Goal: Task Accomplishment & Management: Manage account settings

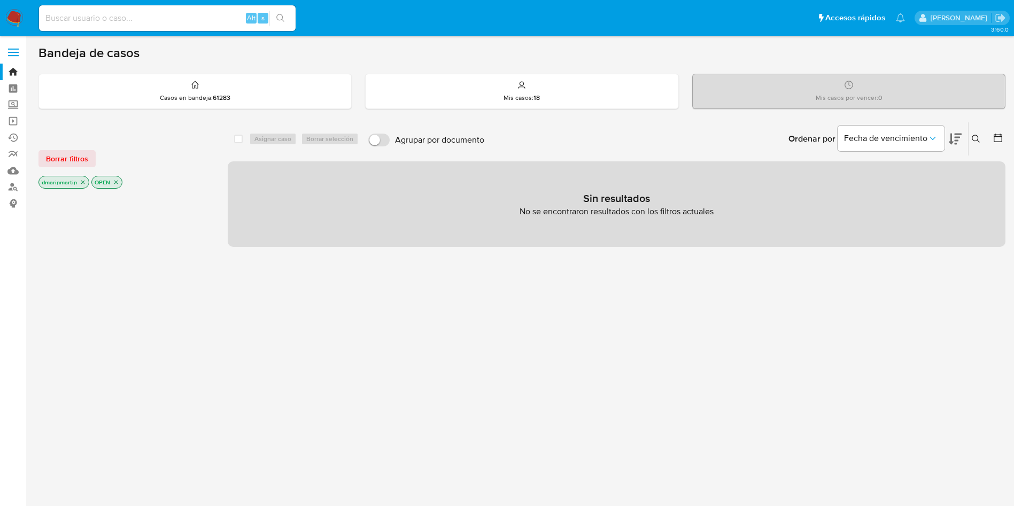
click at [82, 182] on icon "close-filter" at bounding box center [83, 183] width 4 height 4
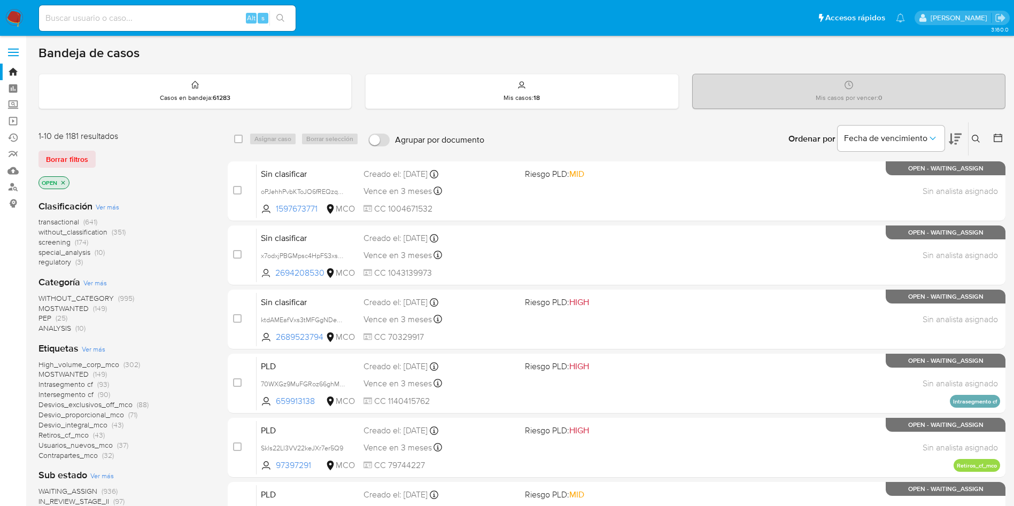
click at [972, 146] on div "Ingrese ID de usuario o caso Buscar Borrar filtros" at bounding box center [977, 138] width 18 height 33
click at [972, 141] on icon at bounding box center [976, 139] width 9 height 9
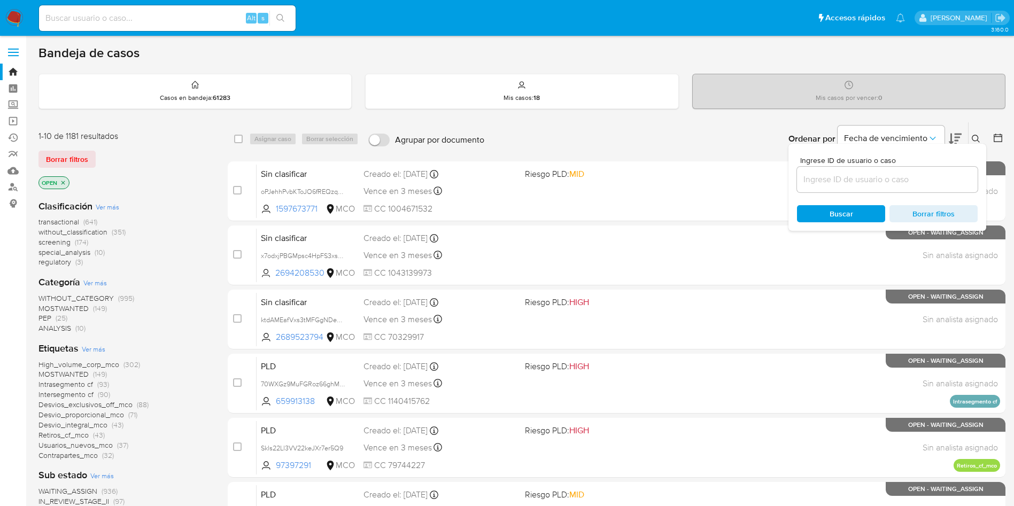
click at [874, 183] on input at bounding box center [887, 180] width 181 height 14
click at [910, 175] on input at bounding box center [887, 180] width 181 height 14
paste input "BmhCUNkH9rDPfxvvTGwCyu92"
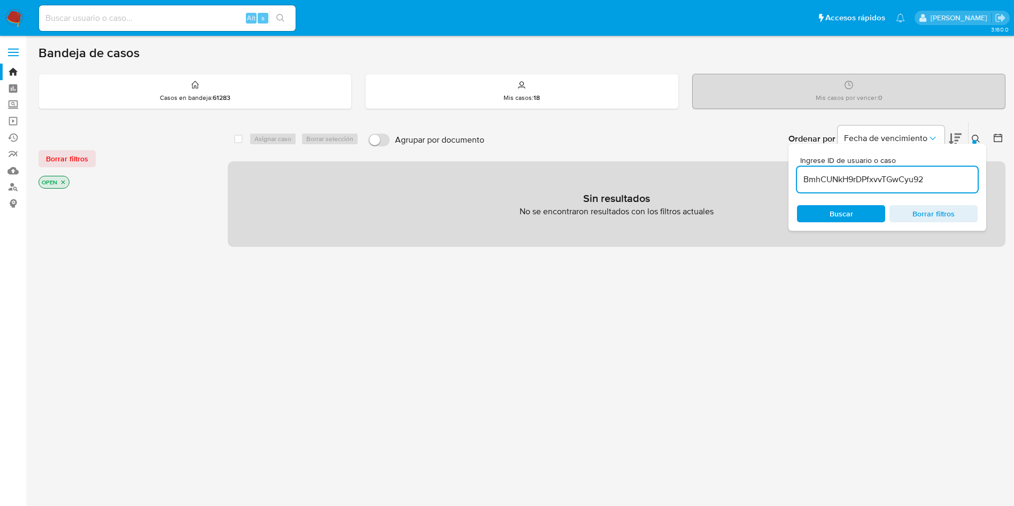
click at [854, 213] on span "Buscar" at bounding box center [841, 213] width 73 height 15
click at [59, 184] on p "OPEN" at bounding box center [54, 182] width 30 height 12
click at [63, 183] on icon "close-filter" at bounding box center [63, 182] width 6 height 6
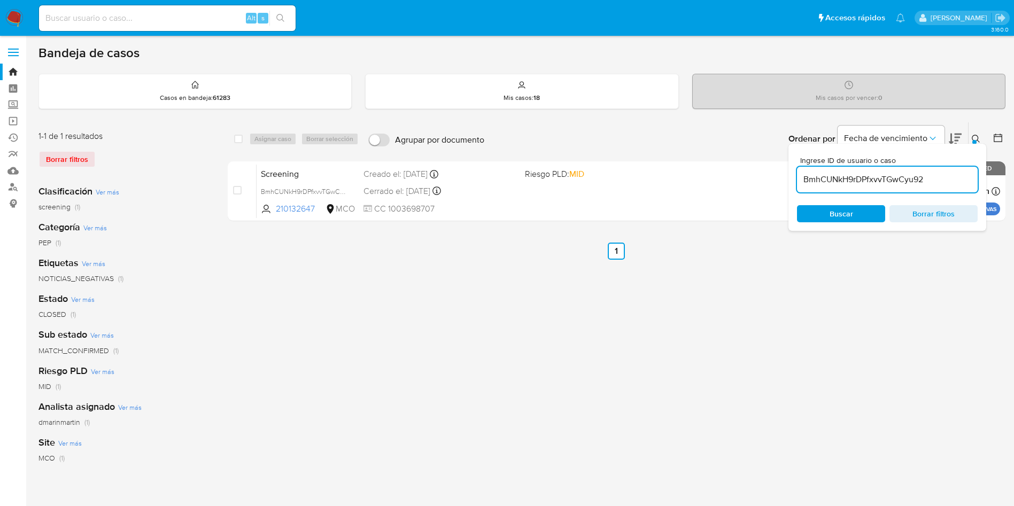
click at [732, 285] on div "select-all-cases-checkbox Asignar caso Borrar selección Agrupar por documento O…" at bounding box center [617, 356] width 778 height 469
click at [978, 138] on icon at bounding box center [976, 139] width 8 height 8
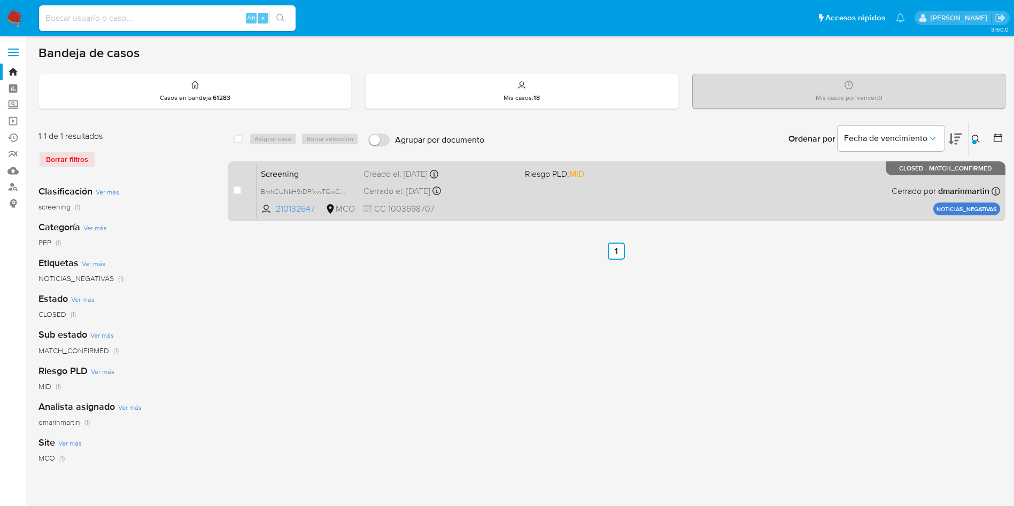
click at [731, 198] on div "Screening BmhCUNkH9rDPfxvvTGwCyu92 210132647 MCO Riesgo PLD: MID Creado el: 19/…" at bounding box center [629, 191] width 744 height 54
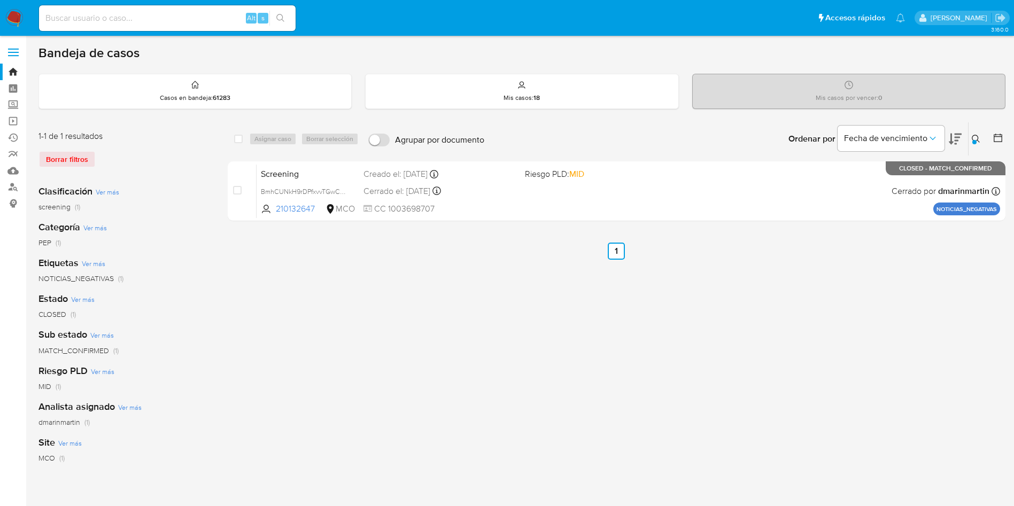
click at [968, 135] on div "Ordenar por Fecha de vencimiento" at bounding box center [874, 138] width 188 height 33
click at [970, 136] on button at bounding box center [978, 139] width 18 height 13
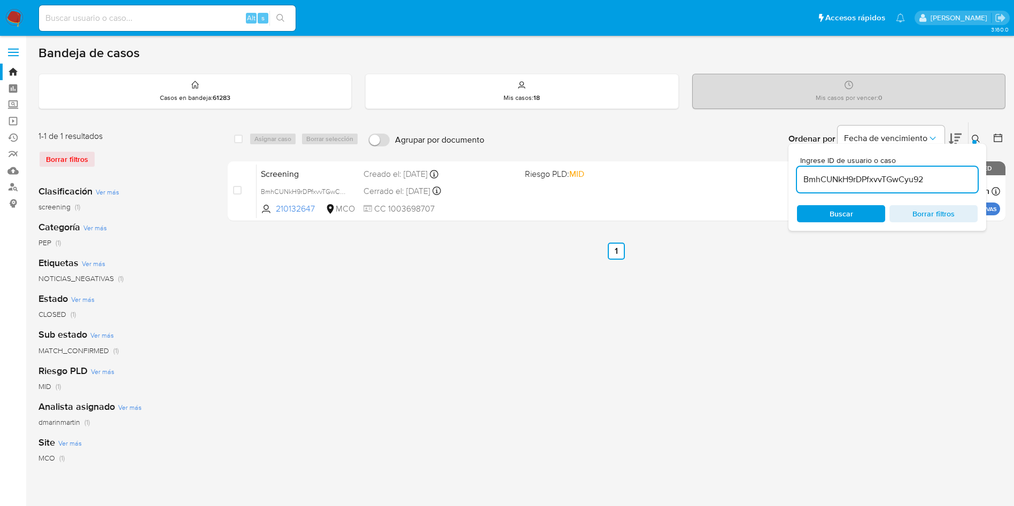
click at [893, 180] on input "BmhCUNkH9rDPfxvvTGwCyu92" at bounding box center [887, 180] width 181 height 14
type input "SMb5GVxBa1g2gxg4PzsxUNR1"
click at [647, 302] on div "select-all-cases-checkbox Asignar caso Borrar selección Agrupar por documento O…" at bounding box center [617, 356] width 778 height 469
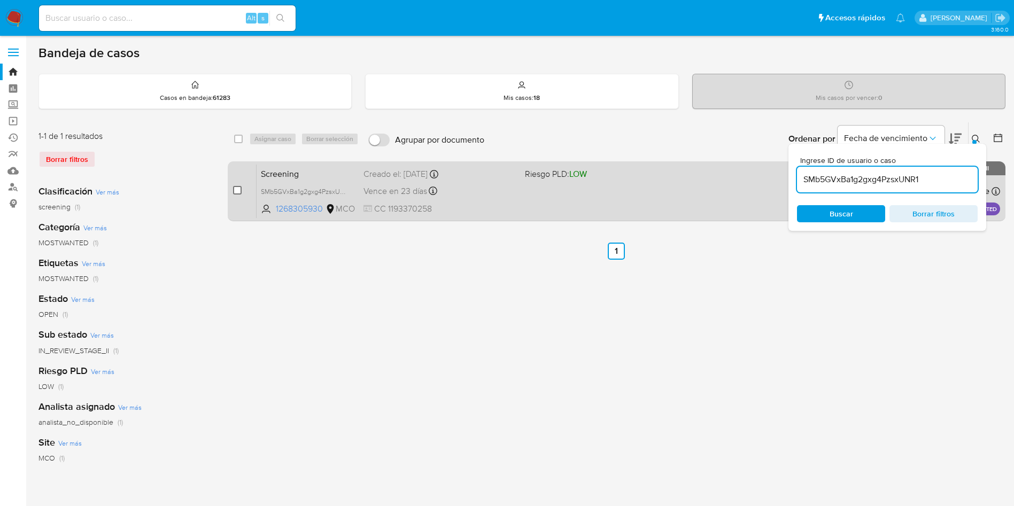
click at [241, 188] on input "checkbox" at bounding box center [237, 190] width 9 height 9
checkbox input "true"
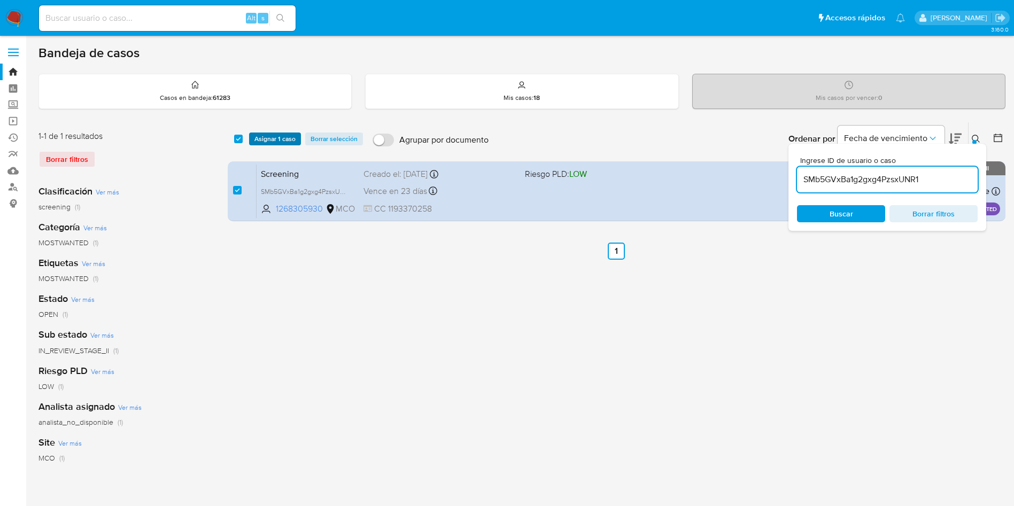
click at [280, 136] on span "Asignar 1 caso" at bounding box center [274, 139] width 41 height 11
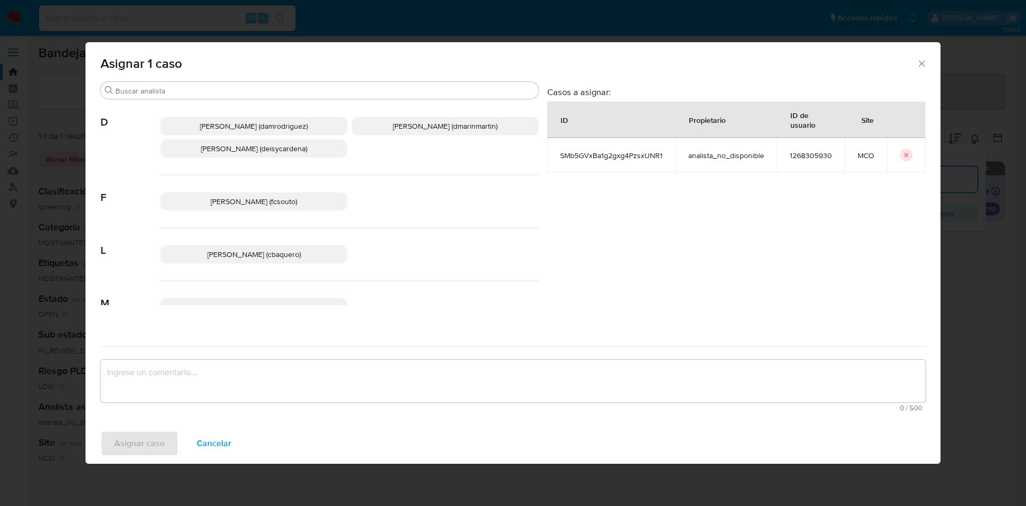
click at [441, 129] on span "David Esteban Marin Martinez (dmarinmartin)" at bounding box center [445, 126] width 105 height 11
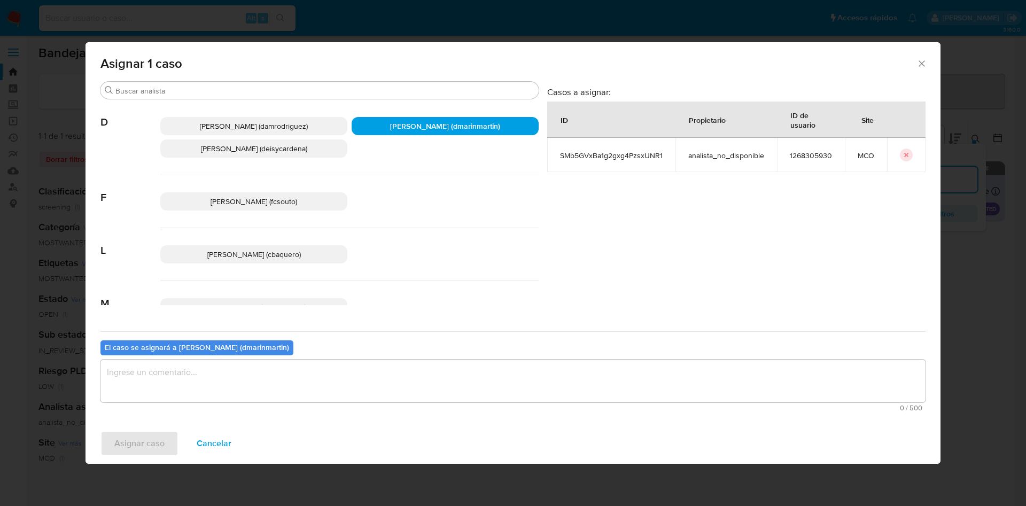
click at [196, 383] on textarea "assign-modal" at bounding box center [513, 381] width 825 height 43
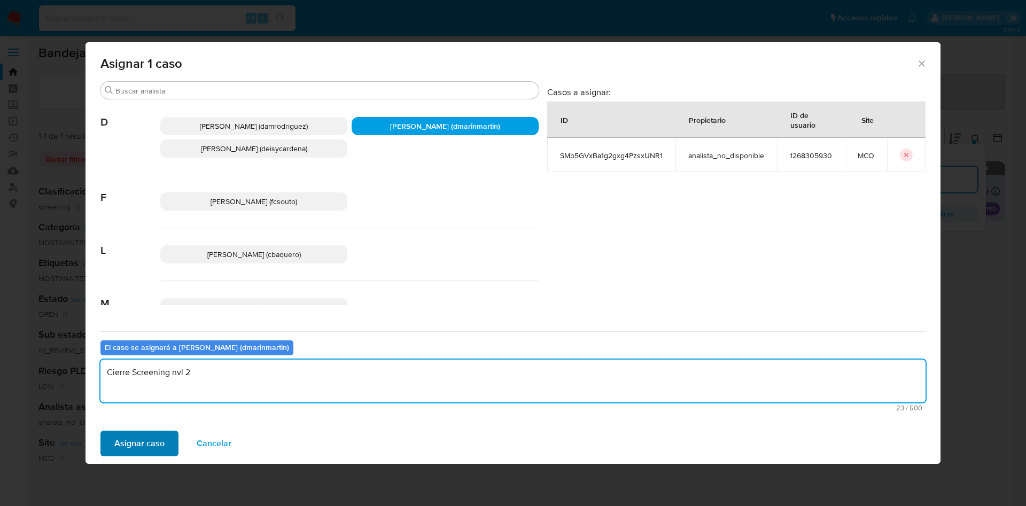
type textarea "Cierre Screening nvl 2"
click at [147, 441] on span "Asignar caso" at bounding box center [139, 444] width 50 height 24
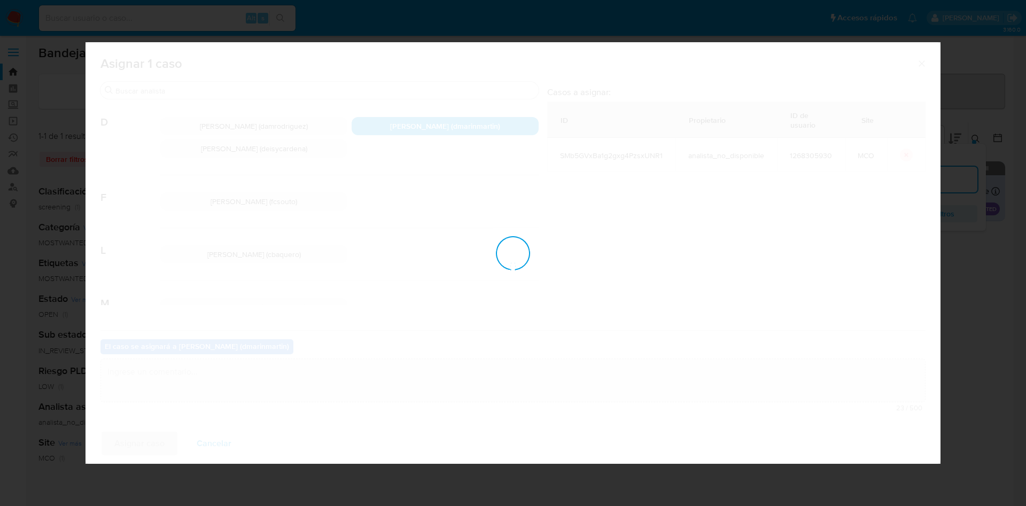
checkbox input "false"
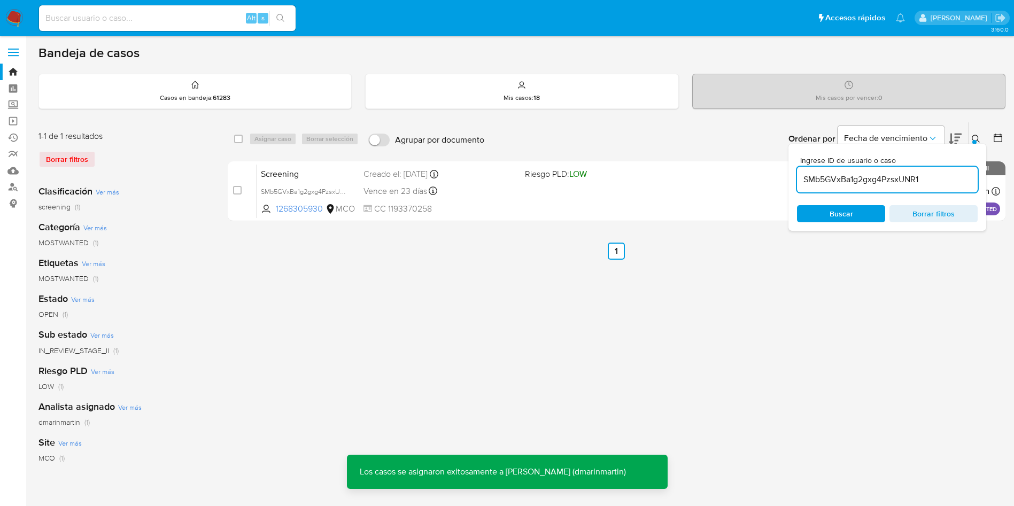
click at [691, 156] on div "select-all-cases-checkbox Asignar caso Borrar selección Agrupar por documento O…" at bounding box center [617, 139] width 778 height 34
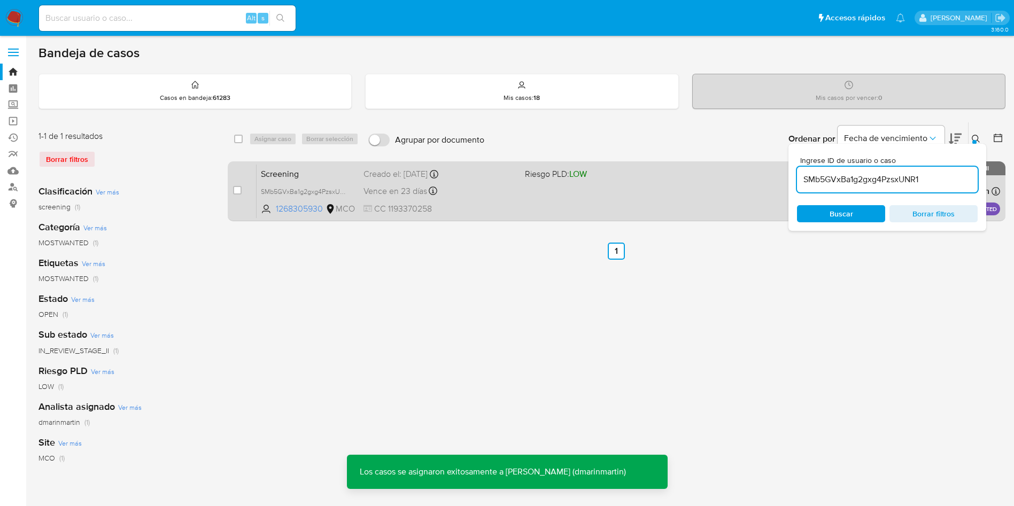
click at [663, 180] on span "Riesgo PLD: LOW" at bounding box center [601, 173] width 153 height 14
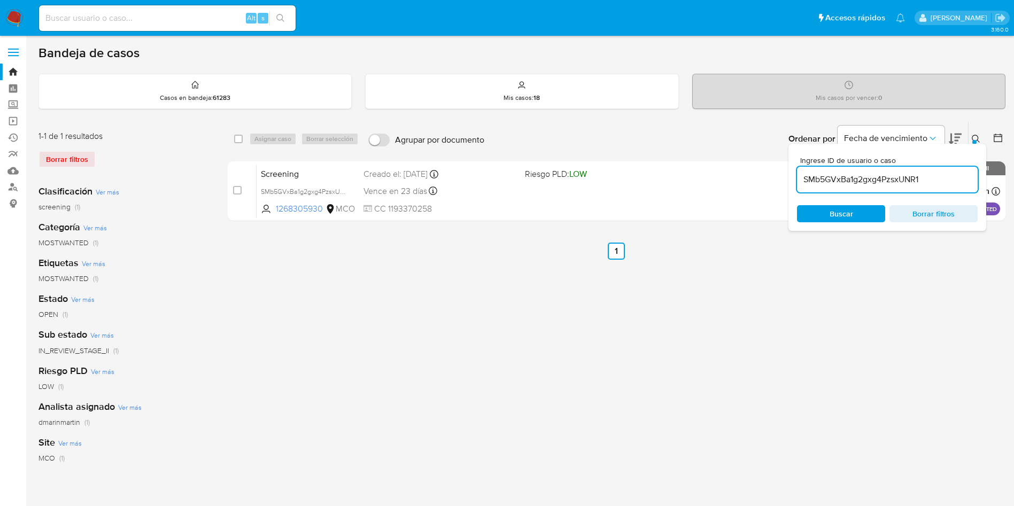
click at [891, 179] on input "SMb5GVxBa1g2gxg4PzsxUNR1" at bounding box center [887, 180] width 181 height 14
click at [888, 186] on input "SMb5GVxBa1g2gxg4PzsxUNR1" at bounding box center [887, 180] width 181 height 14
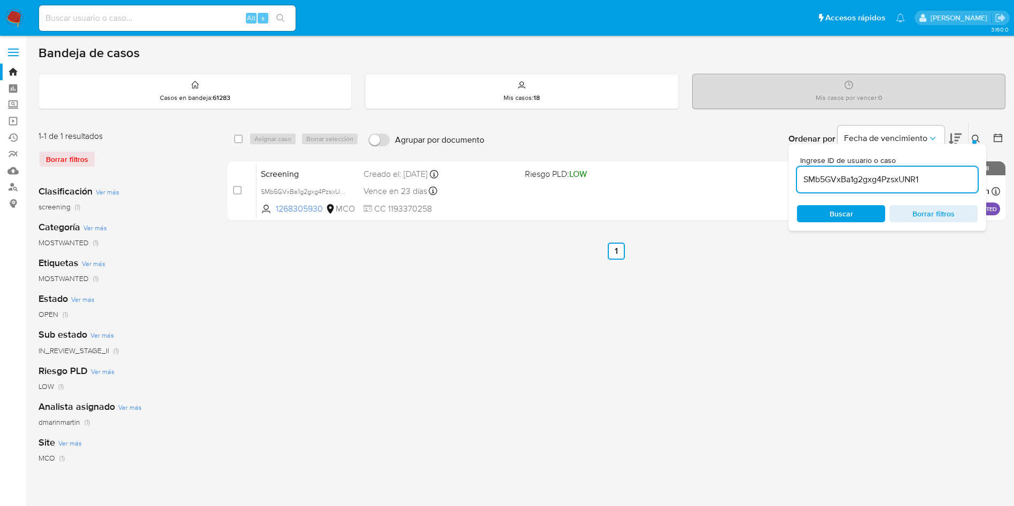
paste input "9iQLDEEgFUBuTxEo659HrLbZ"
type input "9iQLDEEgFUBuTxEo659HrLbZ"
click at [850, 214] on span "Buscar" at bounding box center [842, 213] width 24 height 17
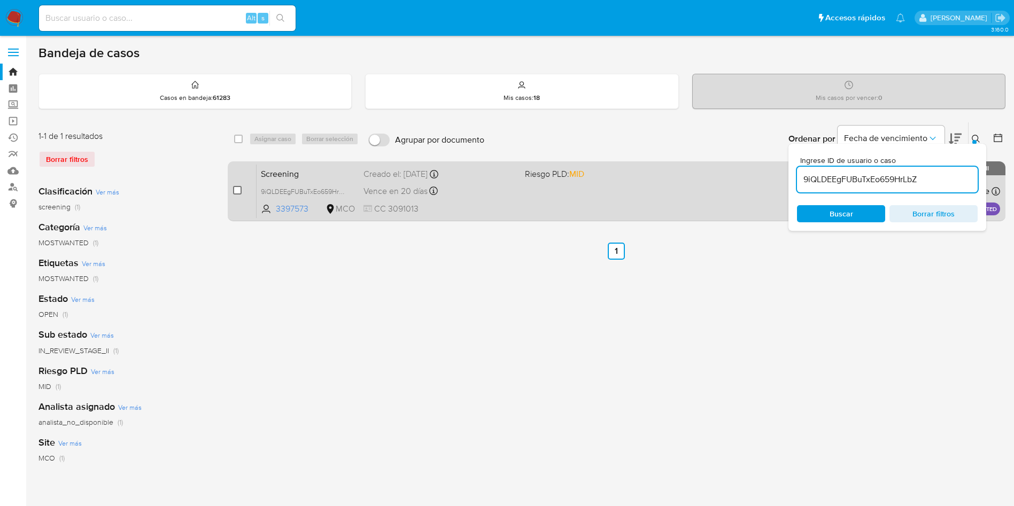
click at [238, 189] on input "checkbox" at bounding box center [237, 190] width 9 height 9
checkbox input "true"
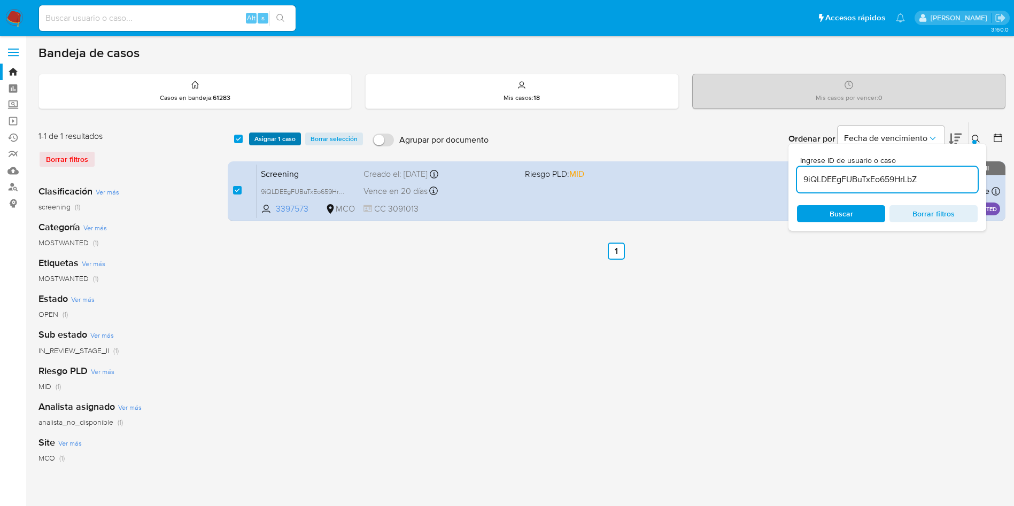
click at [286, 140] on span "Asignar 1 caso" at bounding box center [274, 139] width 41 height 11
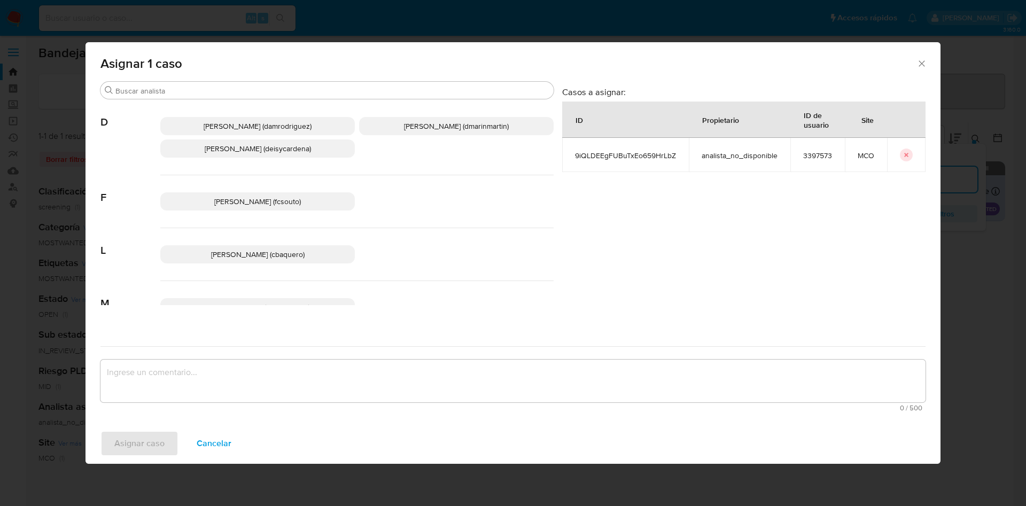
click at [447, 121] on span "David Esteban Marin Martinez (dmarinmartin)" at bounding box center [456, 126] width 105 height 11
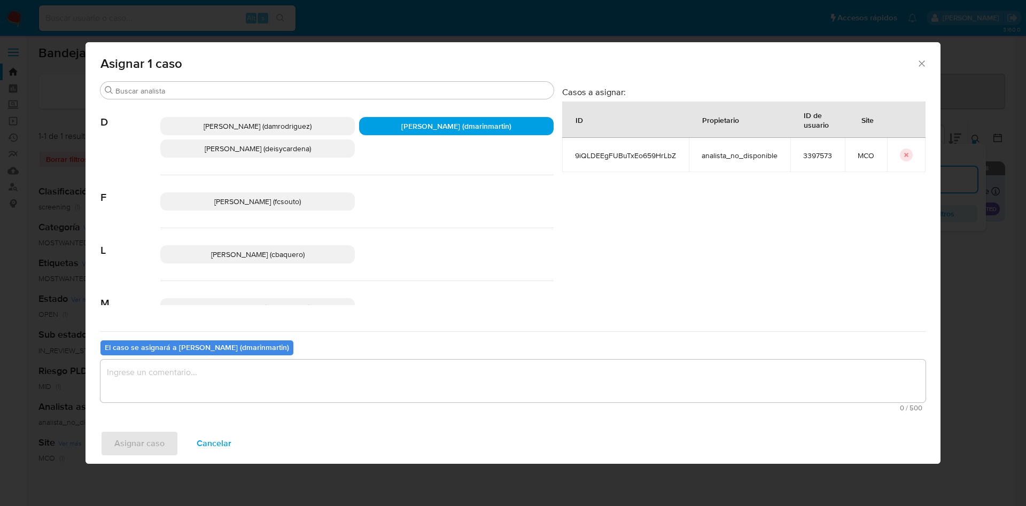
click at [191, 364] on textarea "assign-modal" at bounding box center [513, 381] width 825 height 43
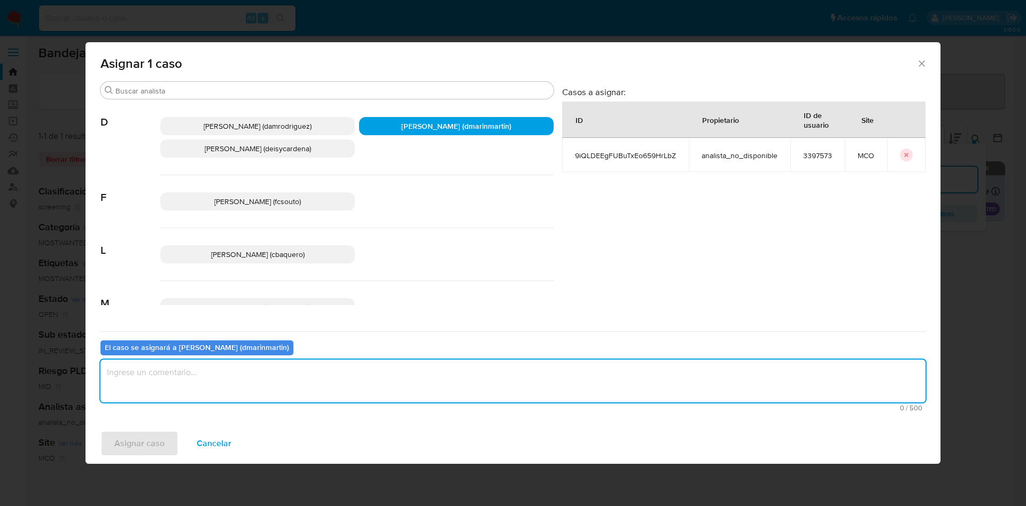
type textarea "N"
type textarea "Screening nvl 2"
click at [148, 447] on span "Asignar caso" at bounding box center [139, 444] width 50 height 24
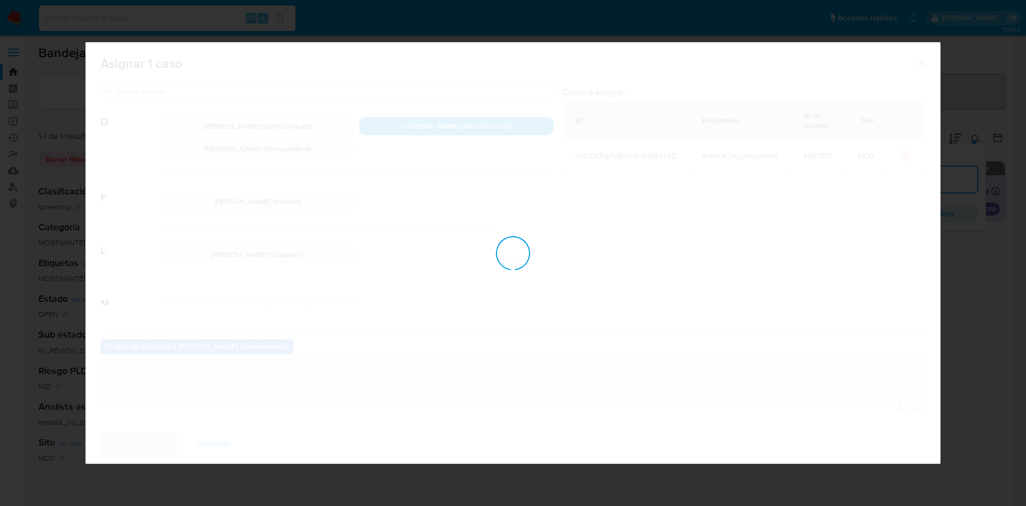
checkbox input "false"
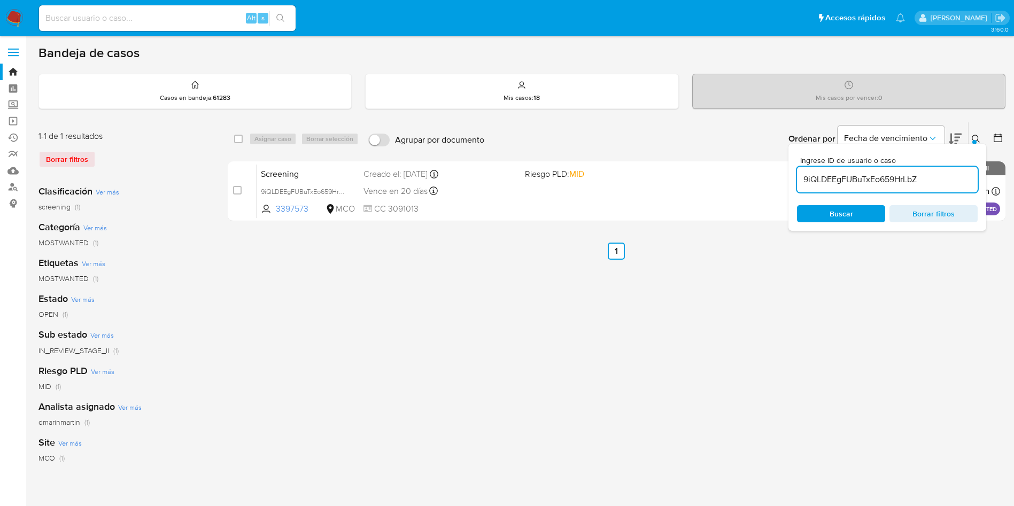
click at [868, 181] on input "9iQLDEEgFUBuTxEo659HrLbZ" at bounding box center [887, 180] width 181 height 14
paste input "IEgglp1O86CdvOAILa5VRVss"
type input "IEgglp1O86CdvOAILa5VRVss"
click at [847, 223] on div "Ingrese ID de usuario o caso IEgglp1O86CdvOAILa5VRVss Buscar Borrar filtros" at bounding box center [888, 187] width 198 height 87
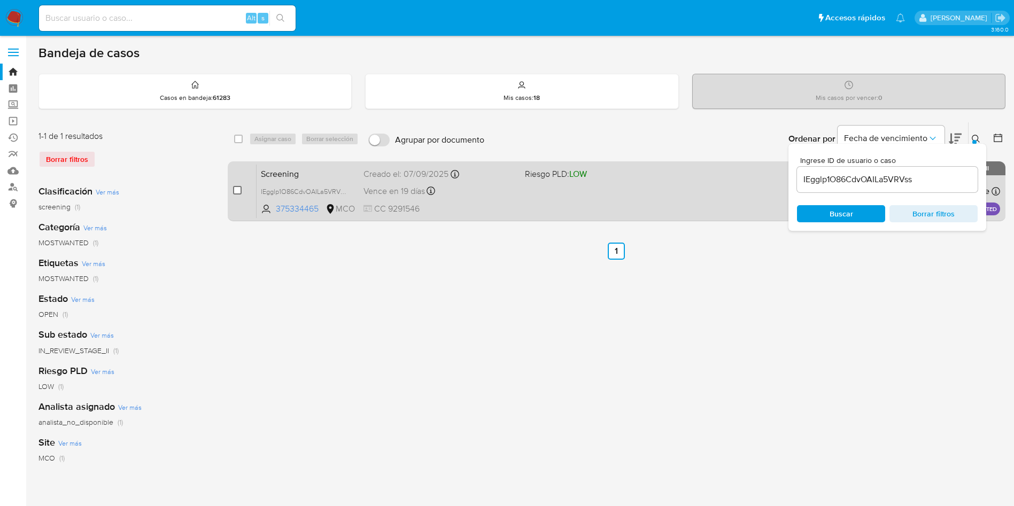
click at [239, 191] on input "checkbox" at bounding box center [237, 190] width 9 height 9
checkbox input "true"
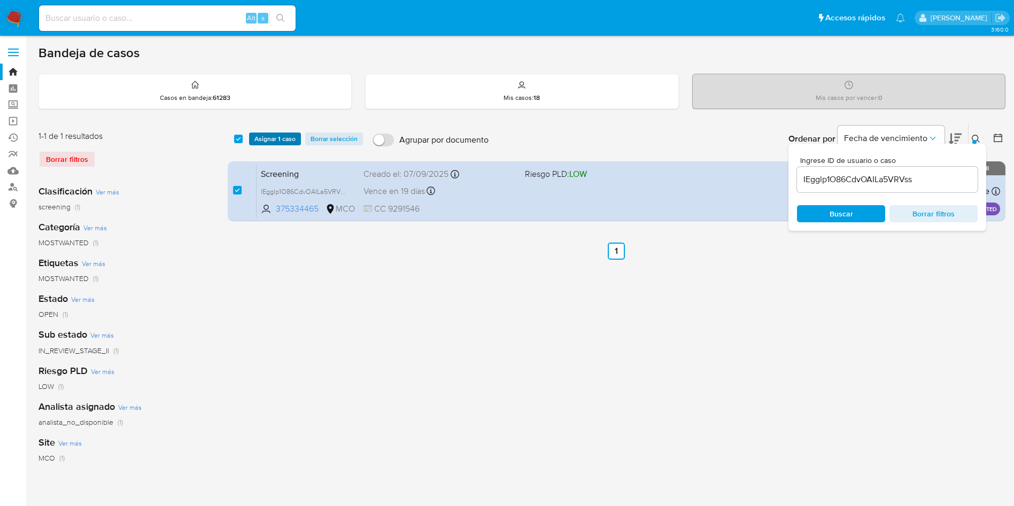
click at [282, 141] on span "Asignar 1 caso" at bounding box center [274, 139] width 41 height 11
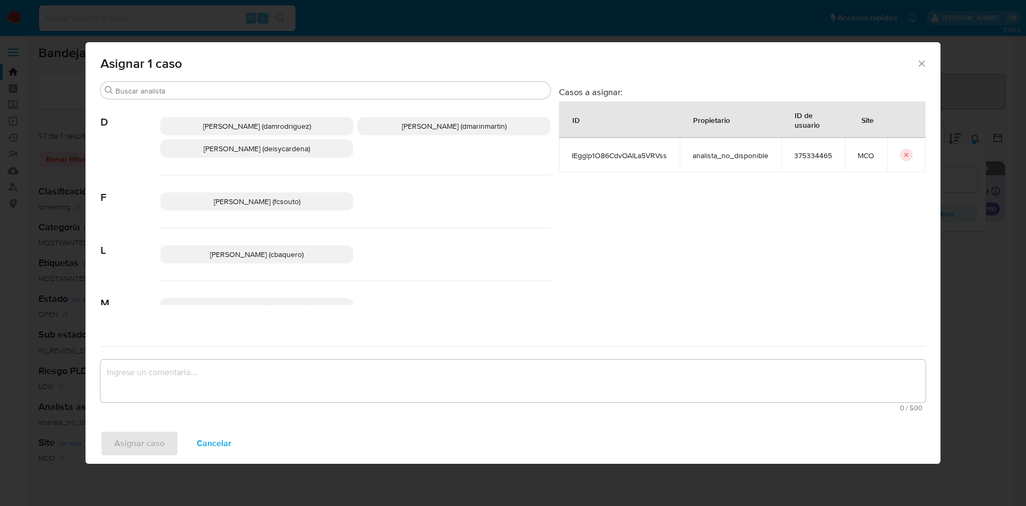
click at [410, 119] on p "David Esteban Marin Martinez (dmarinmartin)" at bounding box center [454, 126] width 193 height 18
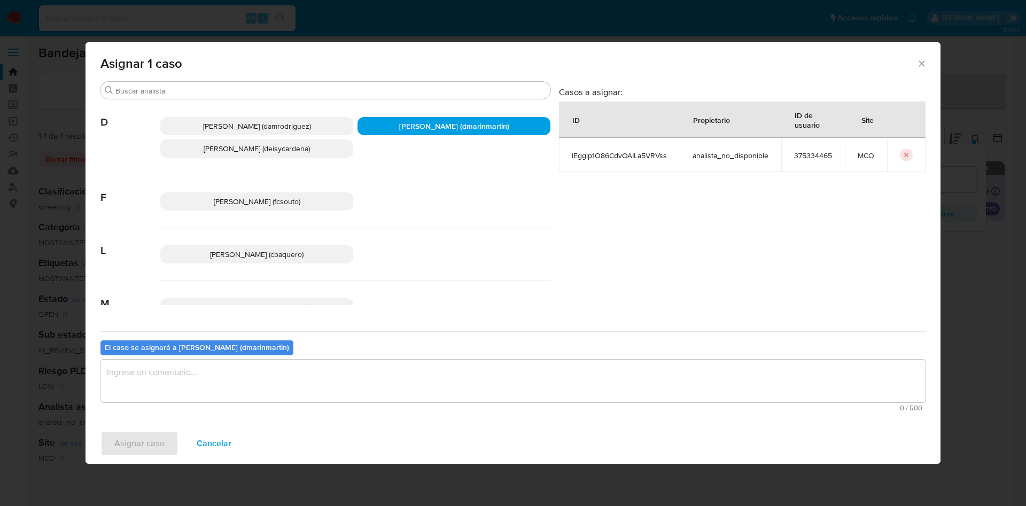
click at [274, 385] on textarea "assign-modal" at bounding box center [513, 381] width 825 height 43
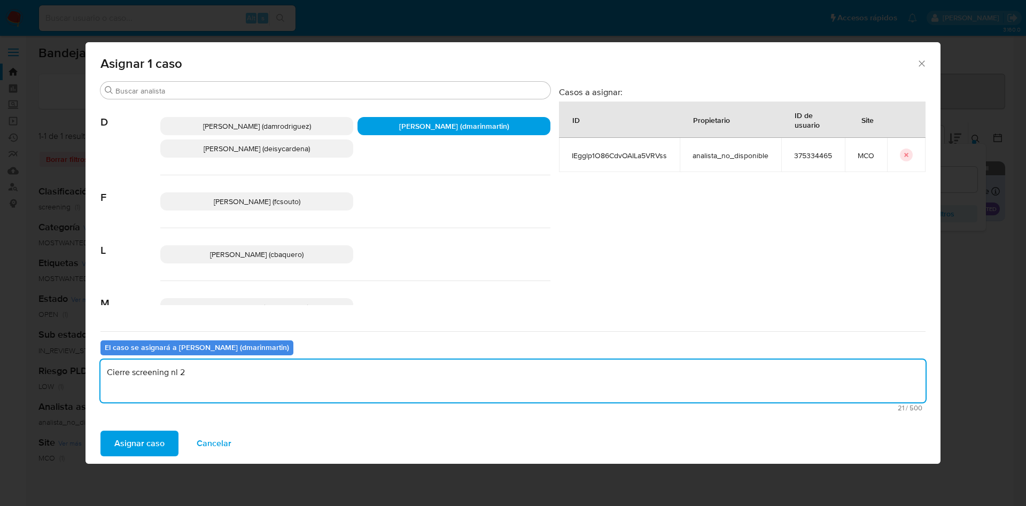
click at [177, 375] on textarea "Cierre screening nl 2" at bounding box center [513, 381] width 825 height 43
type textarea "Cierre screening nvl 2"
click at [132, 436] on span "Asignar caso" at bounding box center [139, 444] width 50 height 24
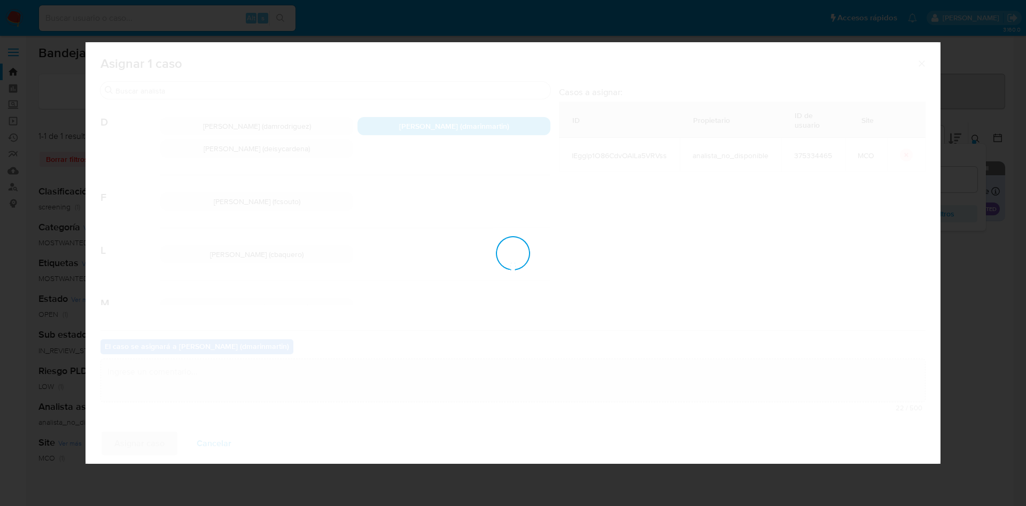
checkbox input "false"
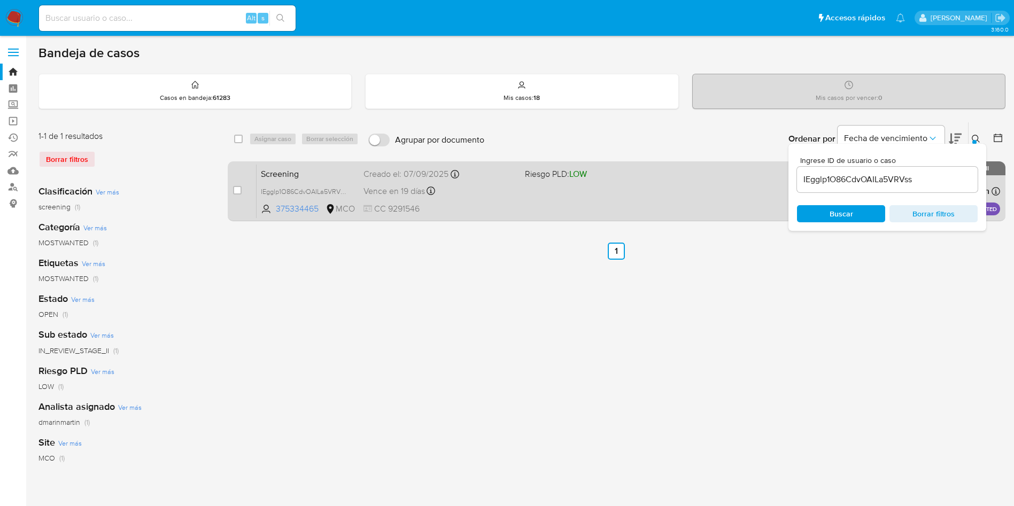
click at [580, 184] on div "Screening IEgglp1O86CdvOAILa5VRVss 375334465 MCO Riesgo PLD: LOW Creado el: 07/…" at bounding box center [629, 191] width 744 height 54
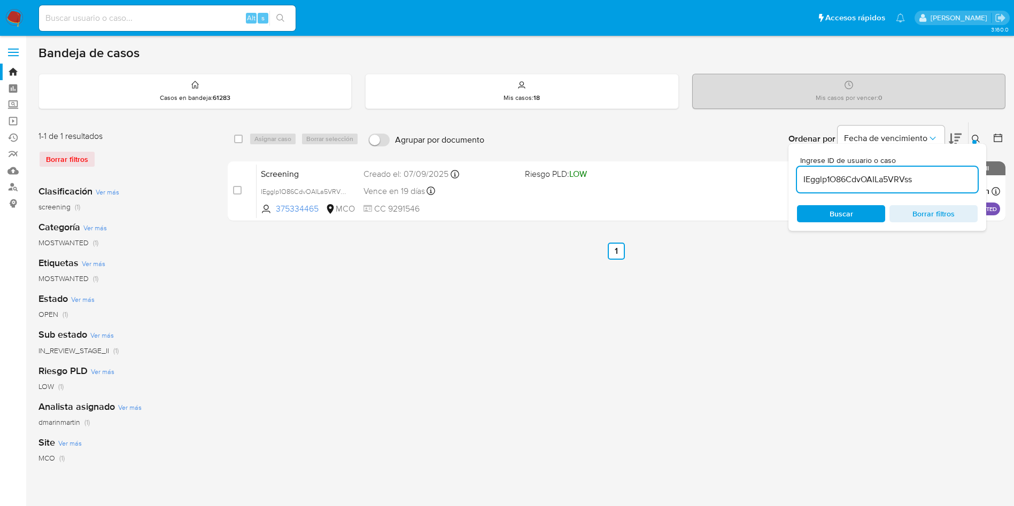
click at [855, 183] on input "IEgglp1O86CdvOAILa5VRVss" at bounding box center [887, 180] width 181 height 14
paste input "ulO4kM9T0cheWyj50n1qqfpI"
type input "ulO4kM9T0cheWyj50n1qqfpI"
click at [845, 215] on div "Buscar Borrar filtros" at bounding box center [887, 213] width 181 height 17
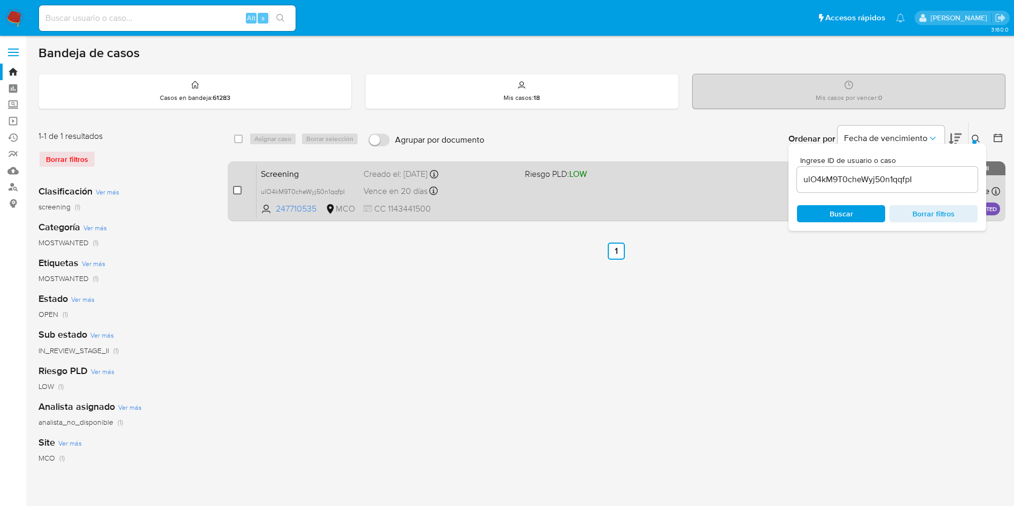
click at [233, 189] on input "checkbox" at bounding box center [237, 190] width 9 height 9
checkbox input "true"
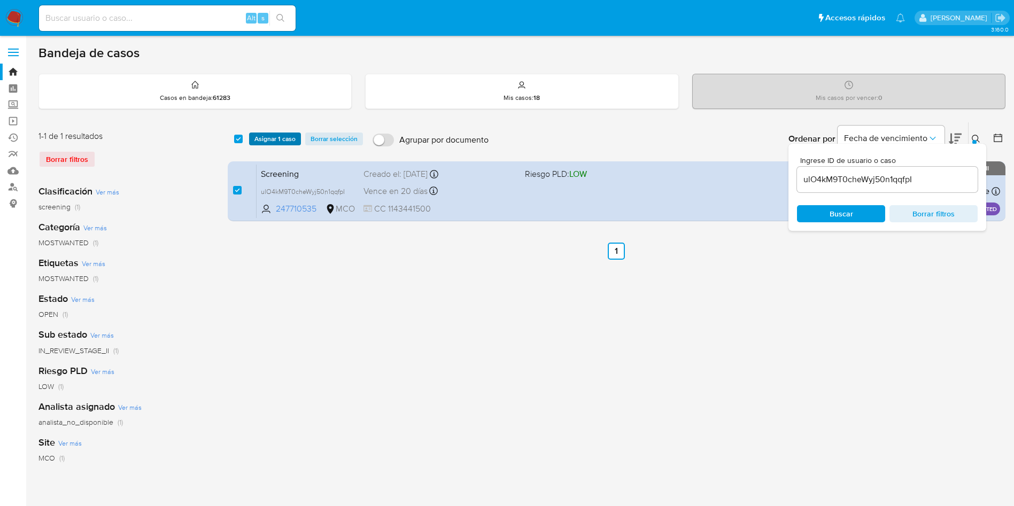
click at [269, 144] on span "Asignar 1 caso" at bounding box center [274, 139] width 41 height 11
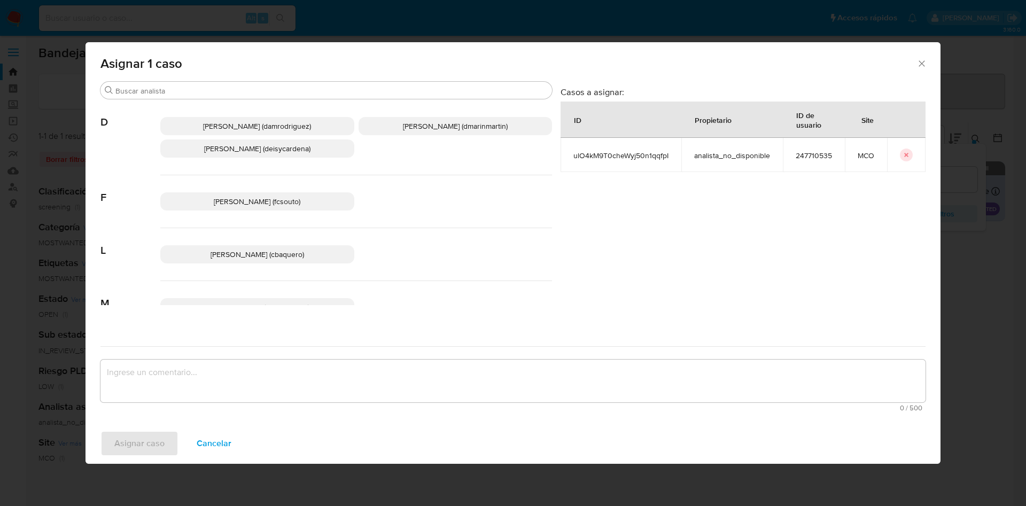
click at [272, 363] on textarea "assign-modal" at bounding box center [513, 381] width 825 height 43
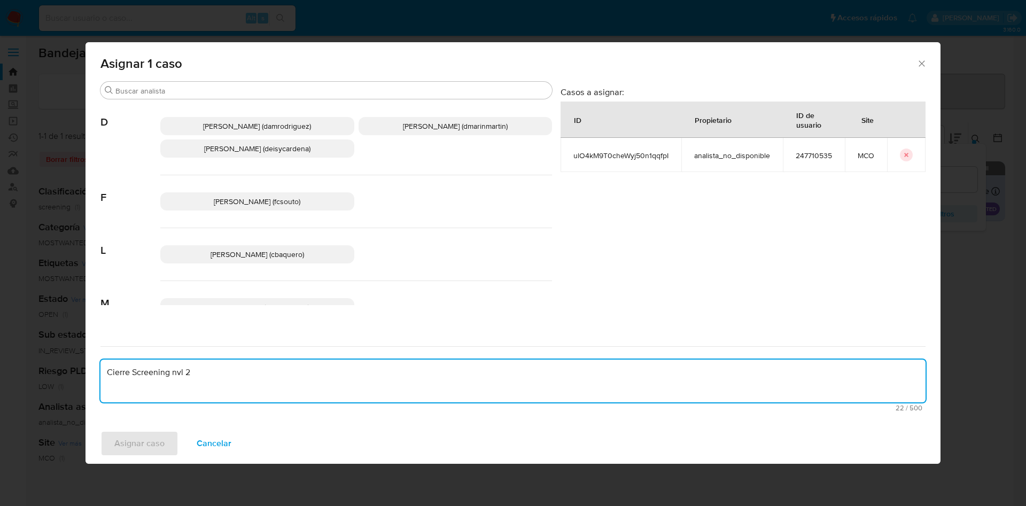
type textarea "Cierre Screening nvl 2"
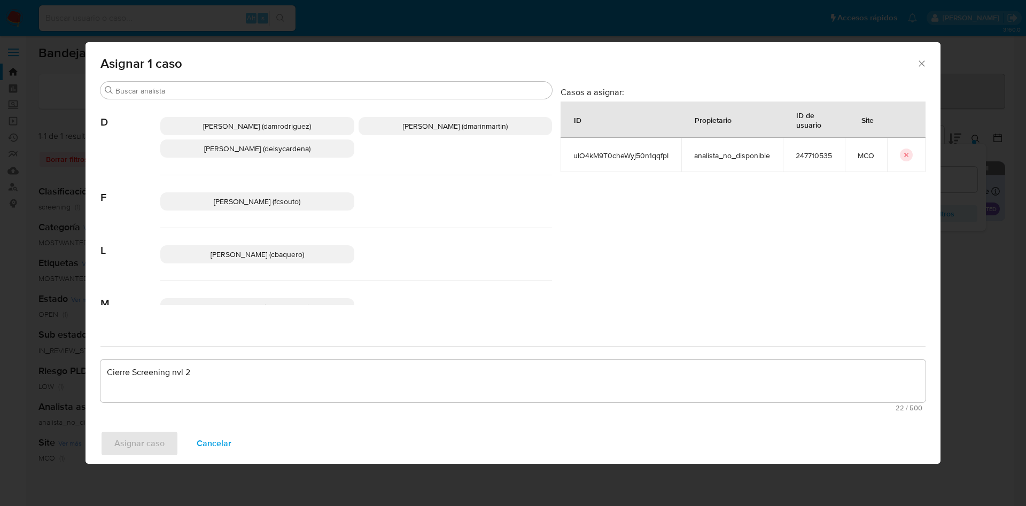
click at [145, 446] on div "Asignar caso Cancelar" at bounding box center [513, 443] width 855 height 41
click at [423, 129] on span "David Esteban Marin Martinez (dmarinmartin)" at bounding box center [455, 126] width 105 height 11
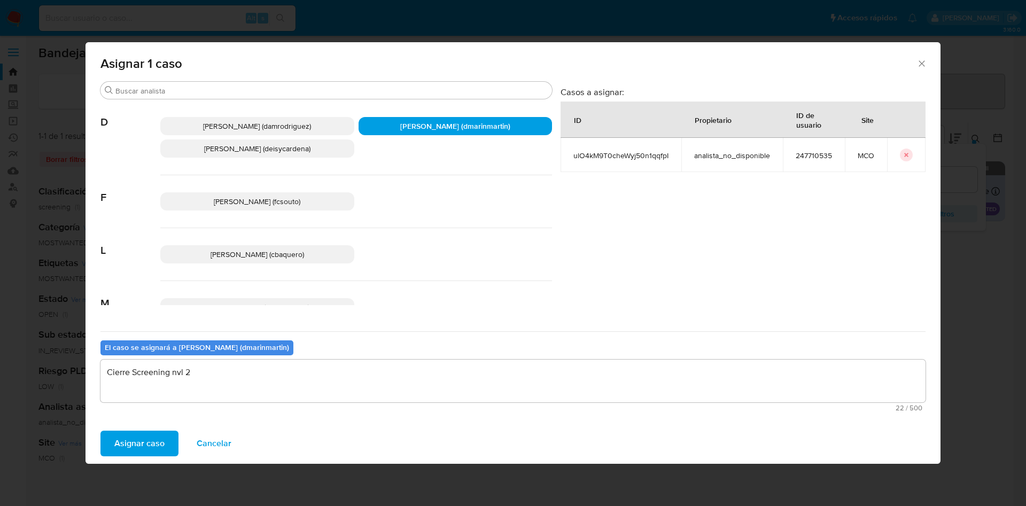
click at [161, 441] on span "Asignar caso" at bounding box center [139, 444] width 50 height 24
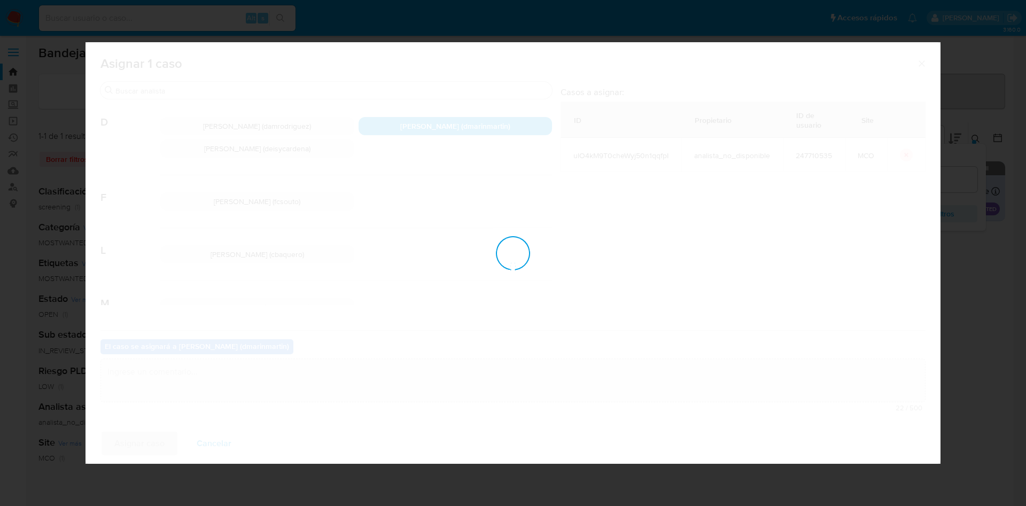
checkbox input "false"
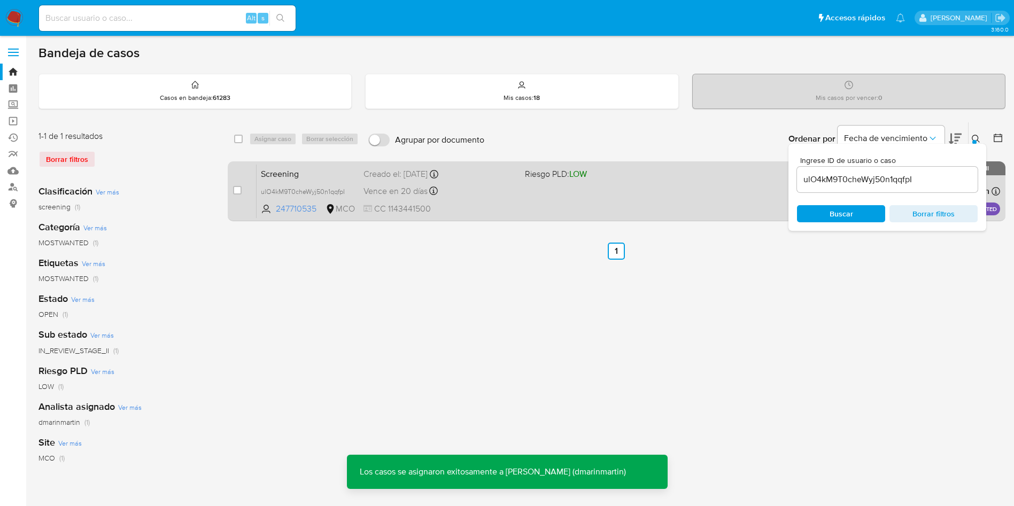
click at [489, 179] on div "Creado el: 08/09/2025 Creado el: 08/09/2025 05:05:57" at bounding box center [440, 174] width 153 height 12
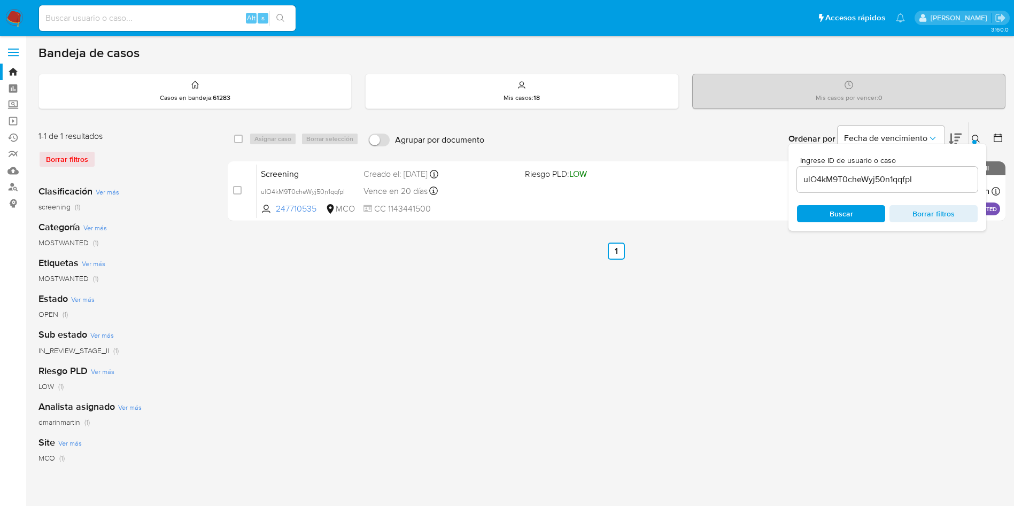
click at [878, 174] on input "ulO4kM9T0cheWyj50n1qqfpI" at bounding box center [887, 180] width 181 height 14
paste input "GKBfo32MSE4XAFKXb3SLSueC"
type input "GKBfo32MSE4XAFKXb3SLSueC"
click at [832, 215] on span "Buscar" at bounding box center [842, 213] width 24 height 17
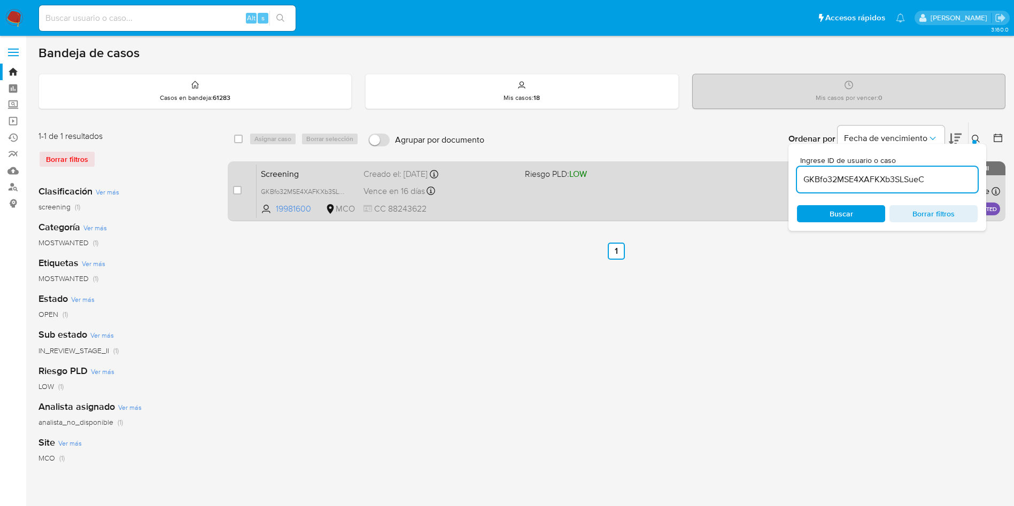
click at [491, 200] on div "Screening GKBfo32MSE4XAFKXb3SLSueC 19981600 MCO Riesgo PLD: LOW Creado el: 04/0…" at bounding box center [629, 191] width 744 height 54
click at [236, 192] on input "checkbox" at bounding box center [237, 190] width 9 height 9
checkbox input "true"
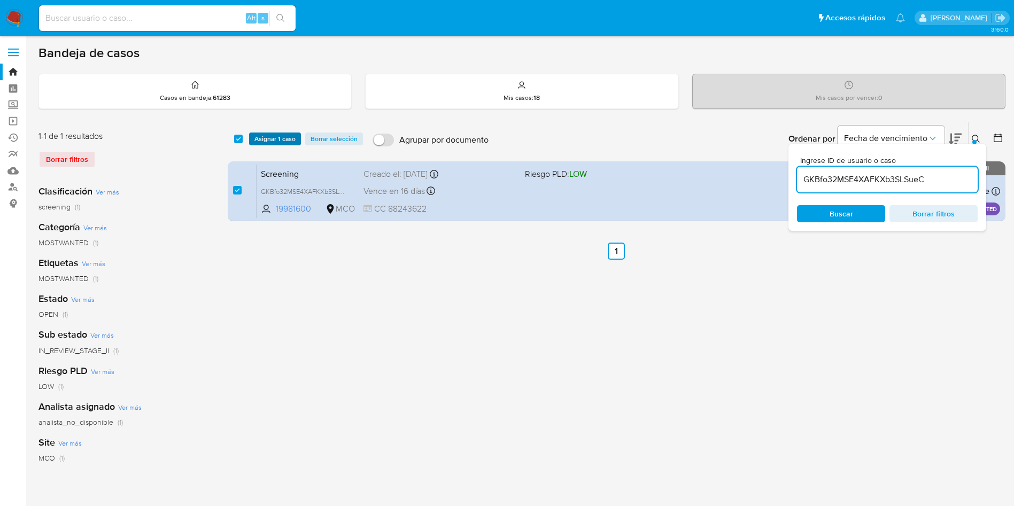
click at [289, 140] on span "Asignar 1 caso" at bounding box center [274, 139] width 41 height 11
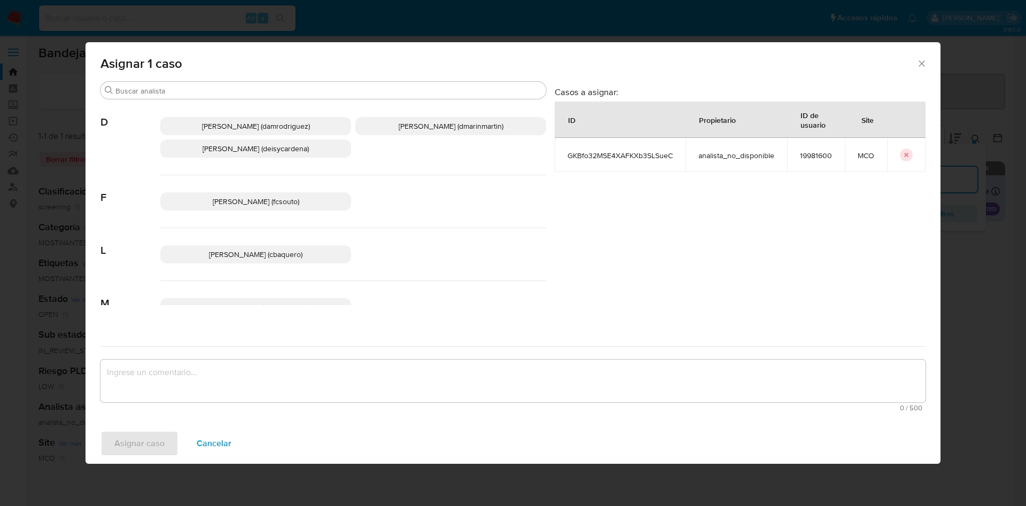
click at [407, 125] on span "David Esteban Marin Martinez (dmarinmartin)" at bounding box center [451, 126] width 105 height 11
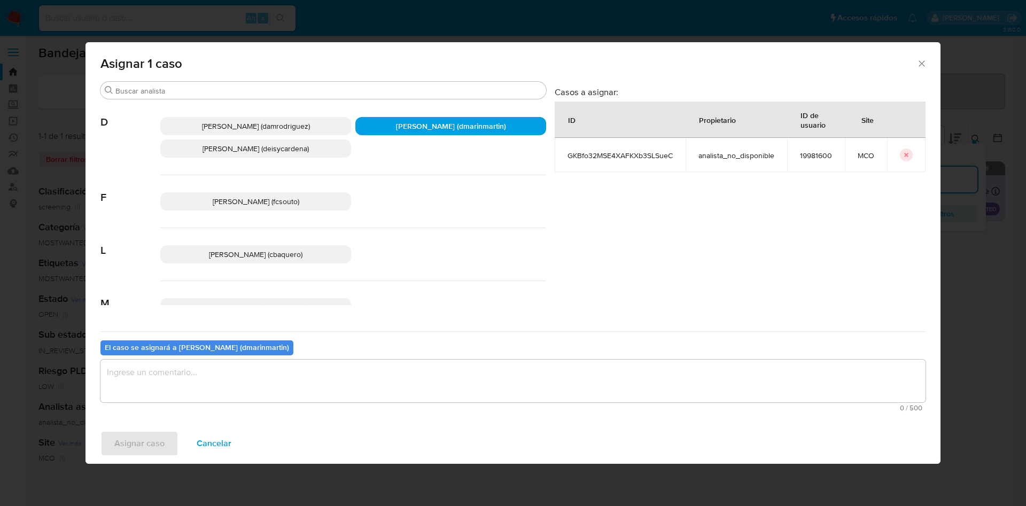
click at [317, 360] on textarea "assign-modal" at bounding box center [513, 381] width 825 height 43
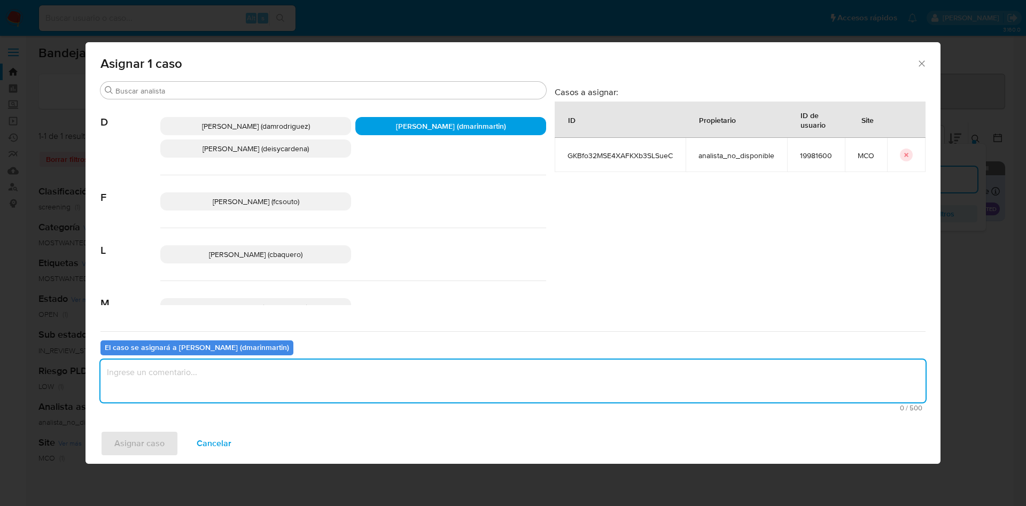
click at [250, 375] on textarea "assign-modal" at bounding box center [513, 381] width 825 height 43
type textarea "Screening cierre nvl 2"
click at [164, 441] on span "Asignar caso" at bounding box center [139, 444] width 50 height 24
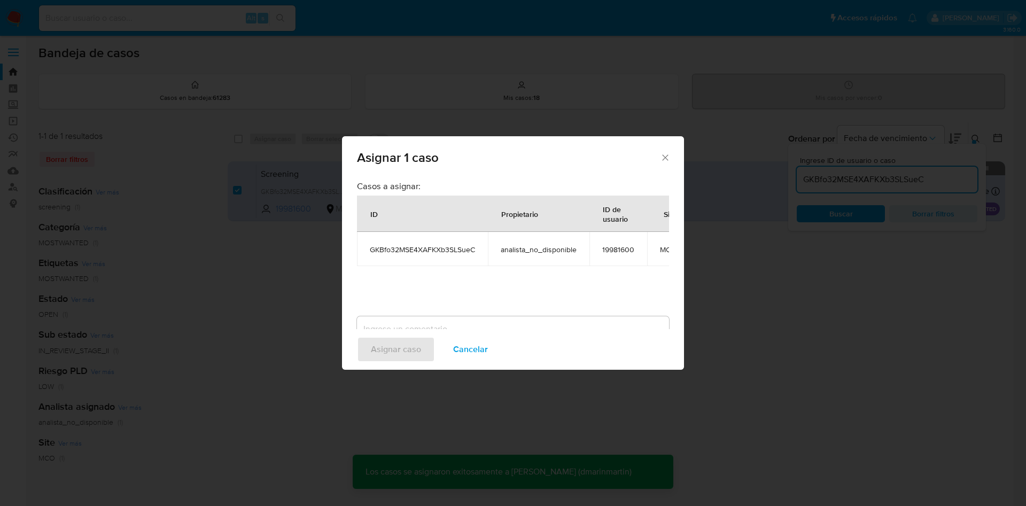
checkbox input "false"
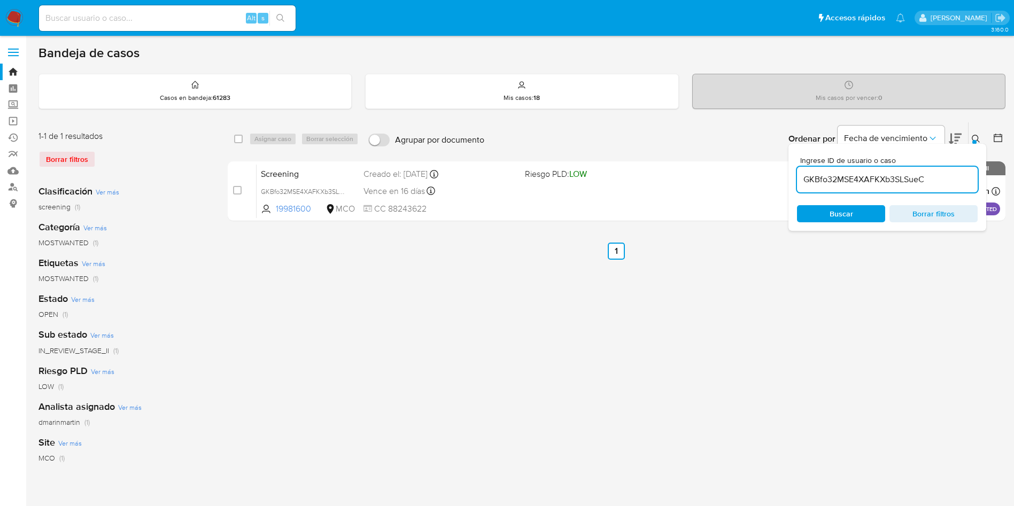
click at [872, 175] on input "GKBfo32MSE4XAFKXb3SLSueC" at bounding box center [887, 180] width 181 height 14
paste input "6BF7iUWYycY8SwyLJ4rHTehf"
type input "6BF7iUWYycY8SwyLJ4rHTehf"
click at [840, 221] on span "Buscar" at bounding box center [842, 213] width 24 height 17
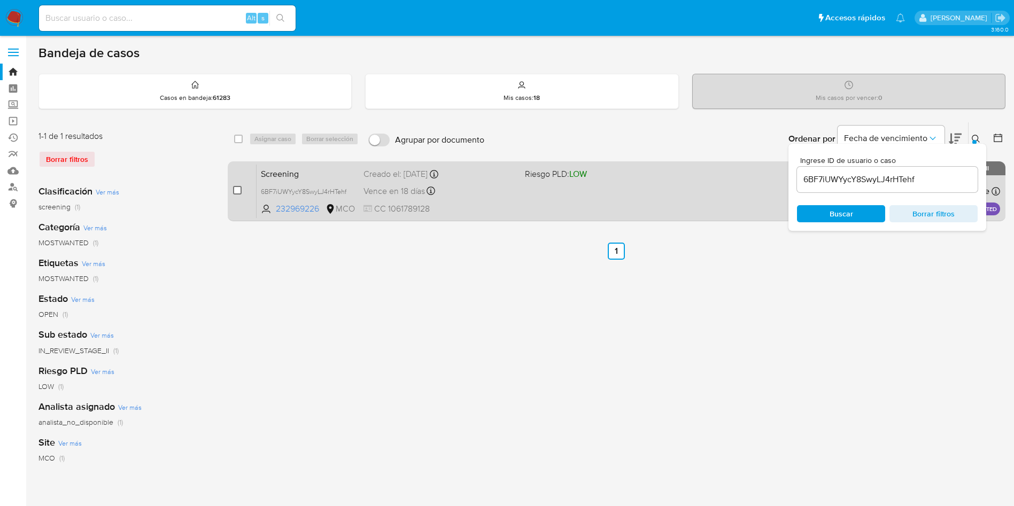
click at [238, 190] on input "checkbox" at bounding box center [237, 190] width 9 height 9
checkbox input "true"
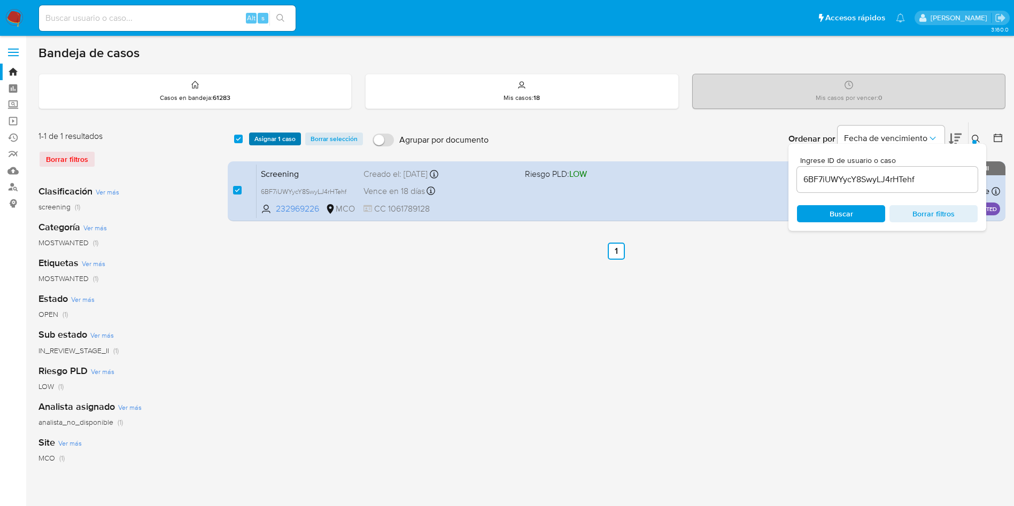
click at [266, 140] on span "Asignar 1 caso" at bounding box center [274, 139] width 41 height 11
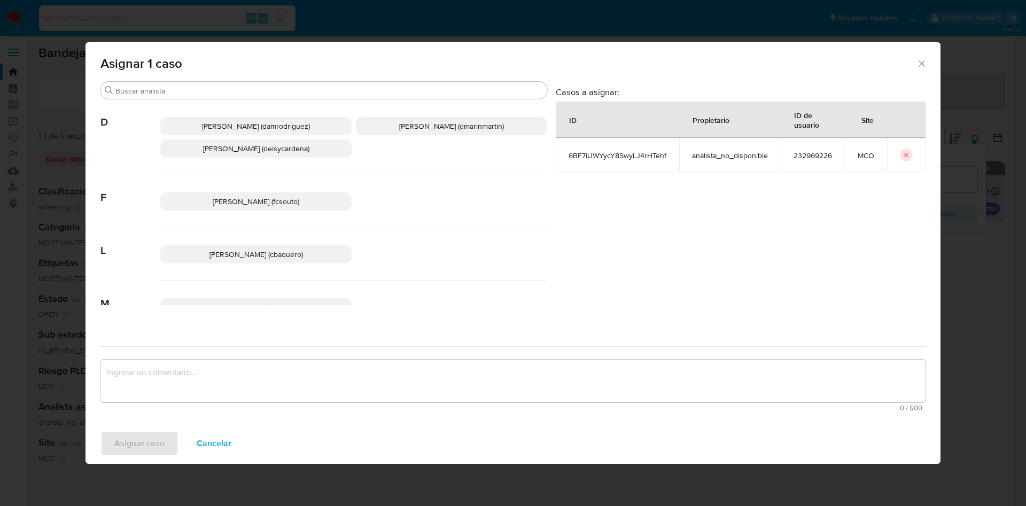
click at [441, 115] on div "Damian Rodriguez (damrodriguez) David Esteban Marin Martinez (dmarinmartin) Dei…" at bounding box center [353, 137] width 387 height 75
click at [435, 122] on span "David Esteban Marin Martinez (dmarinmartin)" at bounding box center [451, 126] width 105 height 11
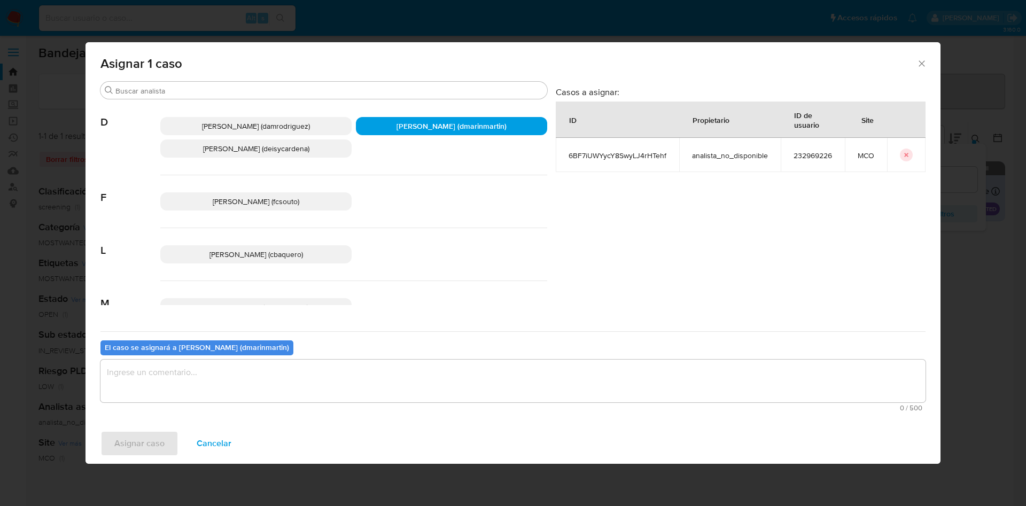
click at [307, 385] on textarea "assign-modal" at bounding box center [513, 381] width 825 height 43
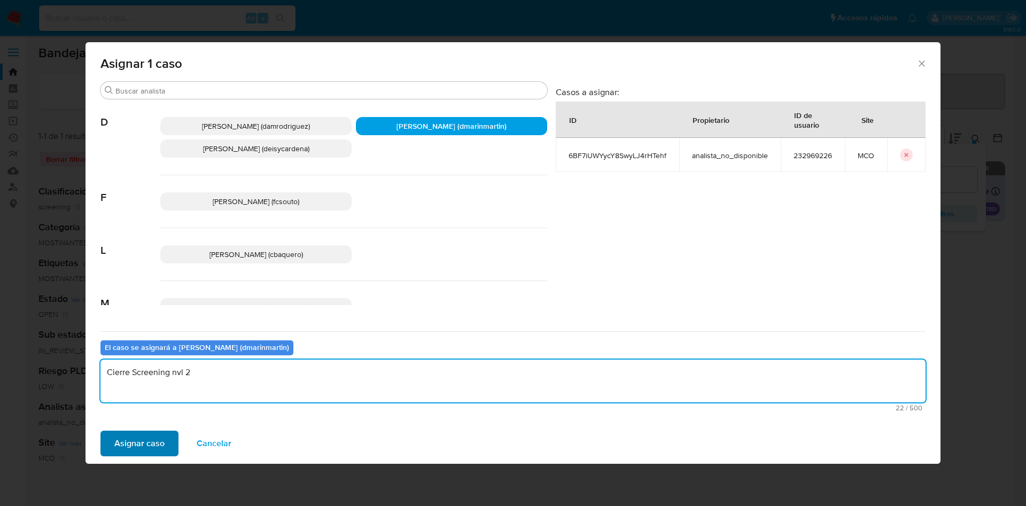
type textarea "Cierre Screening nvl 2"
click at [132, 447] on span "Asignar caso" at bounding box center [139, 444] width 50 height 24
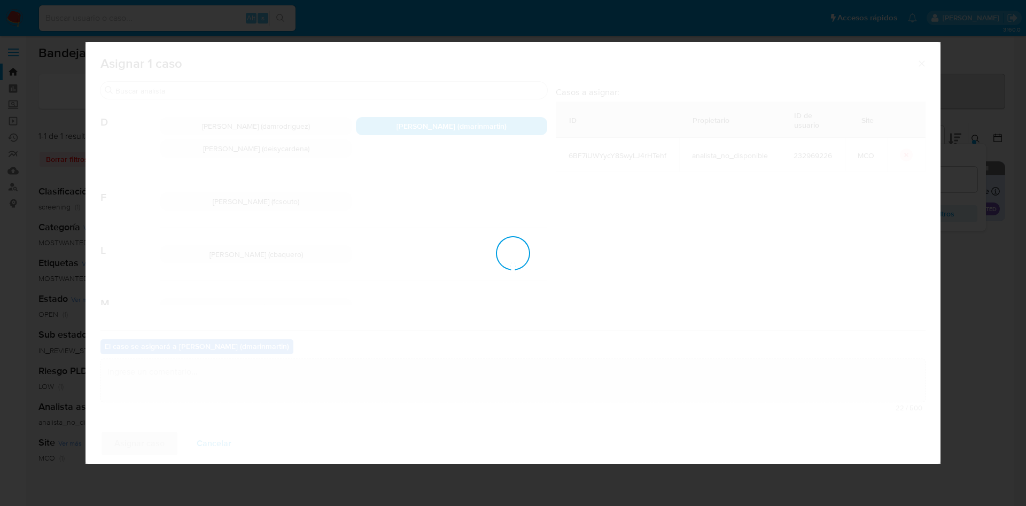
checkbox input "false"
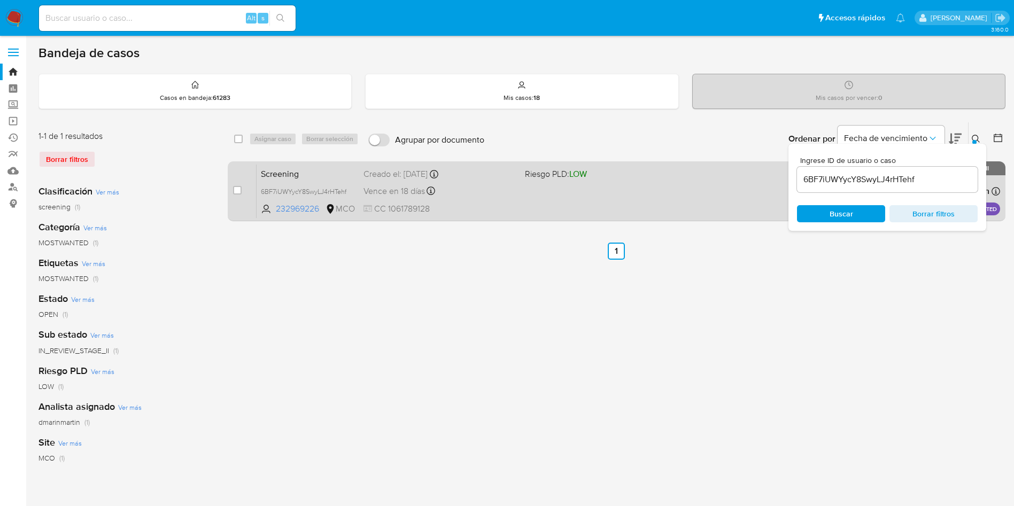
drag, startPoint x: 496, startPoint y: 204, endPoint x: 466, endPoint y: 188, distance: 33.5
click at [466, 188] on div "Vence en 18 días Vence el 06/10/2025 05:10:39" at bounding box center [440, 191] width 153 height 14
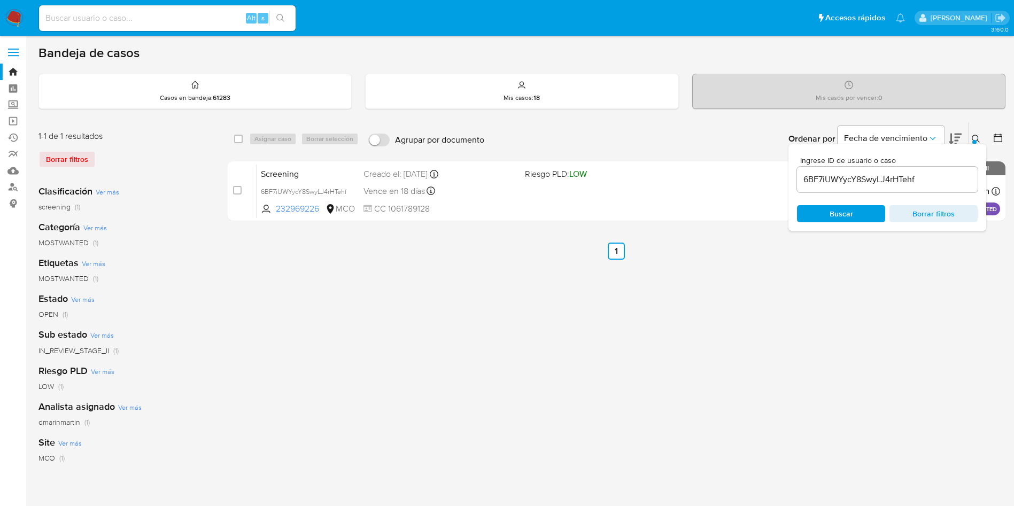
click at [868, 183] on input "6BF7iUWYycY8SwyLJ4rHTehf" at bounding box center [887, 180] width 181 height 14
paste input "D6SSI1LO63uQIjOn18fXB9gA"
type input "D6SSI1LO63uQIjOn18fXB9gA"
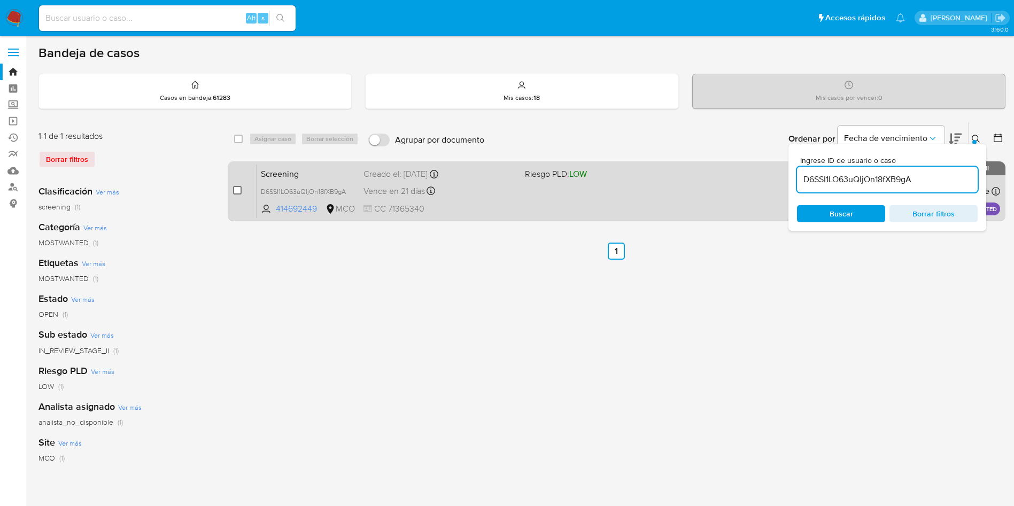
click at [235, 192] on input "checkbox" at bounding box center [237, 190] width 9 height 9
checkbox input "true"
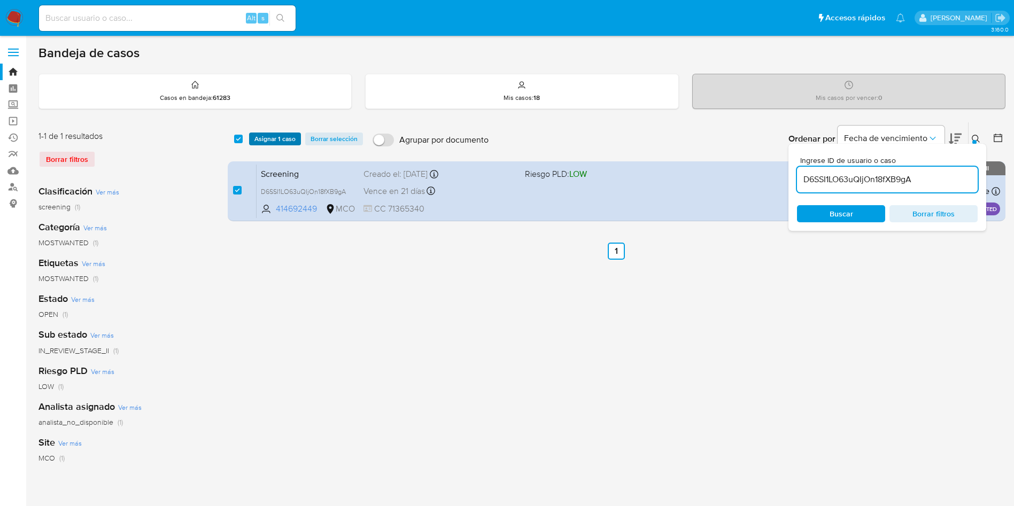
click at [272, 142] on span "Asignar 1 caso" at bounding box center [274, 139] width 41 height 11
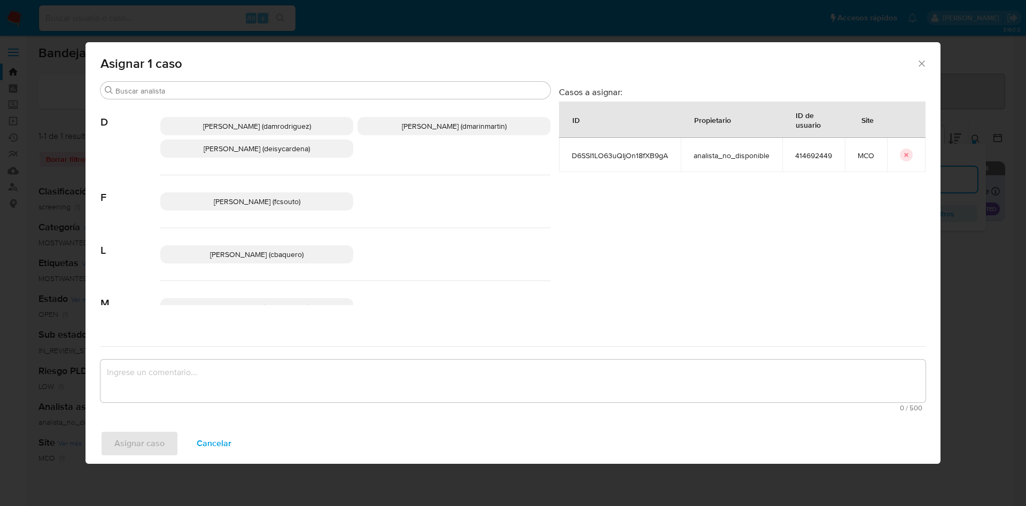
click at [428, 136] on div "Damian Rodriguez (damrodriguez) David Esteban Marin Martinez (dmarinmartin) Dei…" at bounding box center [355, 137] width 390 height 75
click at [425, 128] on span "David Esteban Marin Martinez (dmarinmartin)" at bounding box center [454, 126] width 105 height 11
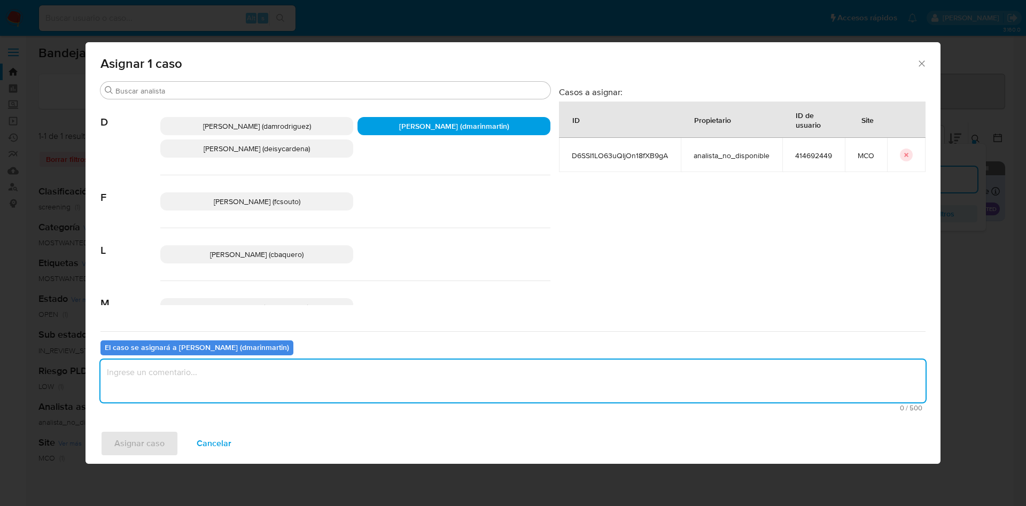
click at [238, 385] on textarea "assign-modal" at bounding box center [513, 381] width 825 height 43
type textarea "Cierre Screening nvl 2"
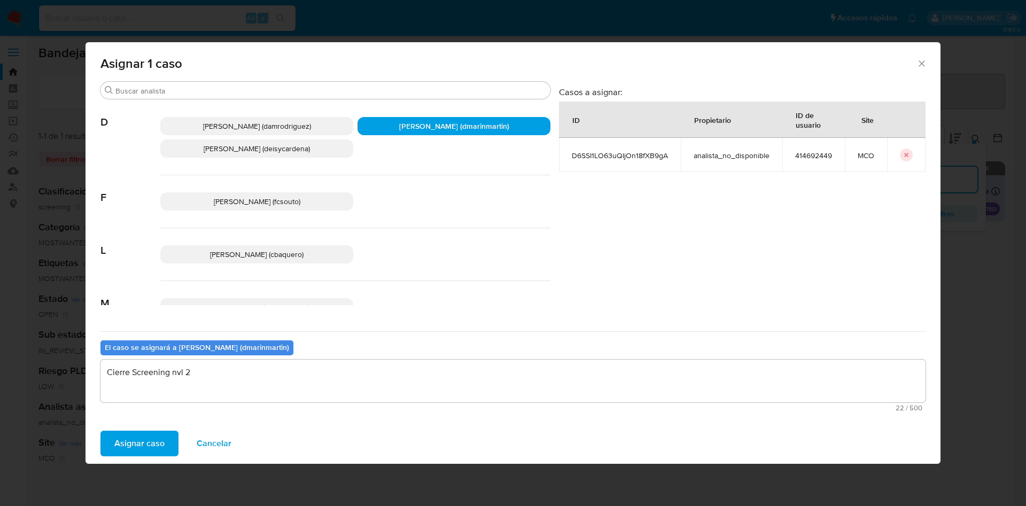
click at [101, 431] on button "Asignar caso" at bounding box center [140, 444] width 78 height 26
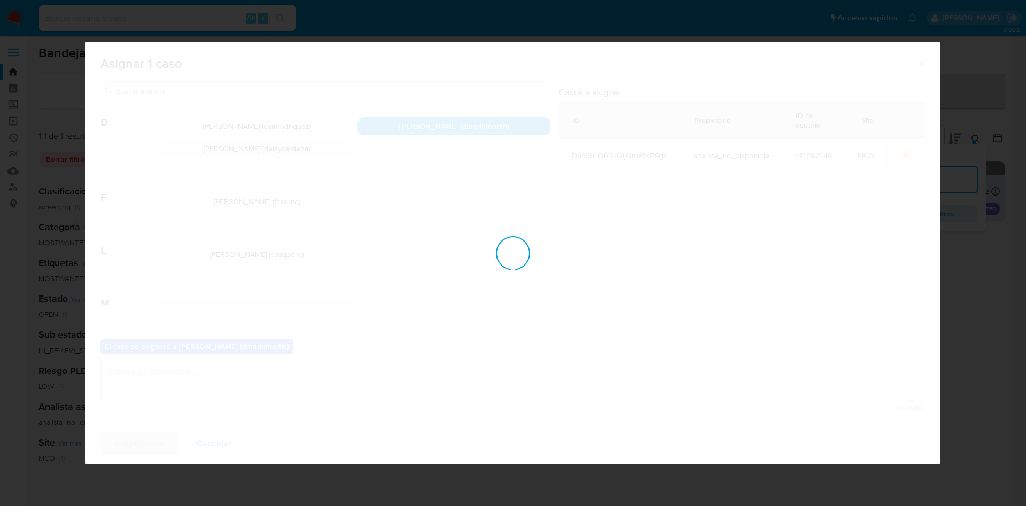
checkbox input "false"
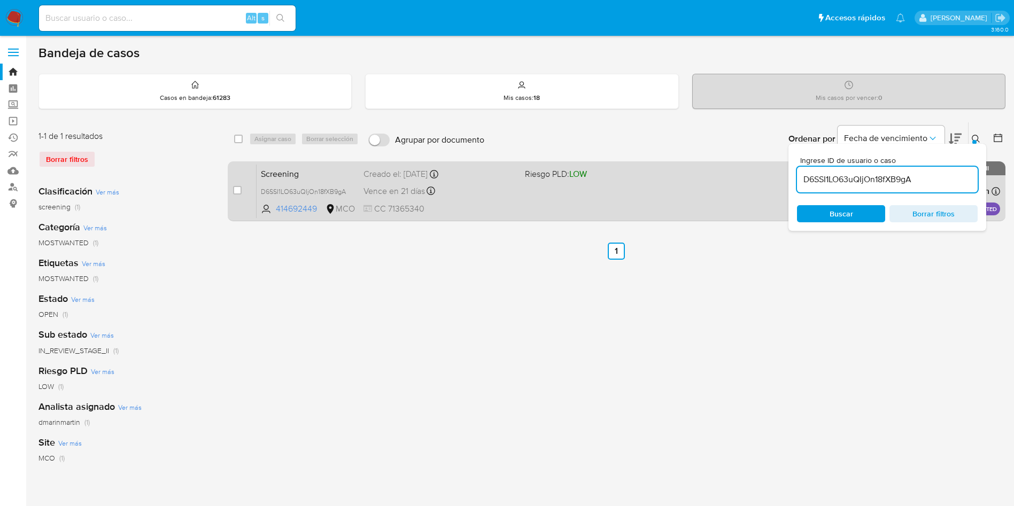
click at [475, 189] on div "Vence en 21 días Vence el 09/10/2025 09:30:35" at bounding box center [440, 191] width 153 height 14
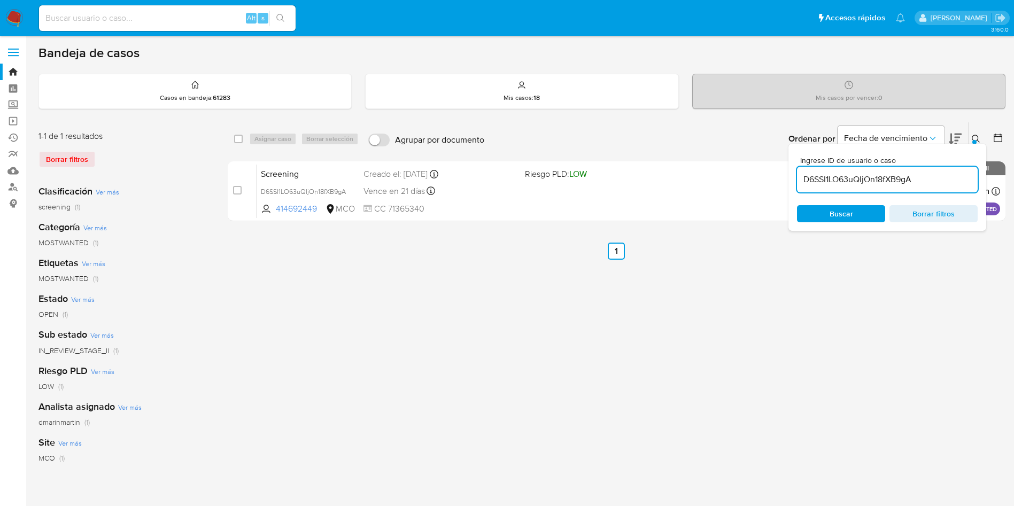
click at [879, 182] on input "D6SSI1LO63uQIjOn18fXB9gA" at bounding box center [887, 180] width 181 height 14
paste input "FEJYGpzAqppImVn7Fgt4n7jm"
type input "FEJYGpzAqppImVn7Fgt4n7jm"
click at [838, 210] on div "Buscar Borrar filtros" at bounding box center [887, 213] width 181 height 17
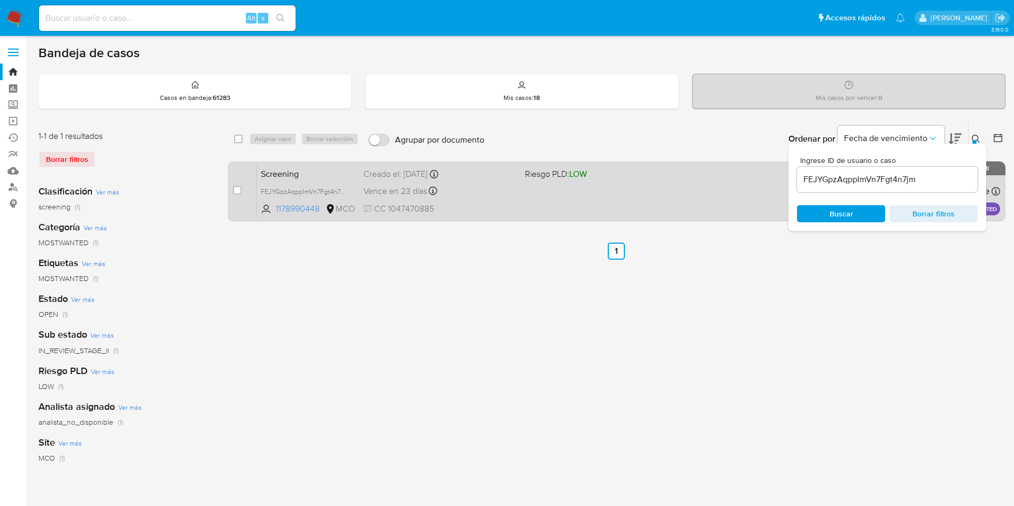
click at [240, 196] on div "case-item-checkbox" at bounding box center [237, 191] width 9 height 13
click at [237, 187] on input "checkbox" at bounding box center [237, 190] width 9 height 9
checkbox input "true"
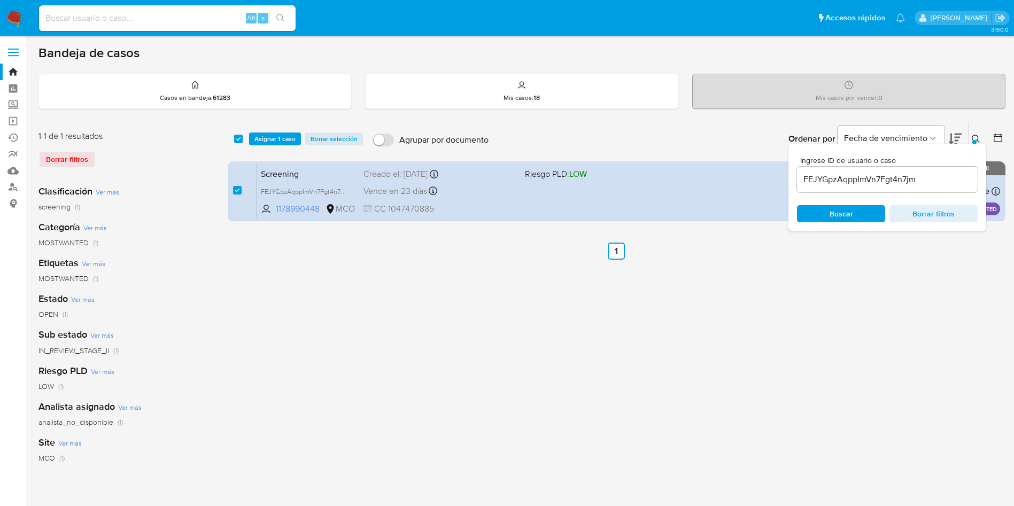
click at [279, 120] on div "Bandeja de casos Casos en bandeja : 61283 Mis casos : 18 Mis casos por vencer :…" at bounding box center [521, 318] width 967 height 546
click at [269, 140] on span "Asignar 1 caso" at bounding box center [274, 139] width 41 height 11
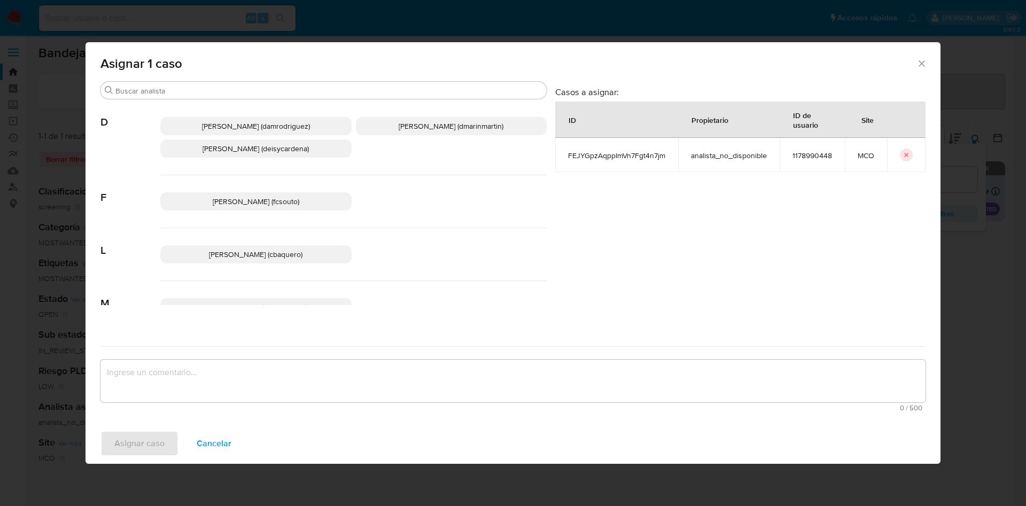
click at [427, 119] on p "David Esteban Marin Martinez (dmarinmartin)" at bounding box center [451, 126] width 191 height 18
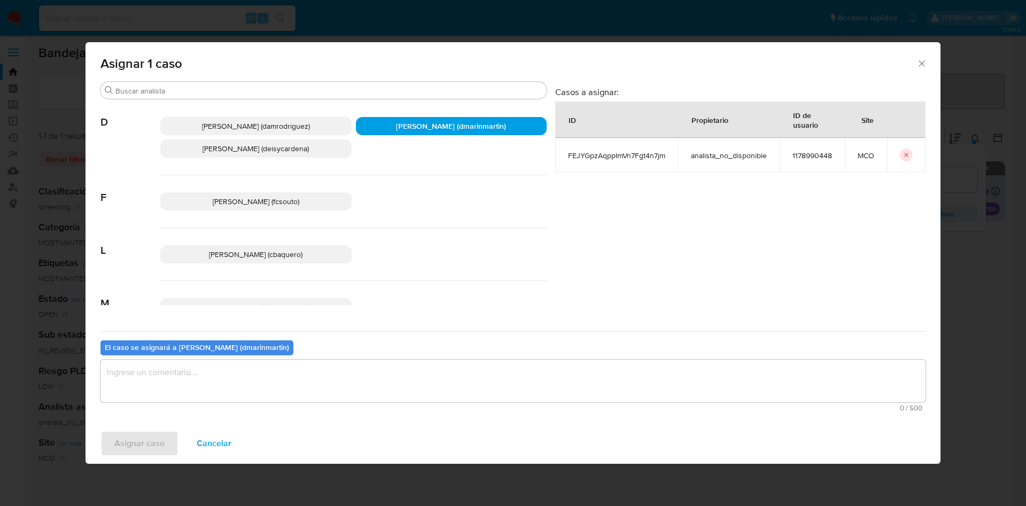
click at [289, 375] on textarea "assign-modal" at bounding box center [513, 381] width 825 height 43
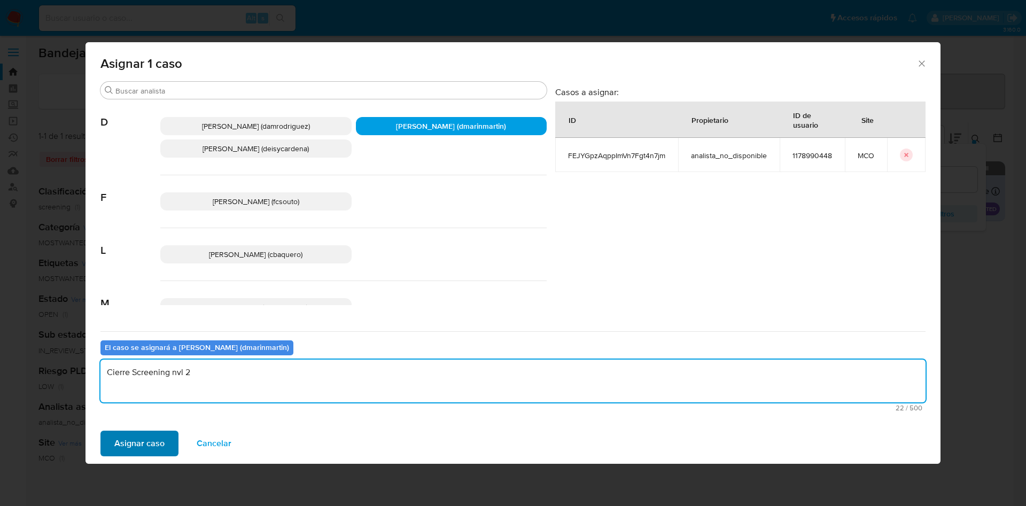
type textarea "Cierre Screening nvl 2"
click at [137, 449] on span "Asignar caso" at bounding box center [139, 444] width 50 height 24
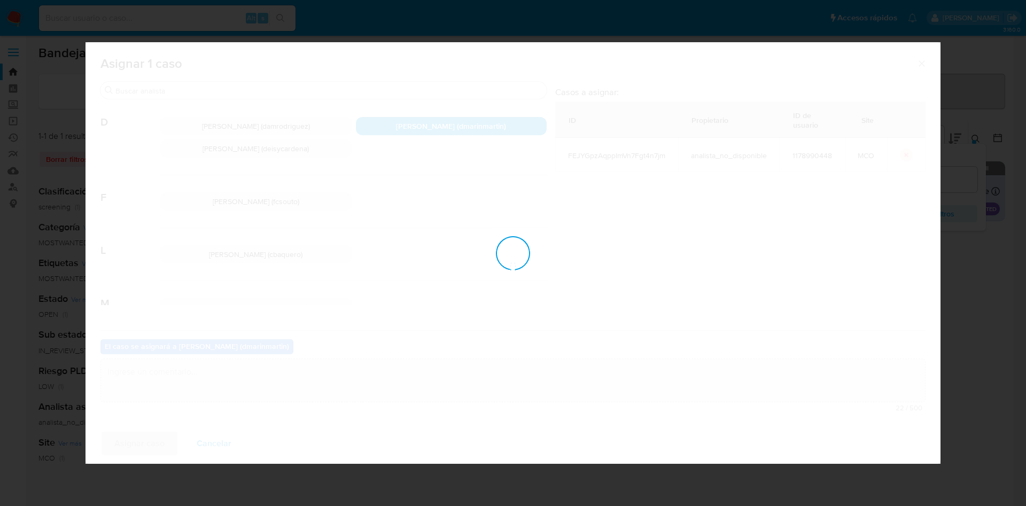
checkbox input "false"
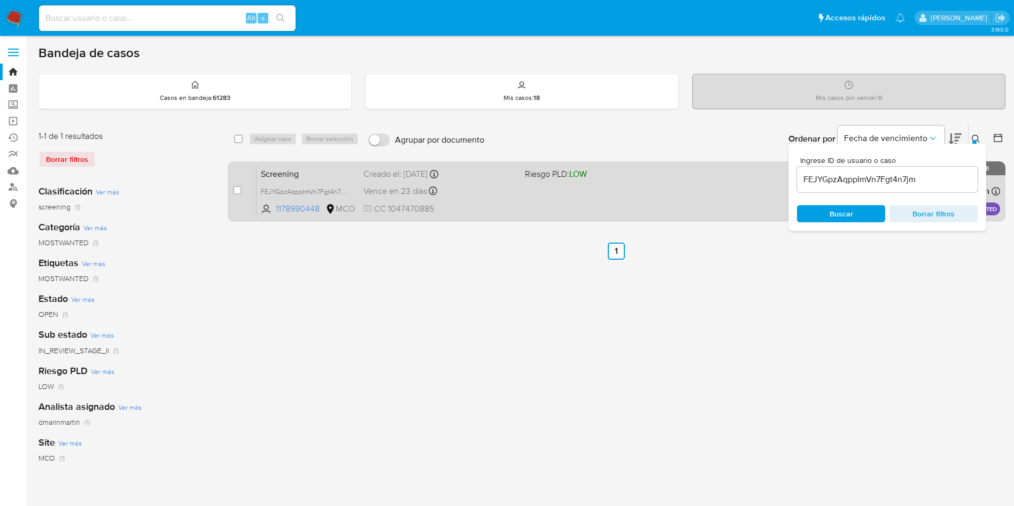
click at [656, 196] on div "Screening FEJYGpzAqppImVn7Fgt4n7jm 1178990448 MCO Riesgo PLD: LOW Creado el: 11…" at bounding box center [629, 191] width 744 height 54
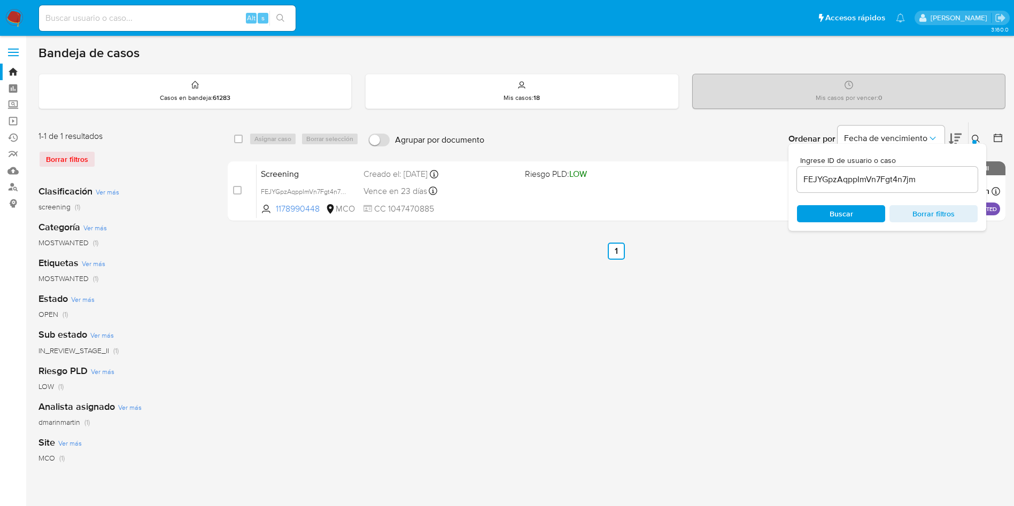
click at [884, 188] on div "FEJYGpzAqppImVn7Fgt4n7jm" at bounding box center [887, 180] width 181 height 26
click at [866, 177] on input "FEJYGpzAqppImVn7Fgt4n7jm" at bounding box center [887, 180] width 181 height 14
paste input "TM1lH2PhB9zRzlDUKR81x5Zn"
type input "TM1lH2PhB9zRzlDUKR81x5Zn"
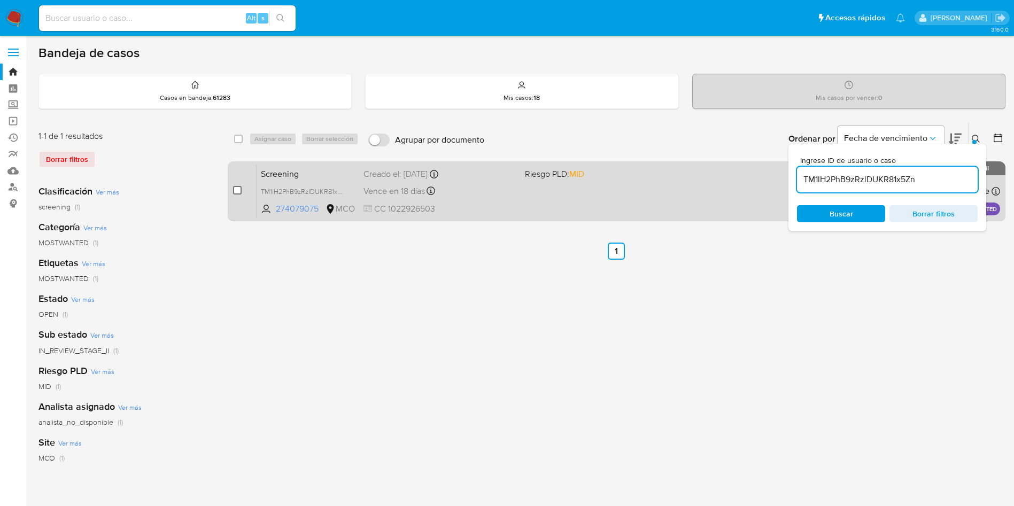
click at [235, 190] on input "checkbox" at bounding box center [237, 190] width 9 height 9
checkbox input "true"
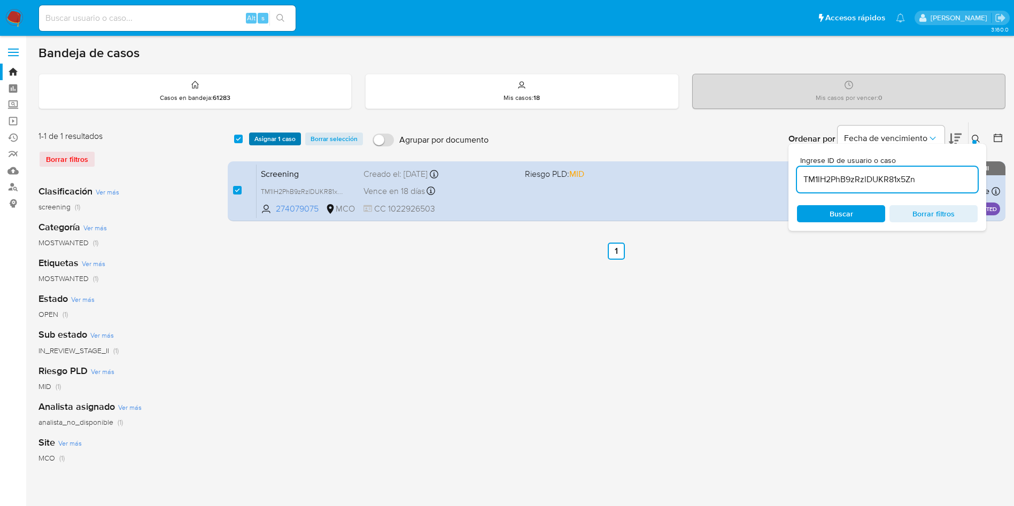
click at [281, 134] on span "Asignar 1 caso" at bounding box center [274, 139] width 41 height 11
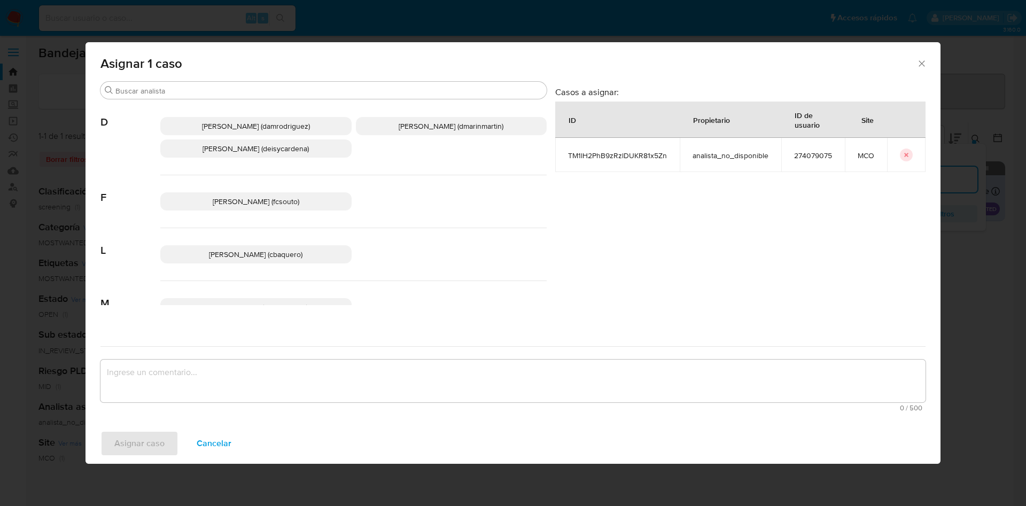
click at [438, 132] on p "David Esteban Marin Martinez (dmarinmartin)" at bounding box center [451, 126] width 191 height 18
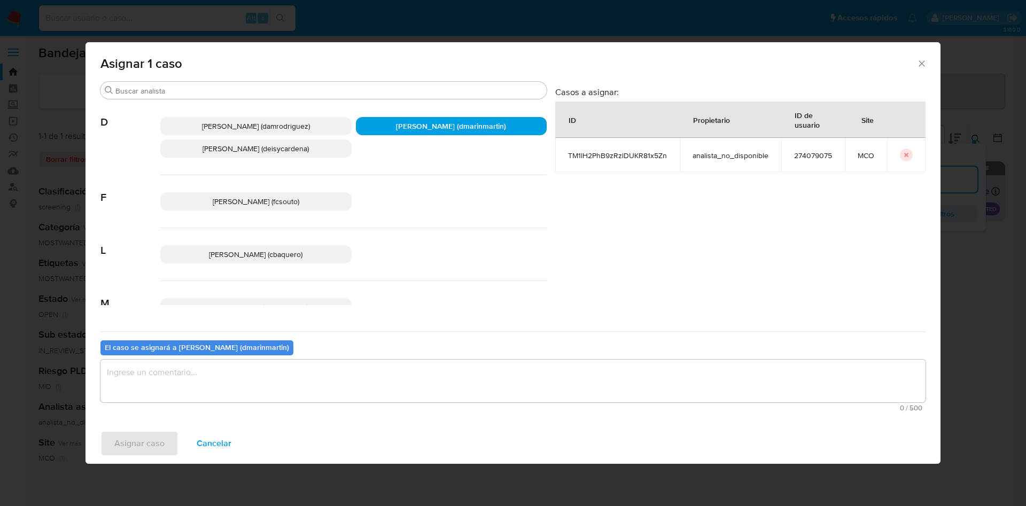
click at [353, 380] on textarea "assign-modal" at bounding box center [513, 381] width 825 height 43
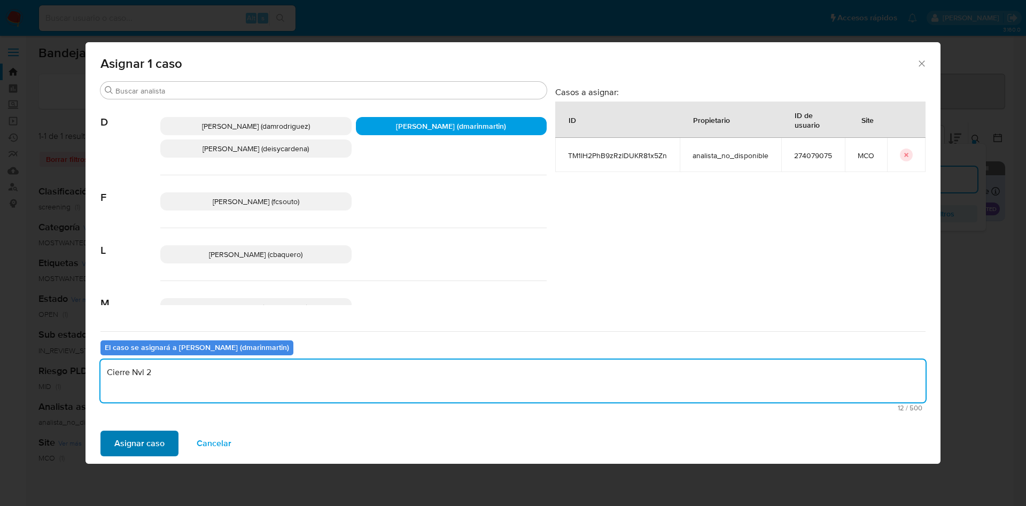
type textarea "Cierre Nvl 2"
click at [146, 440] on span "Asignar caso" at bounding box center [139, 444] width 50 height 24
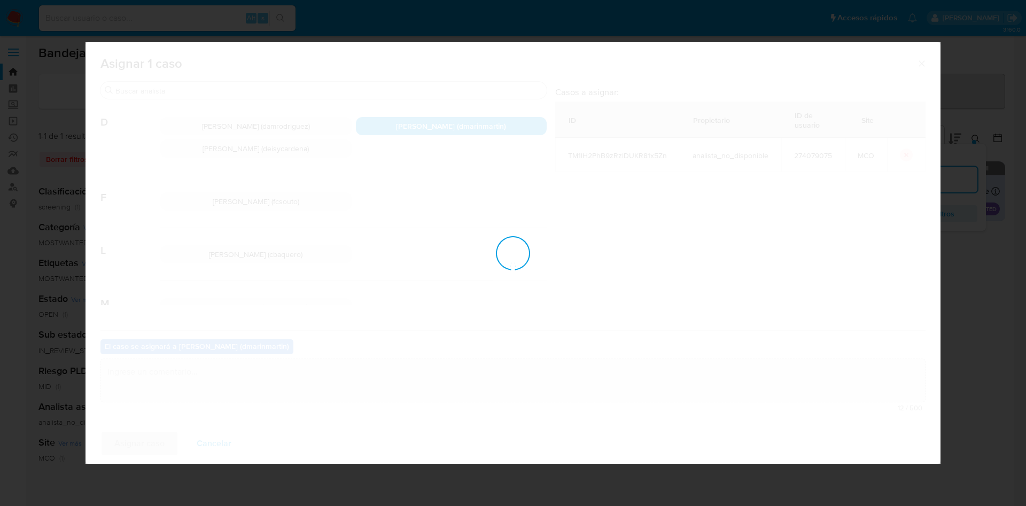
checkbox input "false"
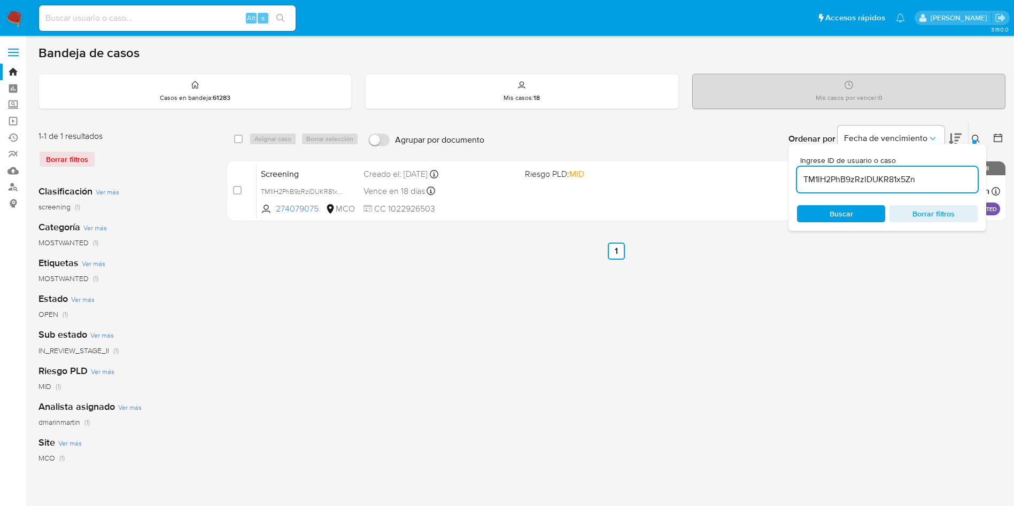
click at [917, 206] on span "Borrar filtros" at bounding box center [933, 213] width 73 height 15
click at [913, 262] on div "select-all-cases-checkbox Asignar caso Borrar selección Agrupar por documento O…" at bounding box center [617, 356] width 778 height 469
click at [983, 137] on button at bounding box center [978, 139] width 18 height 13
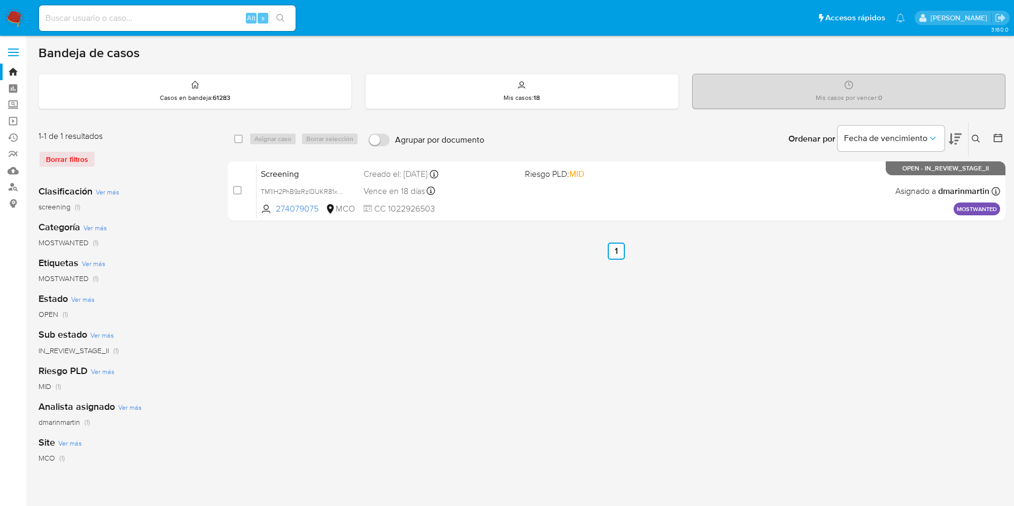
click at [70, 156] on div "Borrar filtros" at bounding box center [123, 159] width 171 height 17
click at [58, 158] on div "Borrar filtros" at bounding box center [123, 159] width 171 height 17
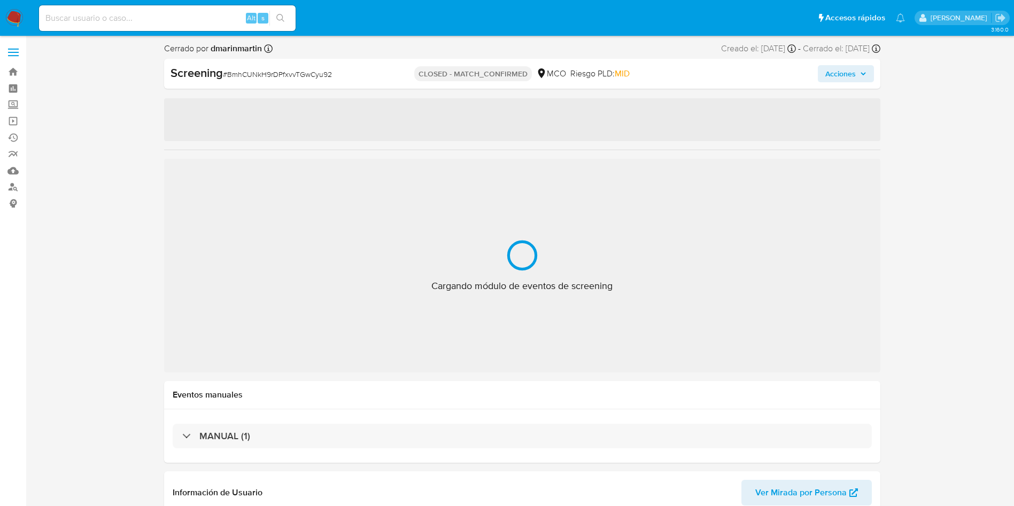
select select "10"
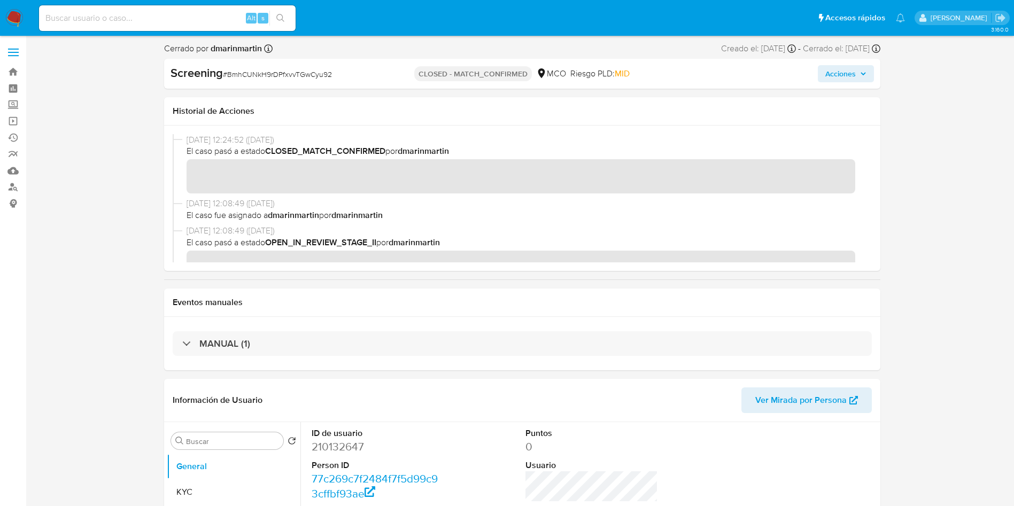
click at [844, 79] on span "Acciones" at bounding box center [840, 73] width 30 height 17
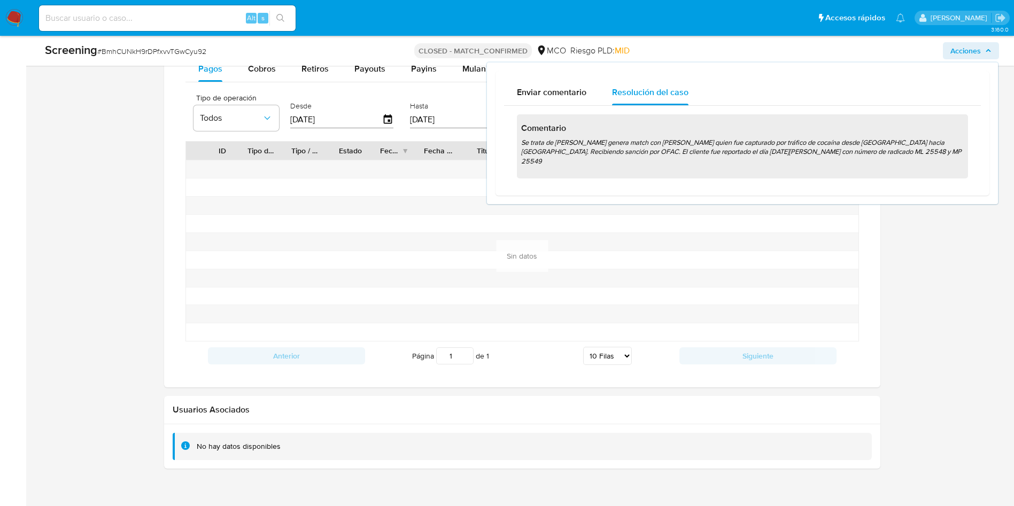
scroll to position [1016, 0]
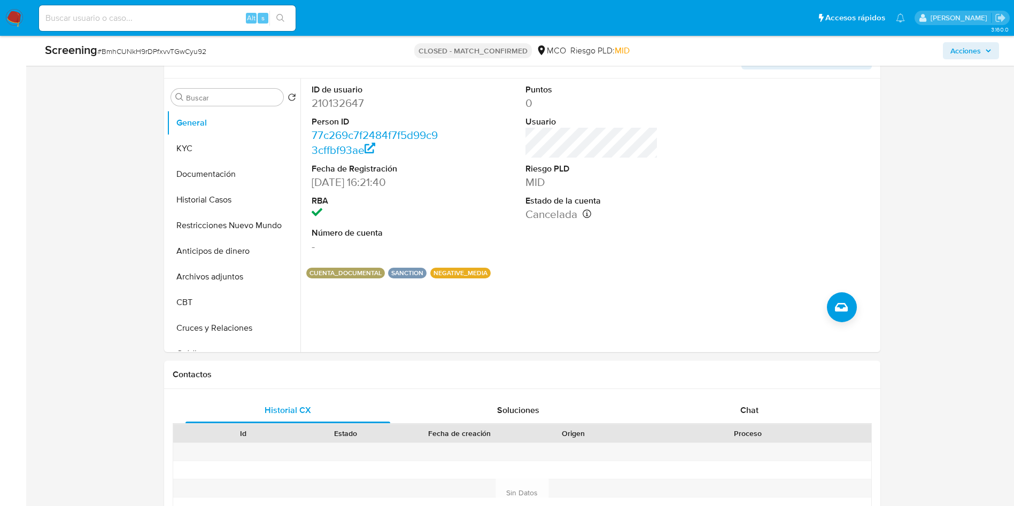
scroll to position [0, 0]
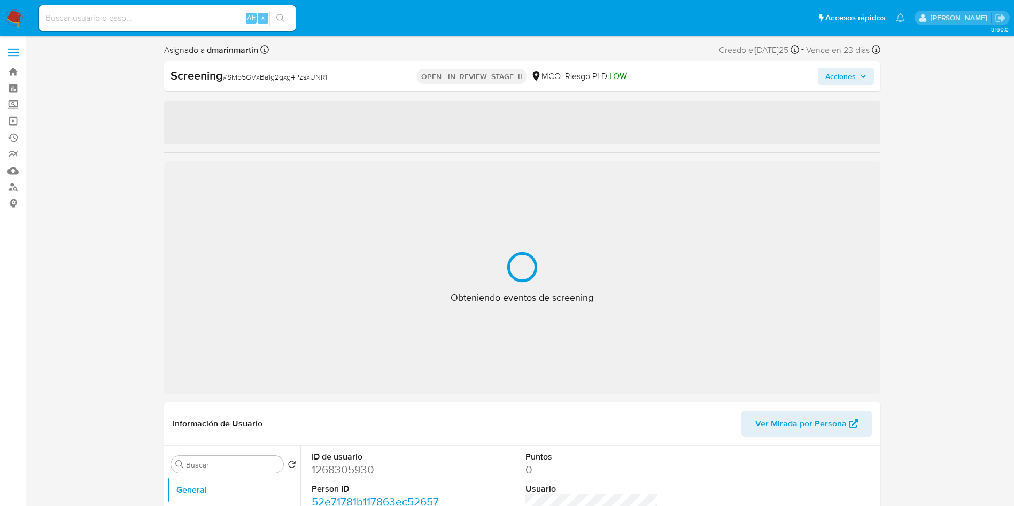
select select "10"
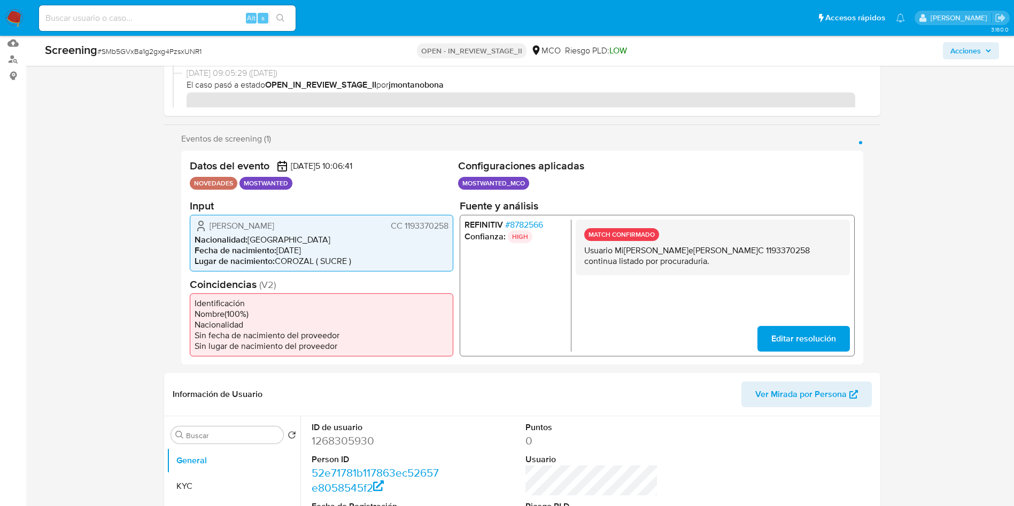
scroll to position [128, 0]
click at [645, 257] on p "Usuario Miguel Ángel Medrano Ramírez CC 1193370258 continua listado por procura…" at bounding box center [712, 254] width 257 height 21
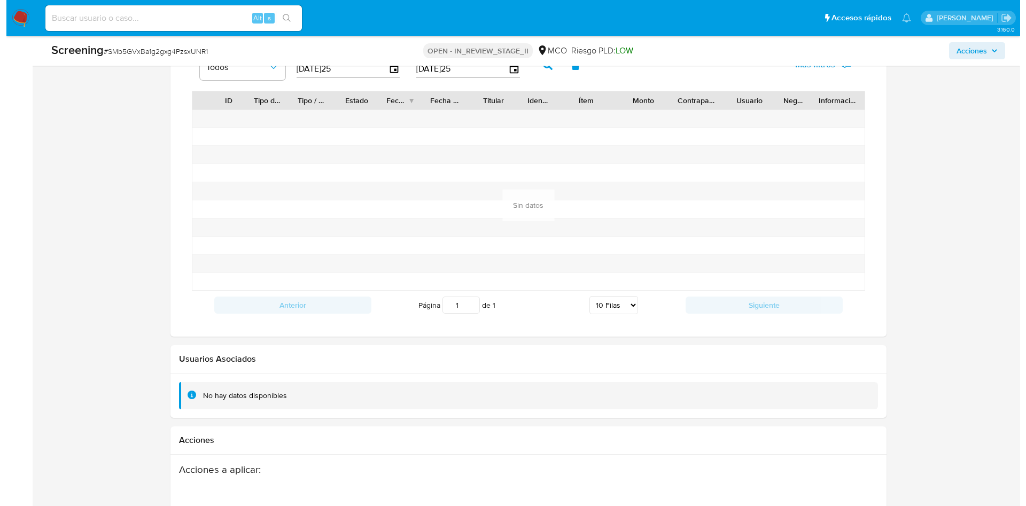
scroll to position [1470, 0]
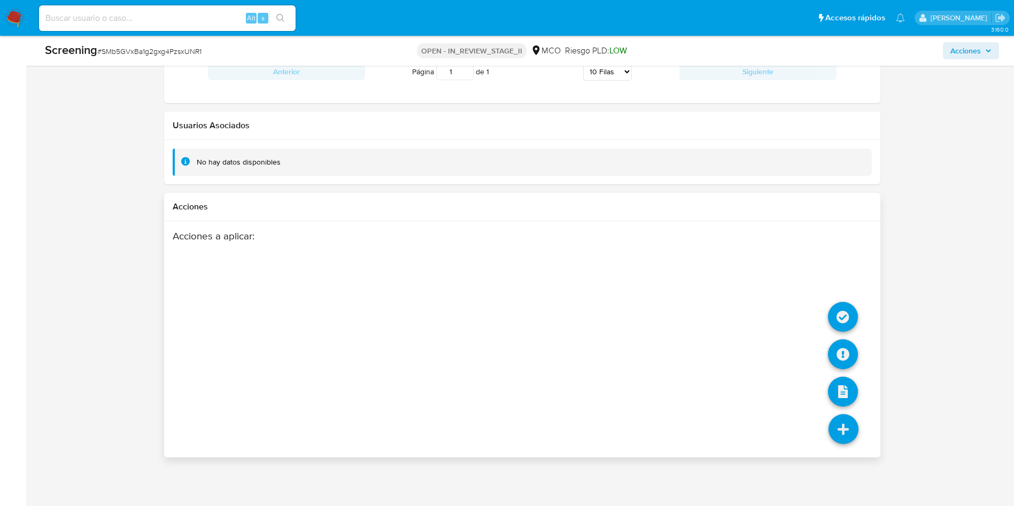
click at [851, 434] on icon at bounding box center [844, 429] width 30 height 30
click at [846, 313] on icon at bounding box center [843, 317] width 30 height 30
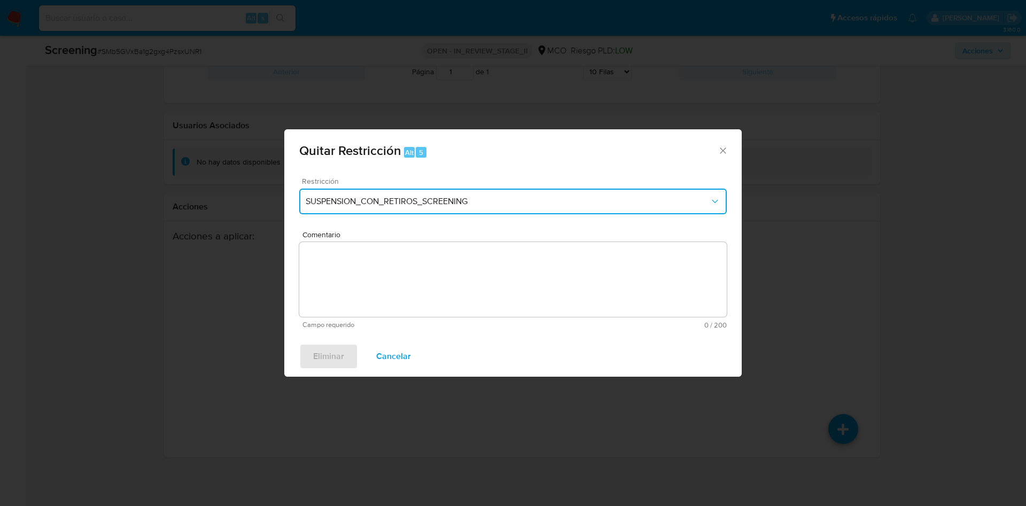
click at [543, 205] on span "SUSPENSION_CON_RETIROS_SCREENING" at bounding box center [508, 201] width 404 height 11
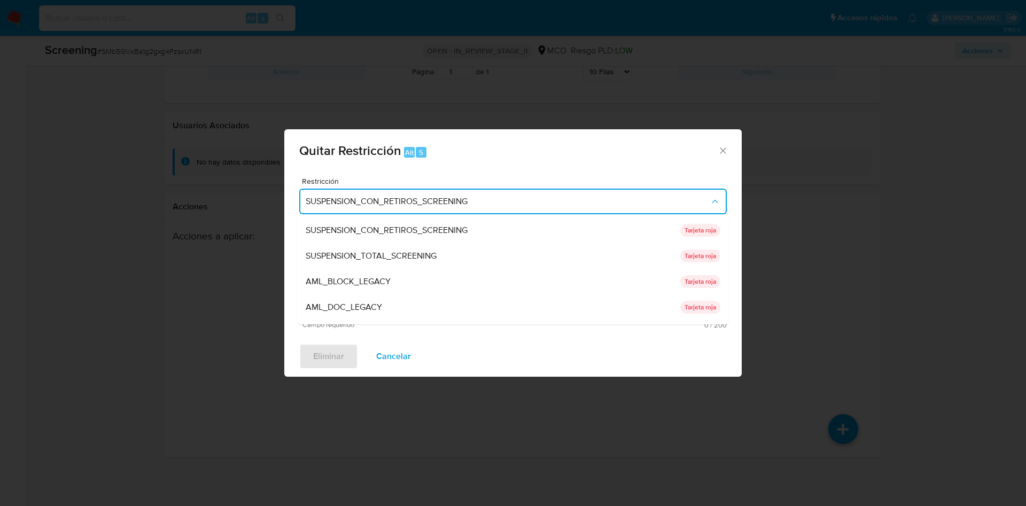
click at [547, 165] on div "Quitar Restricción Alt 5" at bounding box center [513, 149] width 458 height 40
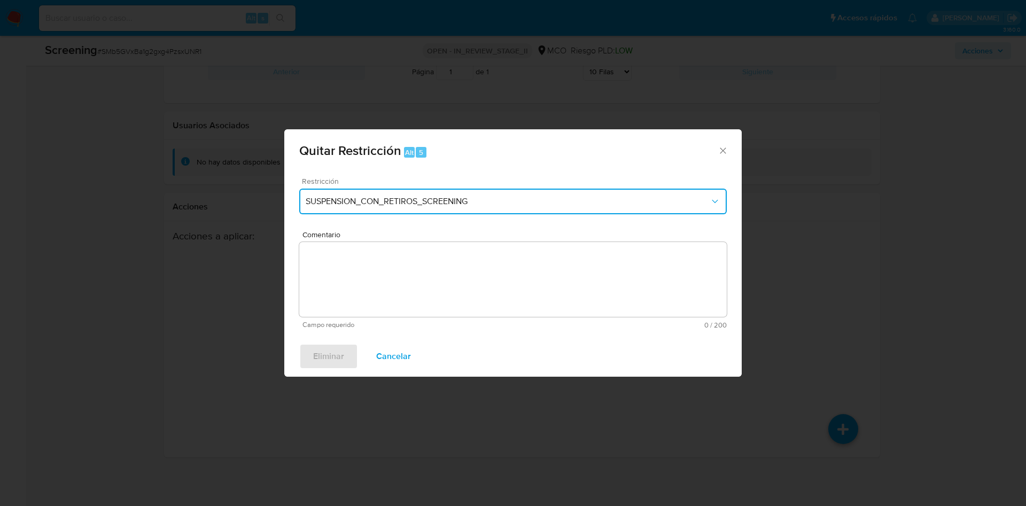
click at [480, 198] on span "SUSPENSION_CON_RETIROS_SCREENING" at bounding box center [508, 201] width 404 height 11
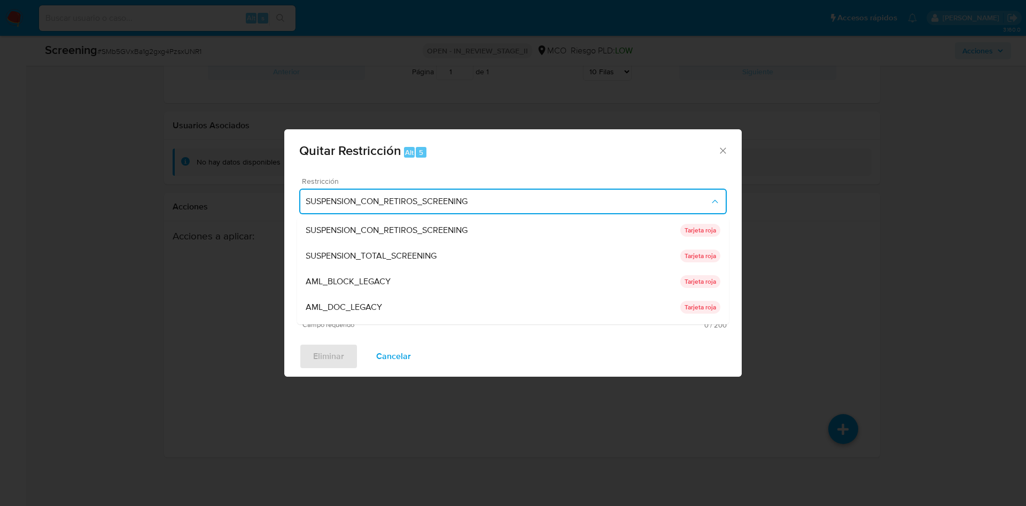
click at [480, 198] on span "SUSPENSION_CON_RETIROS_SCREENING" at bounding box center [508, 201] width 404 height 11
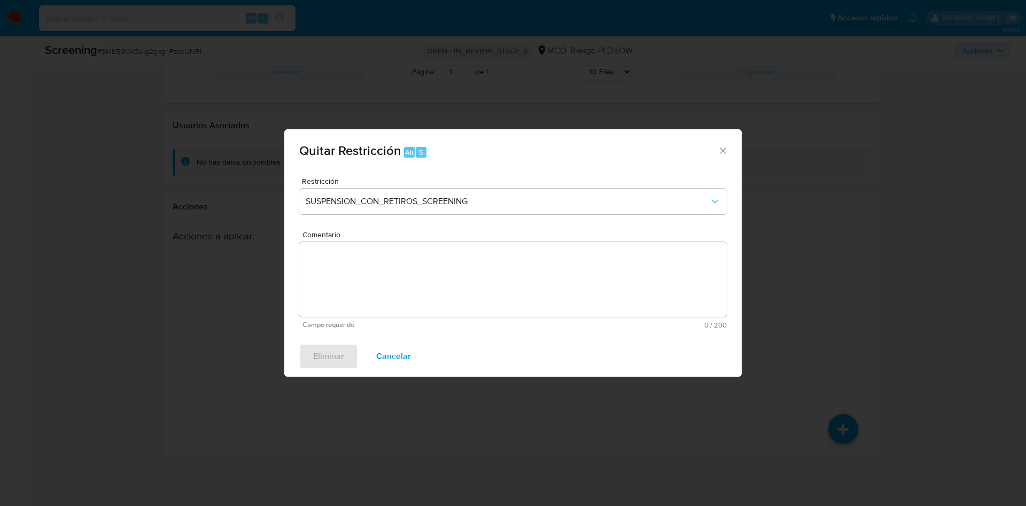
click at [454, 254] on textarea "Comentario" at bounding box center [513, 279] width 428 height 75
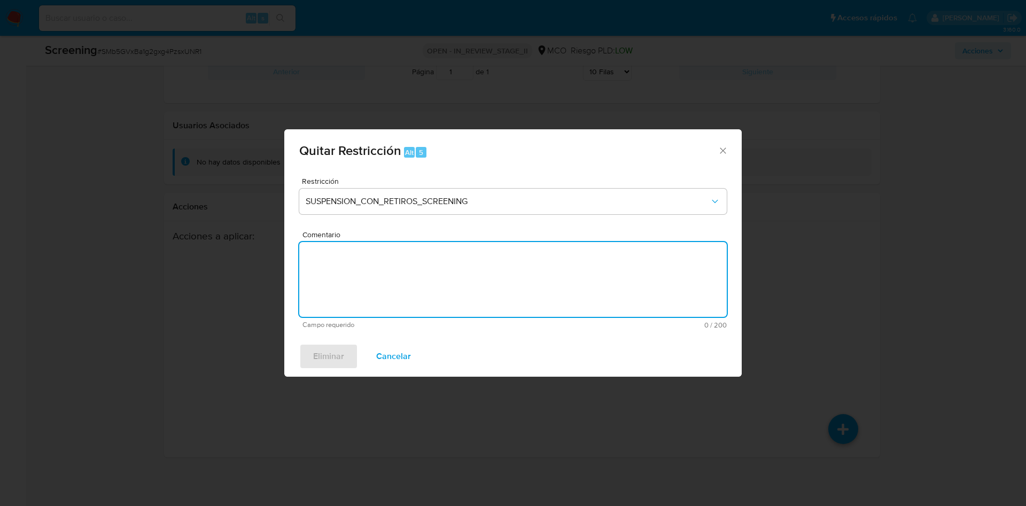
paste textarea "No se encuentran evidencias de delitos LAFT asociados a las inhabilidades regis…"
type textarea "No se encuentran evidencias de delitos LAFT asociados a las inhabilidades regis…"
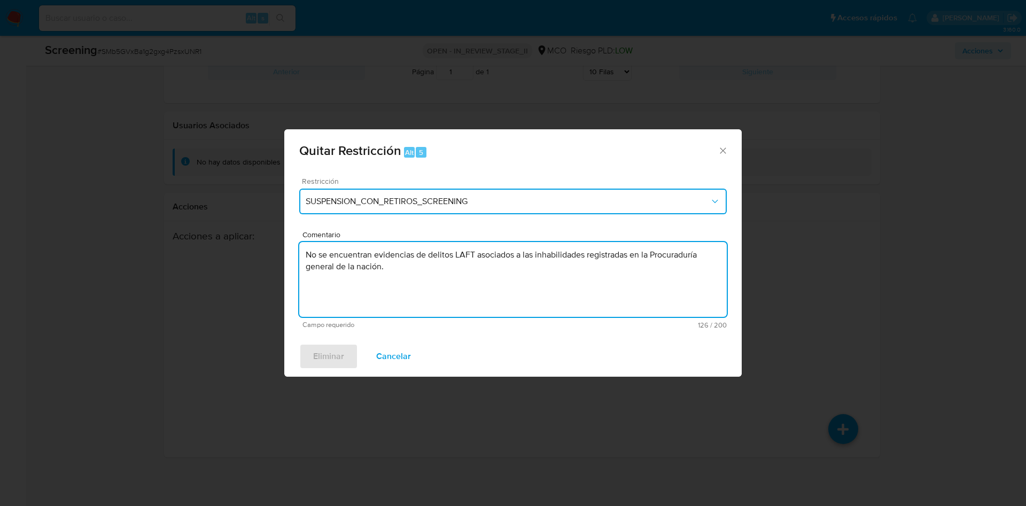
click at [451, 202] on span "SUSPENSION_CON_RETIROS_SCREENING" at bounding box center [508, 201] width 404 height 11
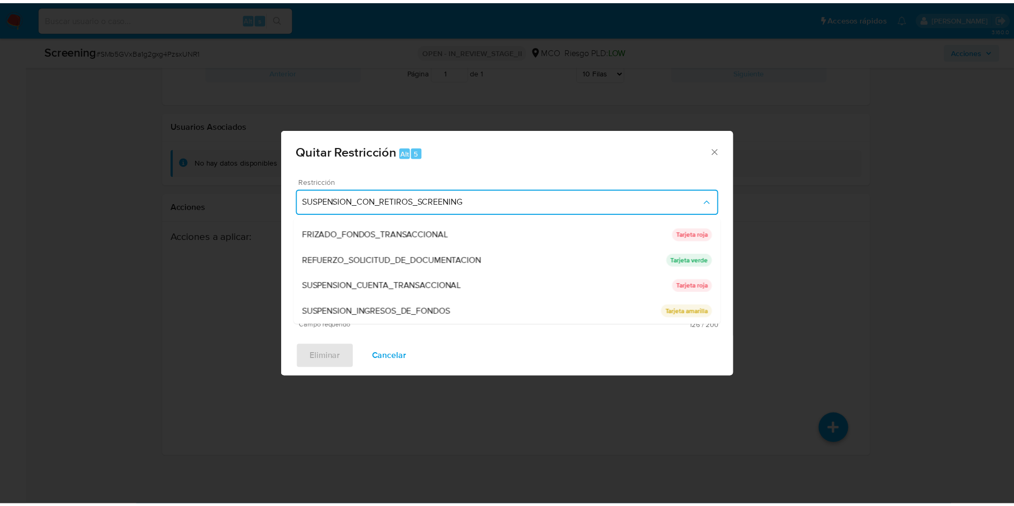
scroll to position [0, 0]
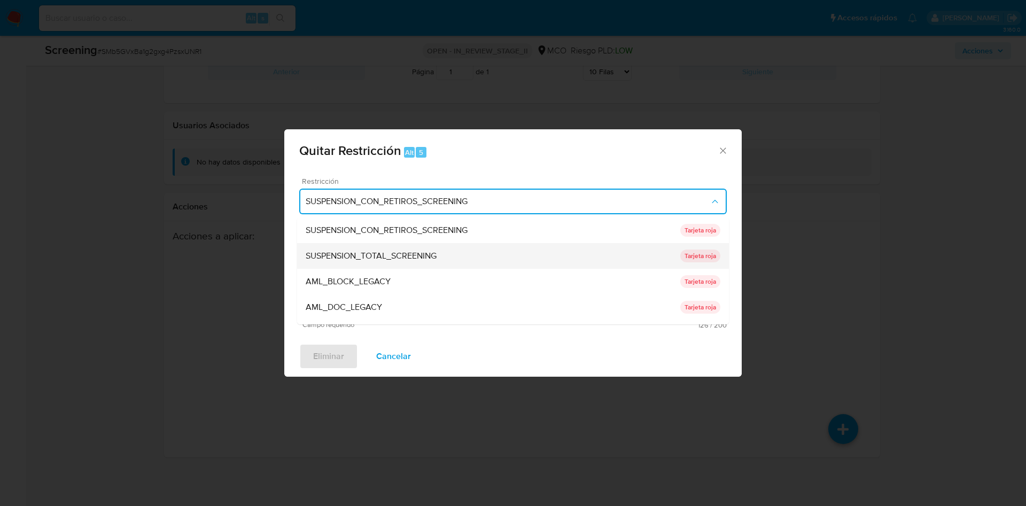
click at [477, 256] on div "SUSPENSION_TOTAL_SCREENING" at bounding box center [493, 256] width 375 height 26
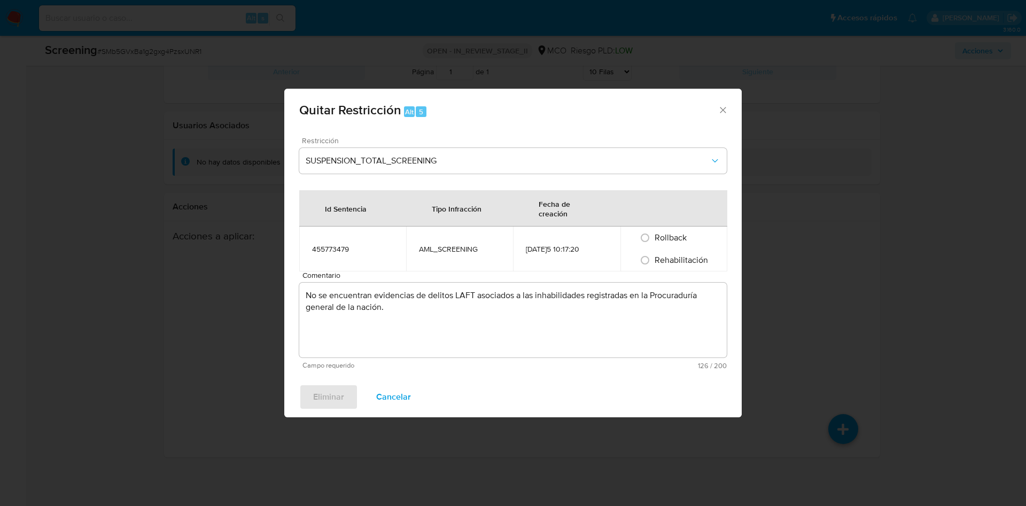
drag, startPoint x: 560, startPoint y: 316, endPoint x: 516, endPoint y: 246, distance: 83.4
click at [516, 246] on td "11/09/2025 10:17:20" at bounding box center [566, 249] width 107 height 45
click at [399, 391] on span "Cancelar" at bounding box center [393, 397] width 35 height 24
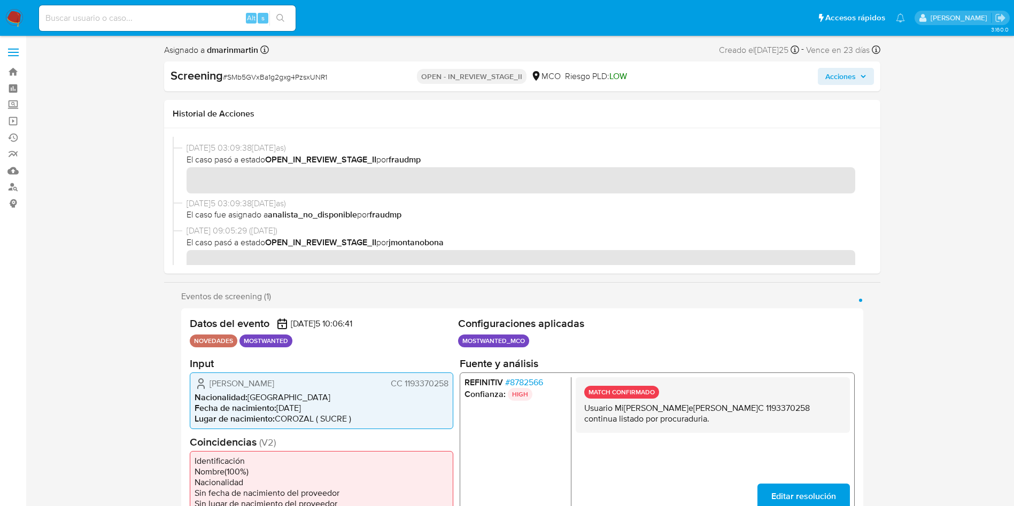
click at [831, 81] on span "Acciones" at bounding box center [840, 76] width 30 height 17
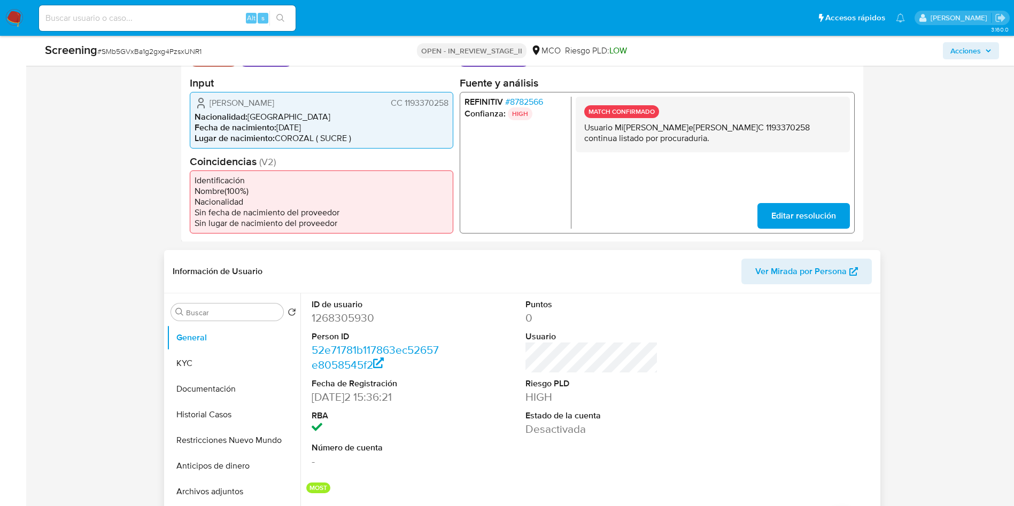
scroll to position [333, 0]
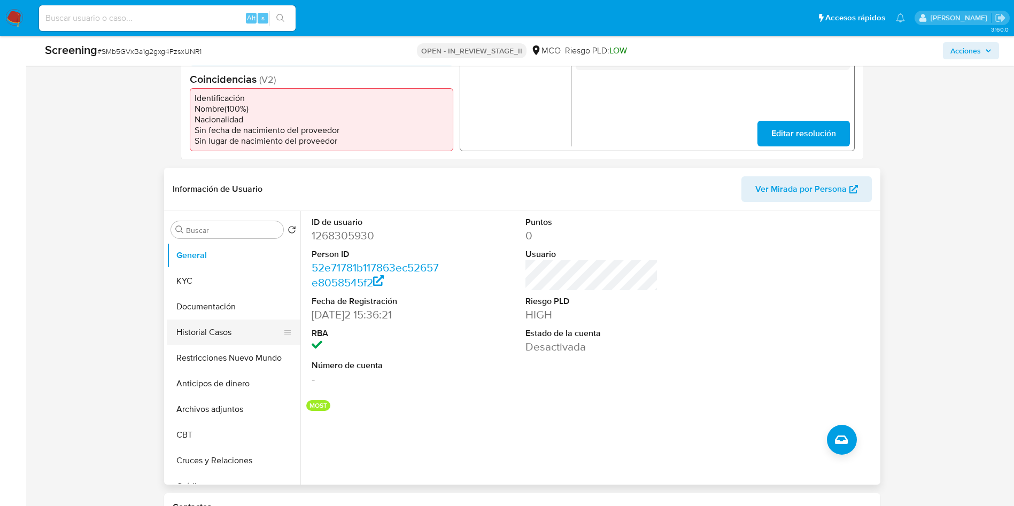
click at [224, 334] on button "Historial Casos" at bounding box center [229, 333] width 125 height 26
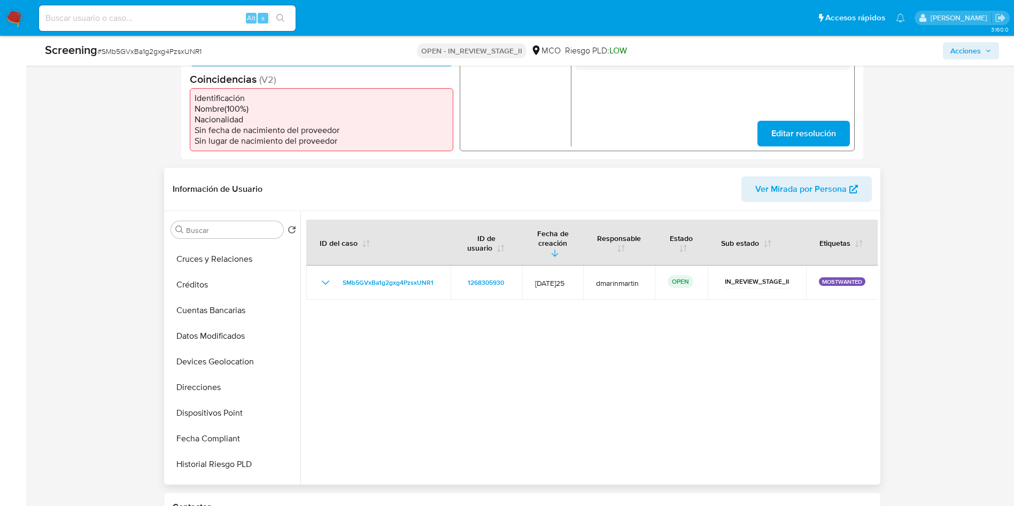
scroll to position [202, 0]
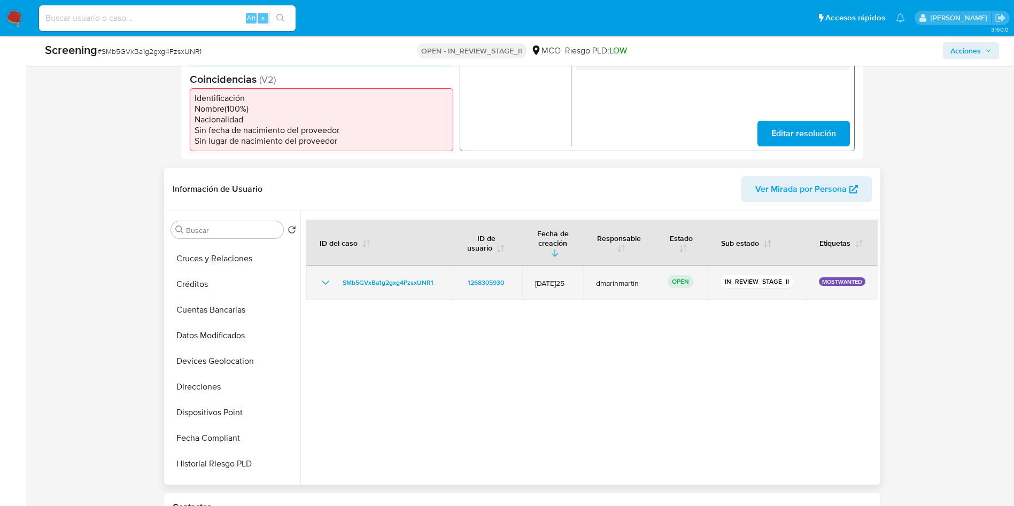
click at [324, 283] on icon "Mostrar/Ocultar" at bounding box center [324, 283] width 7 height 4
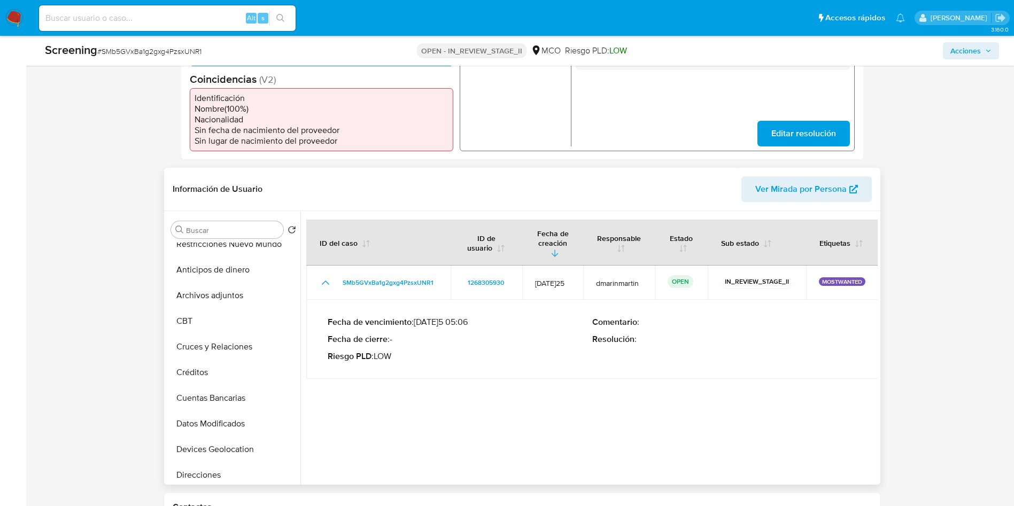
scroll to position [103, 0]
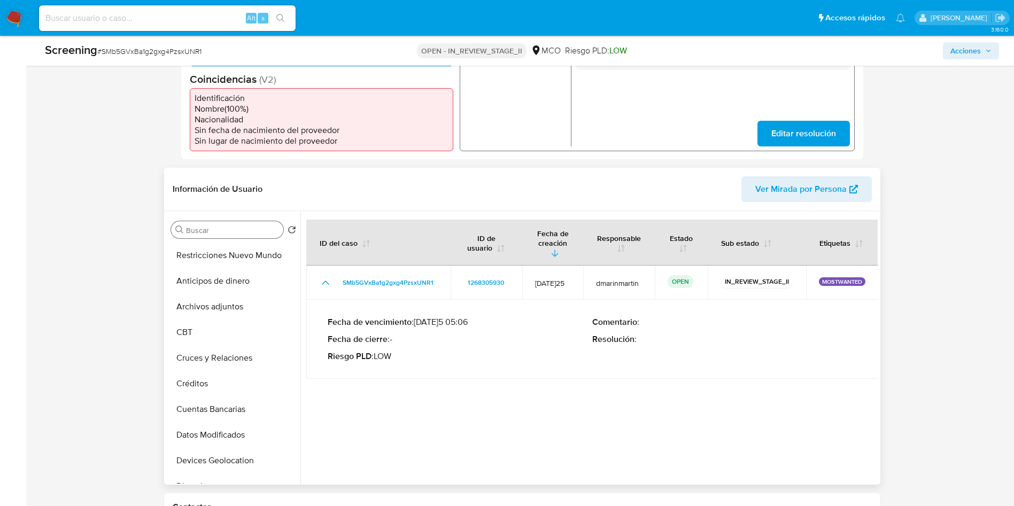
click at [214, 228] on input "Buscar" at bounding box center [232, 231] width 93 height 10
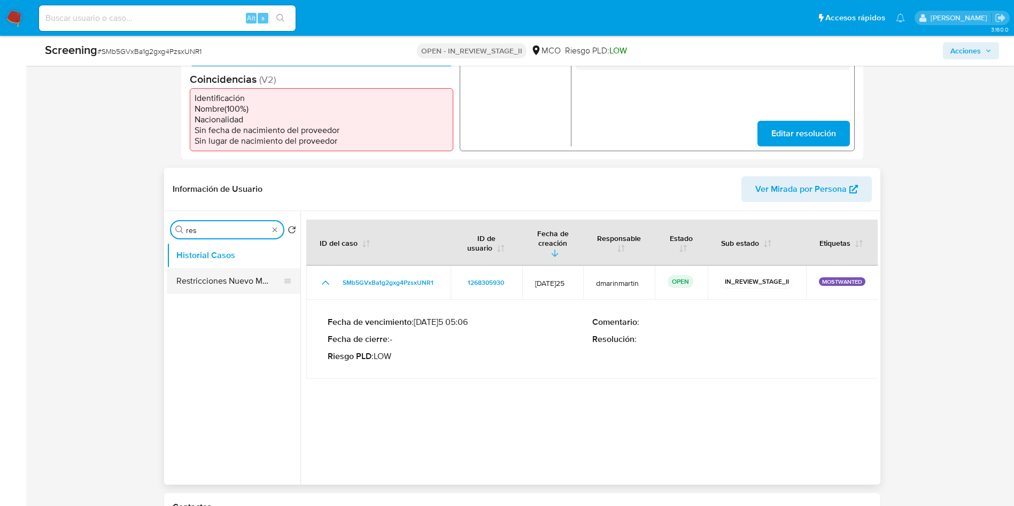
type input "res"
drag, startPoint x: 289, startPoint y: 284, endPoint x: 292, endPoint y: 226, distance: 58.9
click at [292, 226] on div "Buscar res Volver al orden por defecto Historial Casos Restricciones Nuevo Mundo" at bounding box center [234, 349] width 134 height 272
click at [273, 235] on div "Buscar res" at bounding box center [227, 229] width 112 height 17
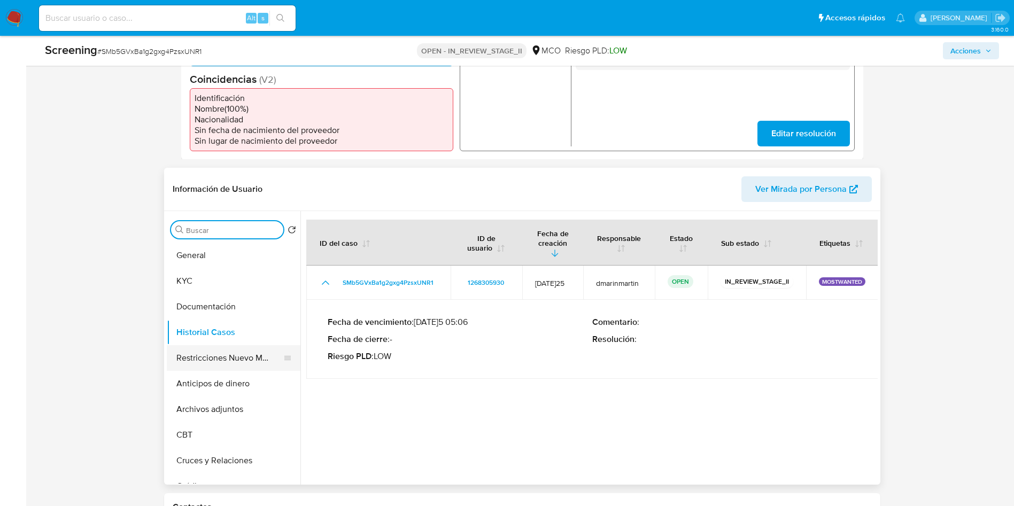
scroll to position [6, 0]
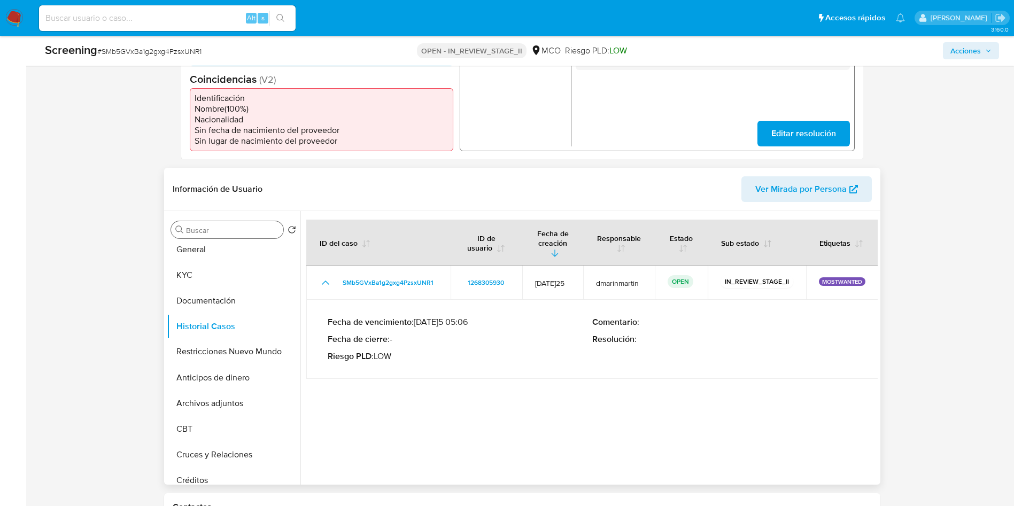
click at [288, 359] on ul "General KYC Documentación Historial Casos Restricciones Nuevo Mundo Anticipos d…" at bounding box center [234, 363] width 134 height 241
click at [225, 356] on button "Restricciones Nuevo Mundo" at bounding box center [229, 358] width 125 height 26
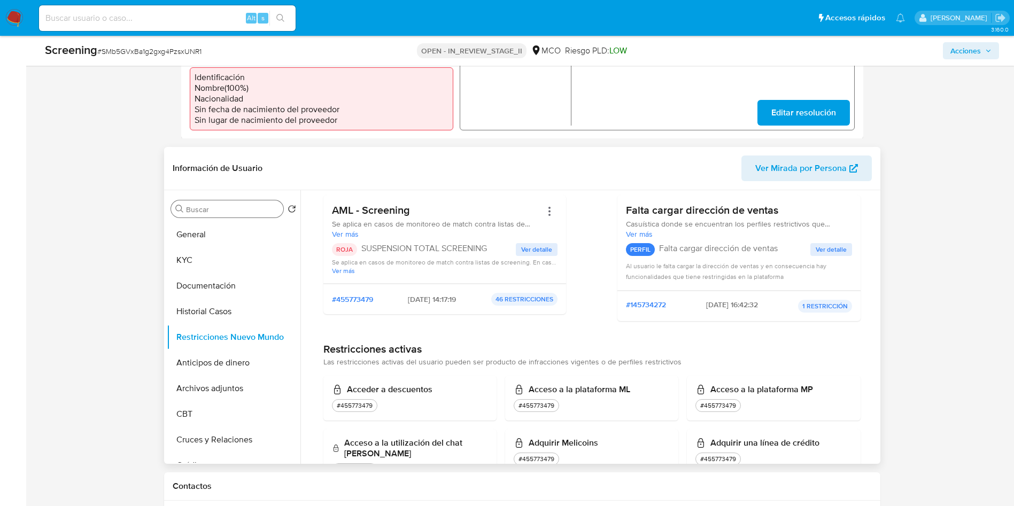
scroll to position [91, 0]
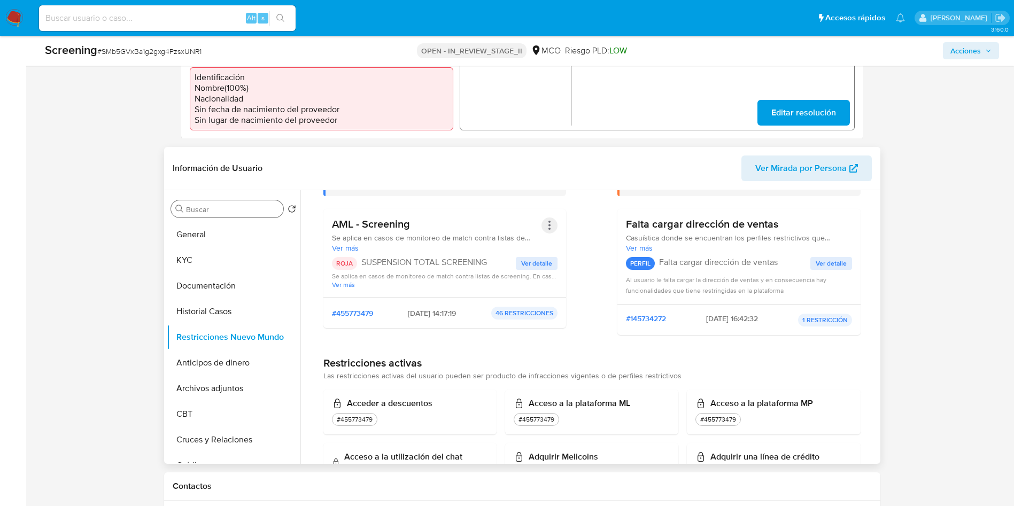
click at [543, 227] on button "Acciones" at bounding box center [550, 226] width 16 height 16
click at [418, 312] on button "Rehabilitar" at bounding box center [463, 312] width 187 height 26
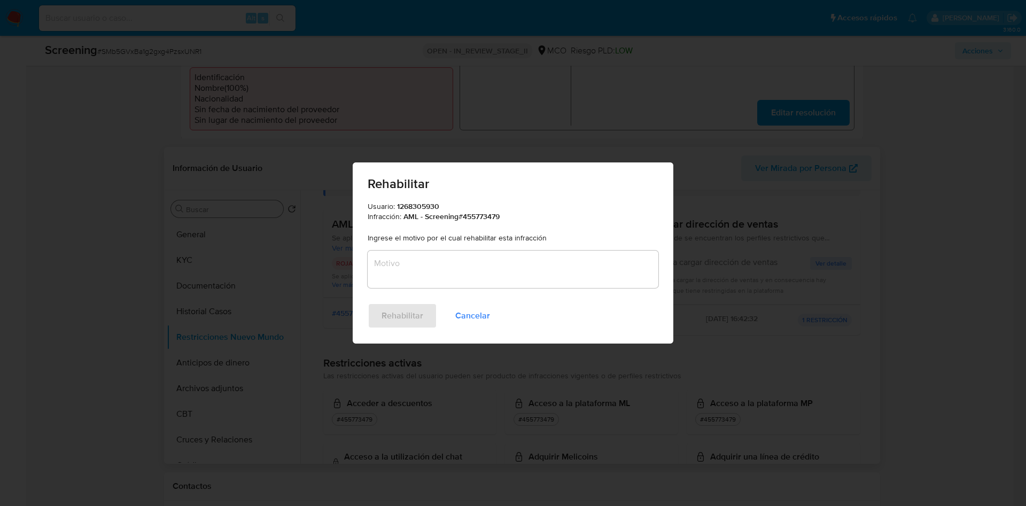
click at [450, 258] on textarea "Motivo" at bounding box center [513, 269] width 291 height 37
click at [441, 266] on textarea "Motivo" at bounding box center [513, 269] width 291 height 37
paste textarea "No se encuentran evidencias de delitos LAFT asociados a las inhabilidades regis…"
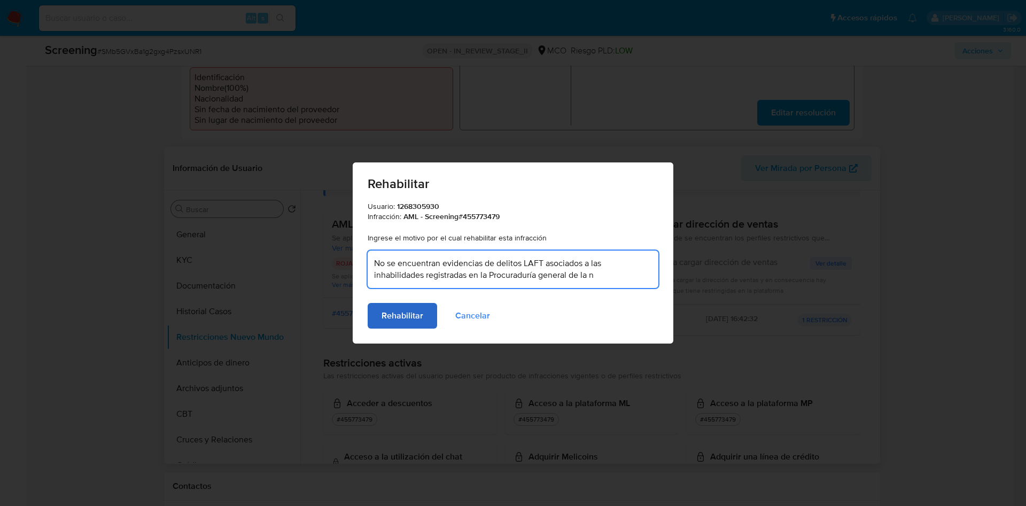
type textarea "No se encuentran evidencias de delitos LAFT asociados a las inhabilidades regis…"
click at [405, 315] on span "Rehabilitar" at bounding box center [403, 316] width 42 height 24
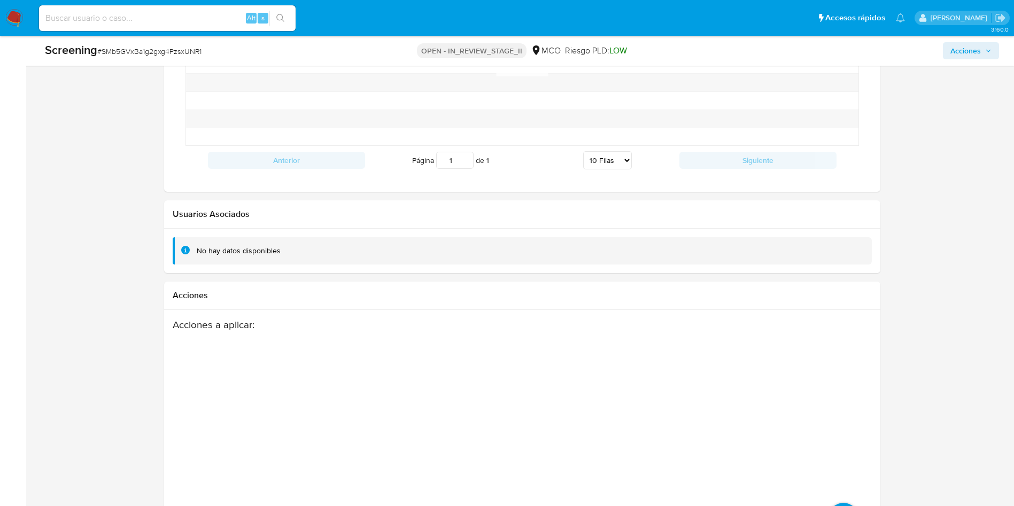
scroll to position [1470, 0]
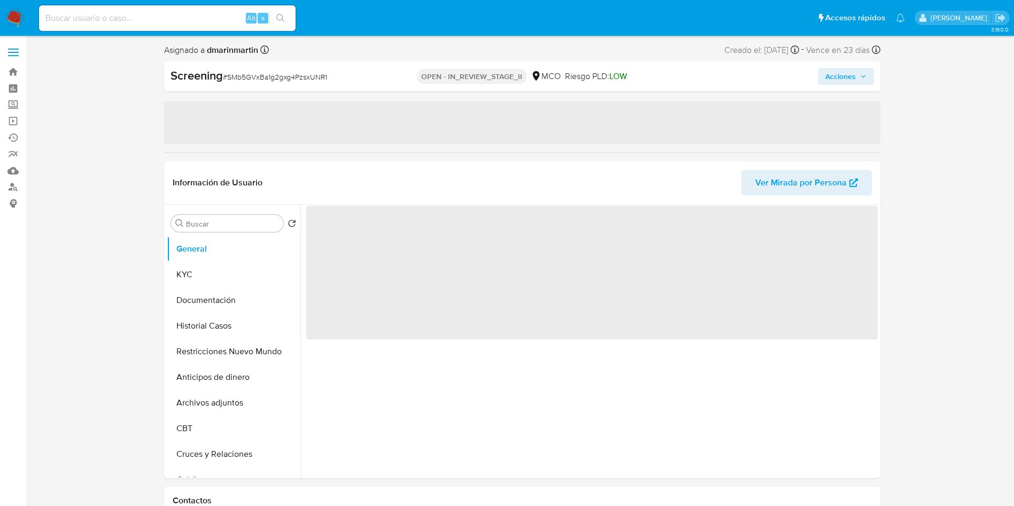
select select "10"
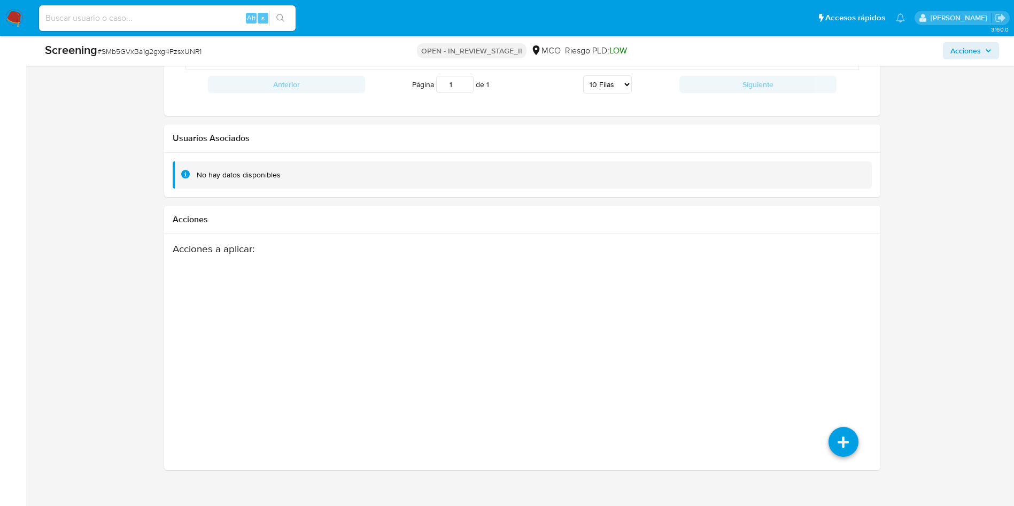
scroll to position [1470, 0]
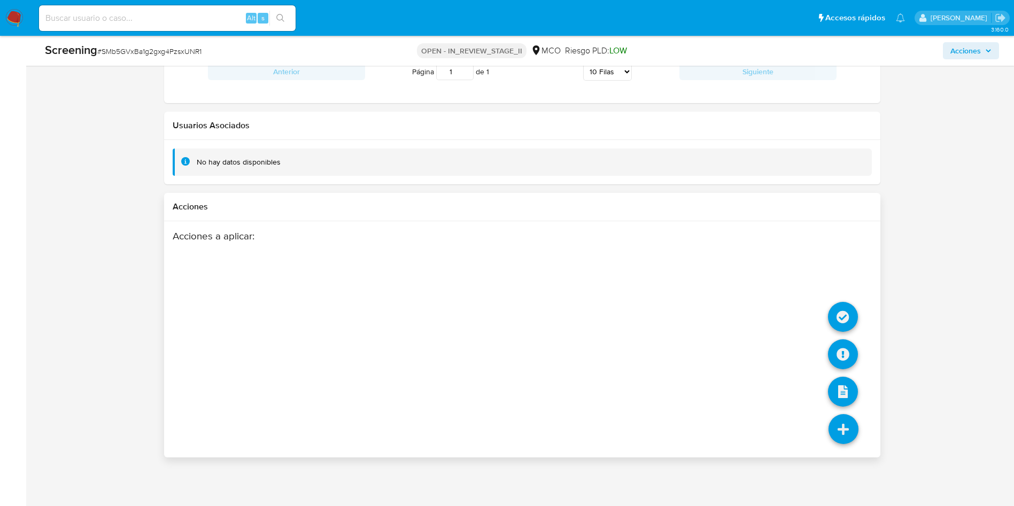
click at [855, 430] on icon at bounding box center [844, 429] width 30 height 30
click at [844, 316] on icon at bounding box center [843, 317] width 30 height 30
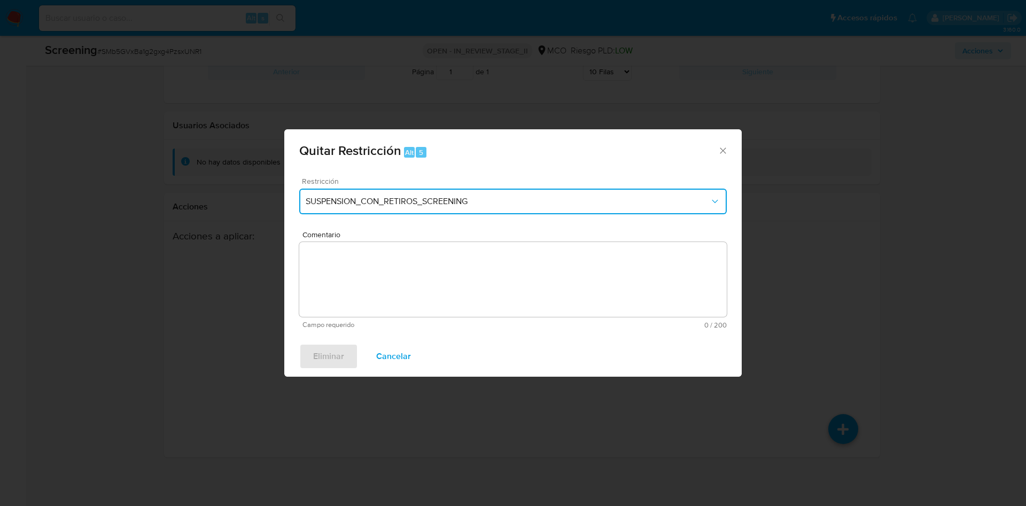
click at [506, 197] on span "SUSPENSION_CON_RETIROS_SCREENING" at bounding box center [508, 201] width 404 height 11
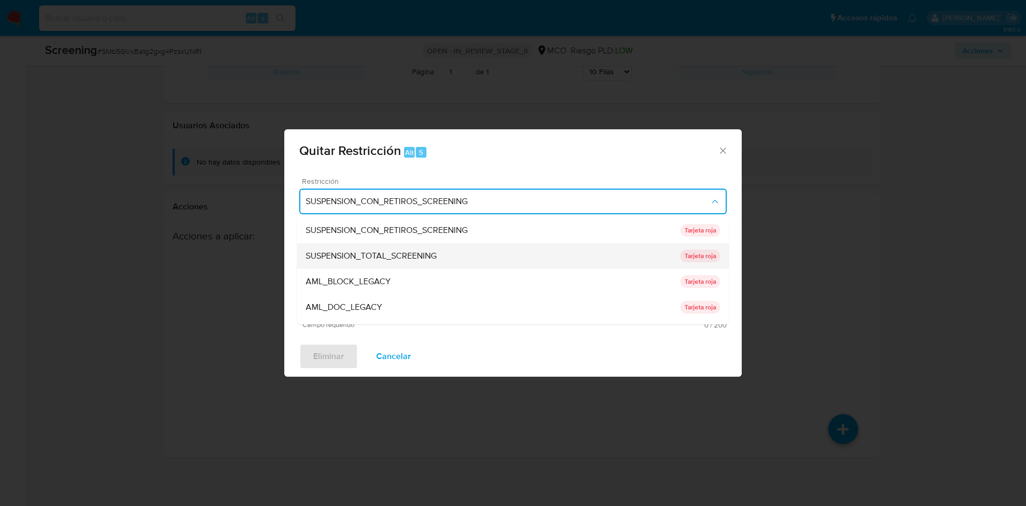
click at [441, 248] on div "SUSPENSION_TOTAL_SCREENING" at bounding box center [493, 256] width 375 height 26
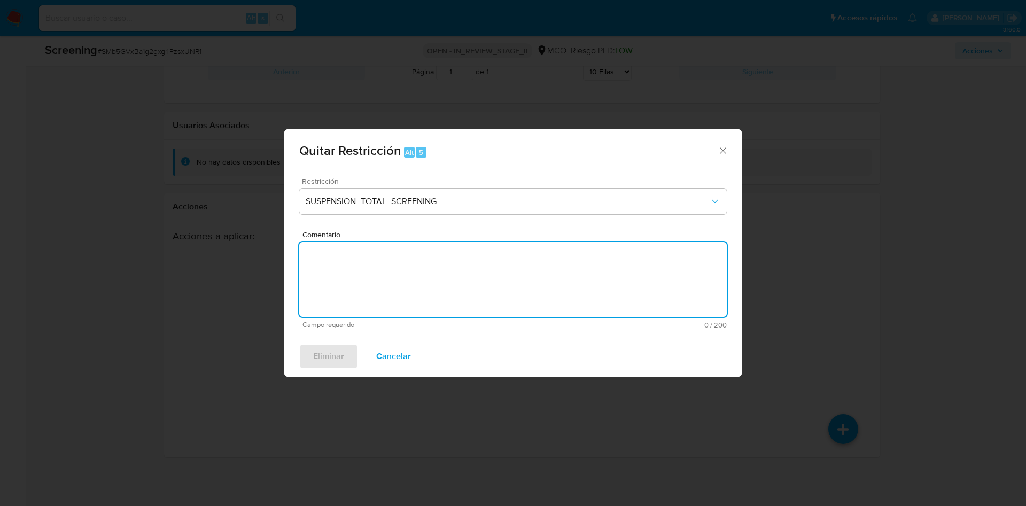
click at [435, 267] on textarea "Comentario" at bounding box center [513, 279] width 428 height 75
paste textarea "No se encuentran evidencias de delitos LAFT asociados a las inhabilidades regis…"
type textarea "No se encuentran evidencias de delitos LAFT asociados a las inhabilidades regis…"
click at [721, 149] on icon "Cerrar ventana" at bounding box center [723, 150] width 11 height 11
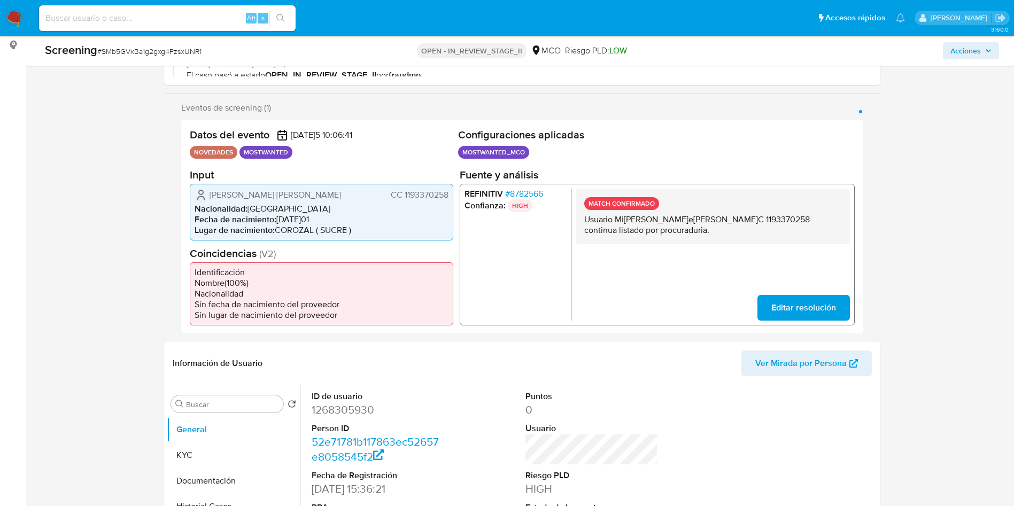
scroll to position [0, 0]
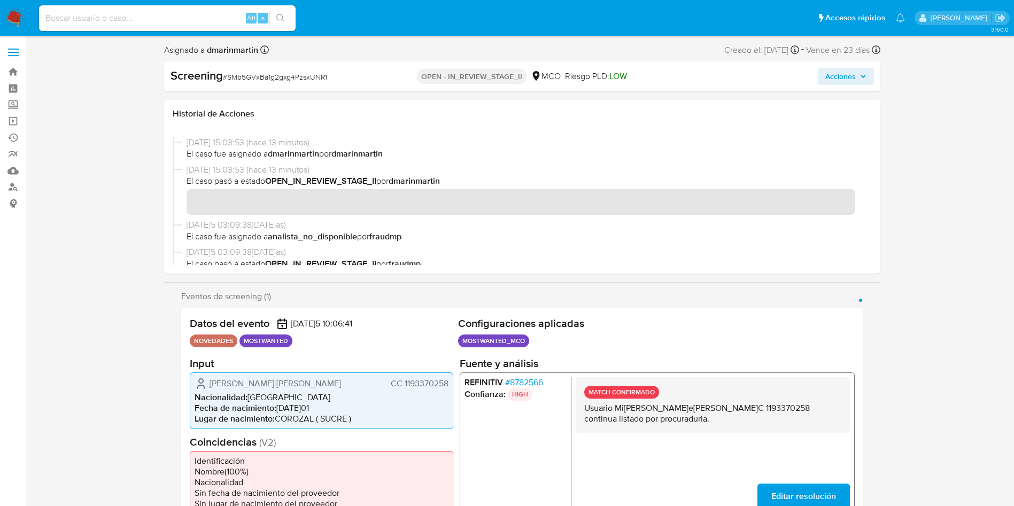
click at [853, 81] on span "Acciones" at bounding box center [840, 76] width 30 height 17
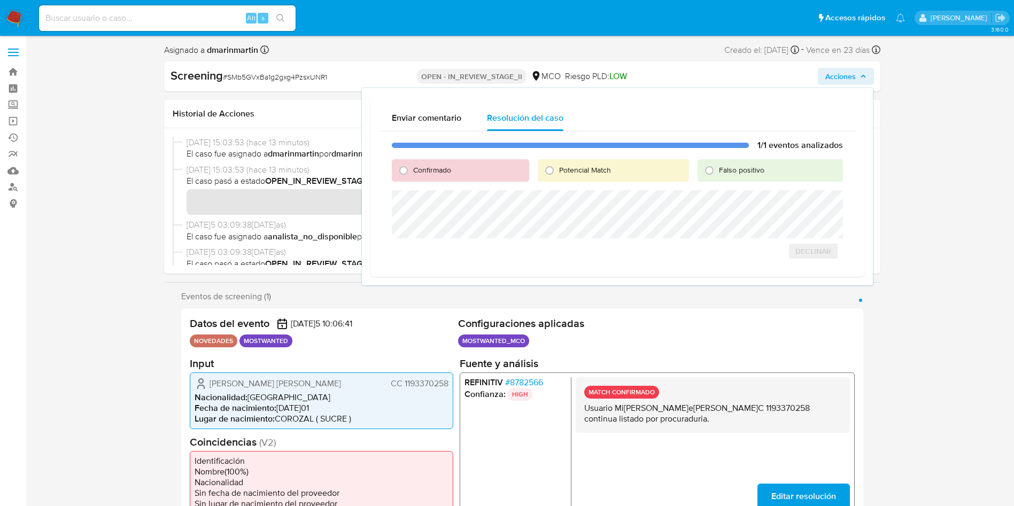
click at [756, 173] on span "Falso positivo" at bounding box center [741, 170] width 45 height 11
click at [718, 173] on input "Falso positivo" at bounding box center [709, 170] width 17 height 17
radio input "true"
click at [800, 261] on span "Cerrar Caso" at bounding box center [805, 263] width 51 height 15
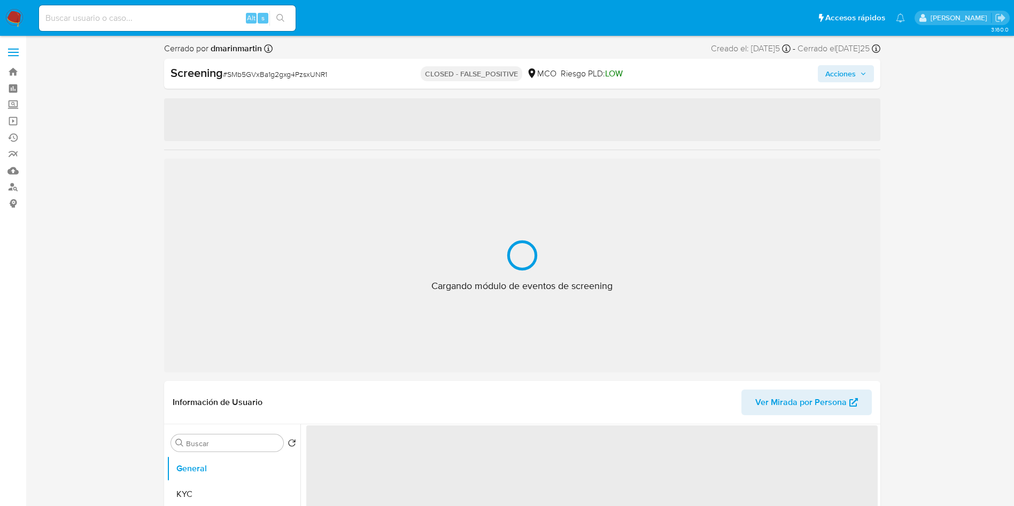
select select "10"
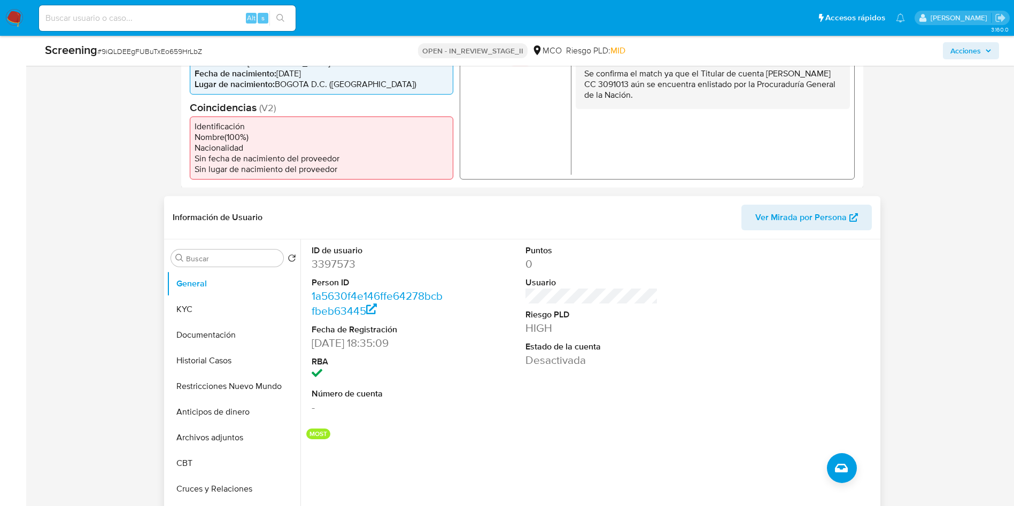
scroll to position [306, 0]
click at [218, 394] on button "Restricciones Nuevo Mundo" at bounding box center [229, 385] width 125 height 26
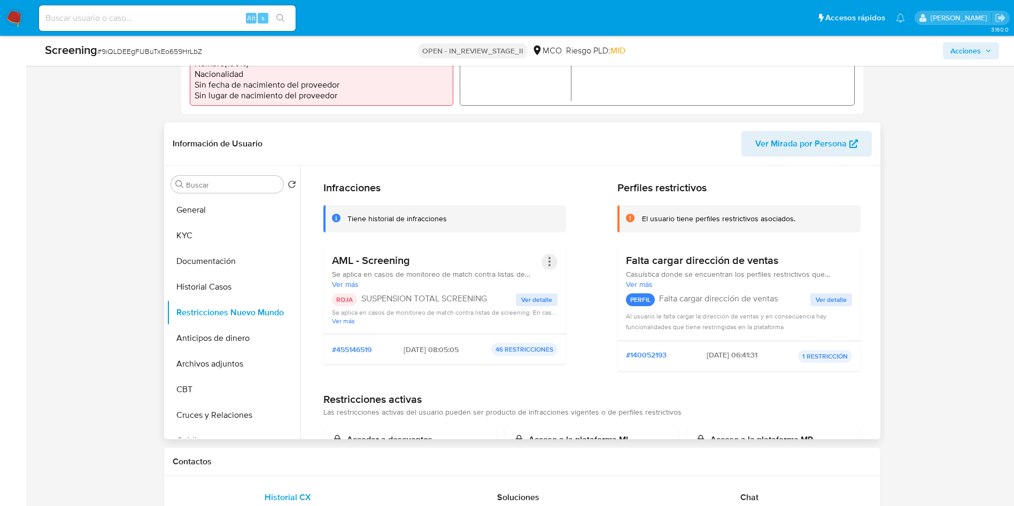
scroll to position [46, 0]
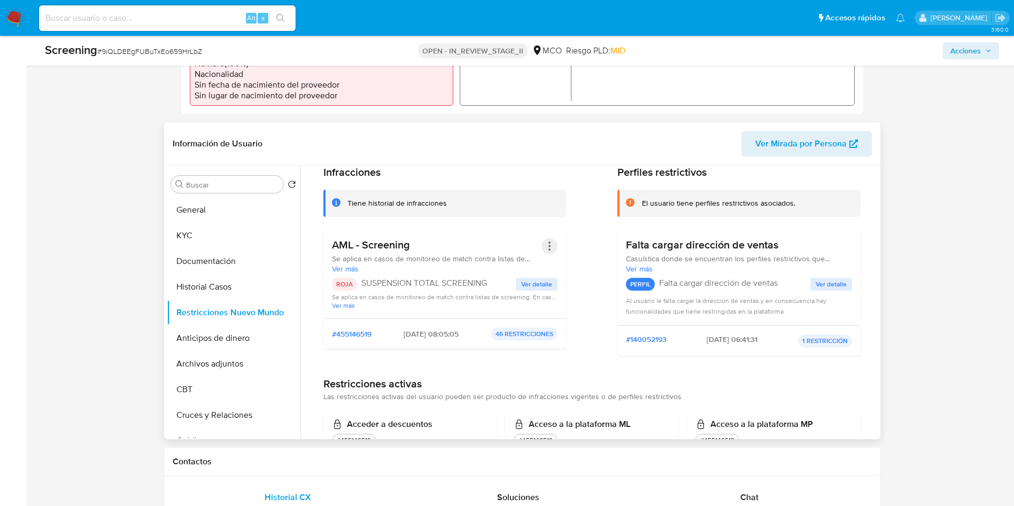
click at [545, 246] on button "Acciones" at bounding box center [550, 246] width 16 height 16
click at [466, 339] on button "Rehabilitar" at bounding box center [463, 333] width 187 height 26
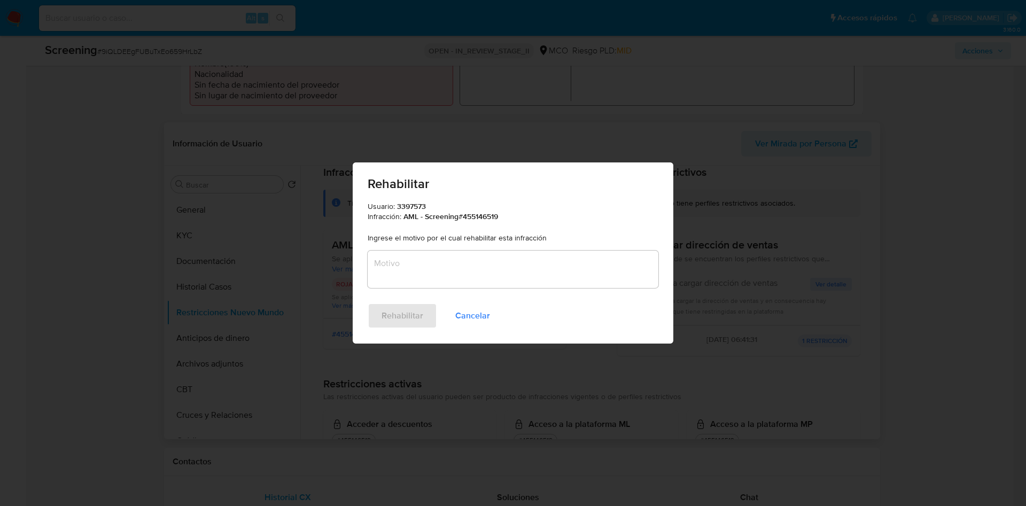
click at [490, 270] on textarea "Motivo" at bounding box center [513, 269] width 291 height 37
click at [472, 268] on textarea "Motivo" at bounding box center [513, 269] width 291 height 37
paste textarea "No se encuentran evidencias de delitos LAFT asociados a las inhabilidades regis…"
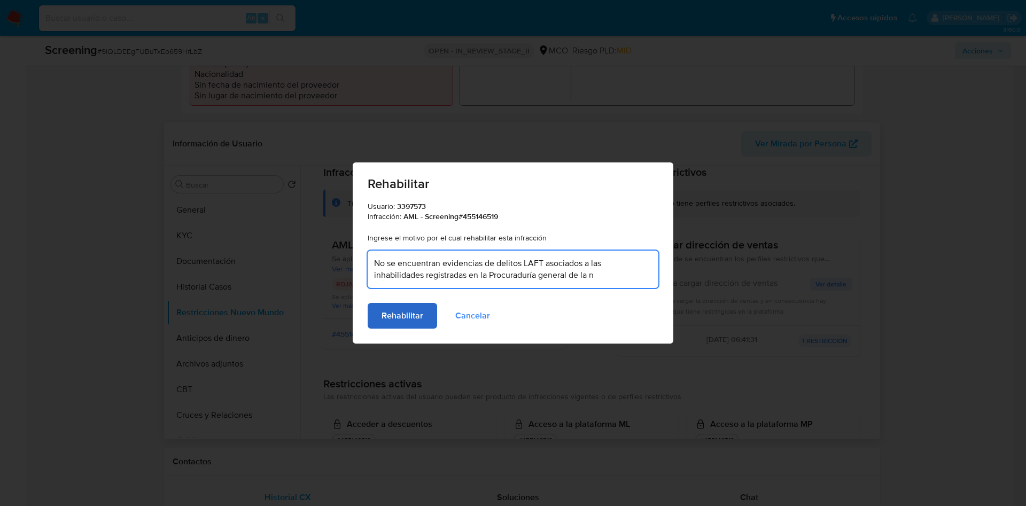
type textarea "No se encuentran evidencias de delitos LAFT asociados a las inhabilidades regis…"
click at [410, 311] on span "Rehabilitar" at bounding box center [403, 316] width 42 height 24
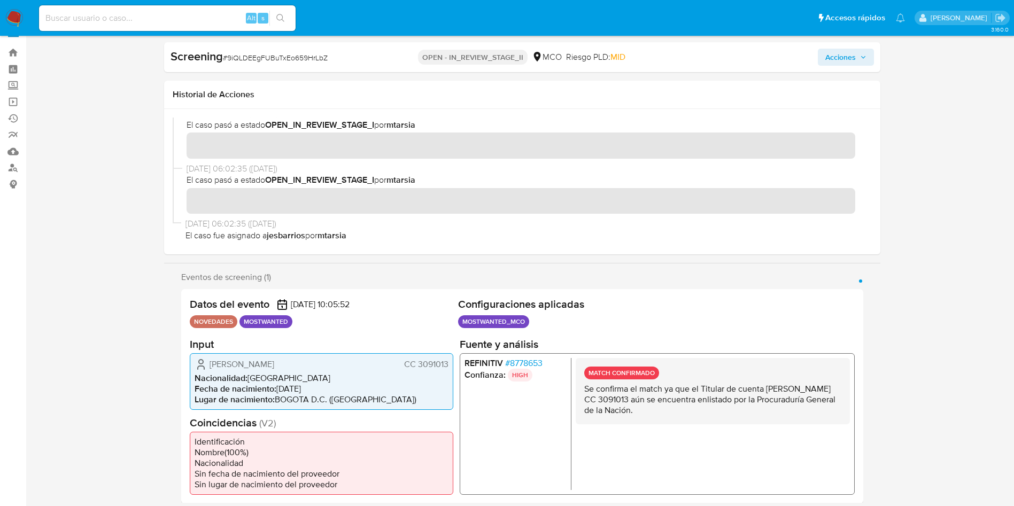
scroll to position [0, 0]
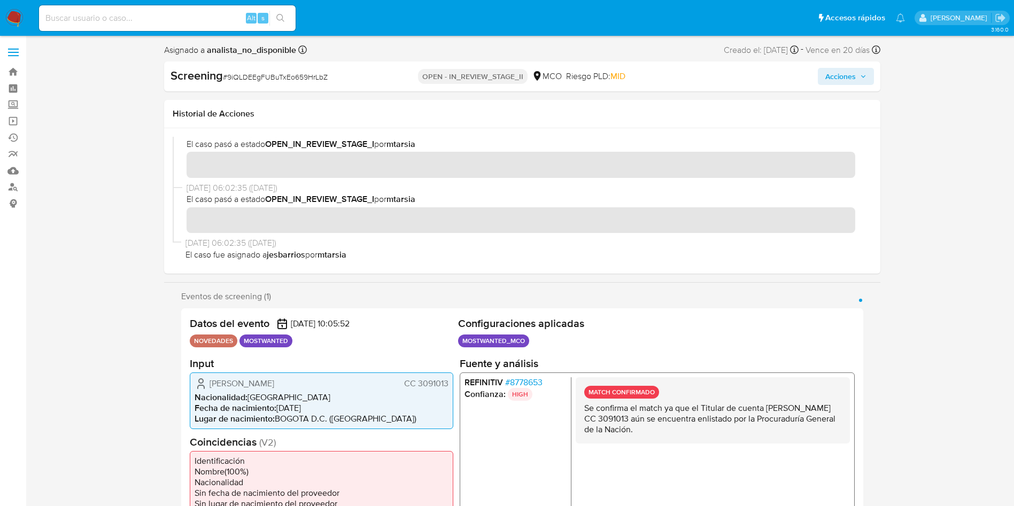
click at [872, 73] on button "Acciones" at bounding box center [846, 76] width 56 height 17
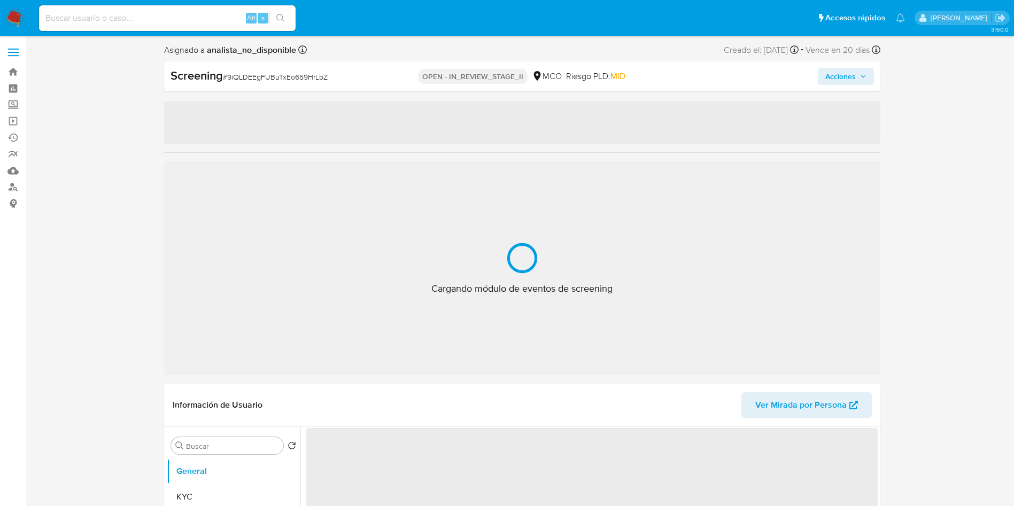
select select "10"
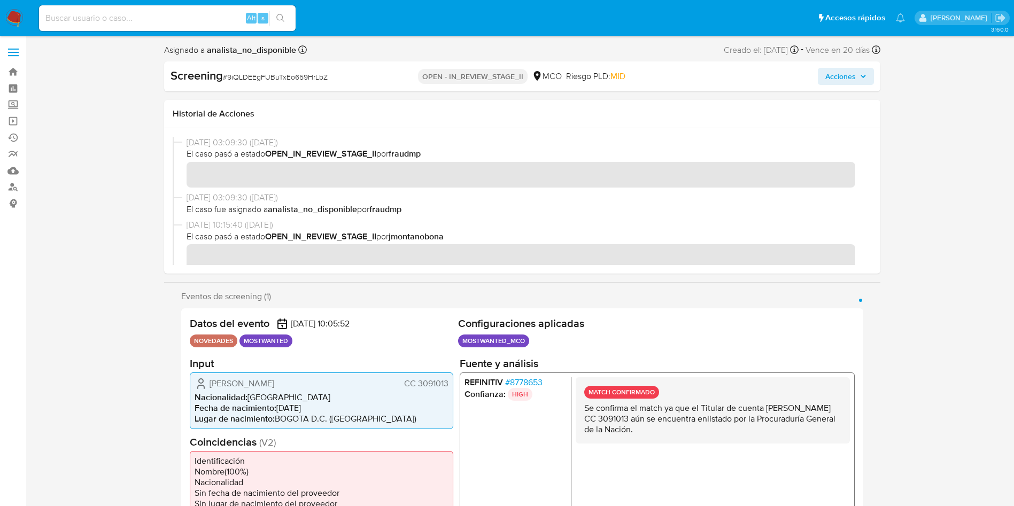
click at [859, 80] on span "Acciones" at bounding box center [845, 76] width 41 height 15
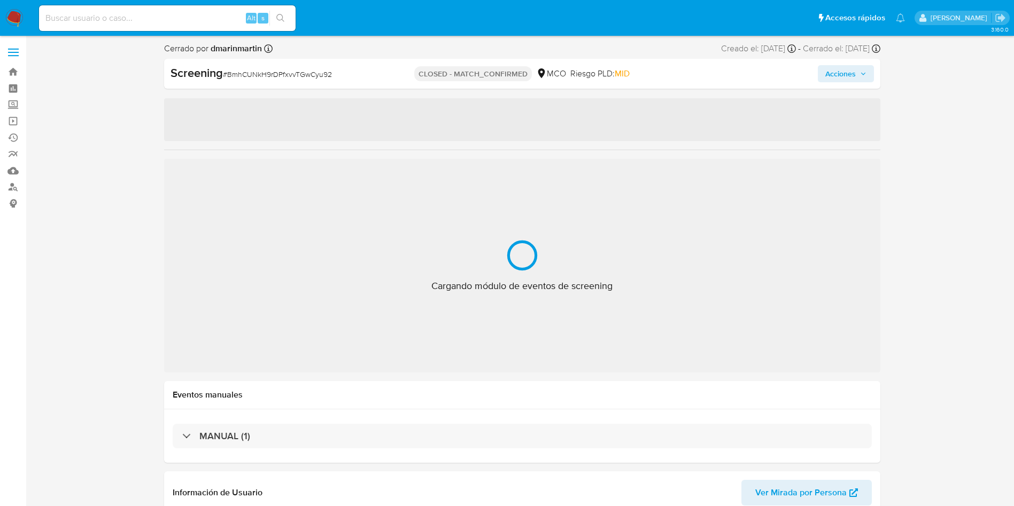
click at [840, 71] on span "Acciones" at bounding box center [840, 73] width 30 height 17
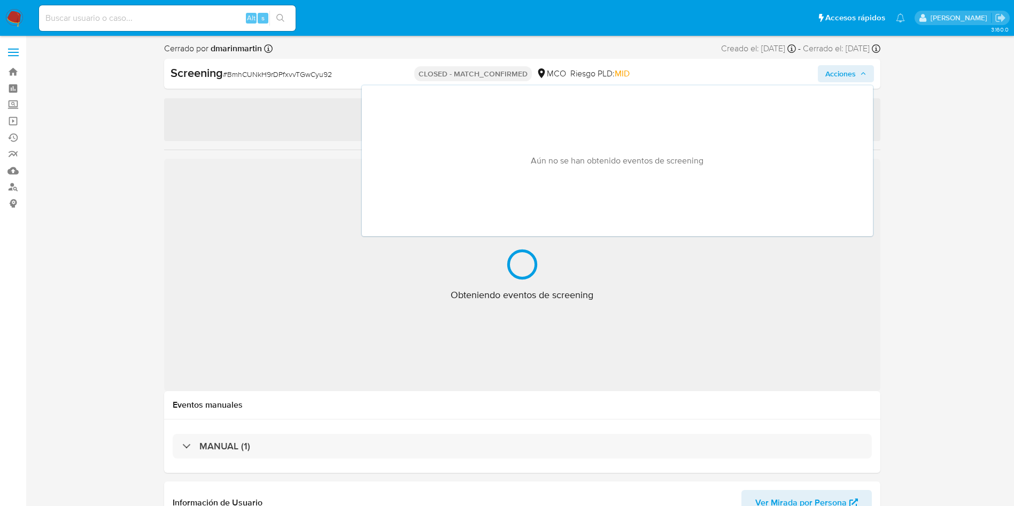
select select "10"
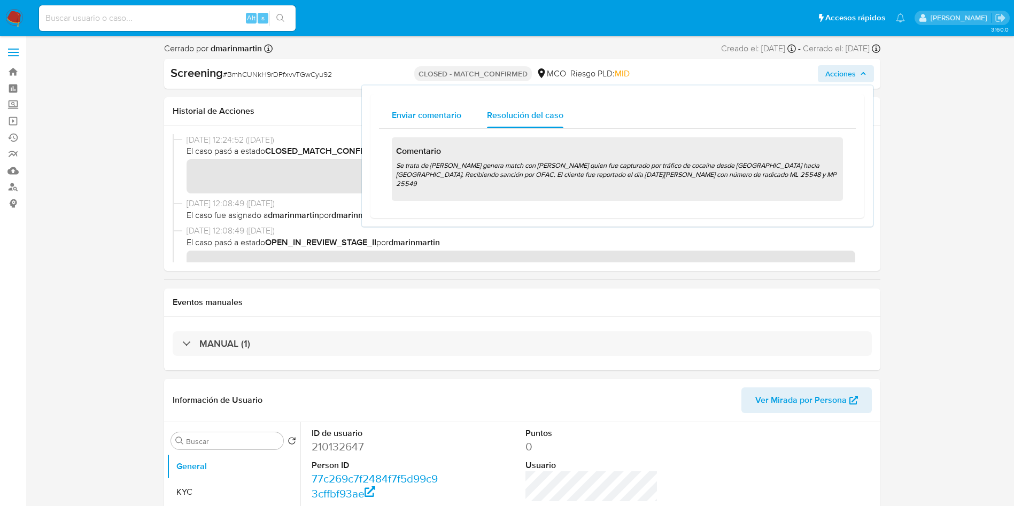
click at [447, 112] on span "Enviar comentario" at bounding box center [427, 115] width 70 height 12
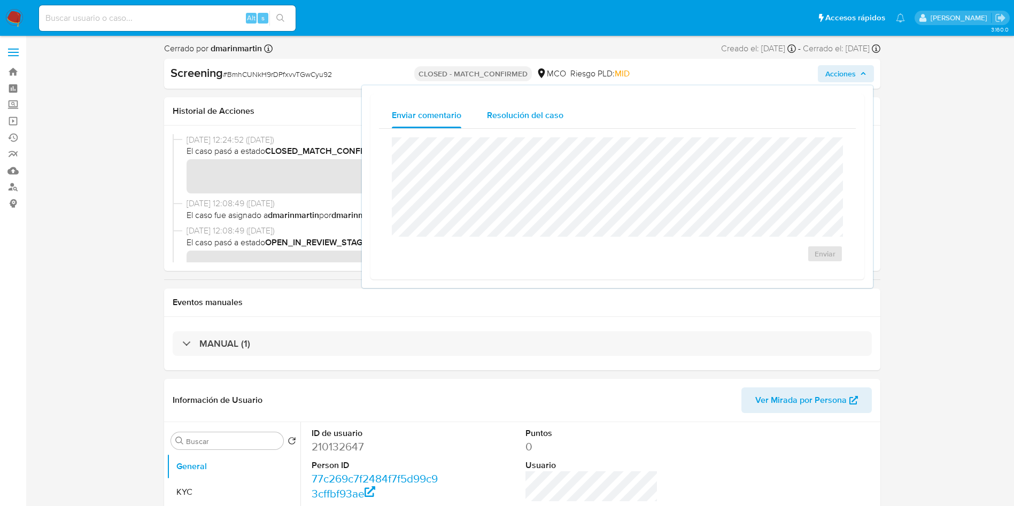
click at [509, 117] on span "Resolución del caso" at bounding box center [525, 115] width 76 height 12
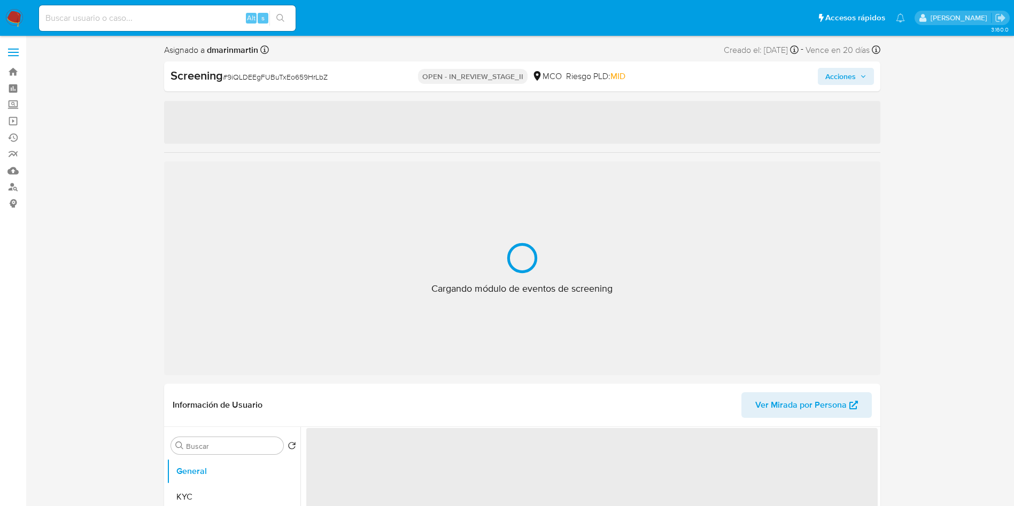
click at [852, 75] on span "Acciones" at bounding box center [840, 76] width 30 height 17
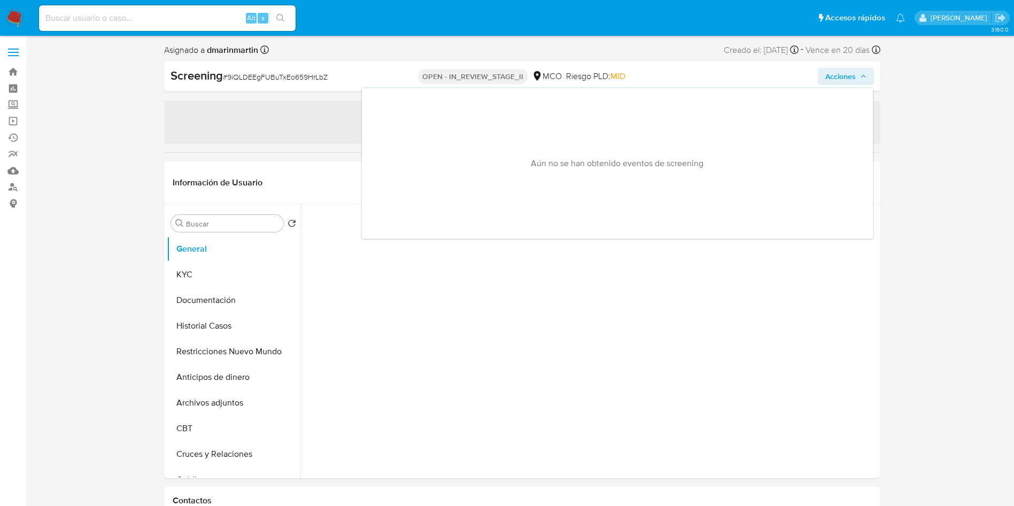
select select "10"
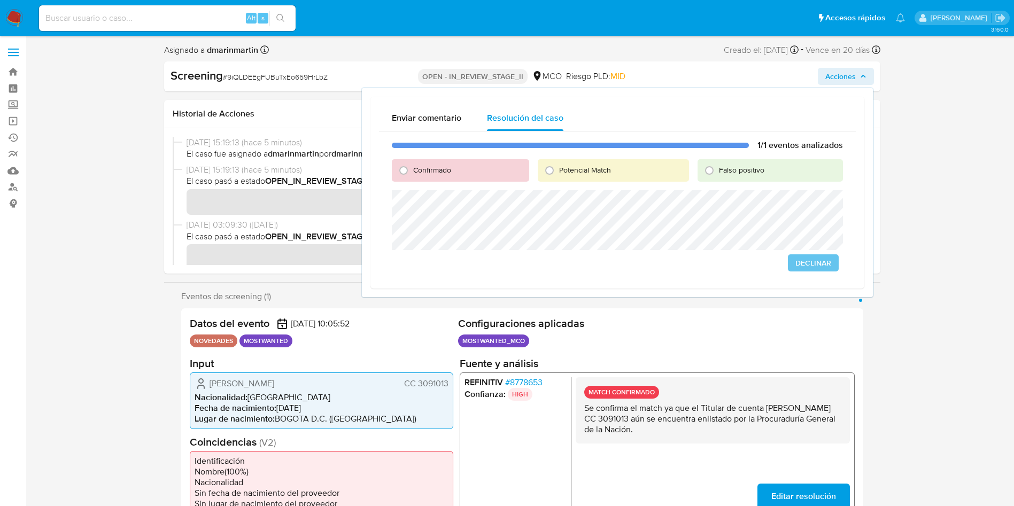
click at [755, 174] on span "Falso positivo" at bounding box center [741, 170] width 45 height 11
click at [718, 174] on input "Falso positivo" at bounding box center [709, 170] width 17 height 17
radio input "true"
click at [807, 262] on span "Cerrar Caso" at bounding box center [805, 263] width 51 height 15
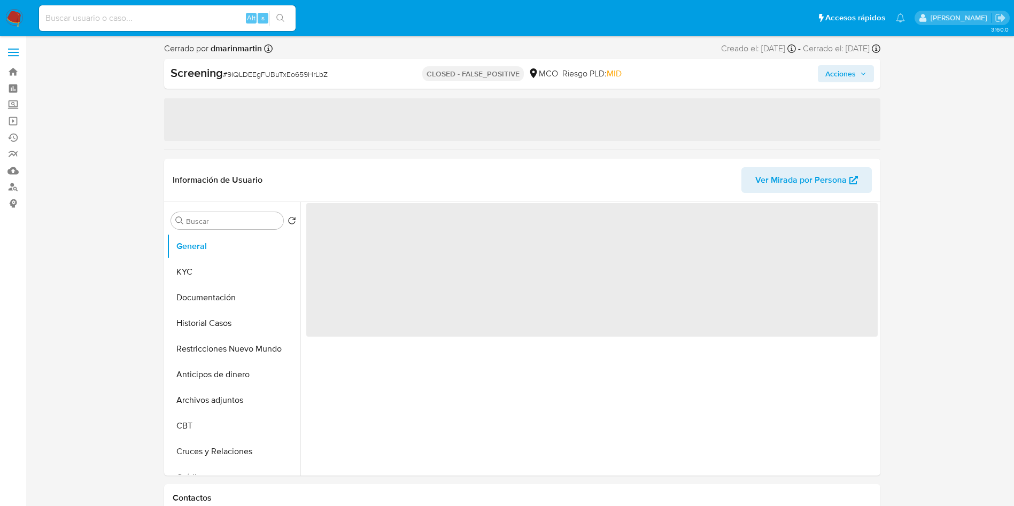
select select "10"
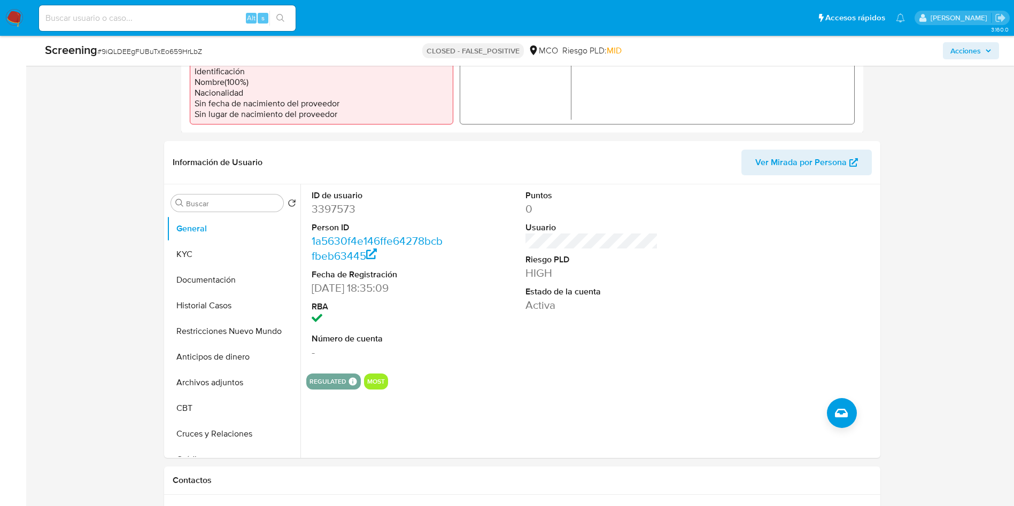
scroll to position [358, 0]
click at [203, 273] on button "Documentación" at bounding box center [229, 280] width 125 height 26
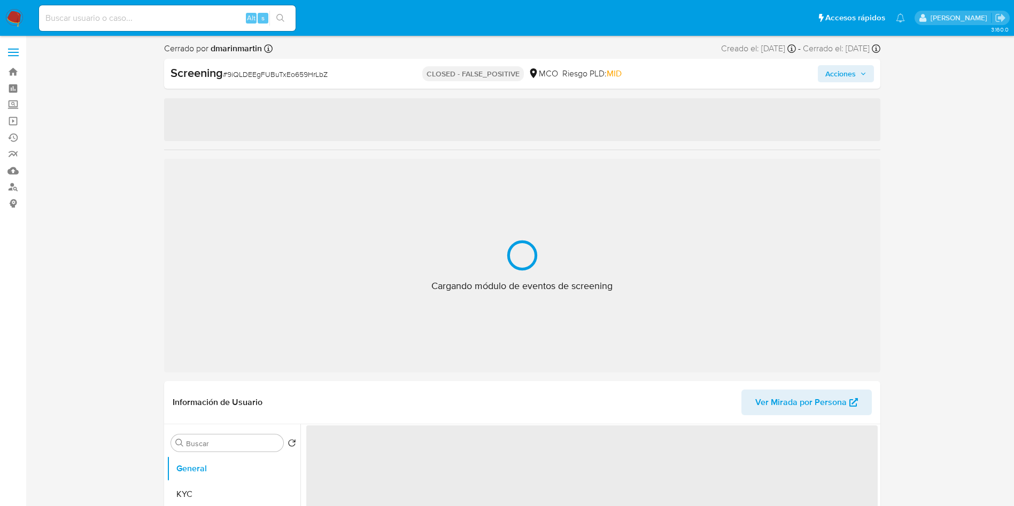
select select "10"
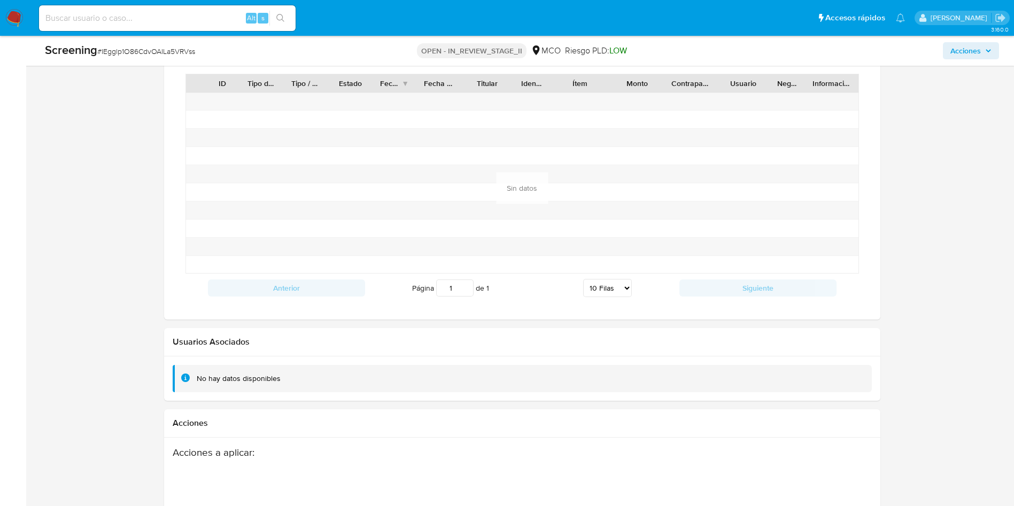
scroll to position [1481, 0]
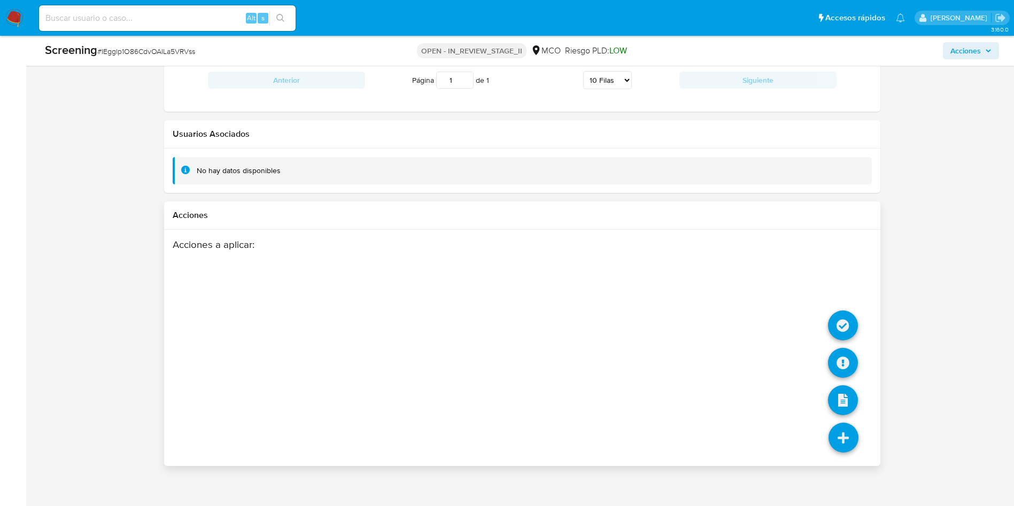
click at [841, 425] on icon at bounding box center [844, 438] width 30 height 30
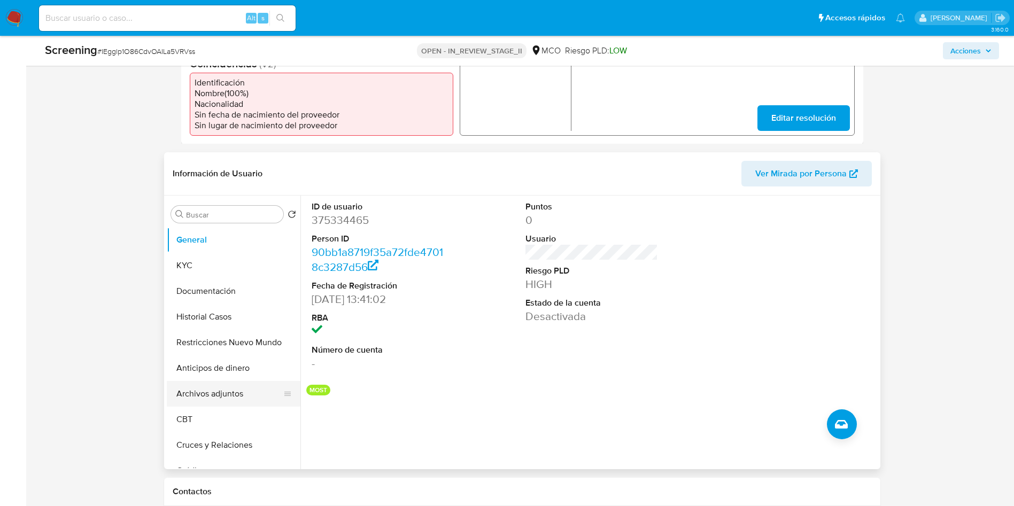
scroll to position [11, 0]
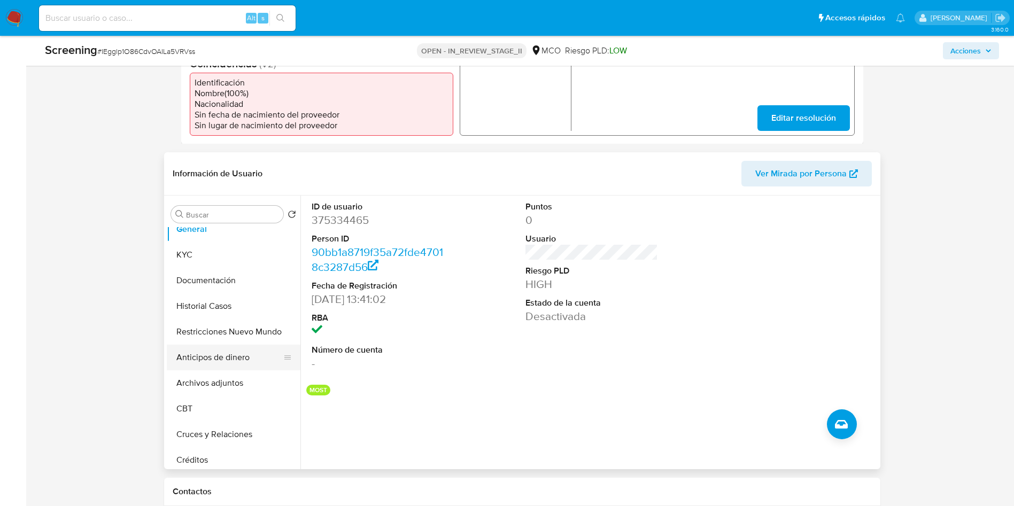
click at [222, 345] on button "Anticipos de dinero" at bounding box center [229, 358] width 125 height 26
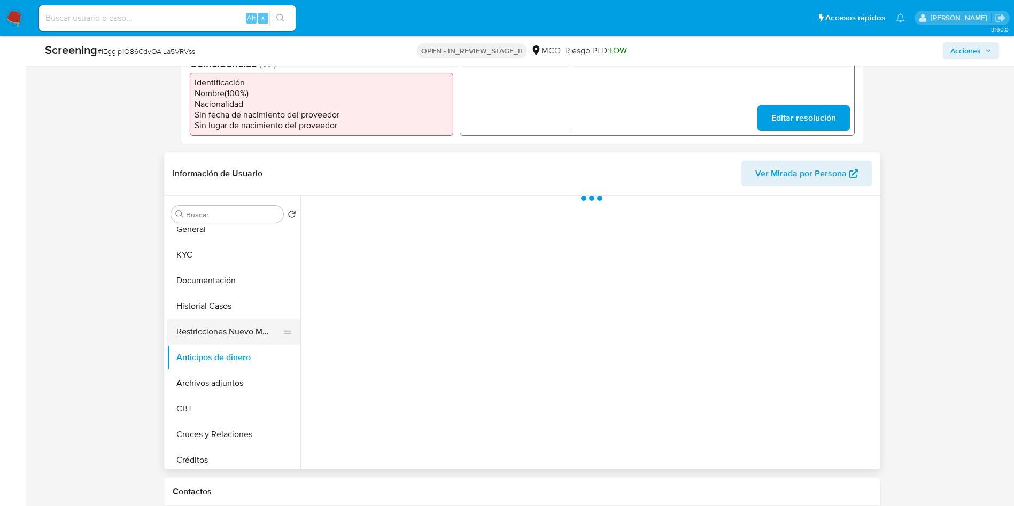
click at [216, 332] on button "Restricciones Nuevo Mundo" at bounding box center [229, 332] width 125 height 26
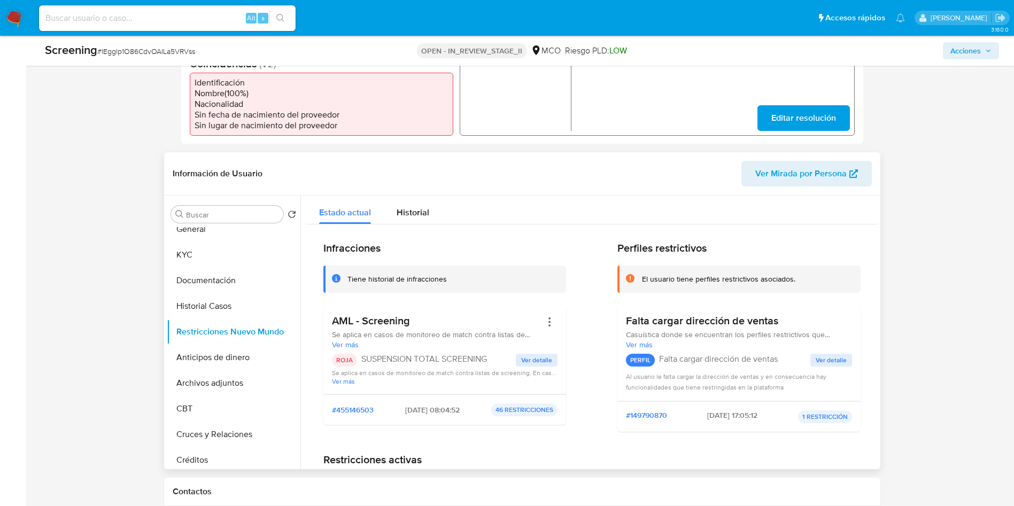
drag, startPoint x: 548, startPoint y: 318, endPoint x: 467, endPoint y: 218, distance: 128.8
click at [553, 314] on button "Acciones" at bounding box center [550, 322] width 16 height 16
click at [441, 399] on button "Rehabilitar" at bounding box center [463, 409] width 187 height 26
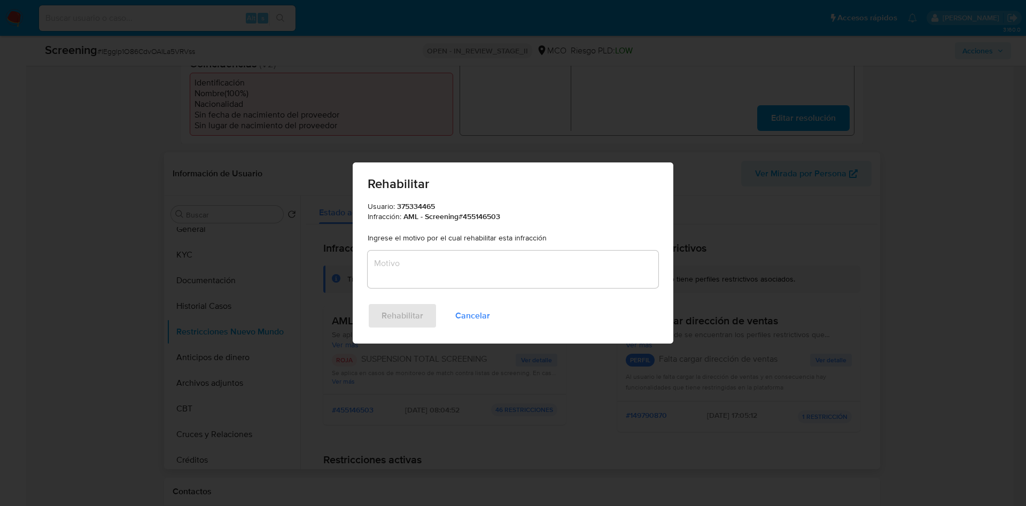
click at [453, 270] on textarea "Motivo" at bounding box center [513, 269] width 291 height 37
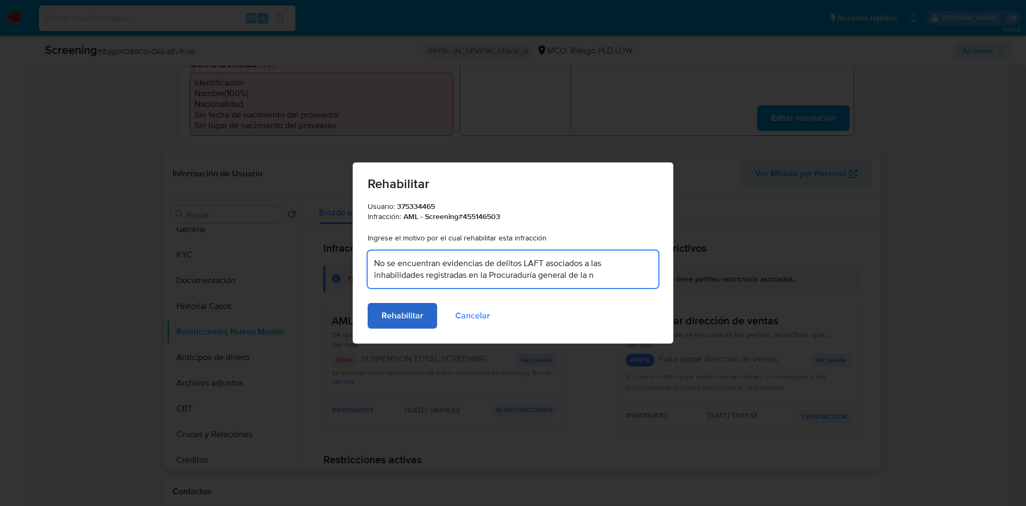
type textarea "No se encuentran evidencias de delitos LAFT asociados a las inhabilidades regis…"
click at [401, 318] on span "Rehabilitar" at bounding box center [403, 316] width 42 height 24
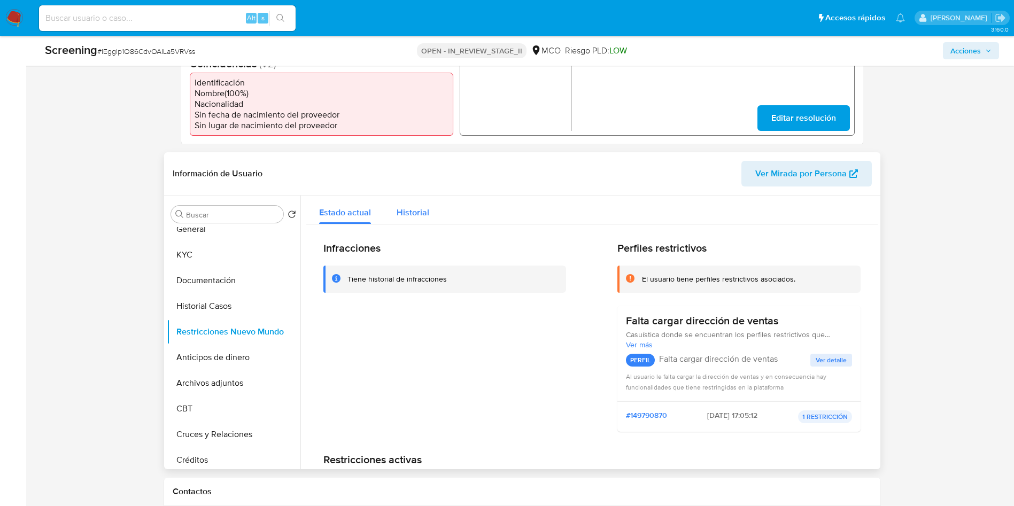
click at [415, 206] on span "Historial" at bounding box center [413, 212] width 33 height 12
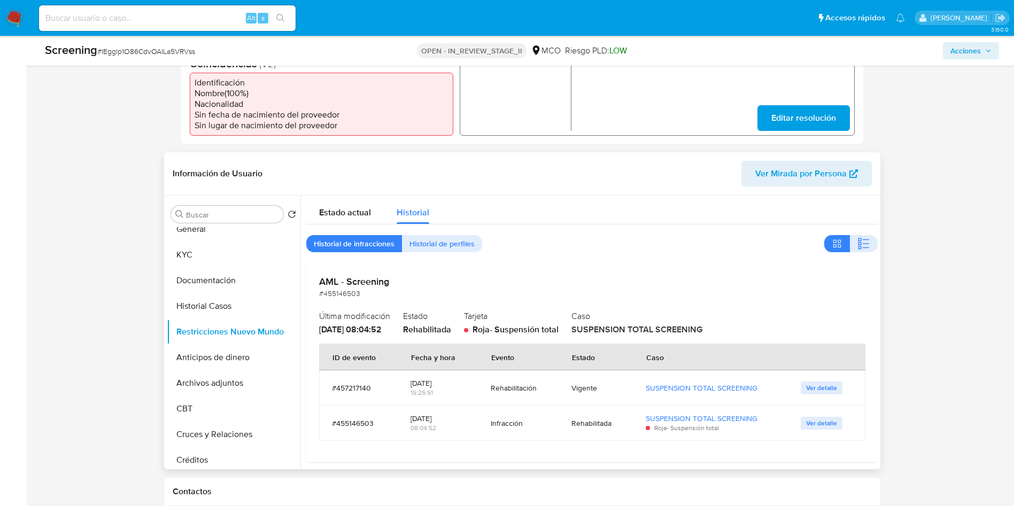
scroll to position [7, 0]
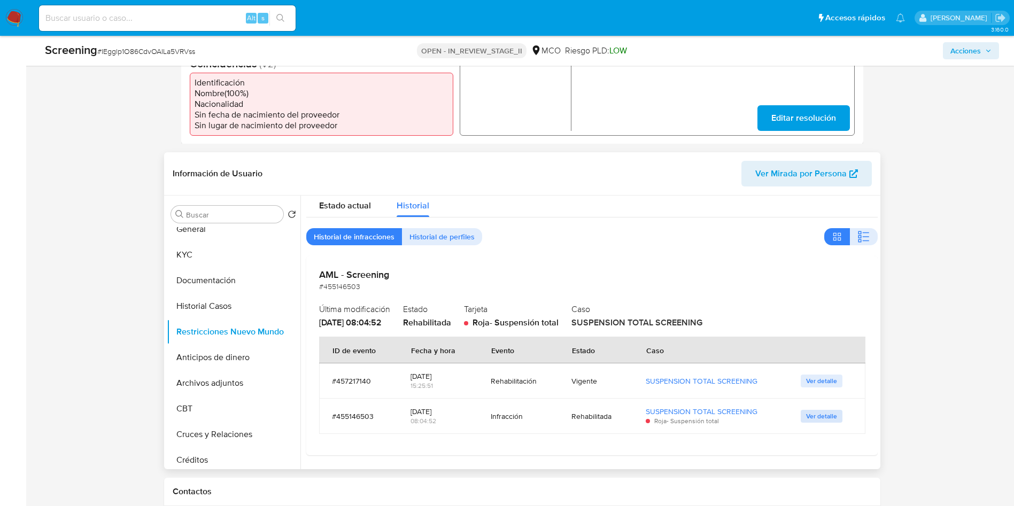
click at [822, 411] on span "Ver detalle" at bounding box center [821, 416] width 31 height 11
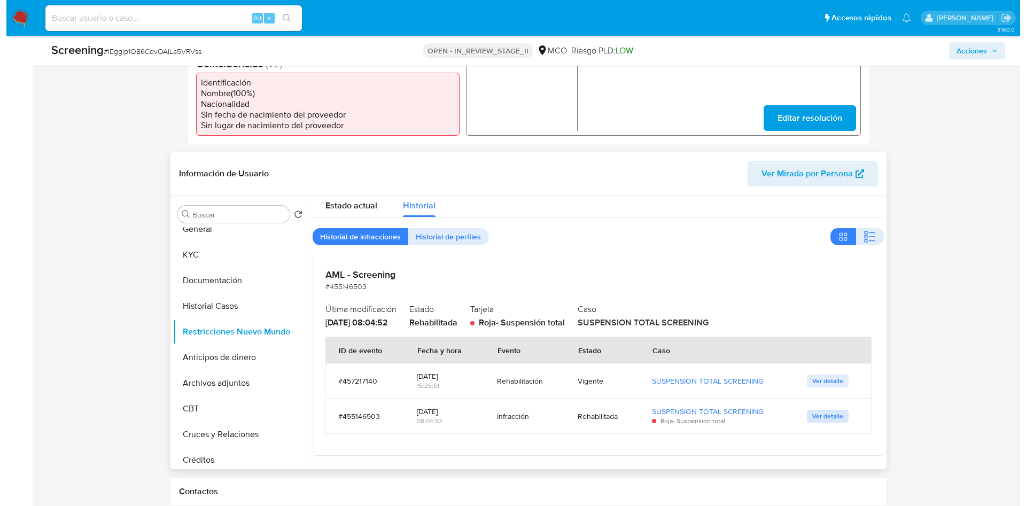
scroll to position [0, 0]
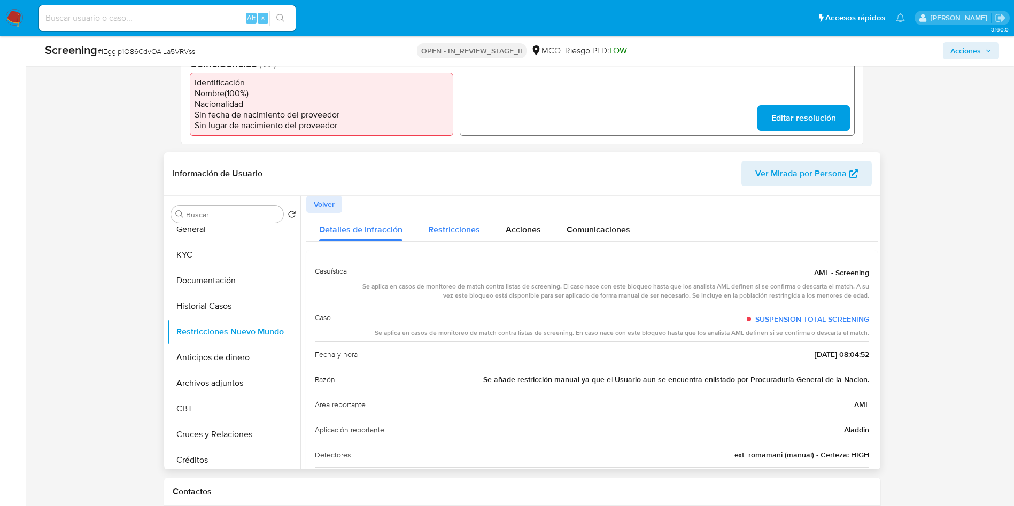
click at [444, 223] on span "Restricciones" at bounding box center [454, 229] width 52 height 12
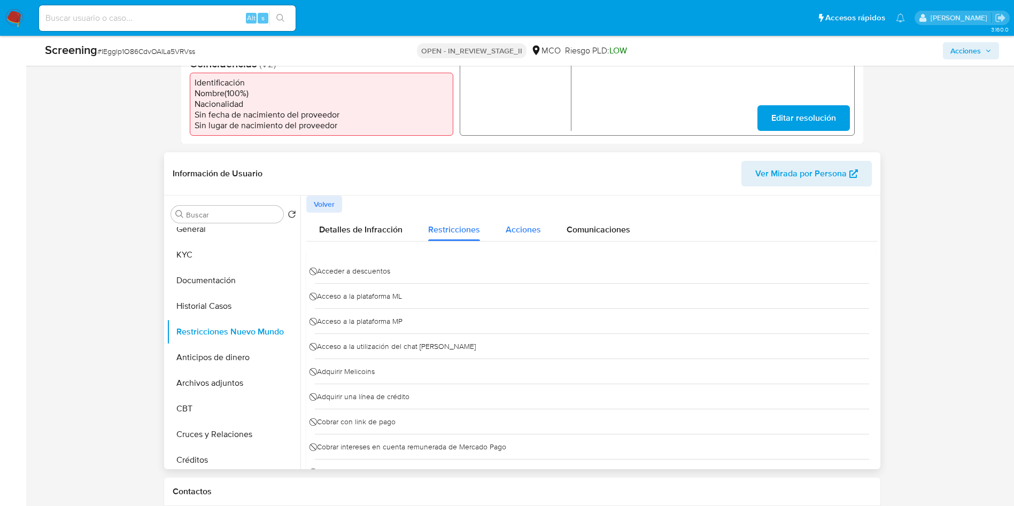
click at [534, 226] on span "Acciones" at bounding box center [523, 229] width 35 height 12
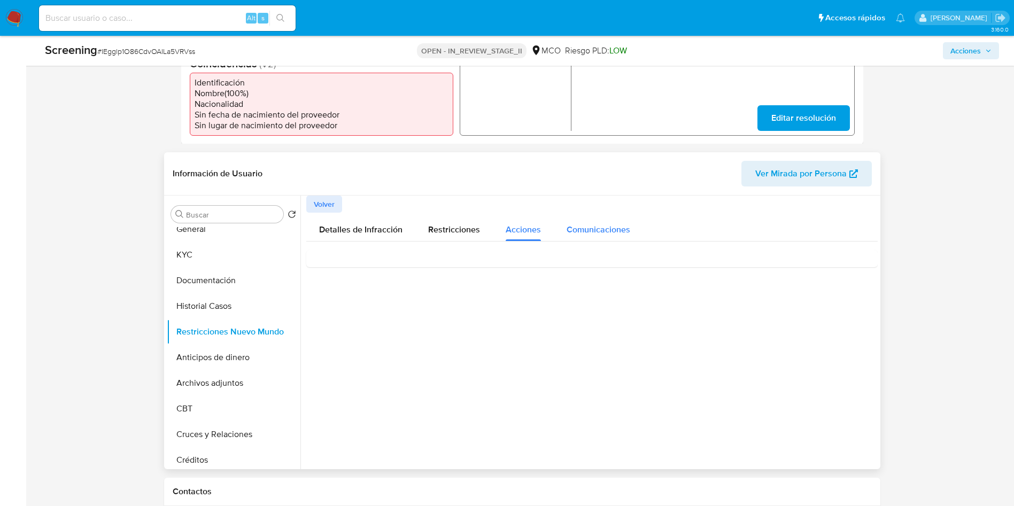
click at [611, 225] on span "Comunicaciones" at bounding box center [599, 229] width 64 height 12
click at [484, 259] on div "Suspendimos tu cuenta" at bounding box center [592, 273] width 554 height 29
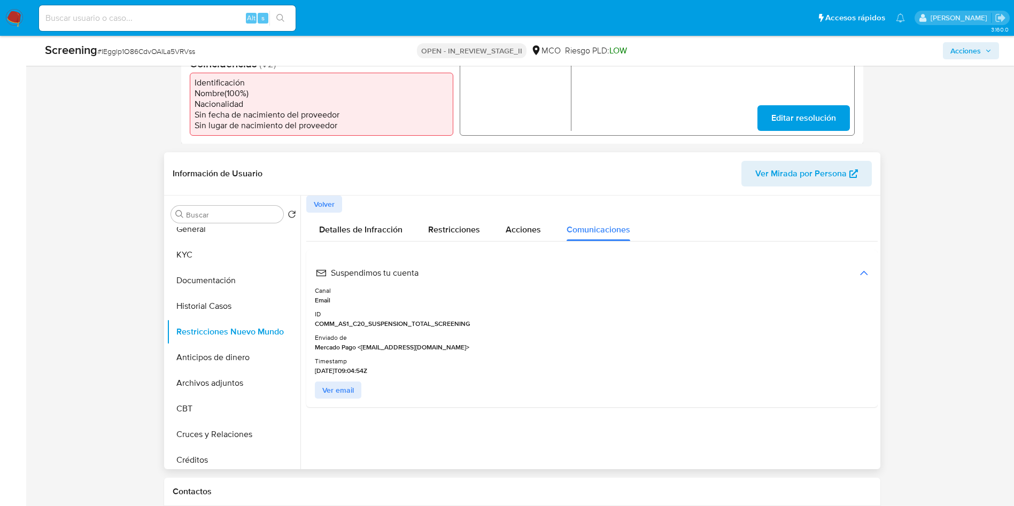
click at [426, 343] on span "Mercado Pago <no-responder@mercadopago.com>" at bounding box center [392, 348] width 155 height 10
click at [333, 383] on span "Ver email" at bounding box center [338, 390] width 32 height 15
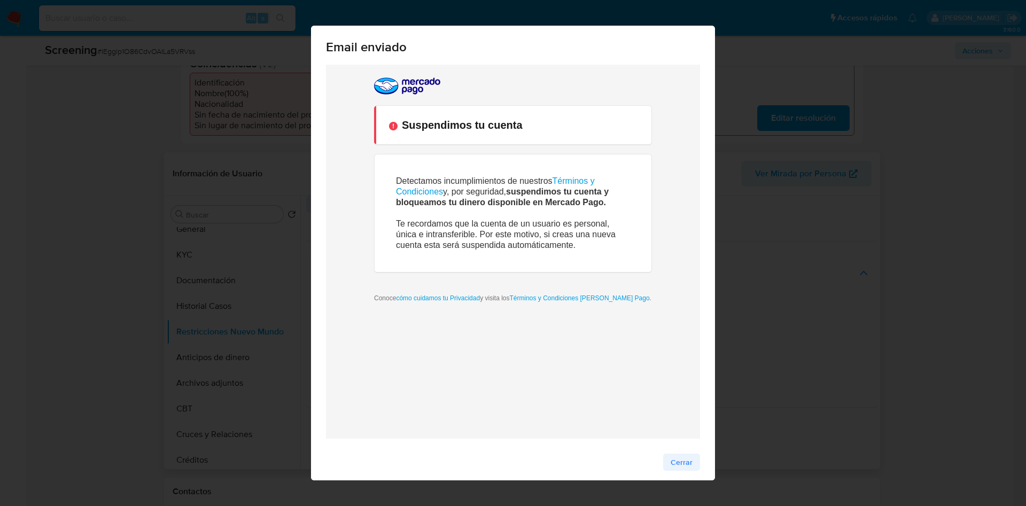
click at [688, 464] on button "Cerrar" at bounding box center [681, 462] width 37 height 17
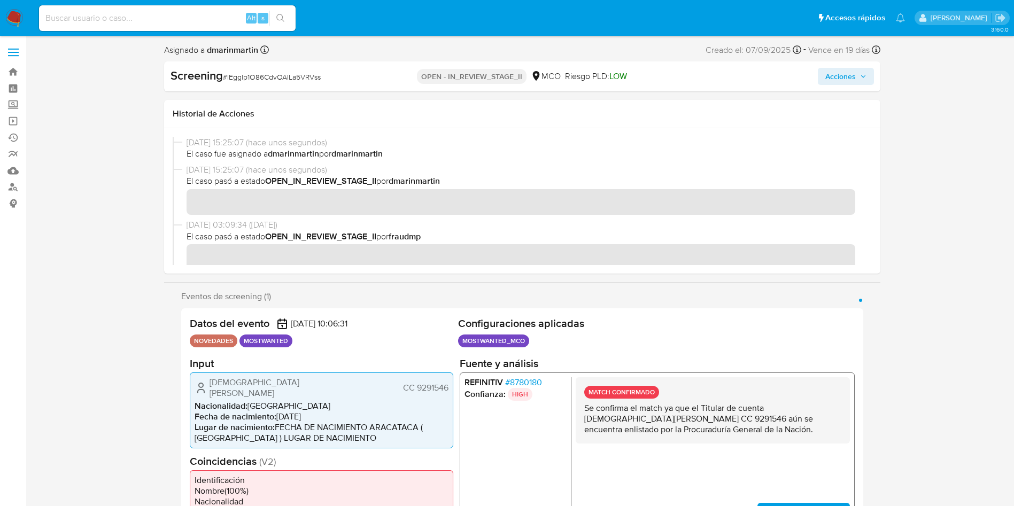
click at [858, 70] on span "Acciones" at bounding box center [845, 76] width 41 height 15
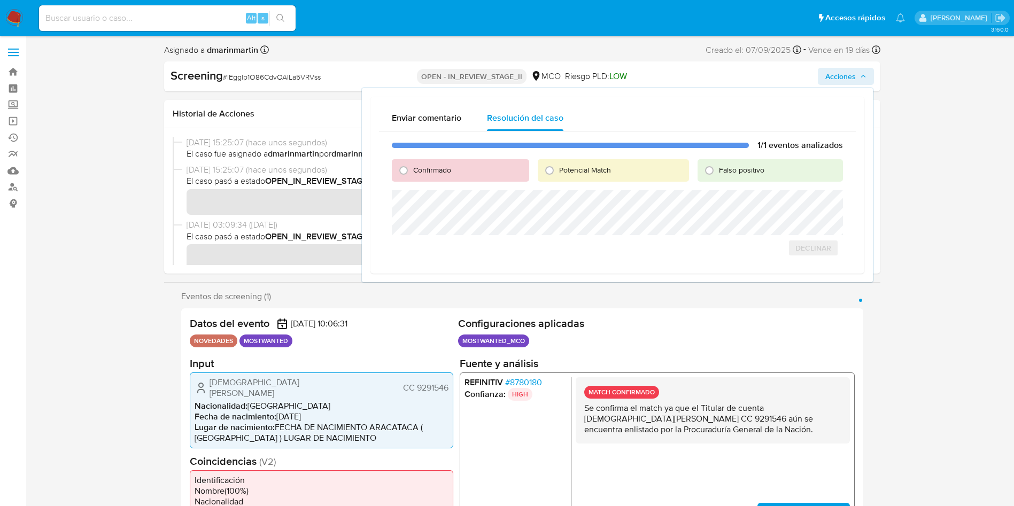
click at [716, 160] on div "Falso positivo" at bounding box center [770, 170] width 145 height 22
click at [721, 167] on span "Falso positivo" at bounding box center [741, 170] width 45 height 11
click at [718, 167] on input "Falso positivo" at bounding box center [709, 170] width 17 height 17
radio input "true"
click at [800, 261] on span "Cerrar Caso" at bounding box center [805, 259] width 51 height 15
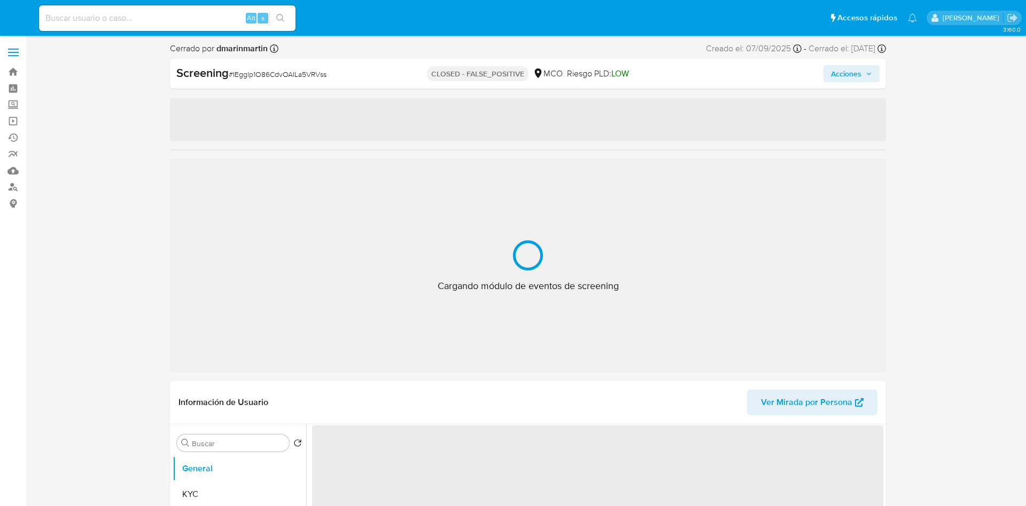
select select "10"
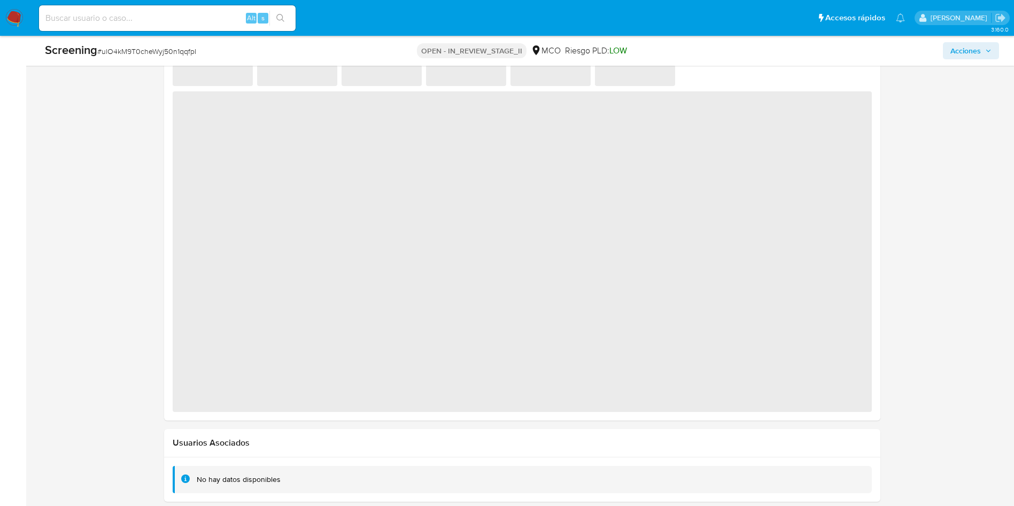
select select "10"
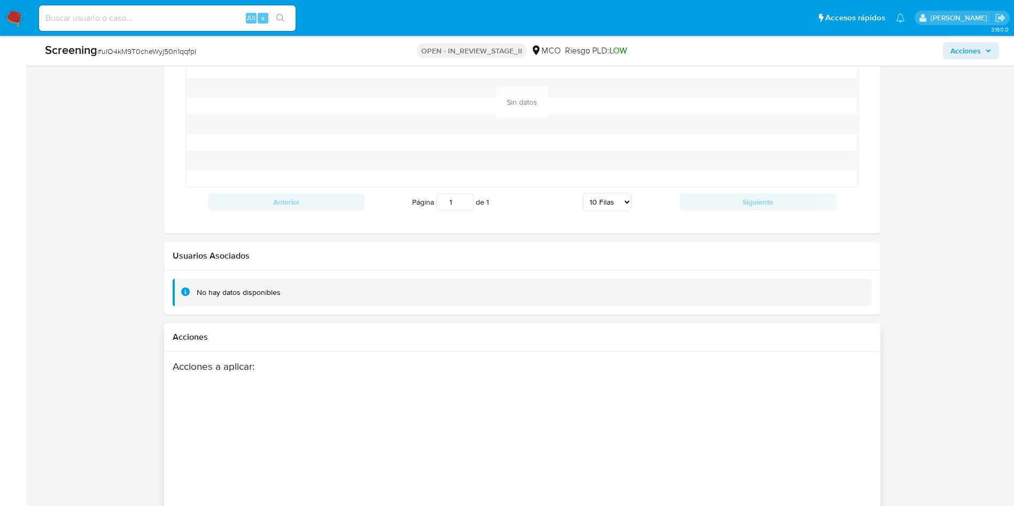
scroll to position [1470, 0]
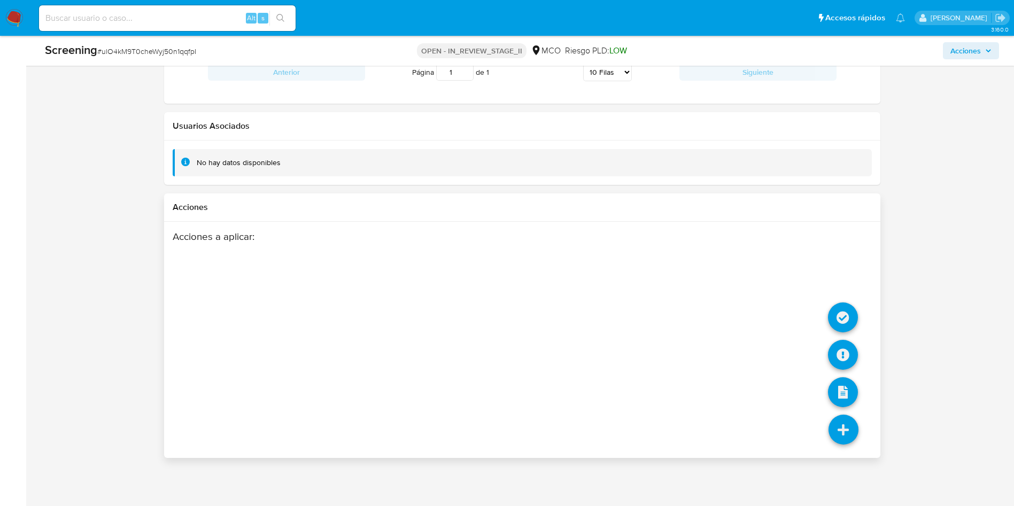
click at [847, 434] on icon at bounding box center [844, 430] width 30 height 30
click at [844, 319] on icon at bounding box center [843, 318] width 30 height 30
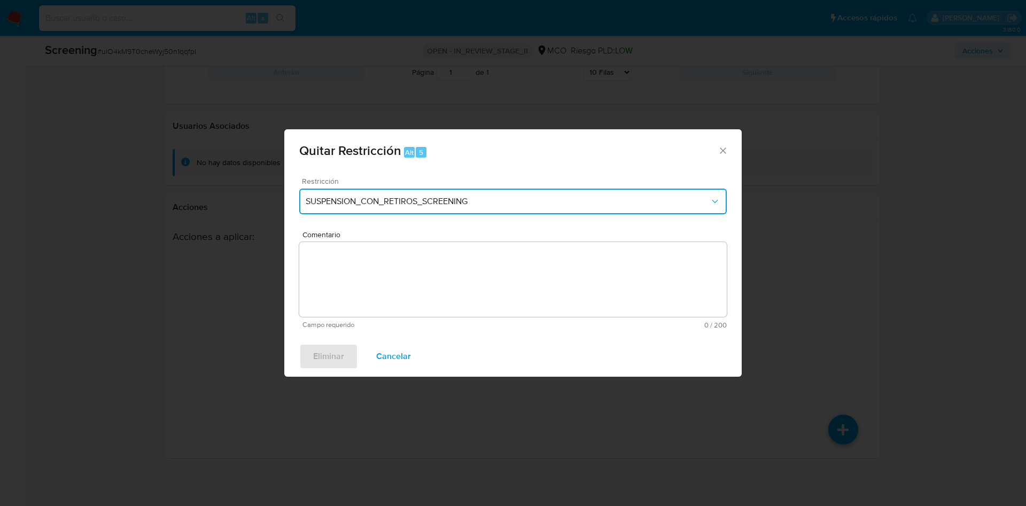
click at [501, 190] on button "SUSPENSION_CON_RETIROS_SCREENING" at bounding box center [513, 202] width 428 height 26
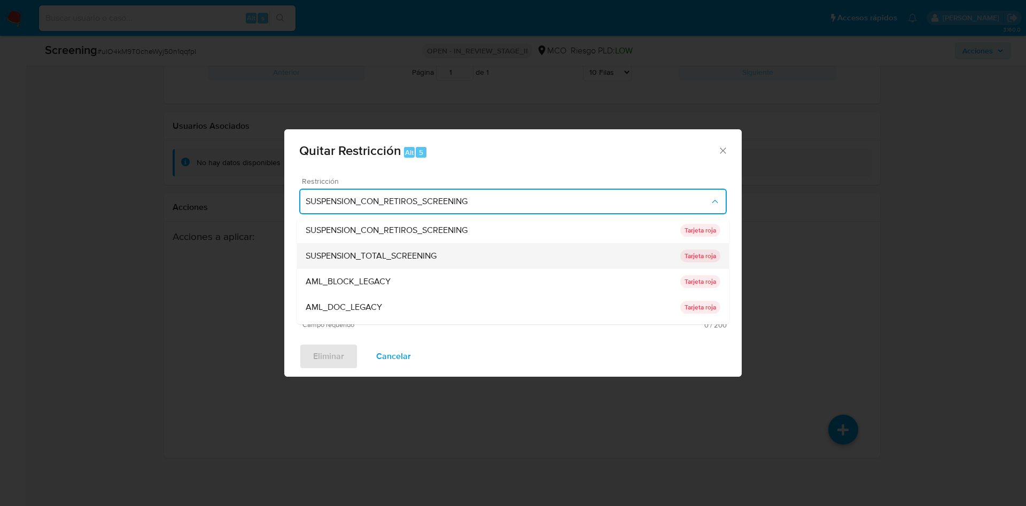
click at [424, 251] on span "SUSPENSION_TOTAL_SCREENING" at bounding box center [371, 256] width 131 height 11
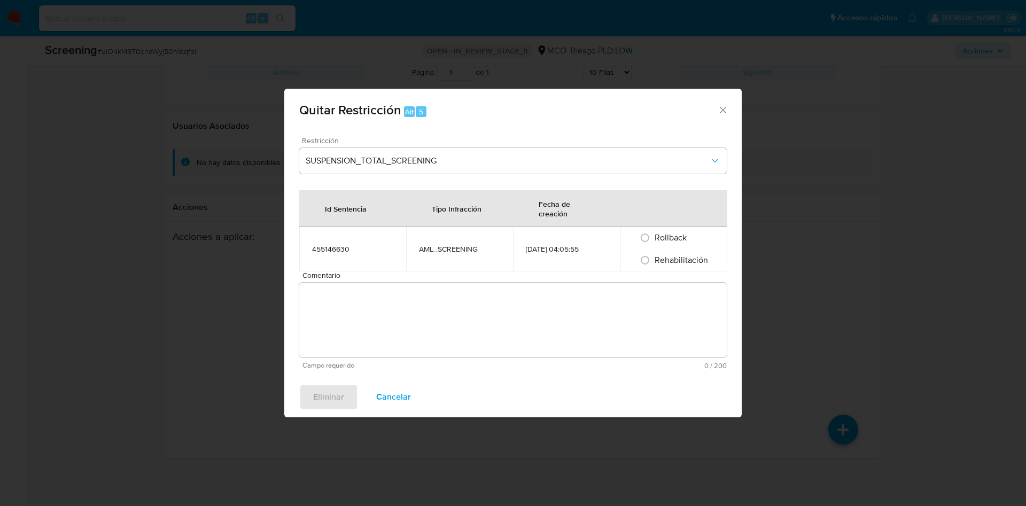
click at [379, 316] on textarea "Comentario" at bounding box center [513, 320] width 428 height 75
paste textarea "No se encuentran evidencias de delitos LAFT asociados a las inhabilidades regis…"
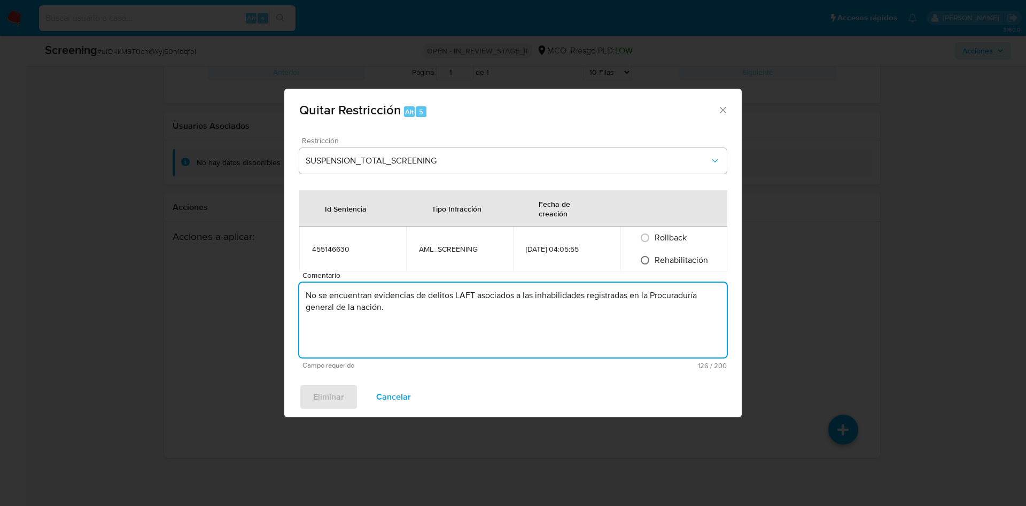
type textarea "No se encuentran evidencias de delitos LAFT asociados a las inhabilidades regis…"
click at [645, 260] on input "Rehabilitación" at bounding box center [645, 260] width 17 height 17
radio input "true"
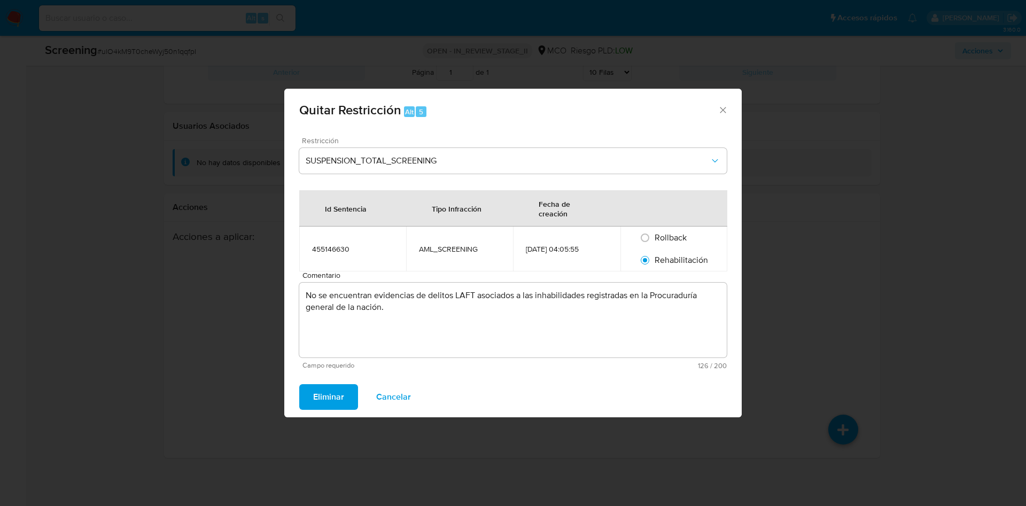
click at [319, 395] on span "Eliminar" at bounding box center [328, 397] width 31 height 24
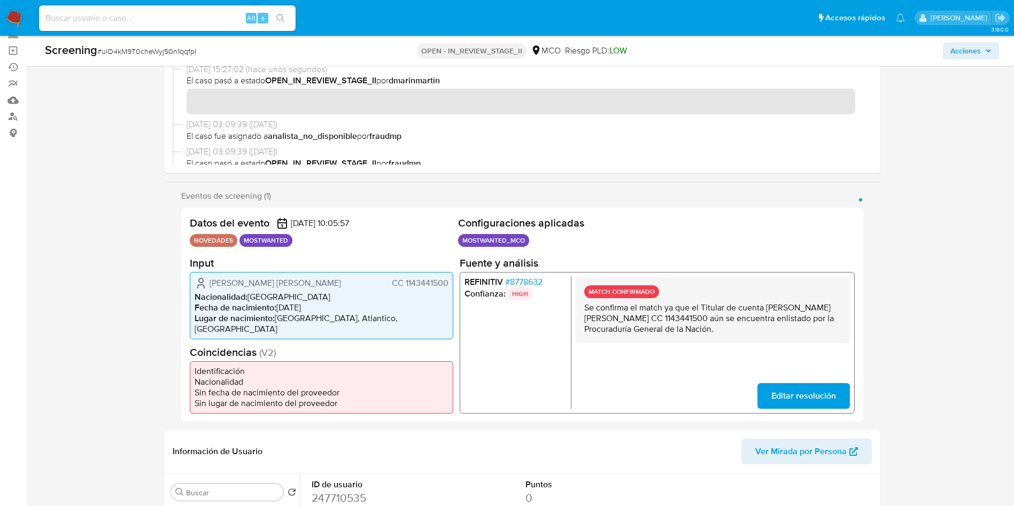
scroll to position [0, 0]
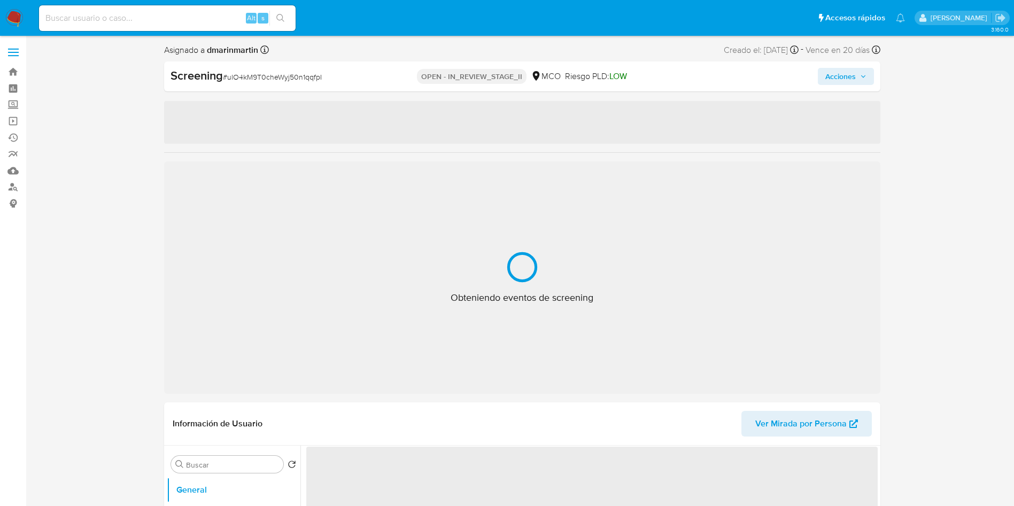
select select "10"
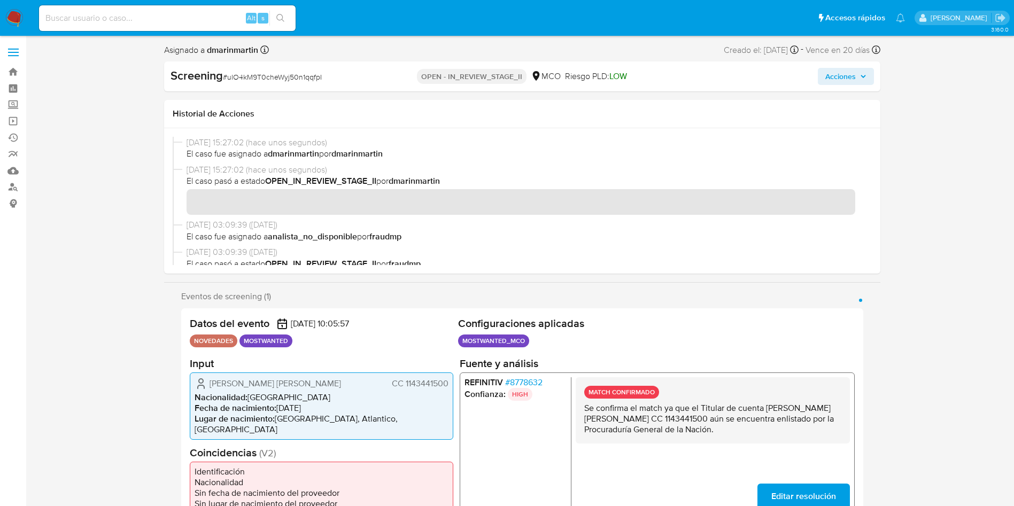
click at [863, 79] on icon "button" at bounding box center [863, 76] width 6 height 6
drag, startPoint x: 929, startPoint y: 244, endPoint x: 961, endPoint y: 101, distance: 146.2
click at [847, 79] on span "Acciones" at bounding box center [840, 76] width 30 height 17
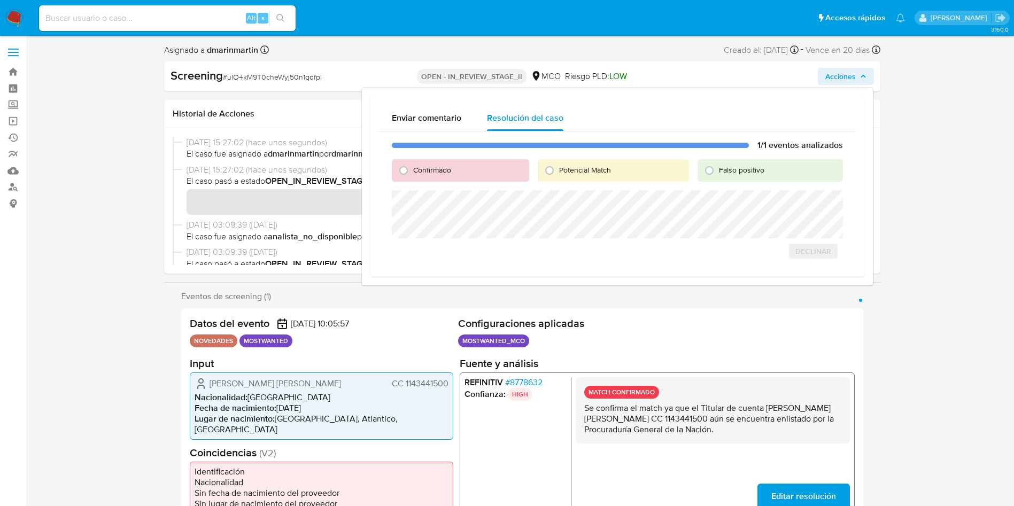
click at [727, 172] on span "Falso positivo" at bounding box center [741, 170] width 45 height 11
click at [718, 172] on input "Falso positivo" at bounding box center [709, 170] width 17 height 17
radio input "true"
click at [799, 270] on span "Cerrar Caso" at bounding box center [805, 263] width 51 height 15
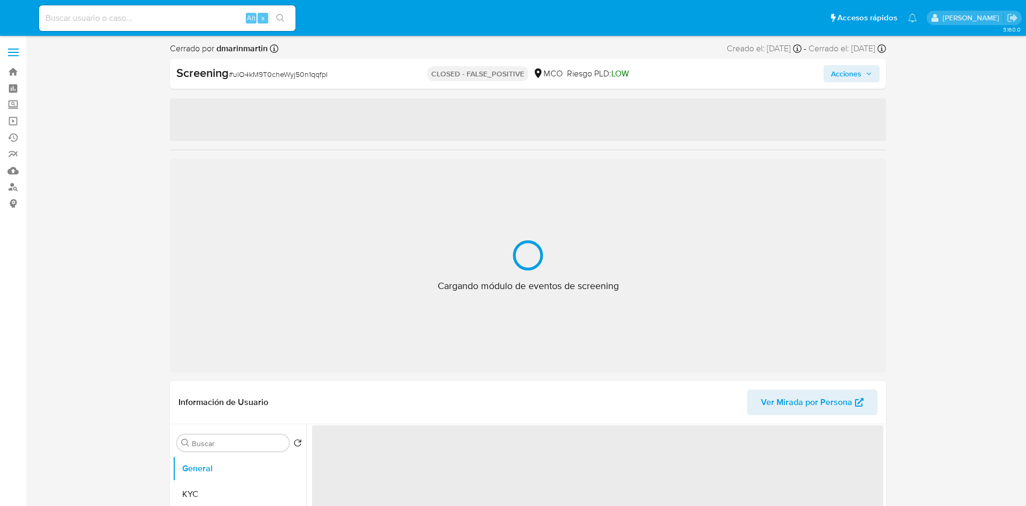
select select "10"
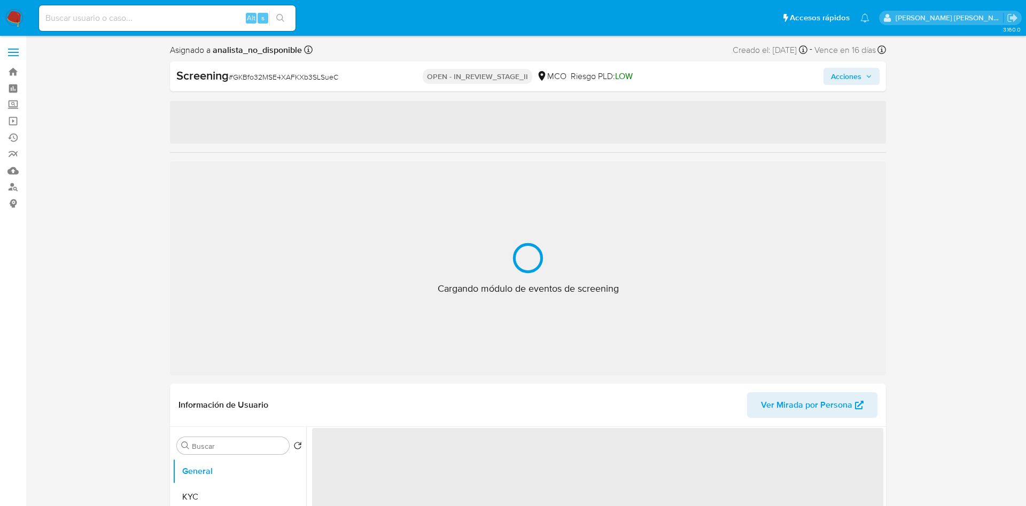
select select "10"
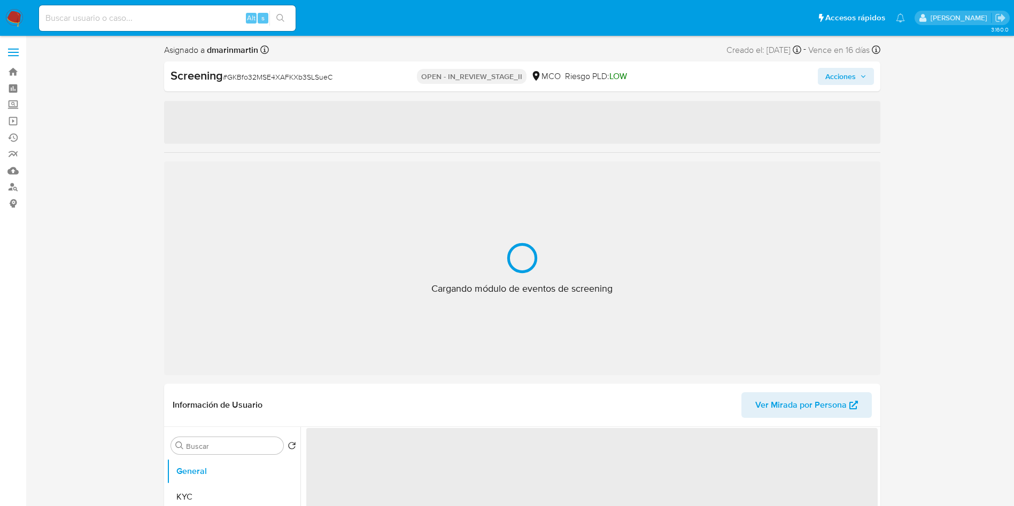
select select "10"
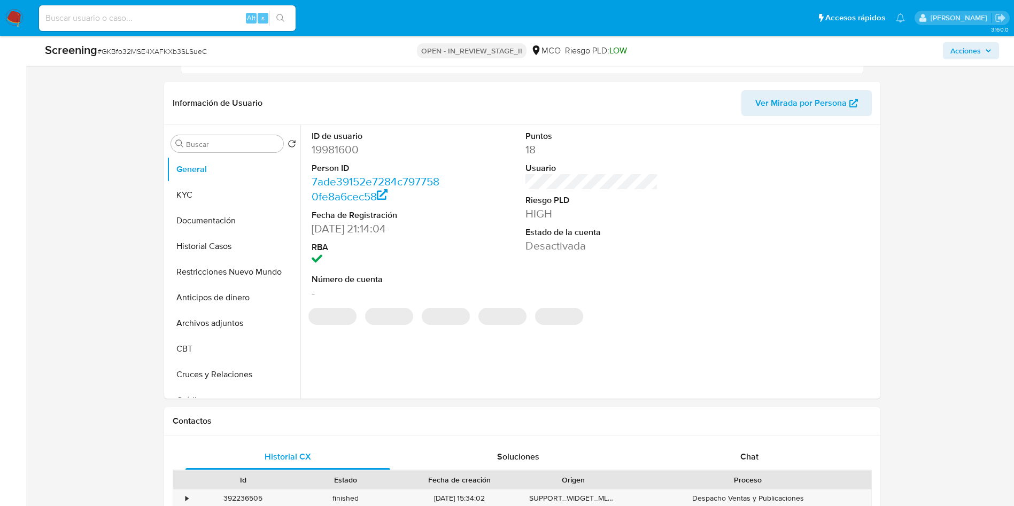
scroll to position [301, 0]
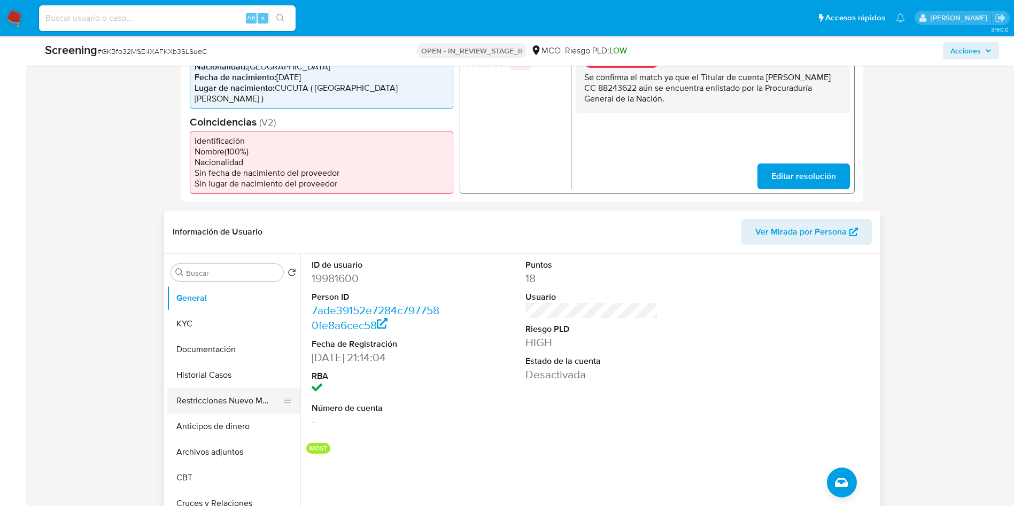
click at [216, 390] on button "Restricciones Nuevo Mundo" at bounding box center [229, 401] width 125 height 26
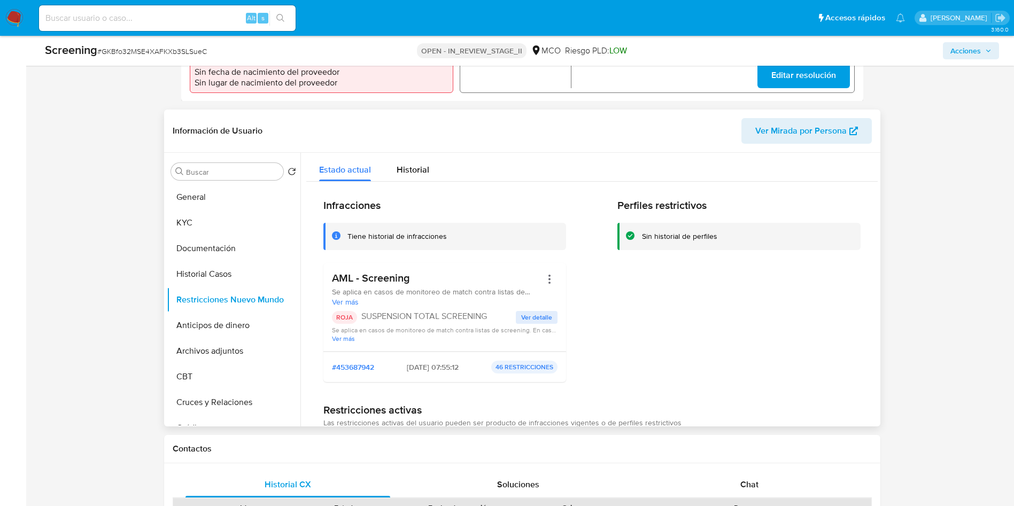
scroll to position [14, 0]
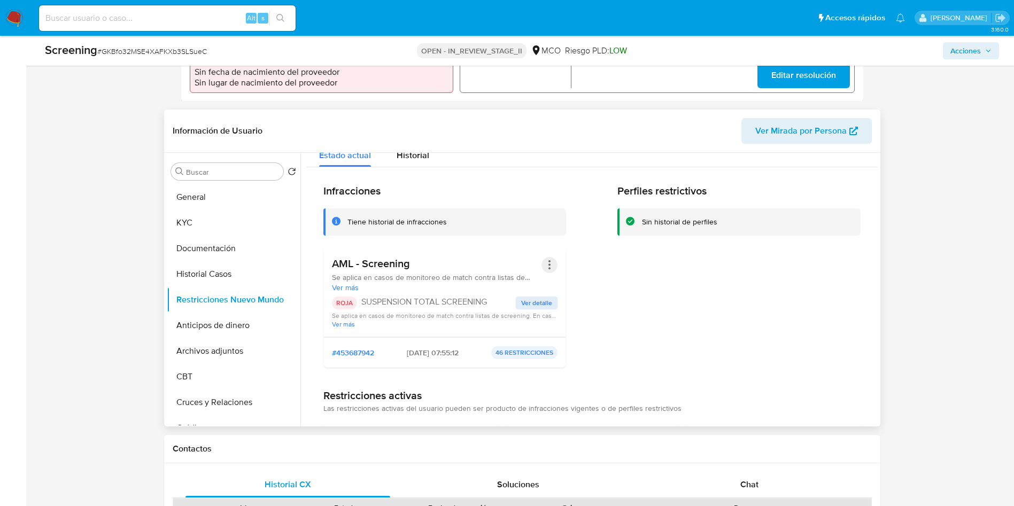
click at [547, 257] on button "Acciones" at bounding box center [550, 265] width 16 height 16
click at [436, 350] on button "Rehabilitar" at bounding box center [463, 351] width 187 height 26
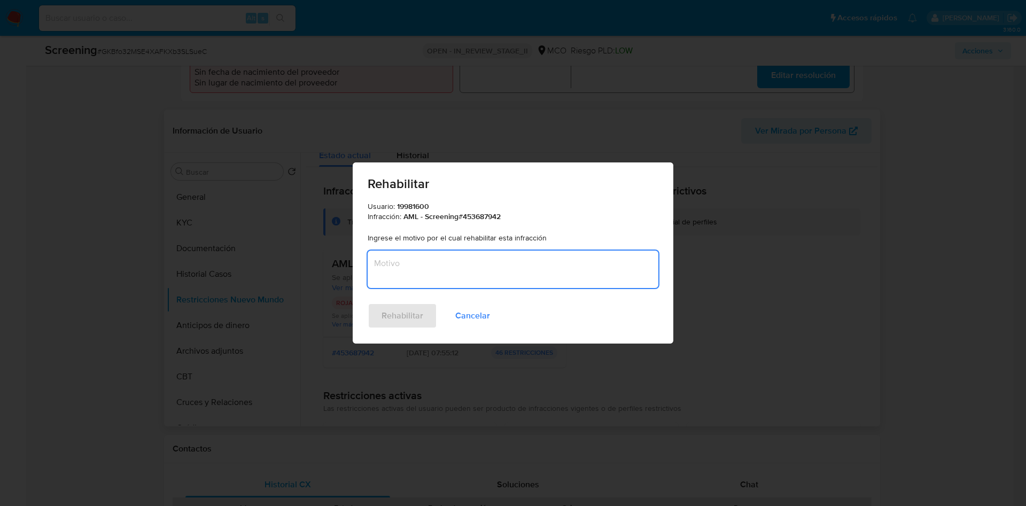
click at [470, 262] on textarea "Motivo" at bounding box center [513, 269] width 291 height 37
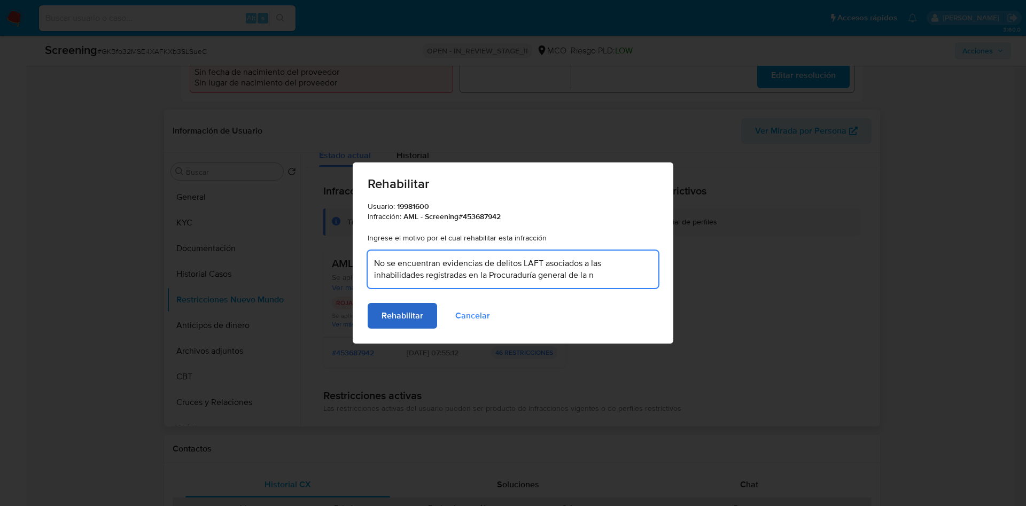
type textarea "No se encuentran evidencias de delitos LAFT asociados a las inhabilidades regis…"
click at [426, 310] on button "Rehabilitar" at bounding box center [403, 316] width 70 height 26
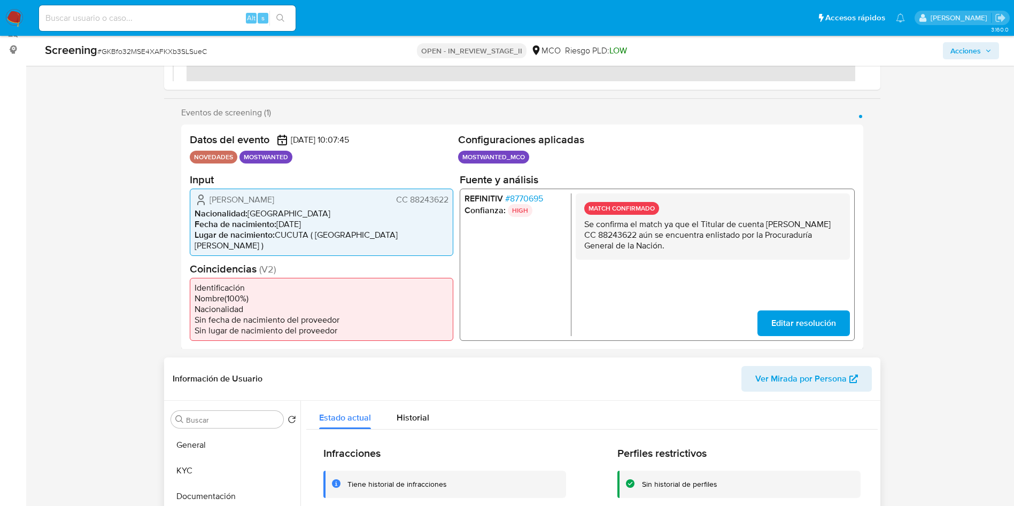
scroll to position [0, 0]
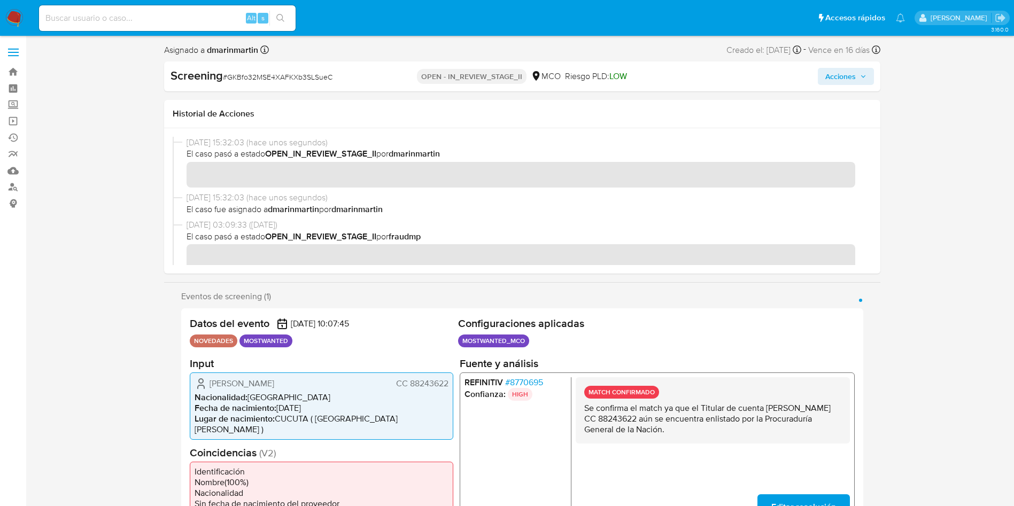
click at [851, 78] on span "Acciones" at bounding box center [840, 76] width 30 height 17
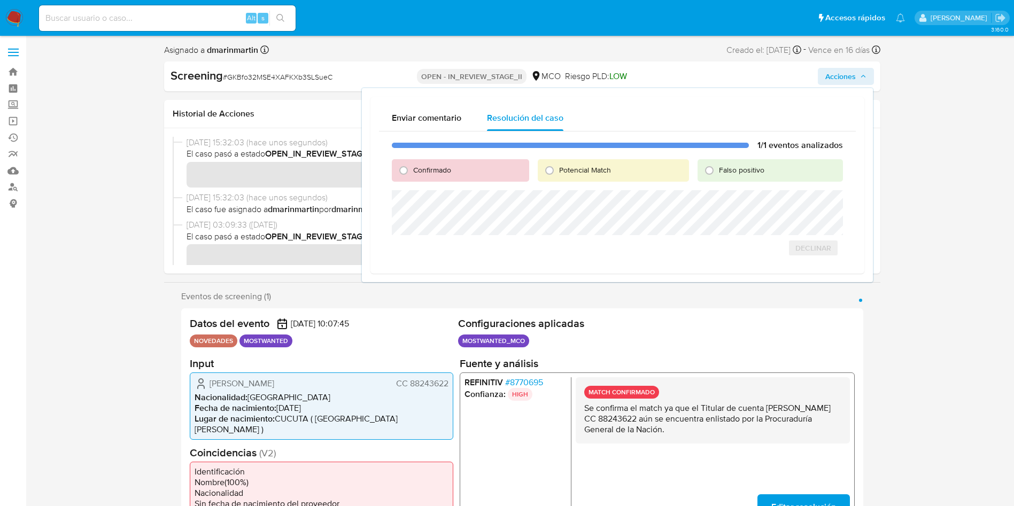
click at [758, 176] on div "Falso positivo" at bounding box center [770, 170] width 145 height 22
click at [742, 168] on span "Falso positivo" at bounding box center [741, 170] width 45 height 11
click at [718, 168] on input "Falso positivo" at bounding box center [709, 170] width 17 height 17
radio input "true"
click at [806, 259] on span "Cerrar Caso" at bounding box center [805, 259] width 51 height 15
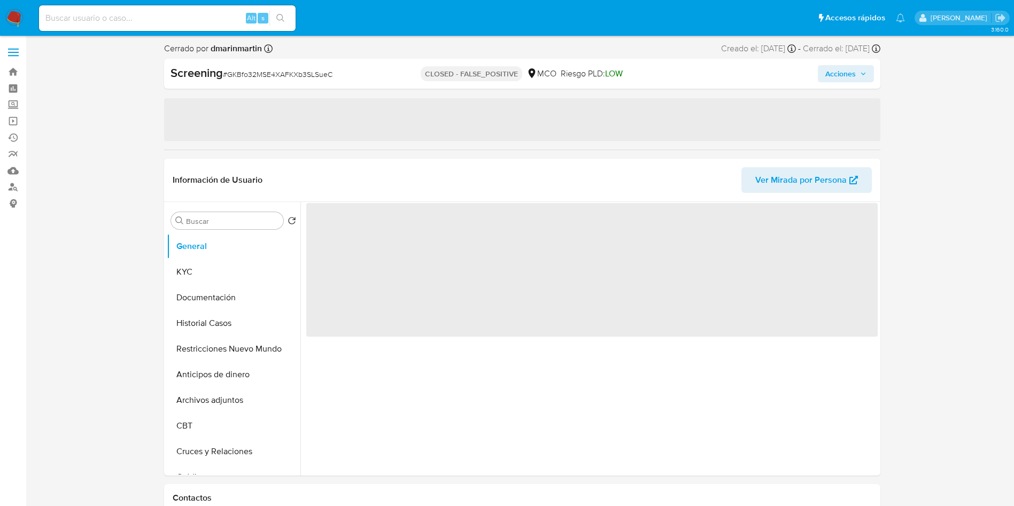
select select "10"
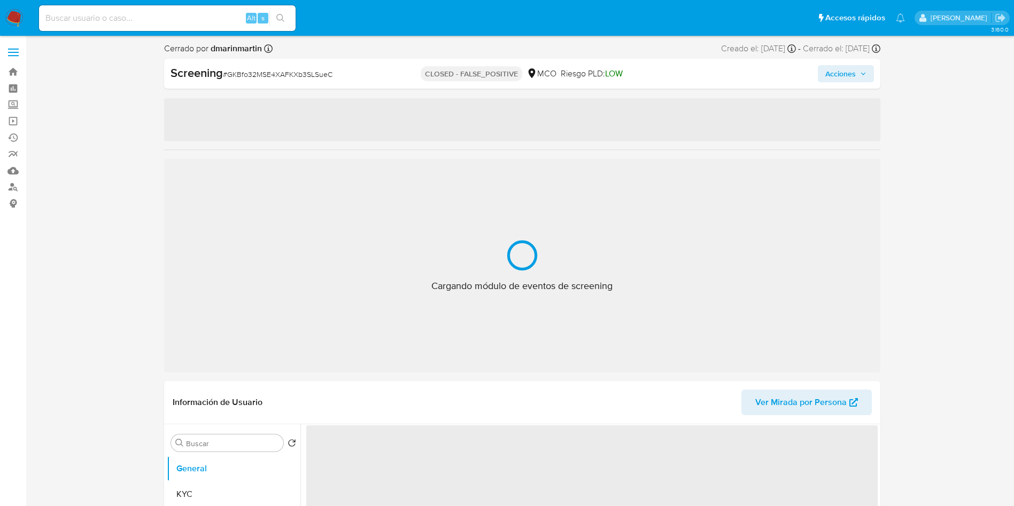
select select "10"
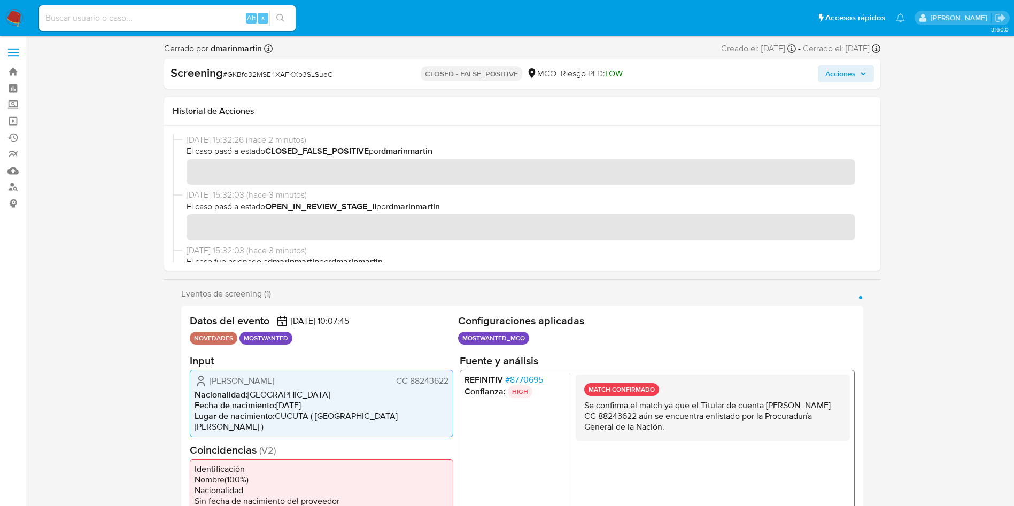
click at [851, 70] on span "Acciones" at bounding box center [840, 73] width 30 height 17
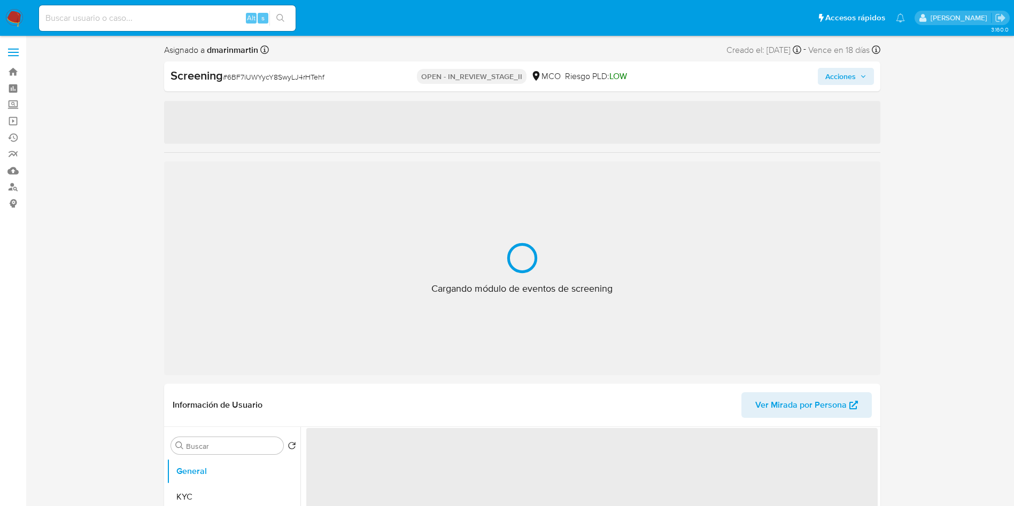
select select "10"
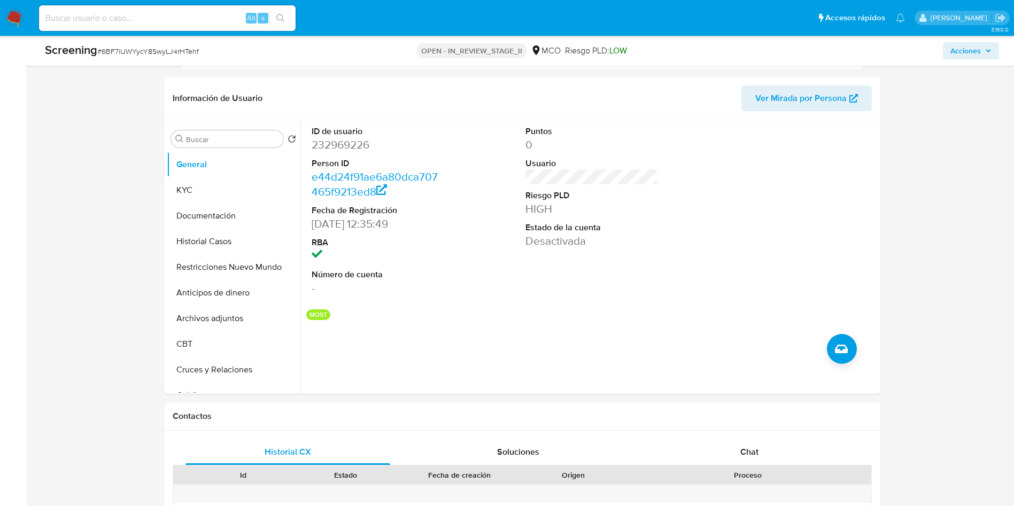
scroll to position [436, 0]
click at [204, 259] on button "Restricciones Nuevo Mundo" at bounding box center [229, 266] width 125 height 26
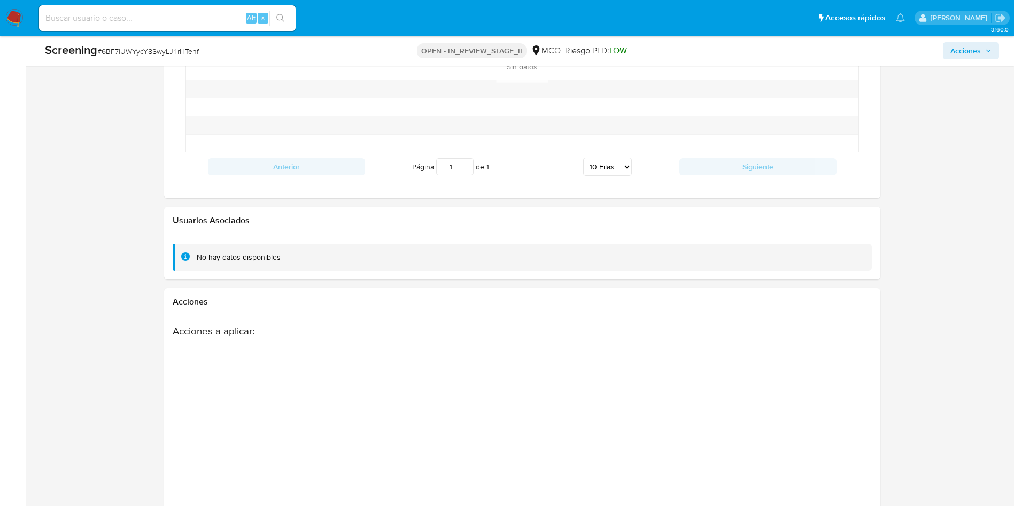
scroll to position [1470, 0]
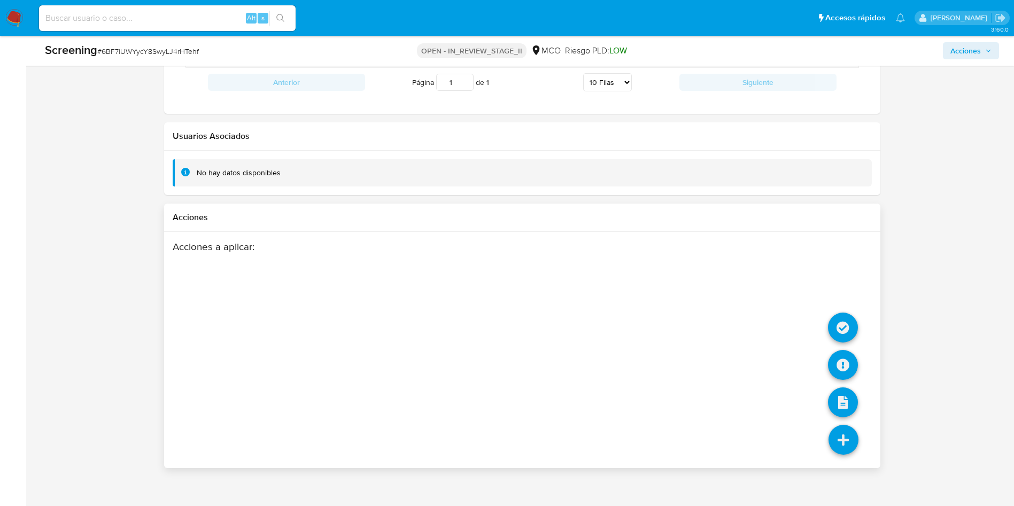
click at [830, 429] on icon at bounding box center [844, 440] width 30 height 30
click at [834, 327] on icon at bounding box center [843, 328] width 30 height 30
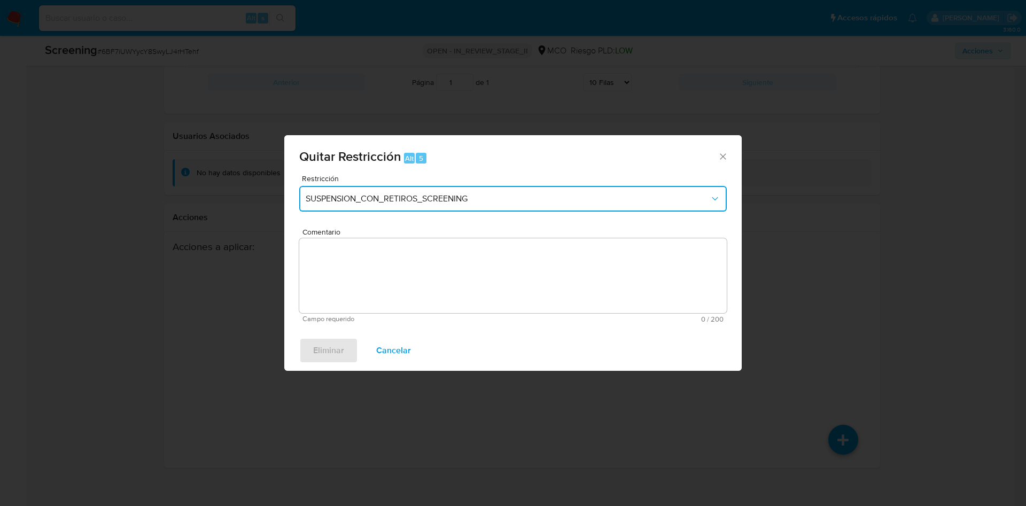
click at [474, 198] on span "SUSPENSION_CON_RETIROS_SCREENING" at bounding box center [508, 199] width 404 height 11
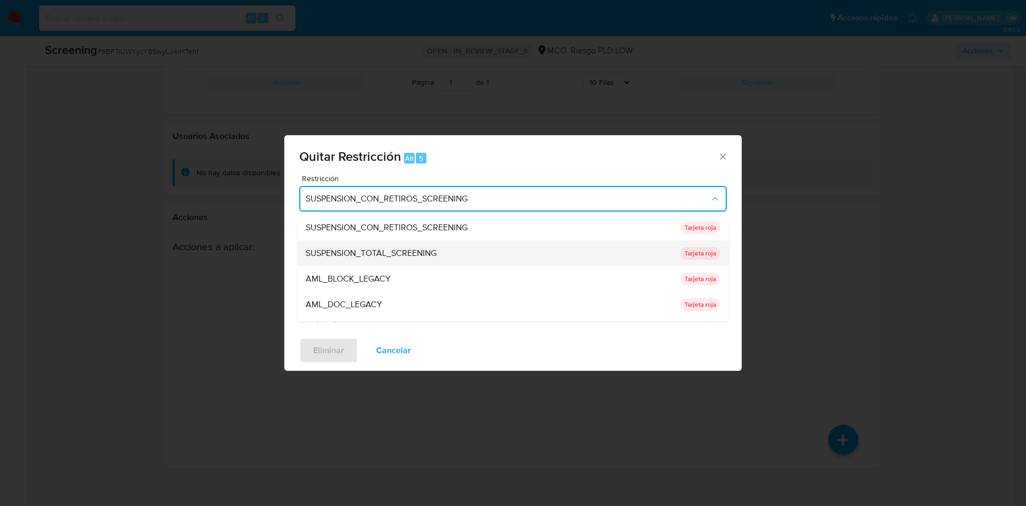
click at [462, 256] on div "SUSPENSION_TOTAL_SCREENING" at bounding box center [490, 254] width 368 height 26
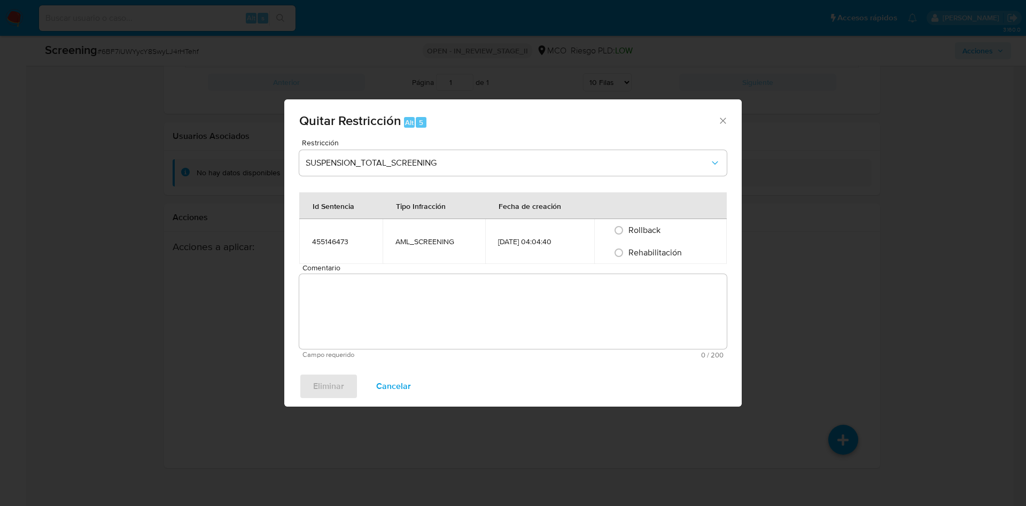
click at [390, 252] on td "AML_SCREENING" at bounding box center [434, 241] width 103 height 45
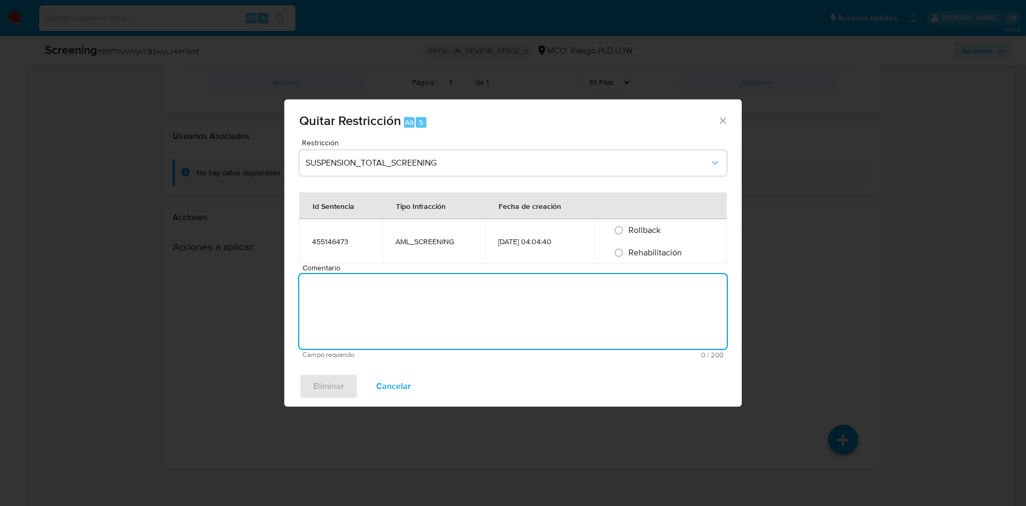
click at [393, 294] on textarea "Comentario" at bounding box center [513, 311] width 428 height 75
click at [619, 256] on input "Rehabilitación" at bounding box center [619, 252] width 17 height 17
radio input "true"
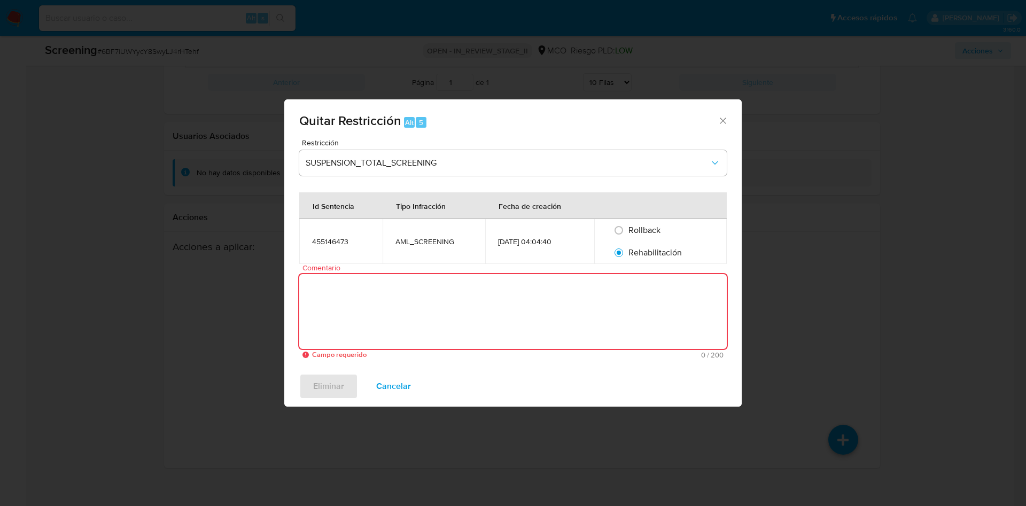
click at [506, 315] on textarea "Comentario" at bounding box center [513, 311] width 428 height 75
paste textarea "6BF7iUWYycY8SwyLJ4rHTehf"
type textarea "6BF7iUWYycY8SwyLJ4rHTehf"
paste textarea "No se encuentran evidencias de delitos LAFT asociados a las inhabilidades regis…"
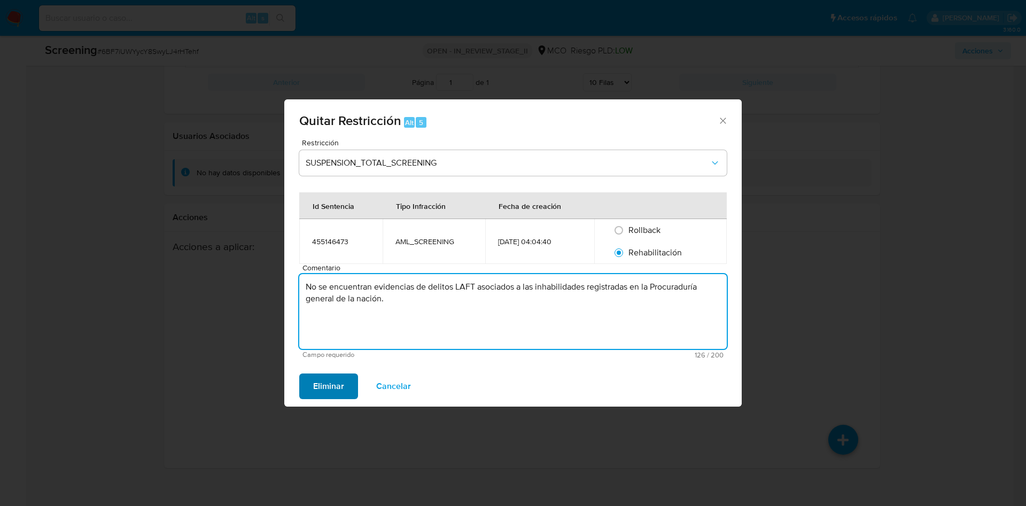
type textarea "No se encuentran evidencias de delitos LAFT asociados a las inhabilidades regis…"
click at [336, 384] on span "Eliminar" at bounding box center [328, 387] width 31 height 24
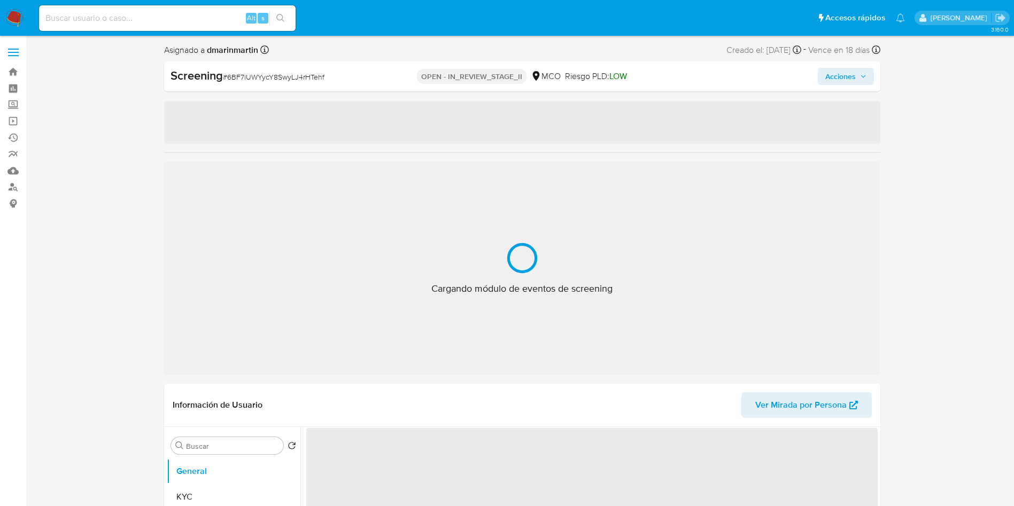
select select "10"
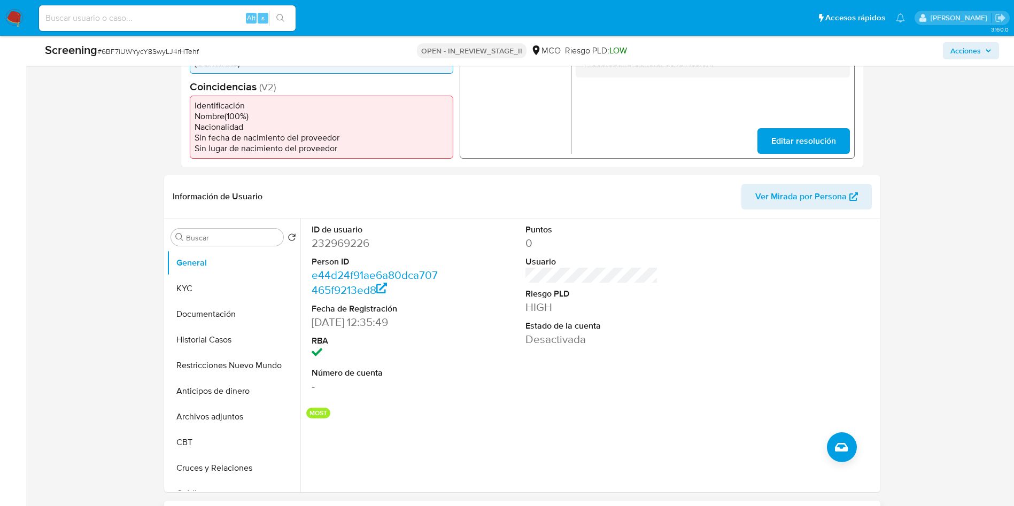
scroll to position [314, 0]
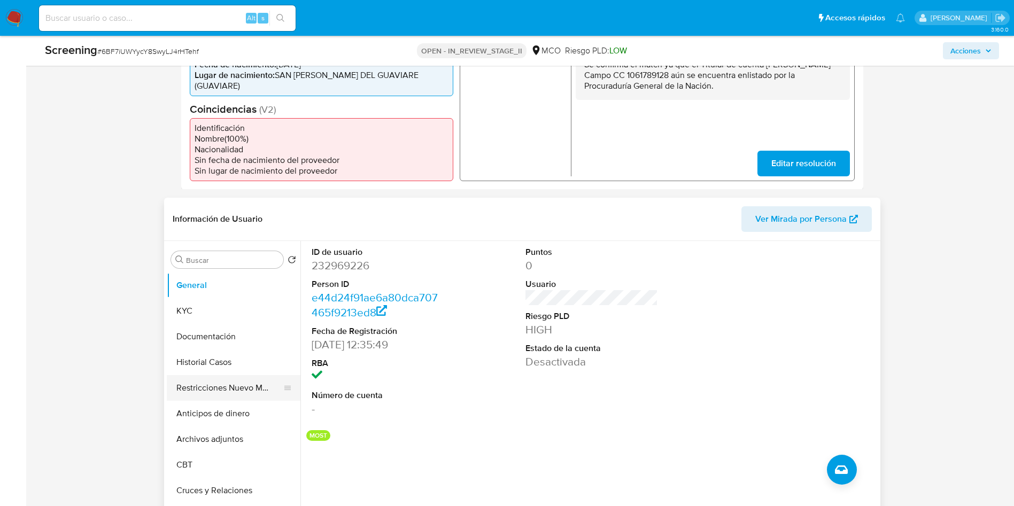
click at [210, 382] on button "Restricciones Nuevo Mundo" at bounding box center [229, 388] width 125 height 26
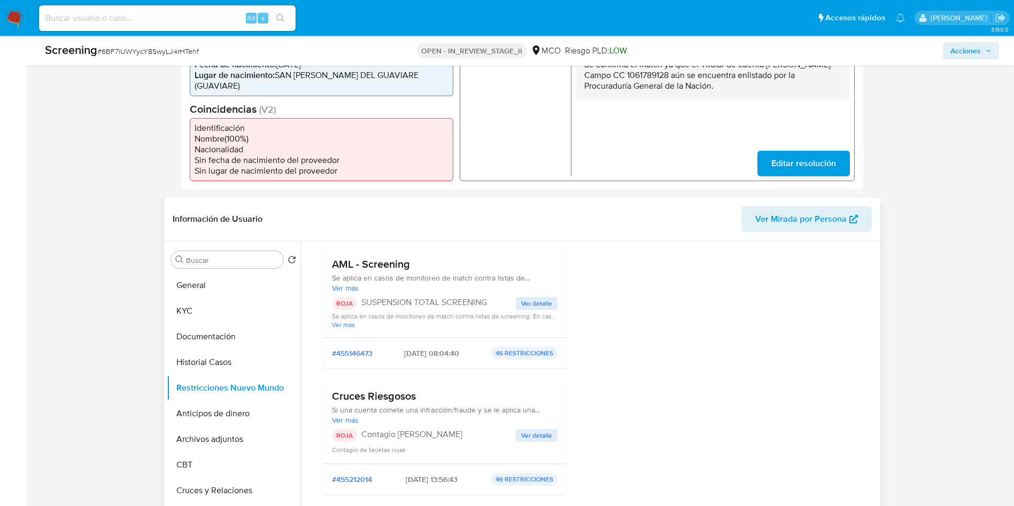
scroll to position [43, 0]
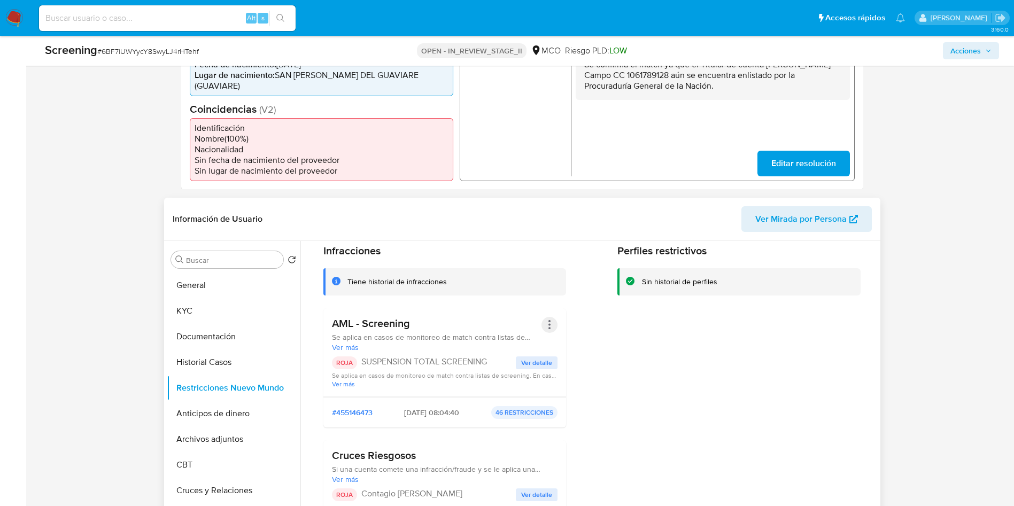
click at [545, 317] on button "Acciones" at bounding box center [550, 325] width 16 height 16
click at [603, 389] on div "Infracciones Tiene historial de infracciones AML - Screening Se aplica en casos…" at bounding box center [591, 403] width 537 height 318
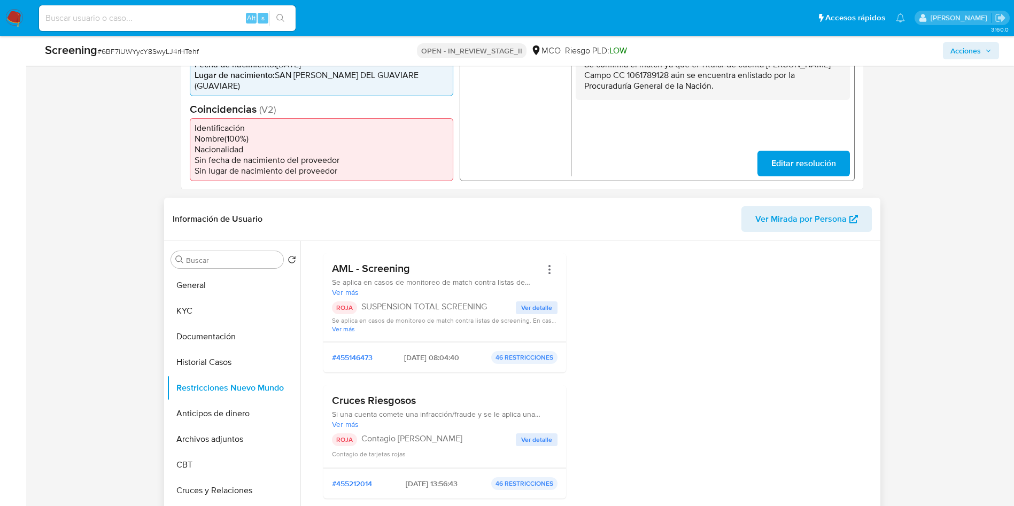
click at [539, 277] on span "Se aplica en casos de monitoreo de match contra listas de screening. El caso na…" at bounding box center [437, 282] width 210 height 10
click at [547, 262] on button "Acciones" at bounding box center [550, 270] width 16 height 16
click at [453, 344] on button "Rehabilitar" at bounding box center [463, 356] width 187 height 26
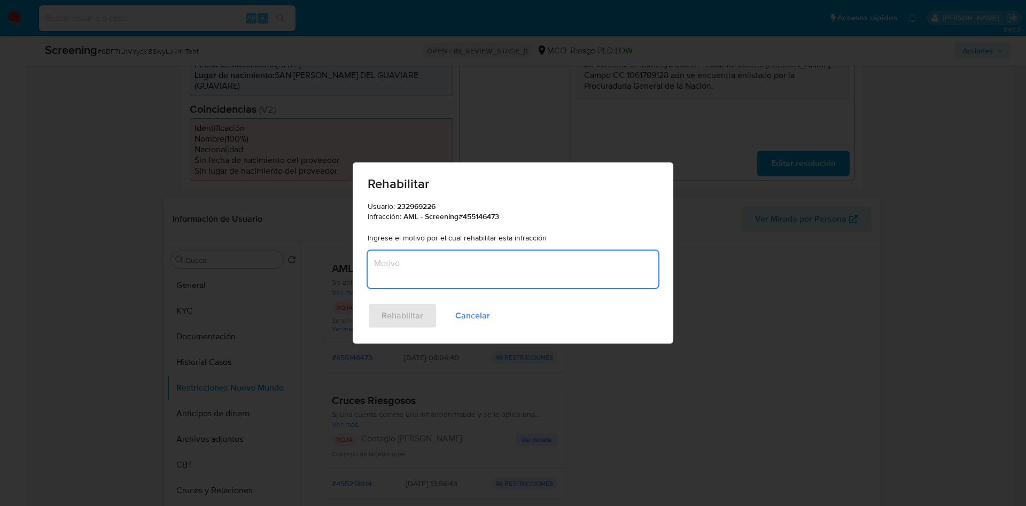
click at [442, 260] on textarea "Motivo" at bounding box center [513, 269] width 291 height 37
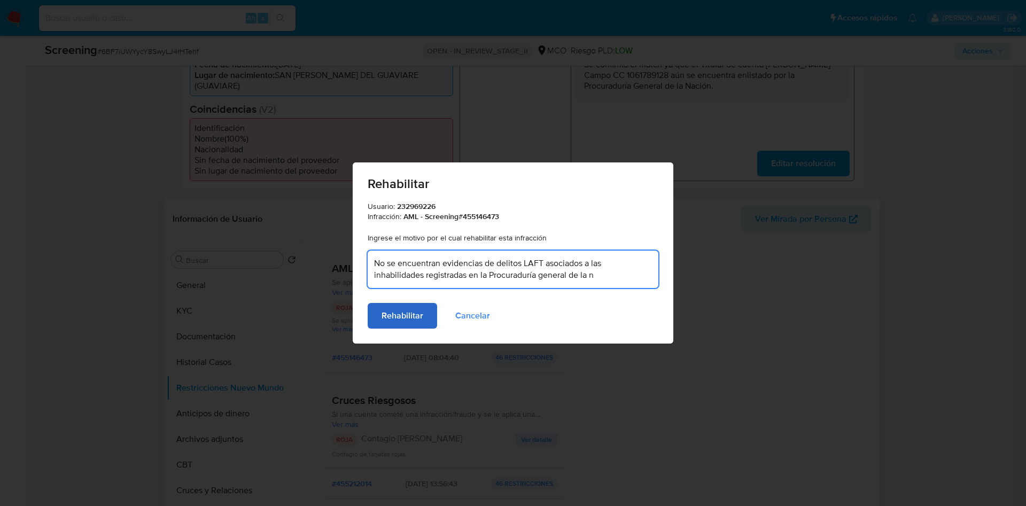
type textarea "No se encuentran evidencias de delitos LAFT asociados a las inhabilidades regis…"
click at [407, 311] on span "Rehabilitar" at bounding box center [403, 316] width 42 height 24
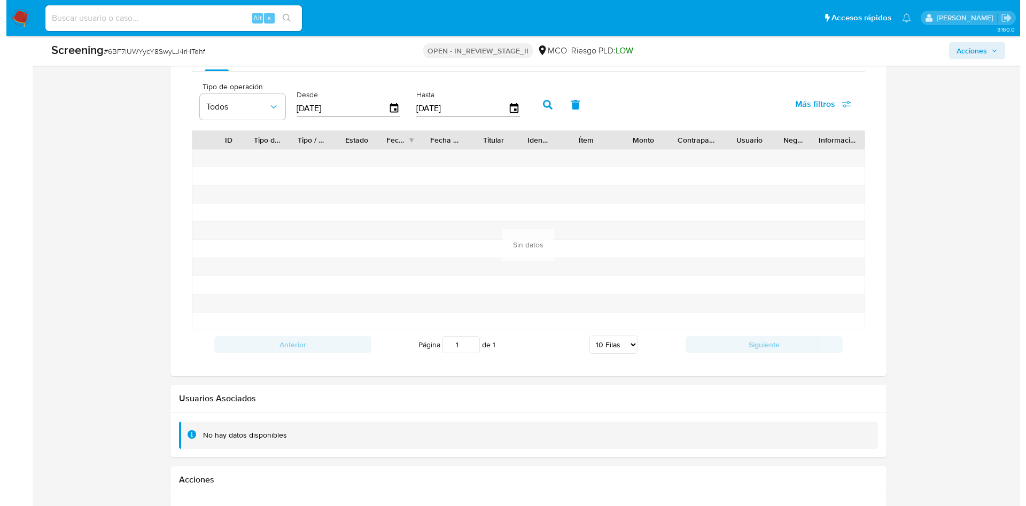
scroll to position [1470, 0]
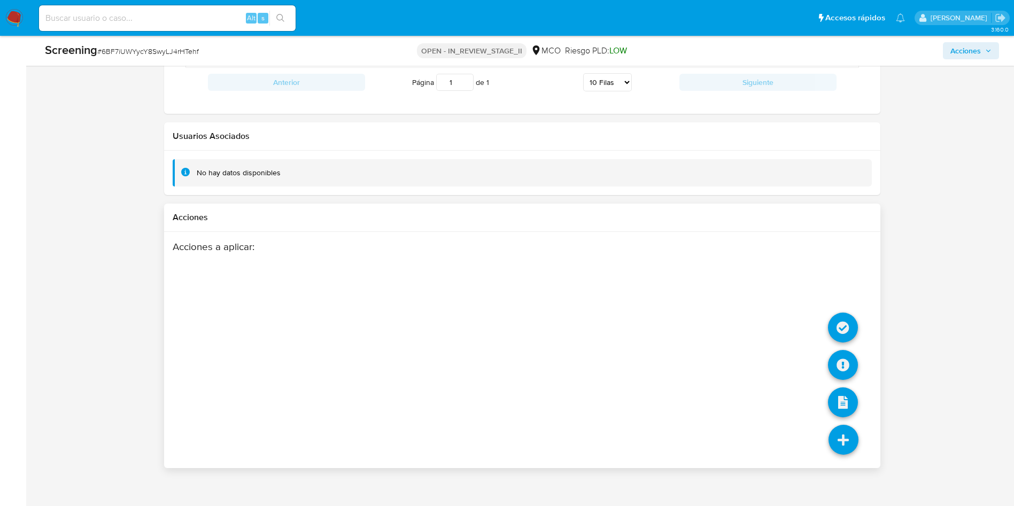
click at [828, 427] on li at bounding box center [843, 442] width 57 height 60
click at [844, 316] on icon at bounding box center [843, 328] width 30 height 30
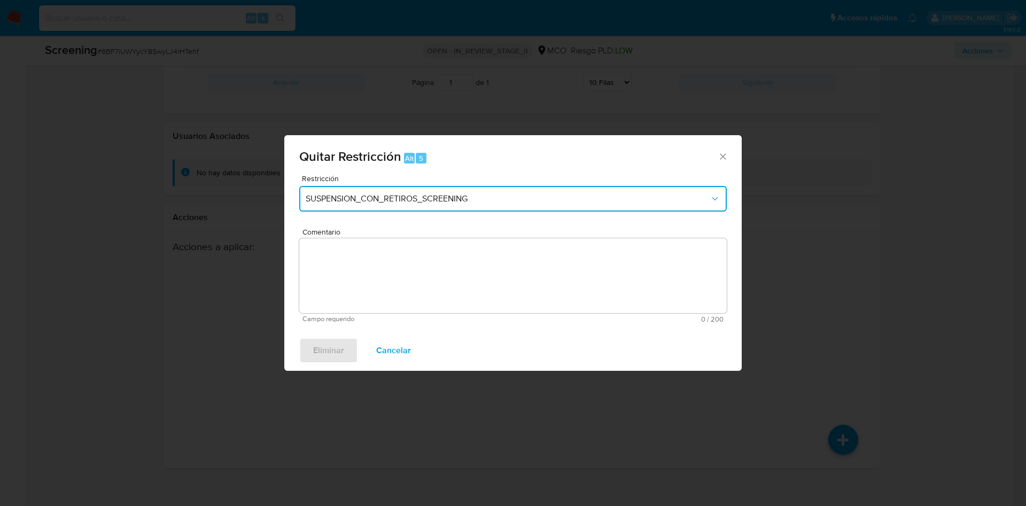
click at [484, 205] on button "SUSPENSION_CON_RETIROS_SCREENING" at bounding box center [513, 199] width 428 height 26
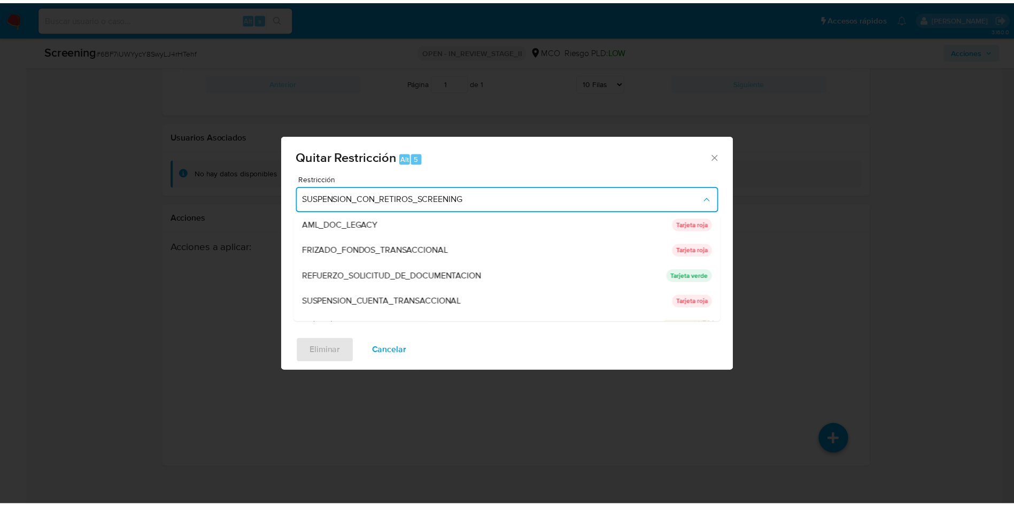
scroll to position [98, 0]
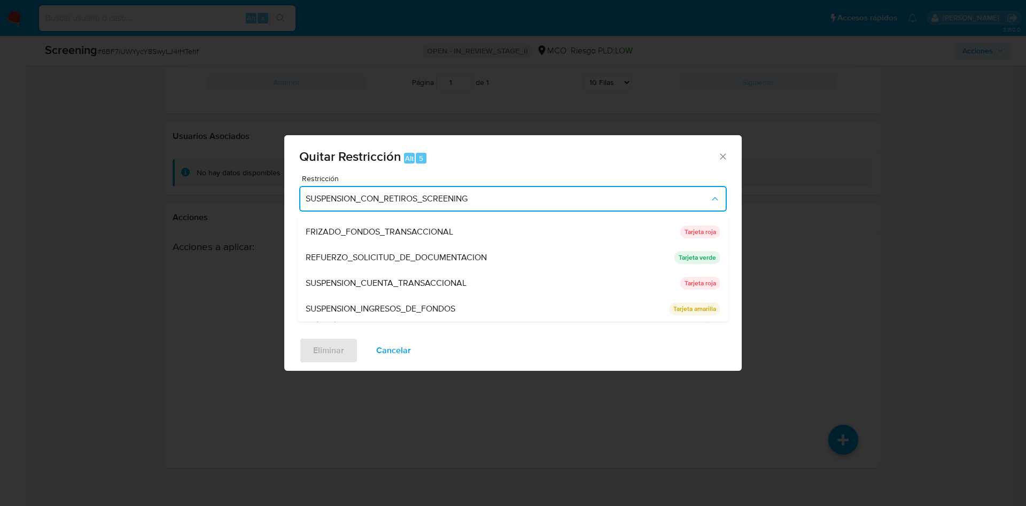
click at [777, 227] on div "Quitar Restricción Alt 5 Restricción SUSPENSION_CON_RETIROS_SCREENING SUSPENSIO…" at bounding box center [513, 253] width 1026 height 506
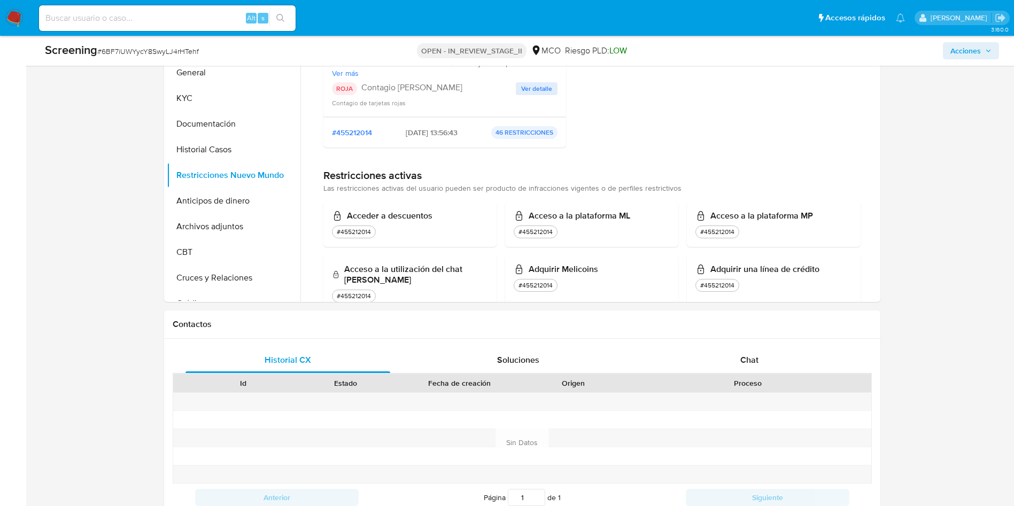
scroll to position [0, 0]
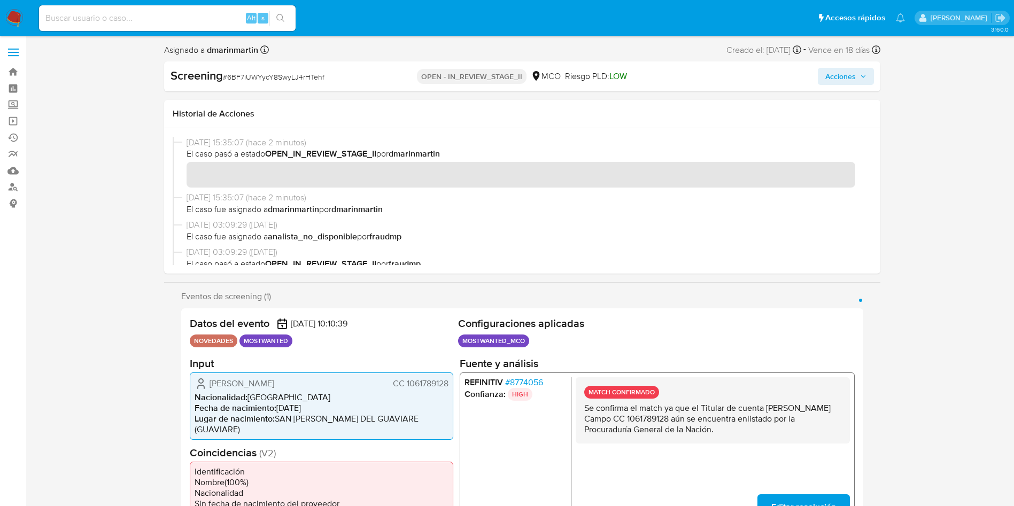
click at [838, 74] on span "Acciones" at bounding box center [840, 76] width 30 height 17
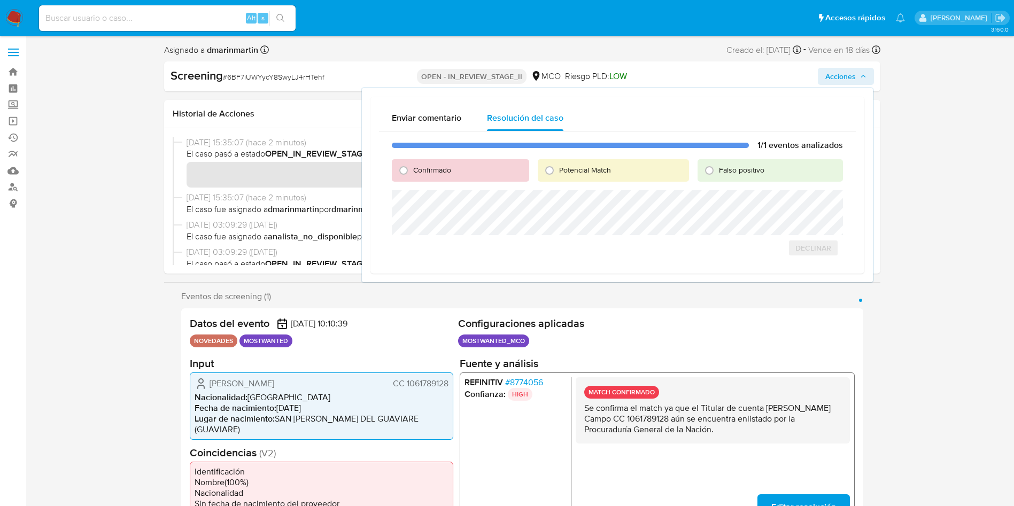
click at [739, 166] on span "Falso positivo" at bounding box center [741, 170] width 45 height 11
click at [718, 166] on input "Falso positivo" at bounding box center [709, 170] width 17 height 17
radio input "true"
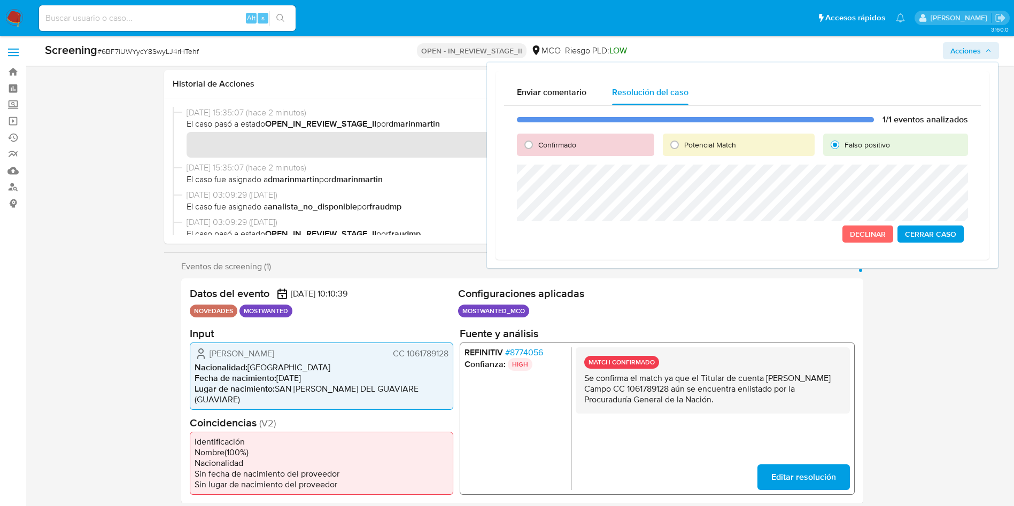
scroll to position [83, 0]
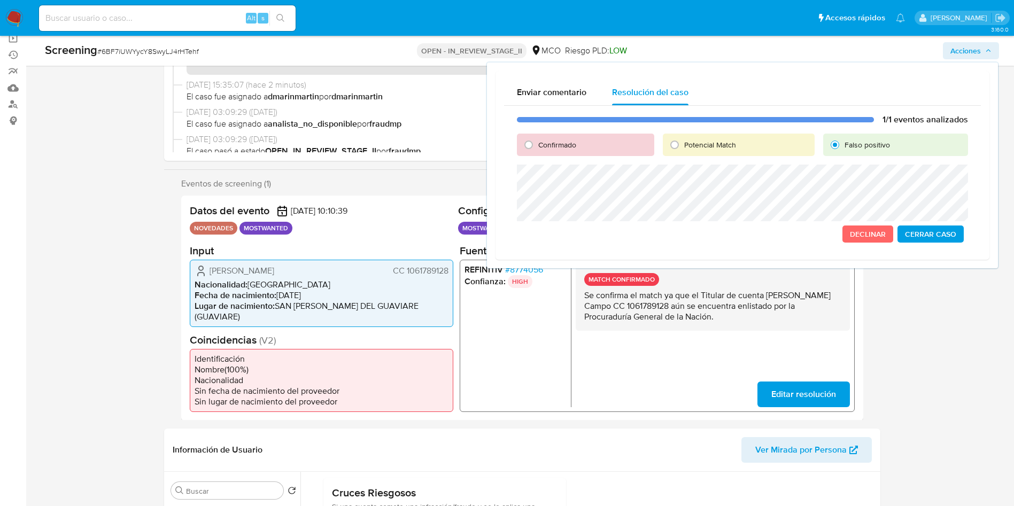
click at [886, 142] on span "Falso positivo" at bounding box center [867, 145] width 45 height 11
click at [844, 142] on input "Falso positivo" at bounding box center [835, 144] width 17 height 17
click at [936, 229] on span "Cerrar Caso" at bounding box center [930, 234] width 51 height 15
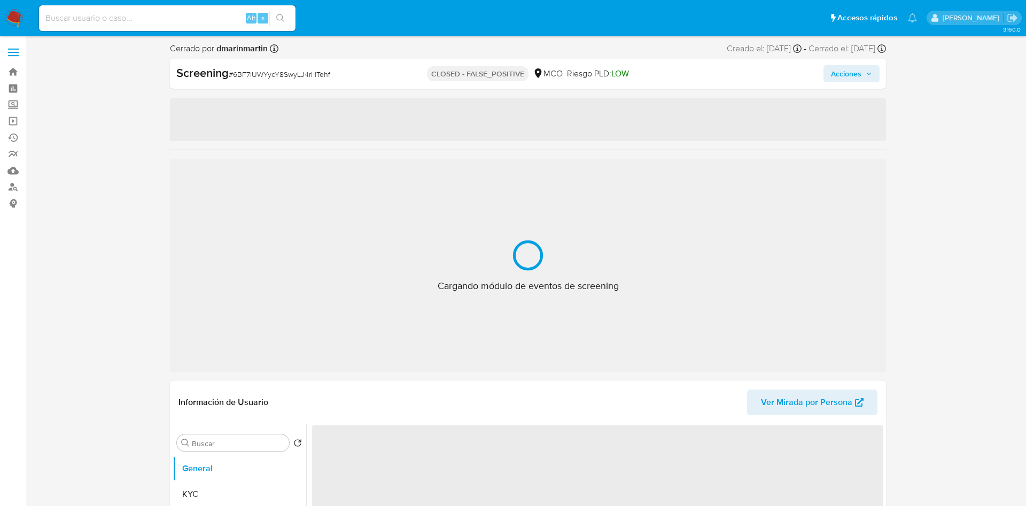
select select "10"
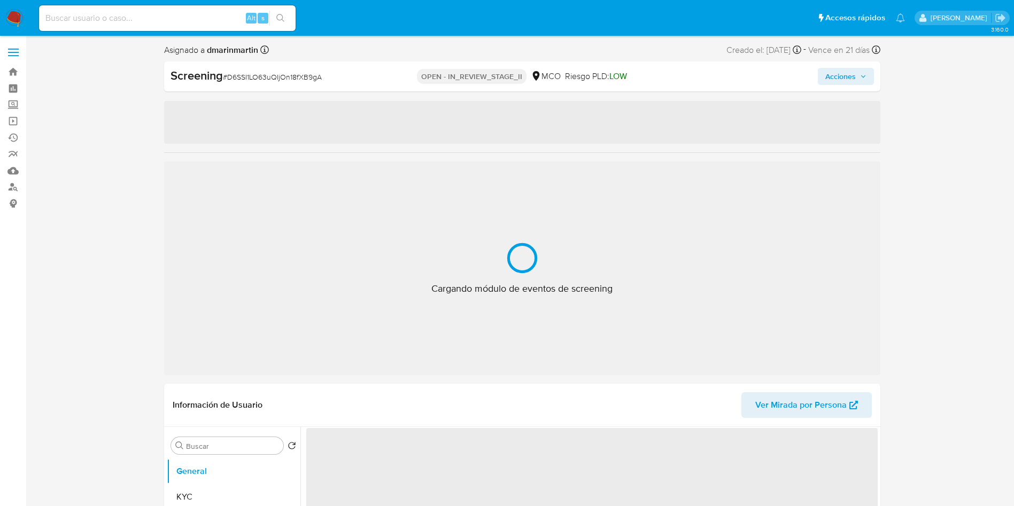
select select "10"
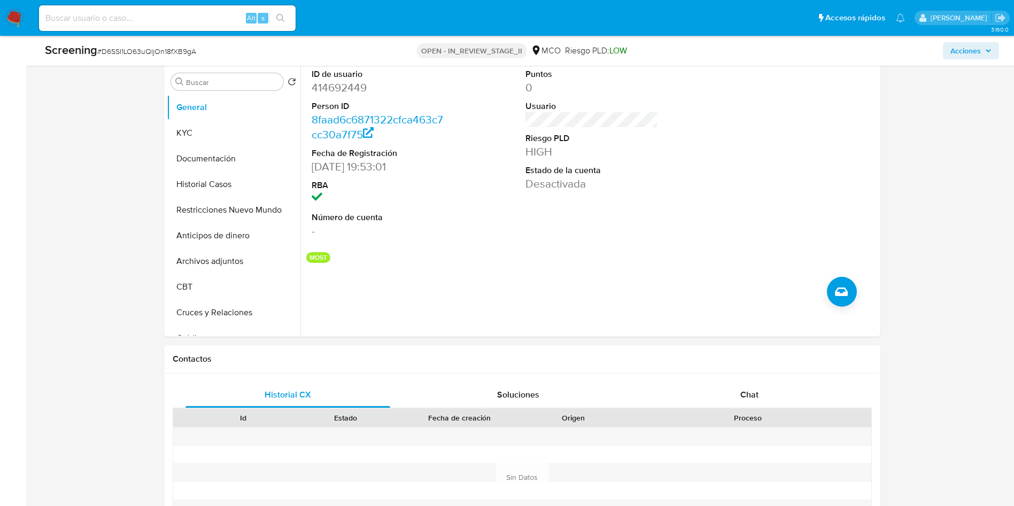
scroll to position [482, 0]
click at [213, 207] on button "Restricciones Nuevo Mundo" at bounding box center [229, 209] width 125 height 26
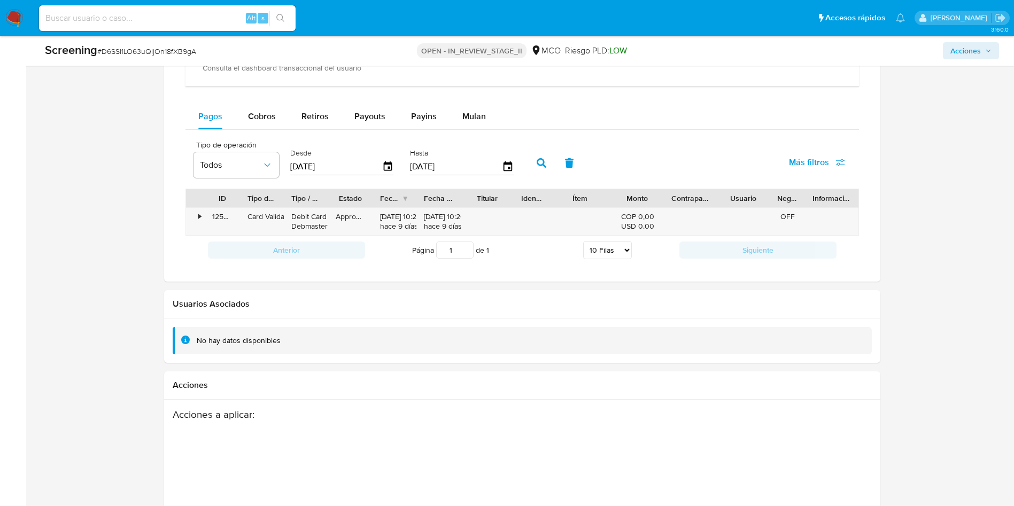
scroll to position [1317, 0]
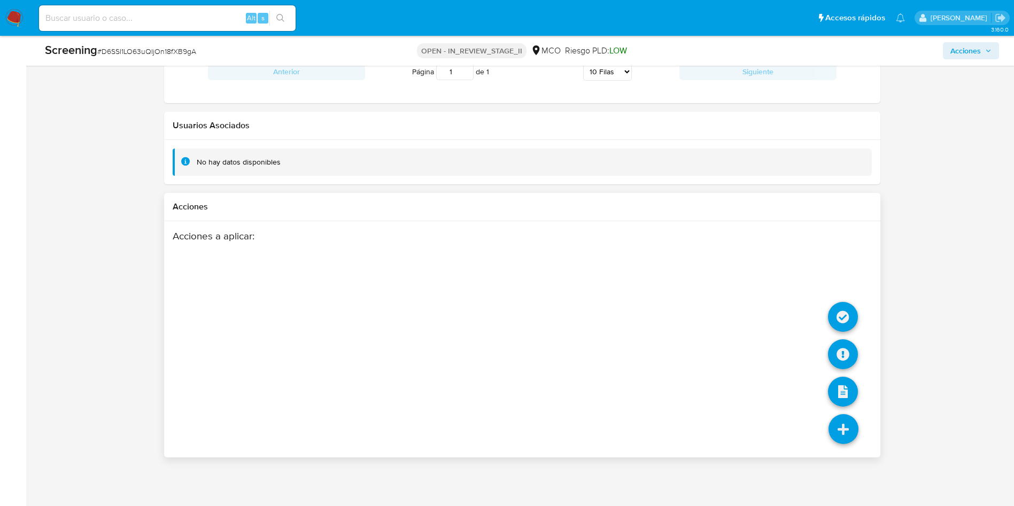
click at [834, 423] on icon at bounding box center [844, 429] width 30 height 30
click at [845, 320] on icon at bounding box center [843, 317] width 30 height 30
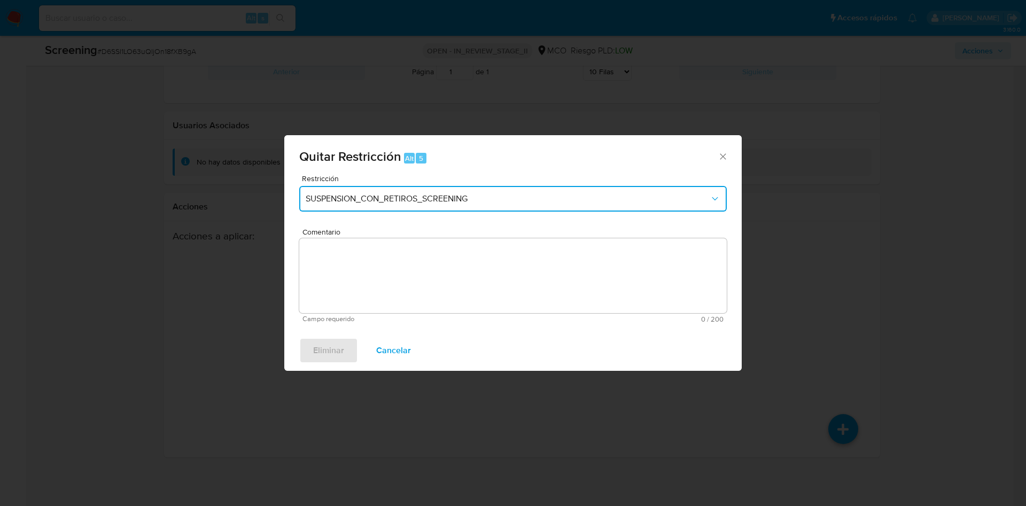
click at [493, 196] on span "SUSPENSION_CON_RETIROS_SCREENING" at bounding box center [508, 199] width 404 height 11
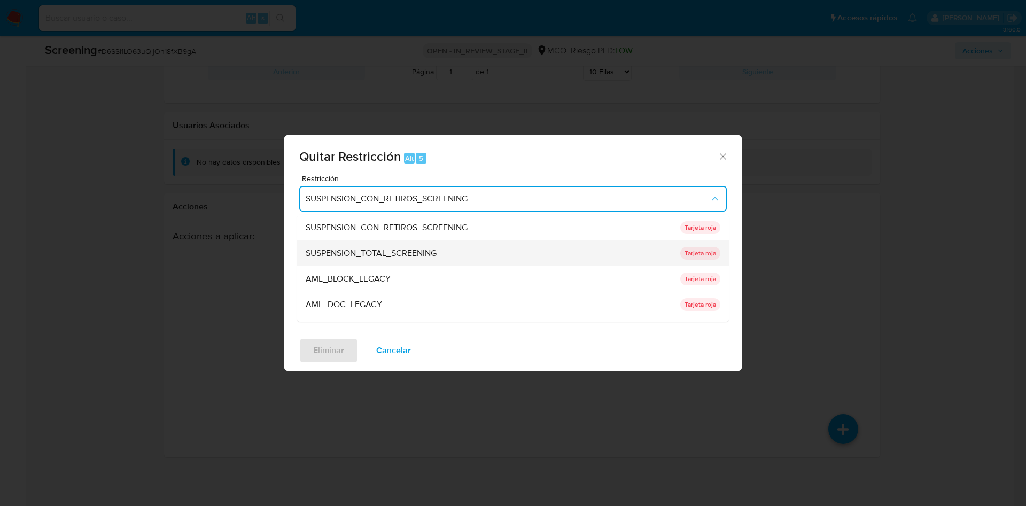
click at [433, 249] on span "SUSPENSION_TOTAL_SCREENING" at bounding box center [371, 253] width 131 height 11
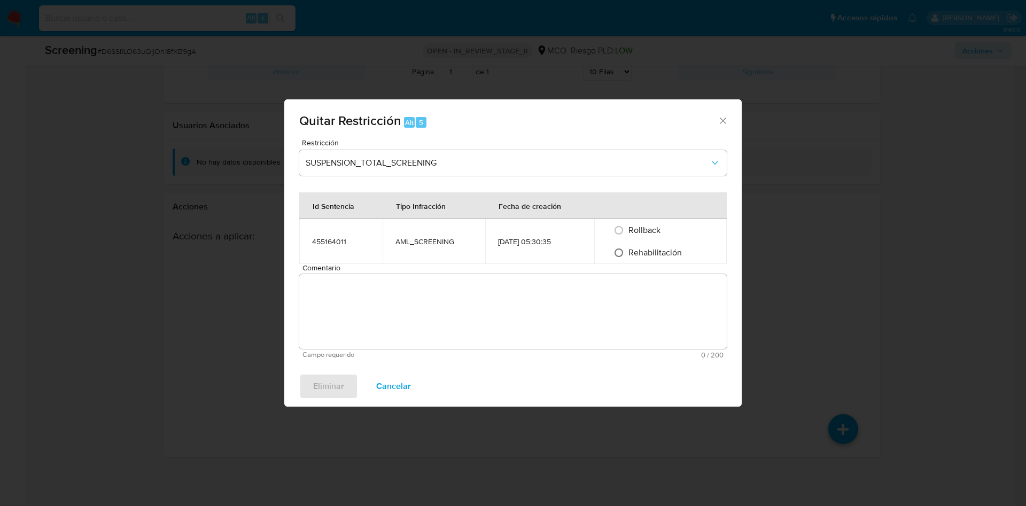
click at [620, 252] on input "Rehabilitación" at bounding box center [619, 252] width 17 height 17
radio input "true"
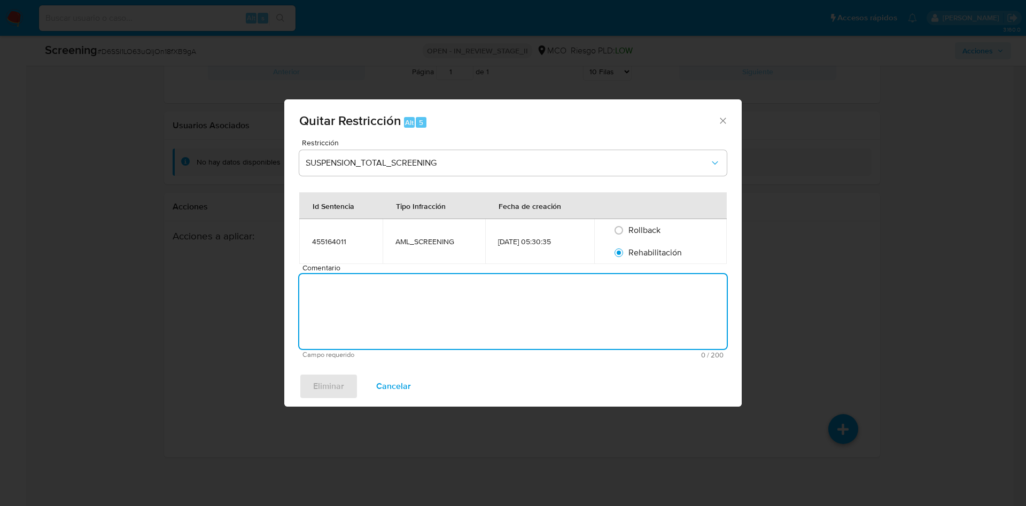
click at [392, 299] on textarea "Comentario" at bounding box center [513, 311] width 428 height 75
paste textarea "No se encuentran evidencias de delitos LAFT asociados a las inhabilidades regis…"
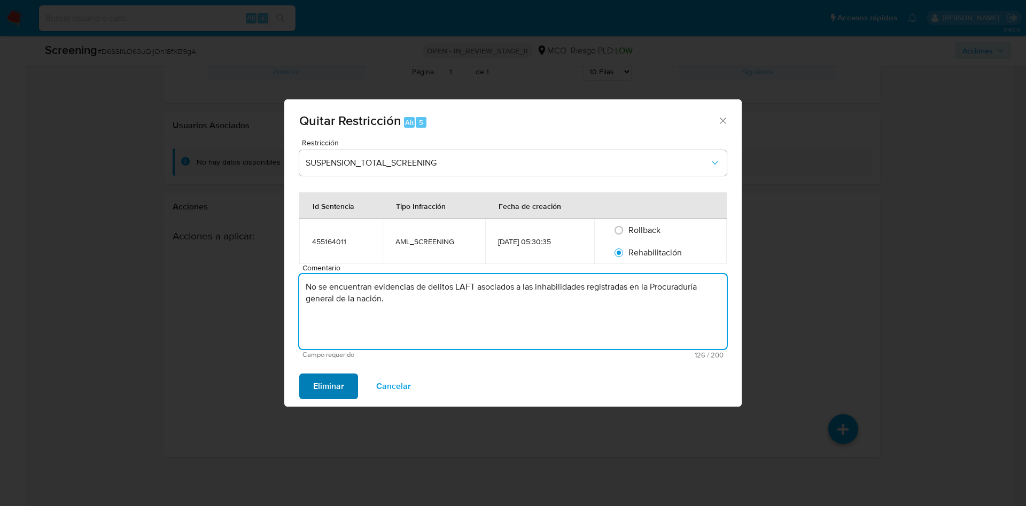
type textarea "No se encuentran evidencias de delitos LAFT asociados a las inhabilidades regis…"
click at [326, 397] on span "Eliminar" at bounding box center [328, 387] width 31 height 24
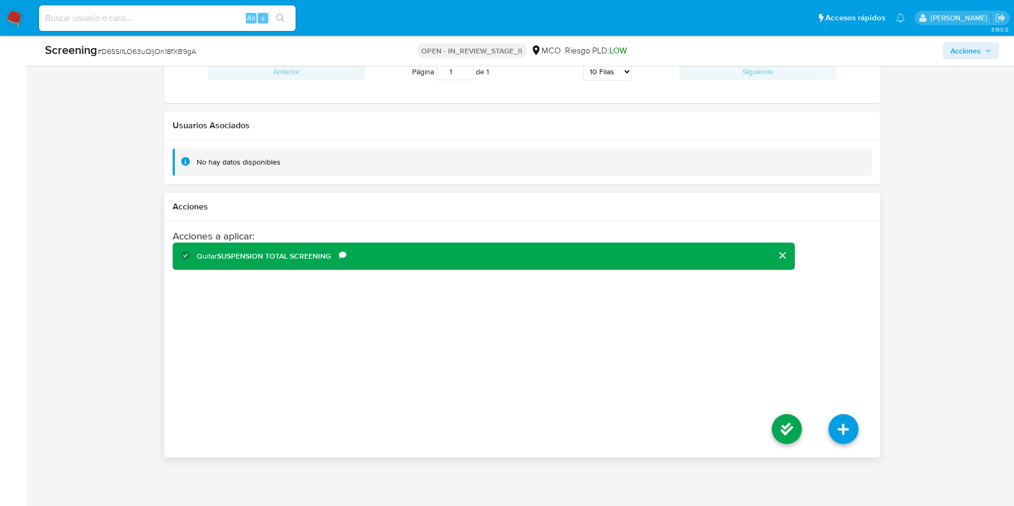
click at [771, 428] on li at bounding box center [787, 431] width 57 height 60
click at [777, 428] on icon at bounding box center [787, 429] width 30 height 30
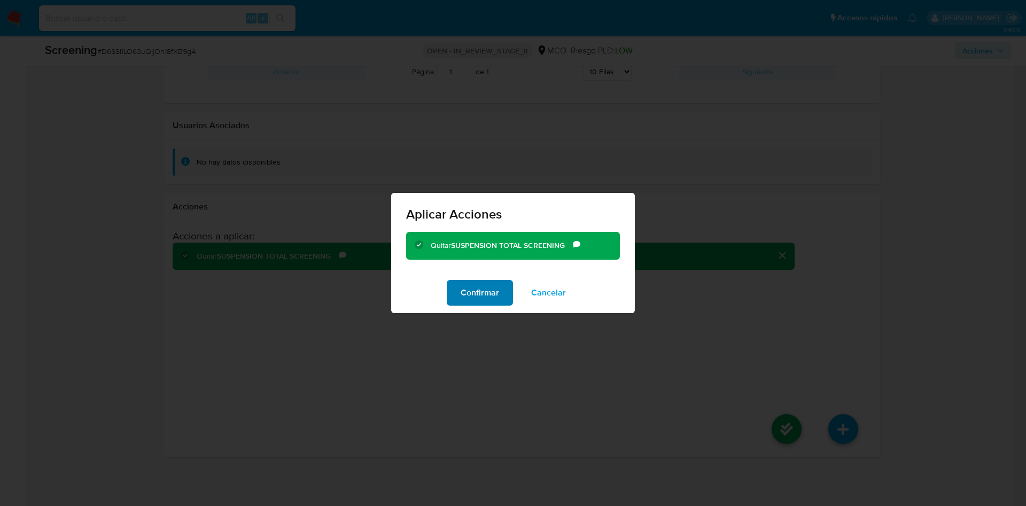
click at [495, 299] on span "Confirmar" at bounding box center [480, 293] width 38 height 24
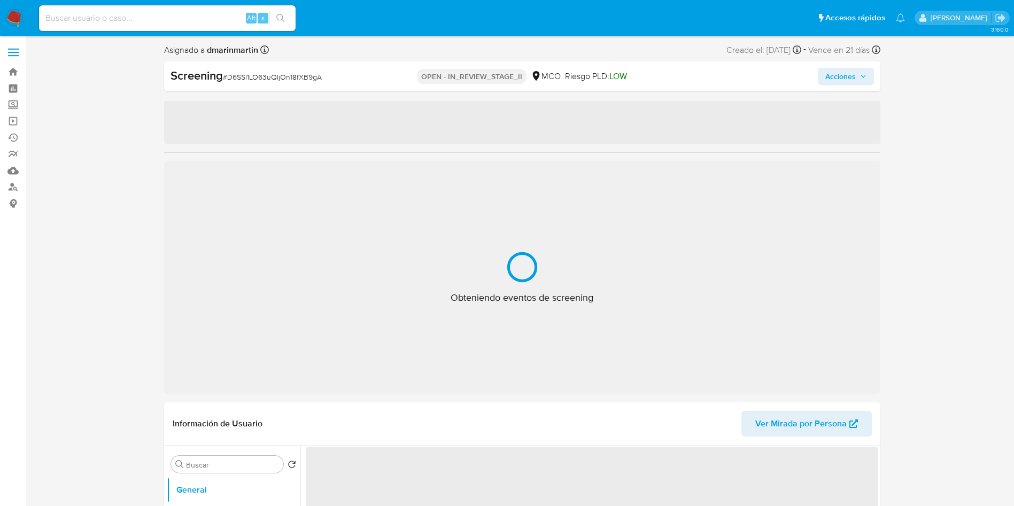
select select "10"
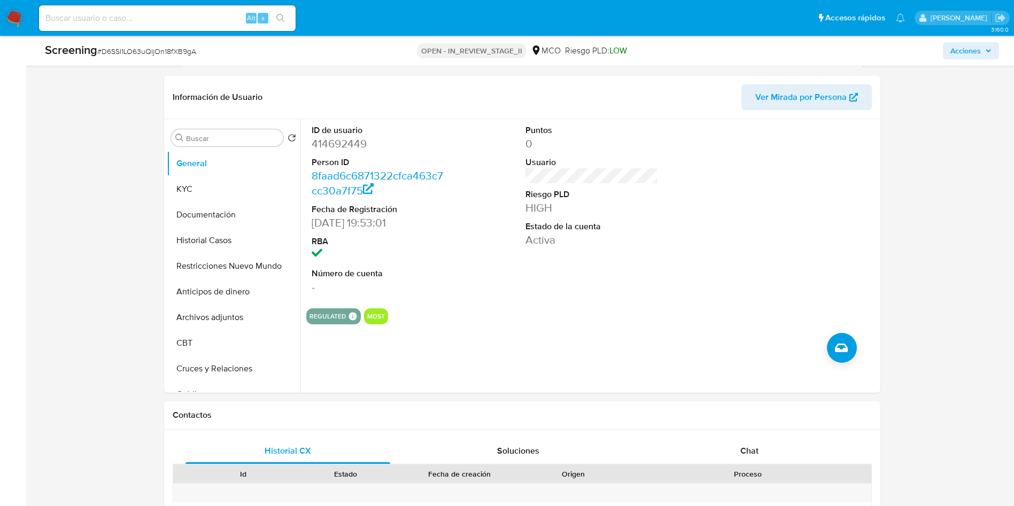
scroll to position [423, 0]
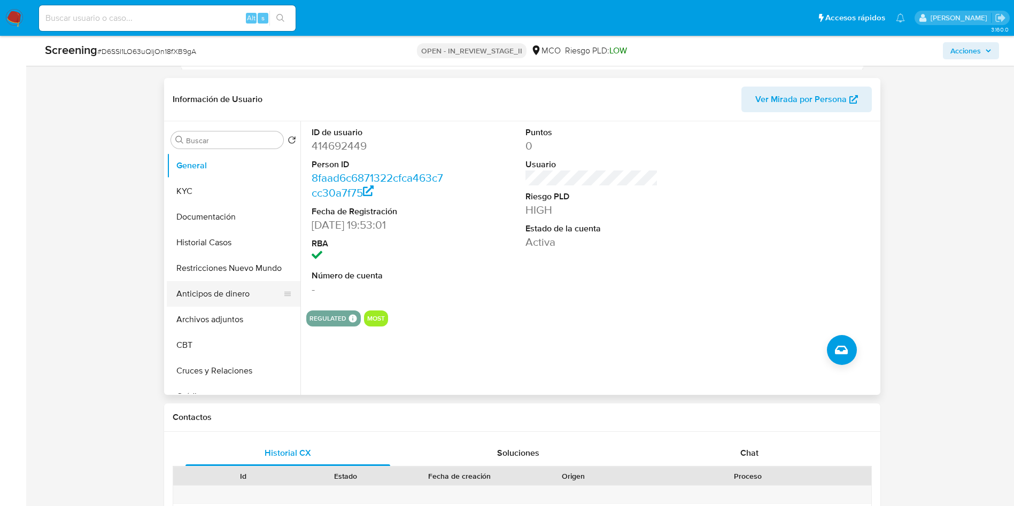
drag, startPoint x: 522, startPoint y: 387, endPoint x: 285, endPoint y: 282, distance: 259.7
click at [285, 282] on div "Buscar Volver al orden por defecto General KYC Documentación Historial Casos Re…" at bounding box center [522, 258] width 711 height 274
click at [240, 252] on button "Historial Casos" at bounding box center [229, 243] width 125 height 26
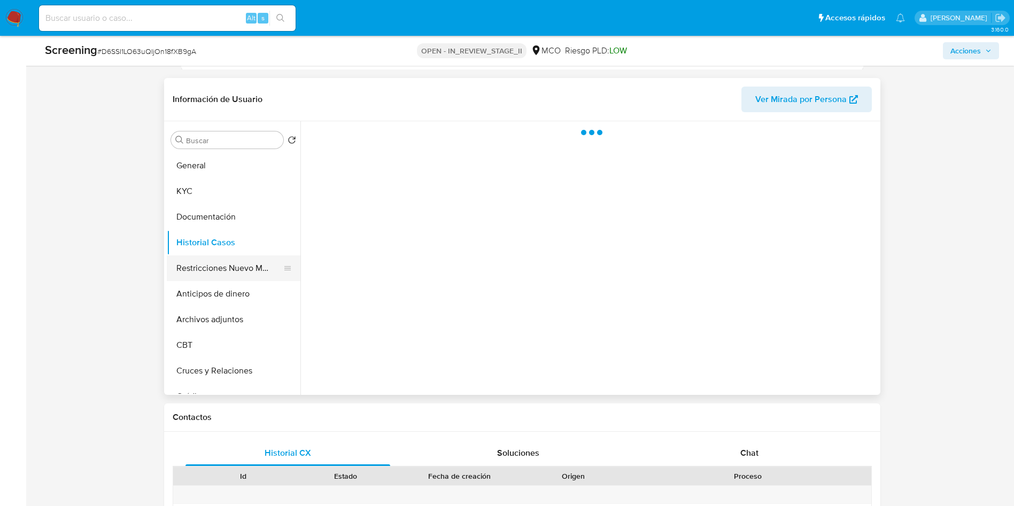
click at [223, 262] on button "Restricciones Nuevo Mundo" at bounding box center [229, 269] width 125 height 26
click at [475, 314] on div at bounding box center [588, 258] width 577 height 274
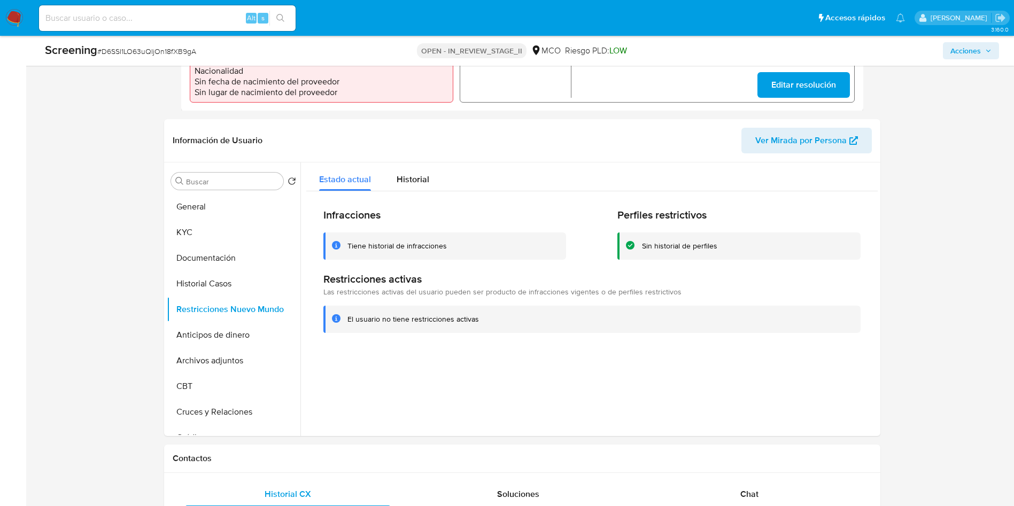
scroll to position [0, 0]
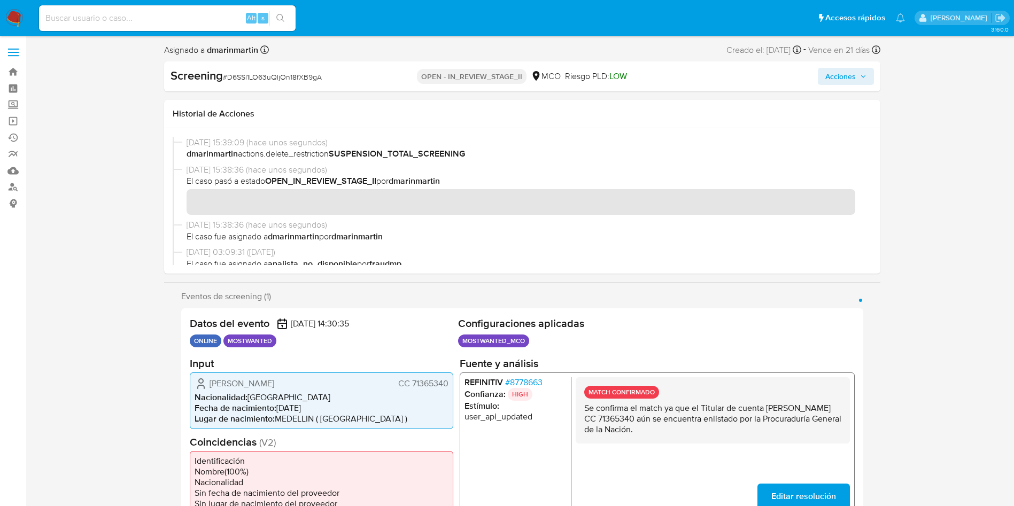
click at [841, 86] on div "Screening # D6SSI1LO63uQIjOn18fXB9gA OPEN - IN_REVIEW_STAGE_II MCO Riesgo PLD: …" at bounding box center [522, 76] width 716 height 30
click at [822, 74] on button "Acciones" at bounding box center [846, 76] width 56 height 17
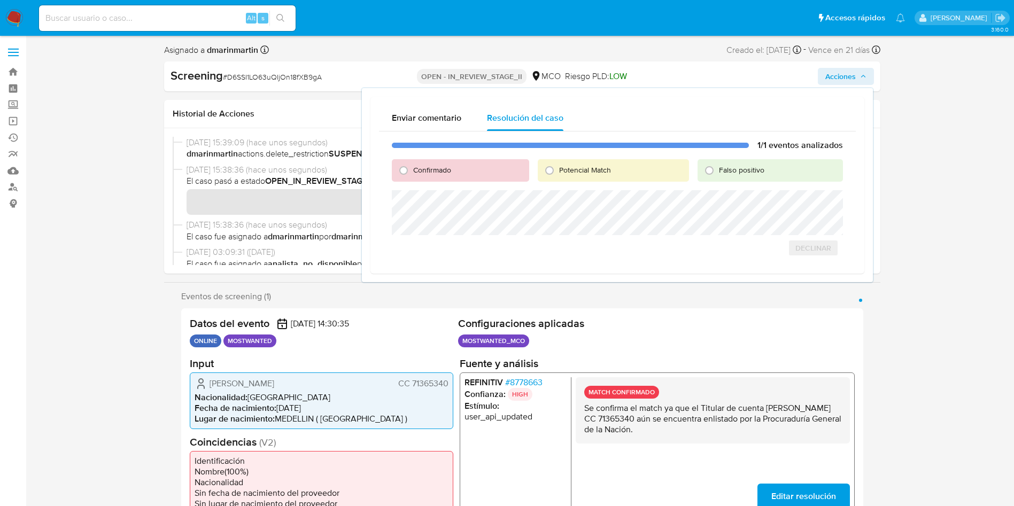
click at [516, 130] on div "Resolución del caso" at bounding box center [525, 118] width 76 height 26
click at [753, 176] on div "Falso positivo" at bounding box center [770, 170] width 145 height 22
click at [714, 173] on input "Falso positivo" at bounding box center [709, 170] width 17 height 17
radio input "true"
click at [781, 261] on span "Cerrar Caso" at bounding box center [805, 259] width 51 height 15
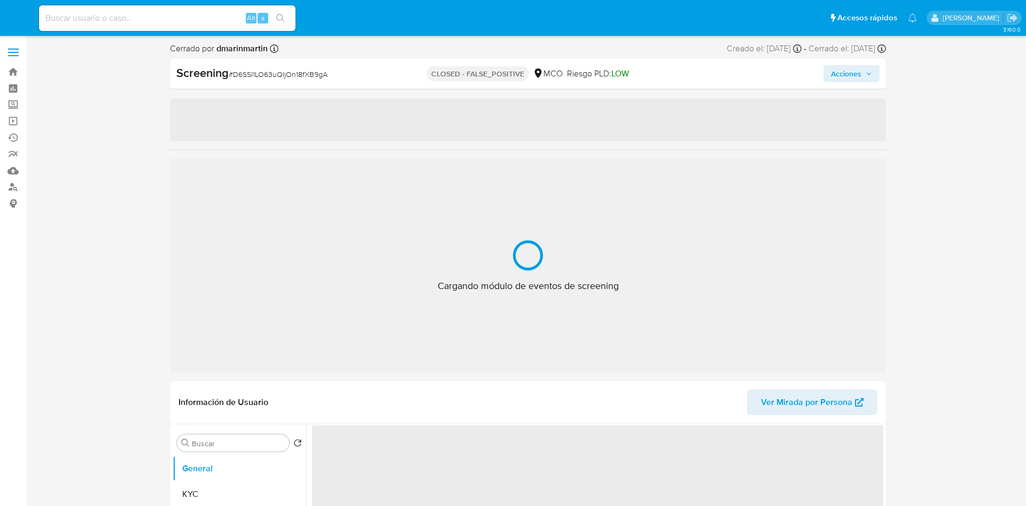
select select "10"
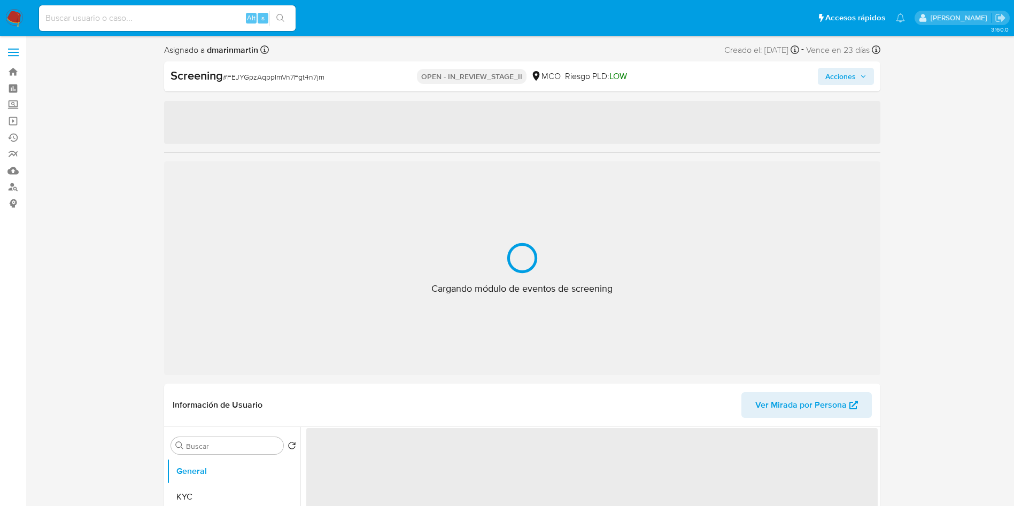
select select "10"
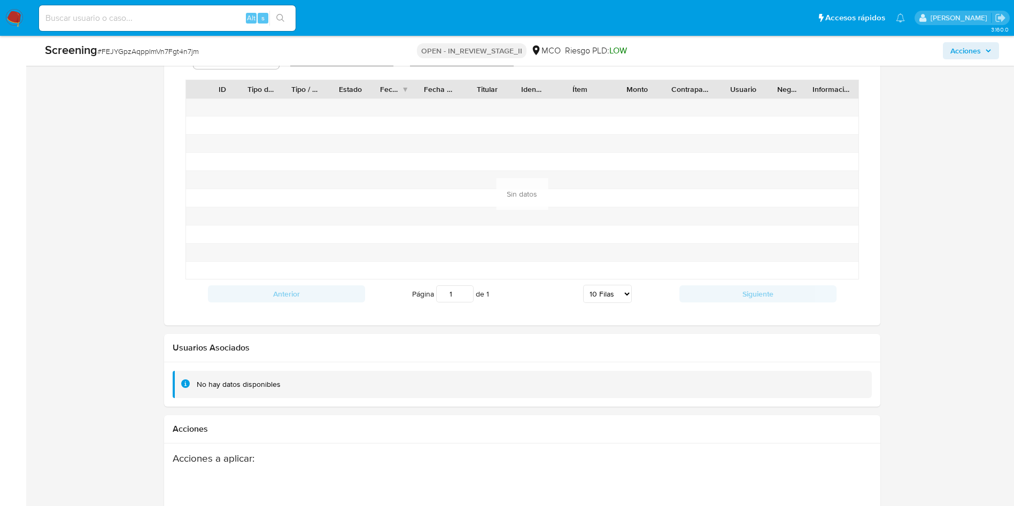
scroll to position [1470, 0]
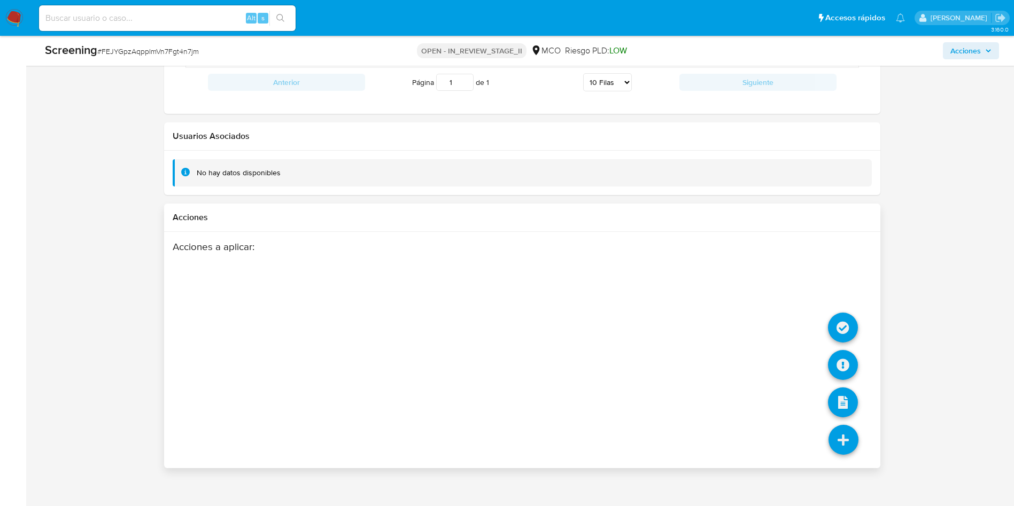
click at [839, 431] on icon at bounding box center [844, 440] width 30 height 30
click at [835, 324] on div "Acciones a aplicar :" at bounding box center [522, 326] width 699 height 171
click at [844, 322] on icon at bounding box center [843, 328] width 30 height 30
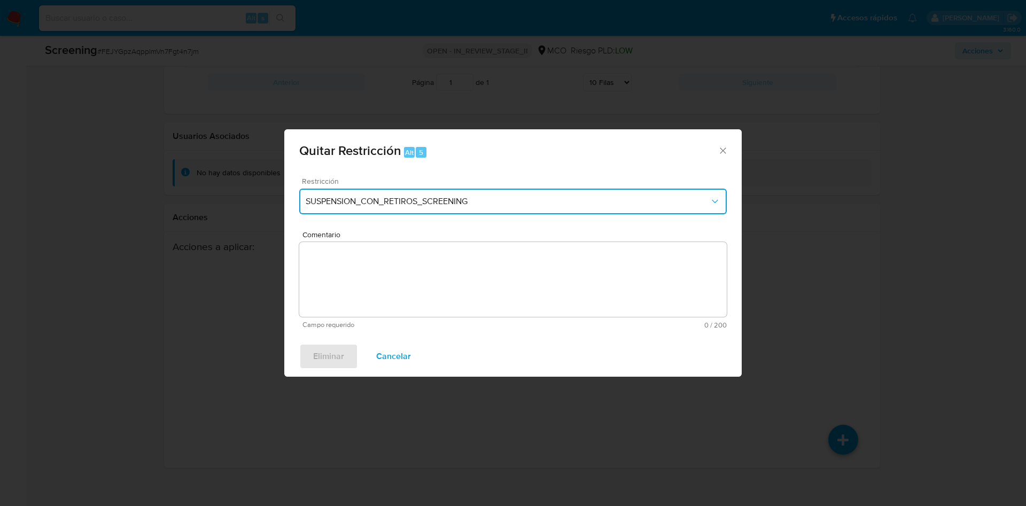
click at [512, 200] on span "SUSPENSION_CON_RETIROS_SCREENING" at bounding box center [508, 201] width 404 height 11
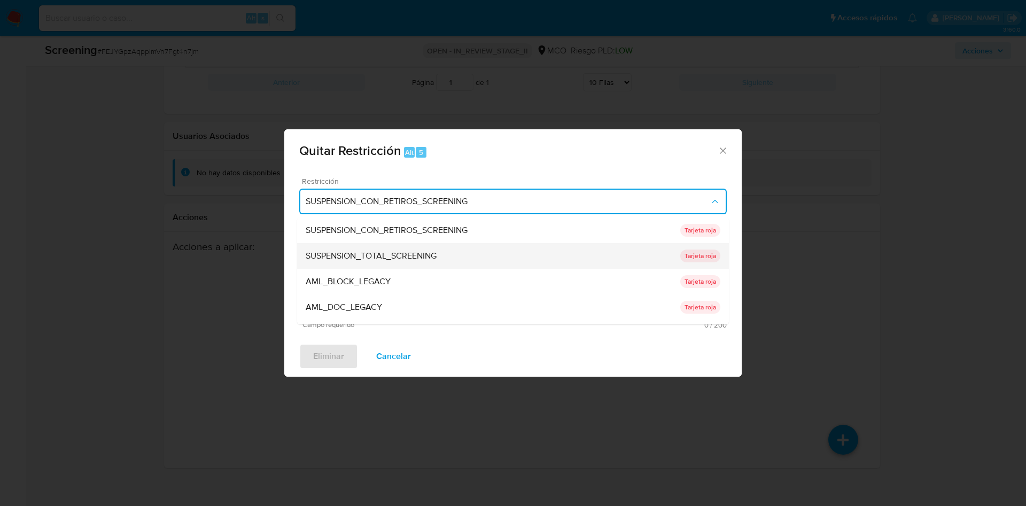
click at [441, 252] on div "SUSPENSION_TOTAL_SCREENING" at bounding box center [493, 256] width 375 height 26
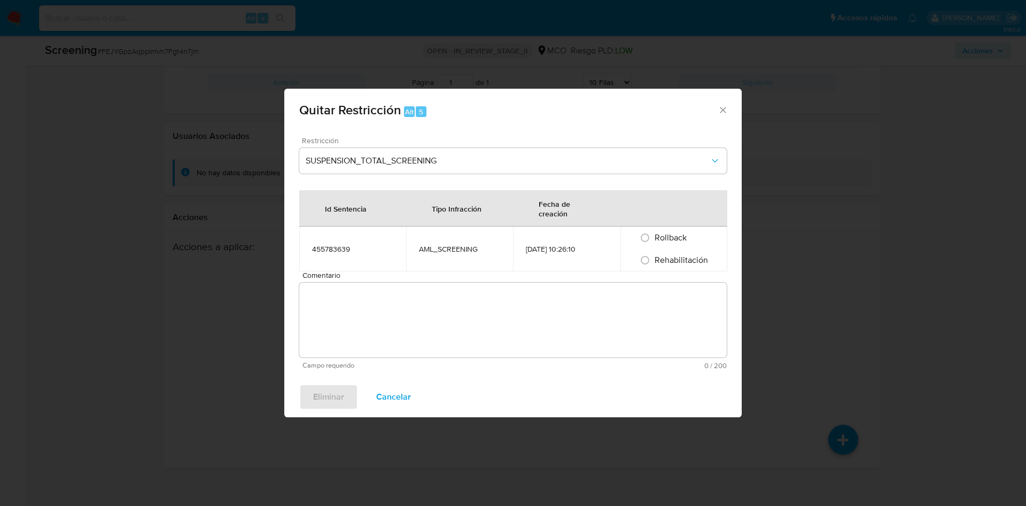
click at [381, 310] on textarea "Comentario" at bounding box center [513, 320] width 428 height 75
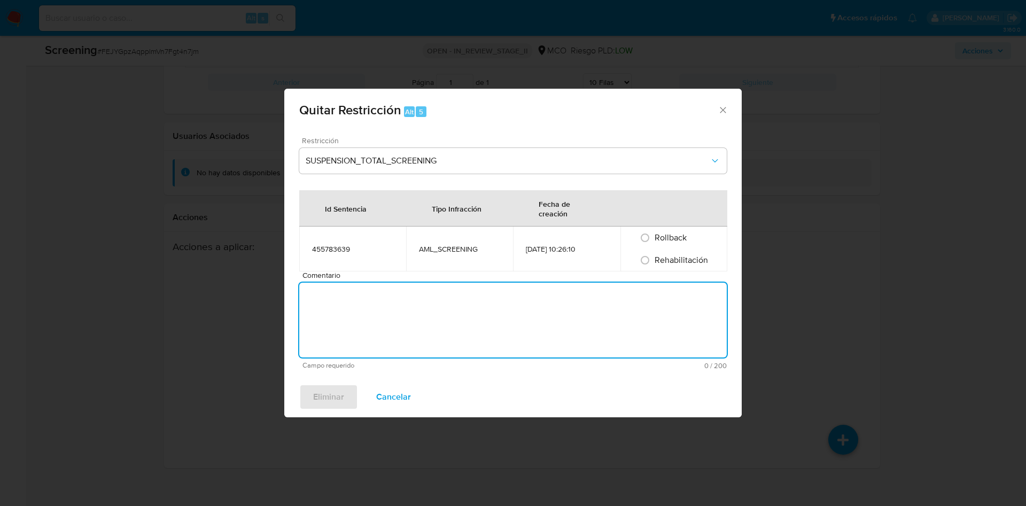
paste textarea "No se encuentran evidencias de delitos LAFT asociados a las inhabilidades regis…"
type textarea "No se encuentran evidencias de delitos LAFT asociados a las inhabilidades regis…"
click at [649, 262] on input "Rehabilitación" at bounding box center [645, 260] width 17 height 17
radio input "true"
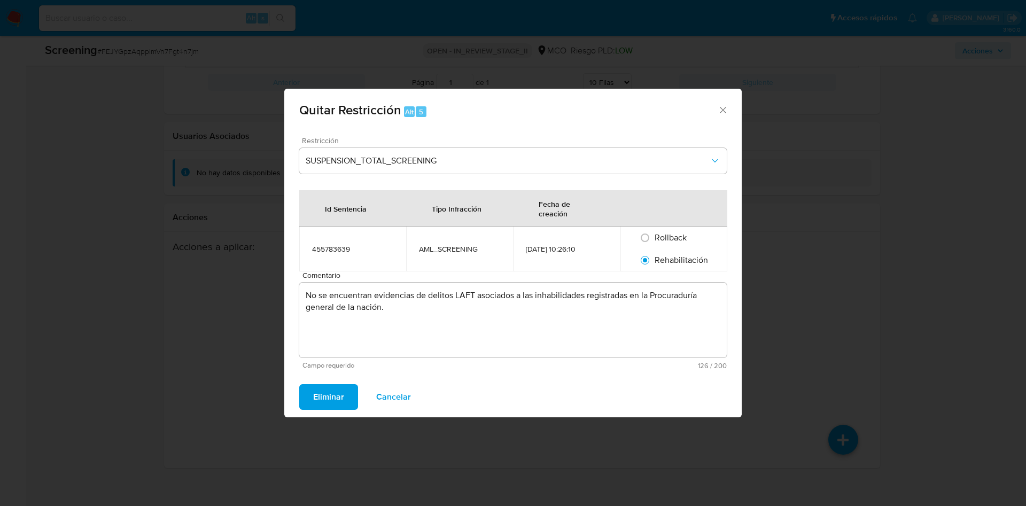
click at [314, 406] on span "Eliminar" at bounding box center [328, 397] width 31 height 24
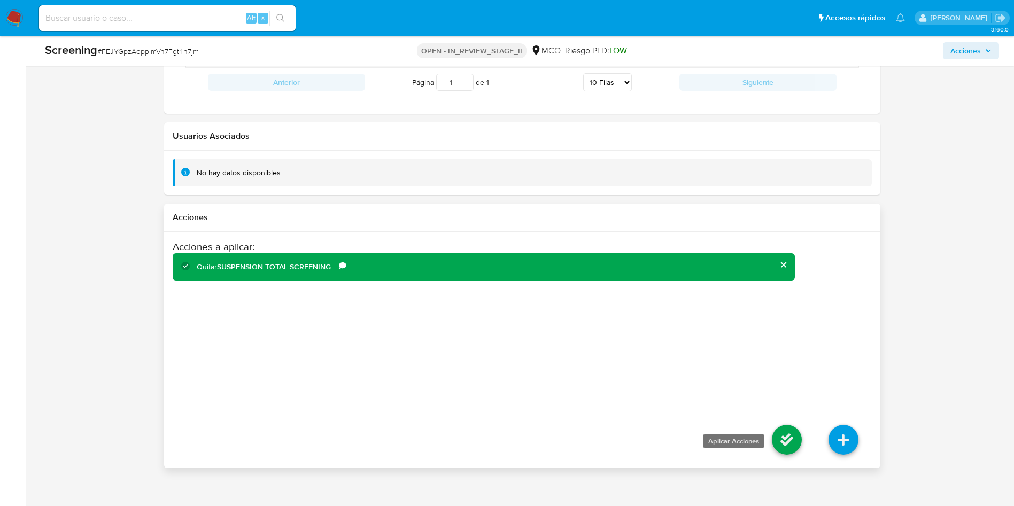
click at [796, 425] on icon at bounding box center [787, 440] width 30 height 30
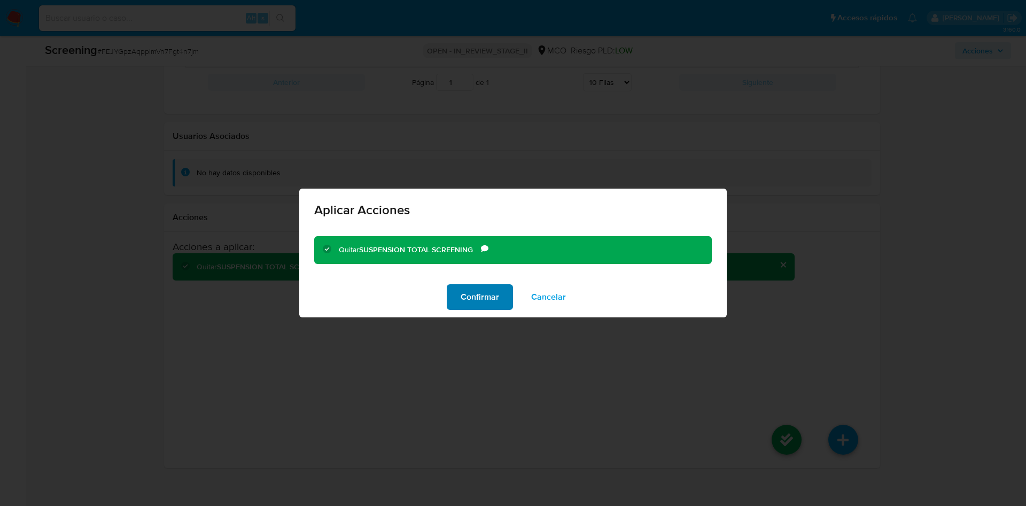
click at [486, 298] on span "Confirmar" at bounding box center [480, 297] width 38 height 24
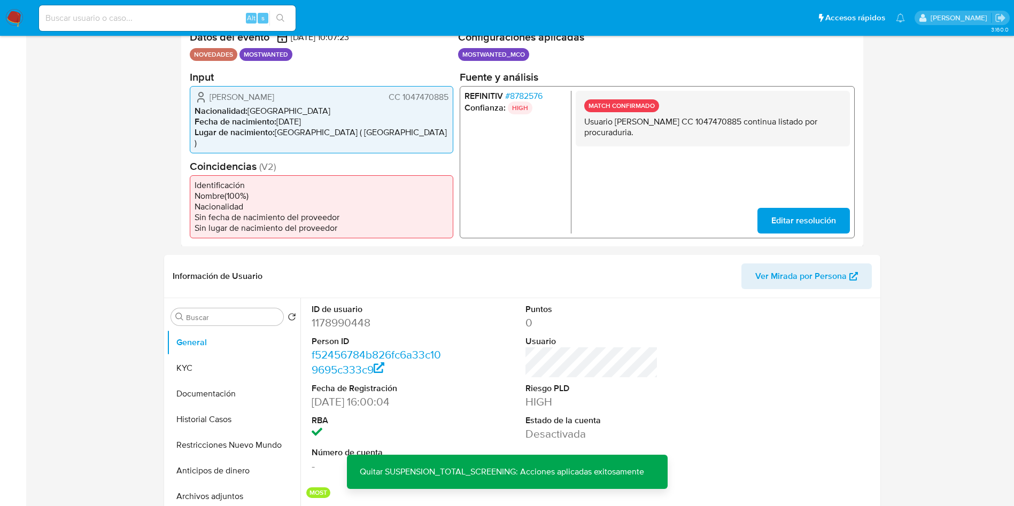
scroll to position [0, 0]
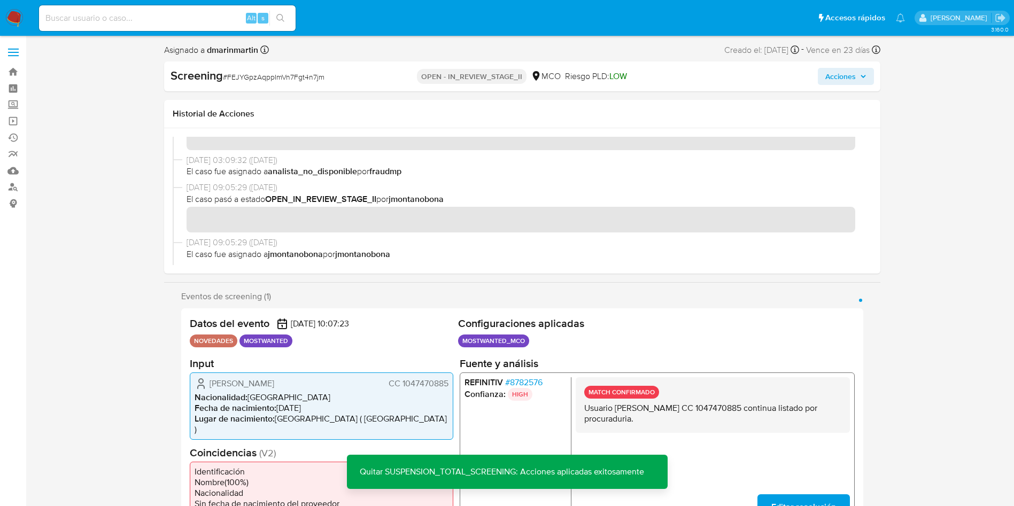
click at [852, 82] on span "Acciones" at bounding box center [840, 76] width 30 height 17
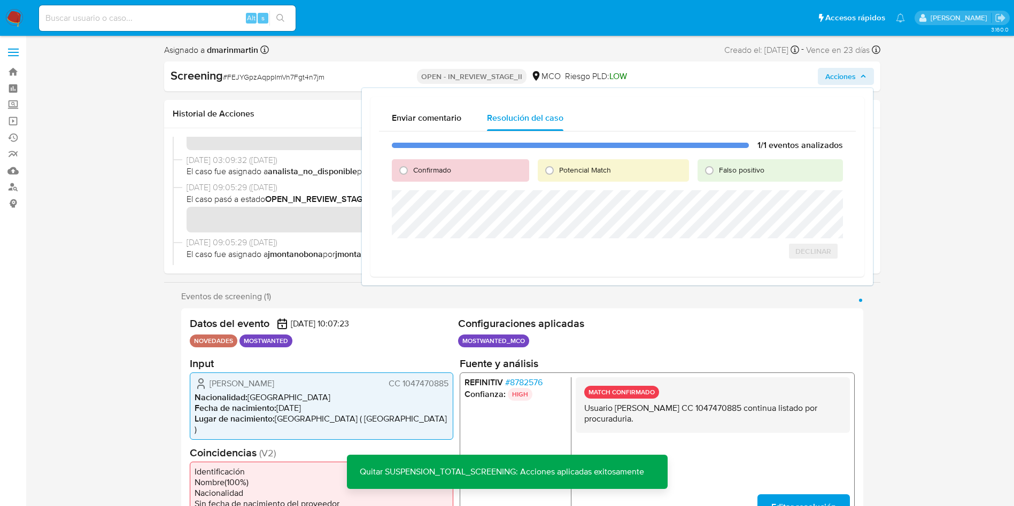
click at [732, 174] on span "Falso positivo" at bounding box center [741, 170] width 45 height 11
click at [718, 174] on input "Falso positivo" at bounding box center [709, 170] width 17 height 17
radio input "true"
click at [793, 268] on span "Cerrar Caso" at bounding box center [805, 263] width 51 height 15
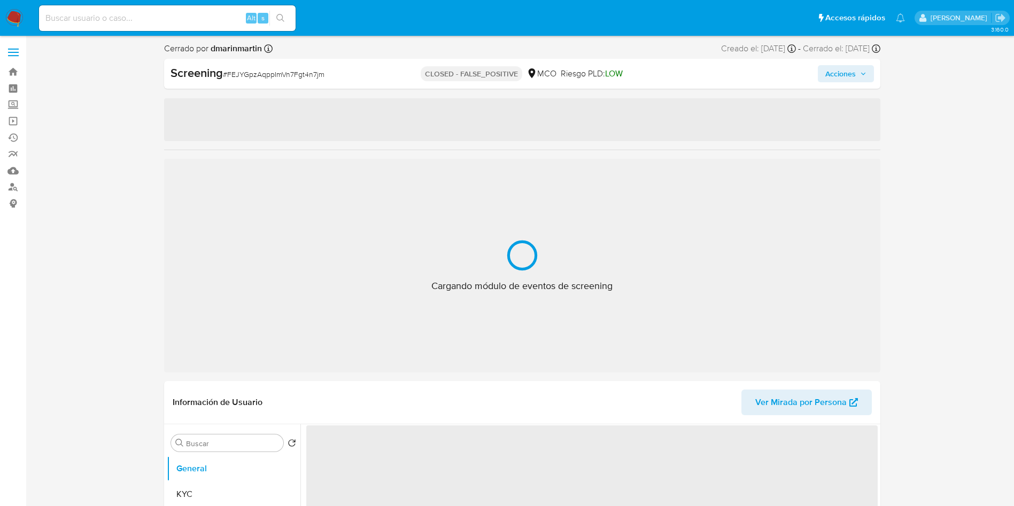
select select "10"
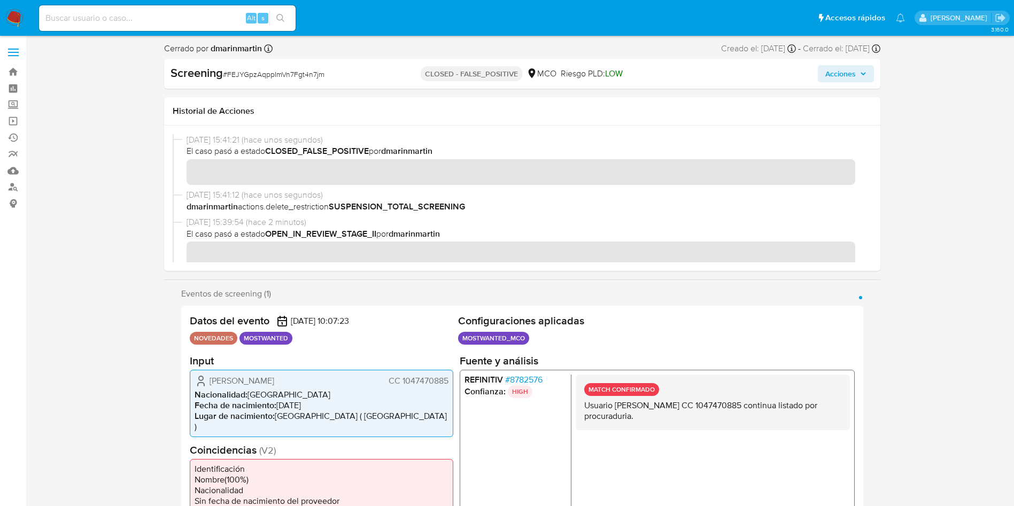
click at [852, 73] on span "Acciones" at bounding box center [840, 73] width 30 height 17
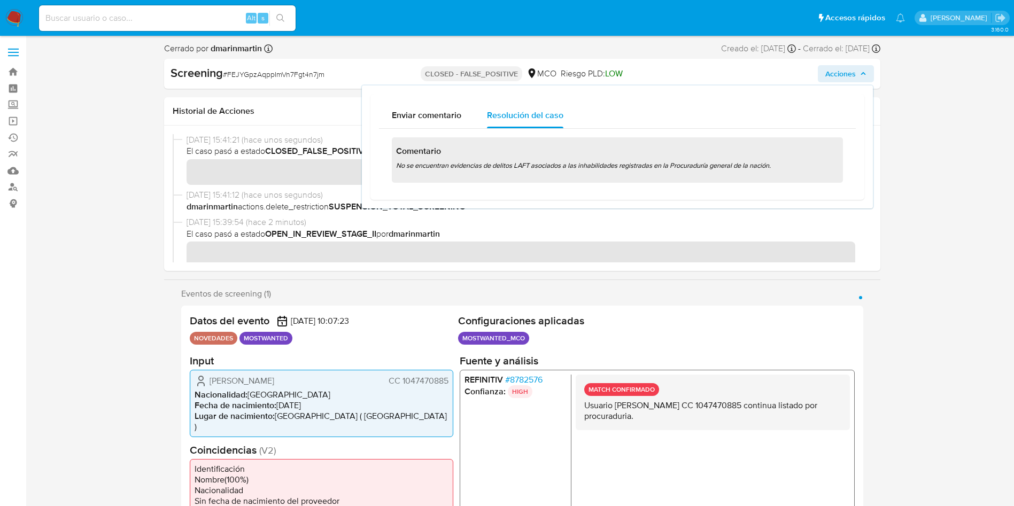
click at [736, 144] on div "Comentario No se encuentran evidencias de delitos LAFT asociados a las inhabili…" at bounding box center [617, 159] width 451 height 45
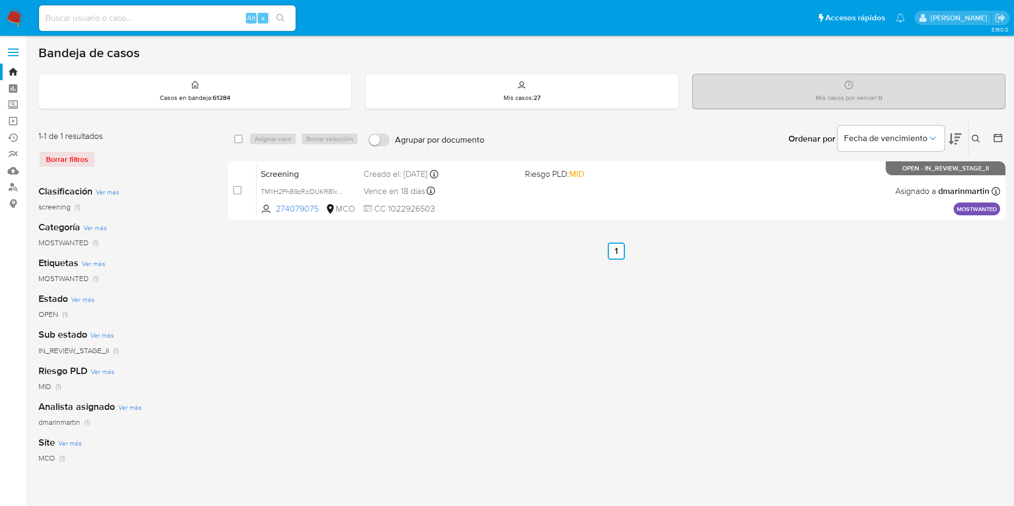
click at [57, 161] on div "Borrar filtros" at bounding box center [123, 159] width 171 height 17
click at [481, 78] on div "Mis casos : 27" at bounding box center [522, 91] width 312 height 34
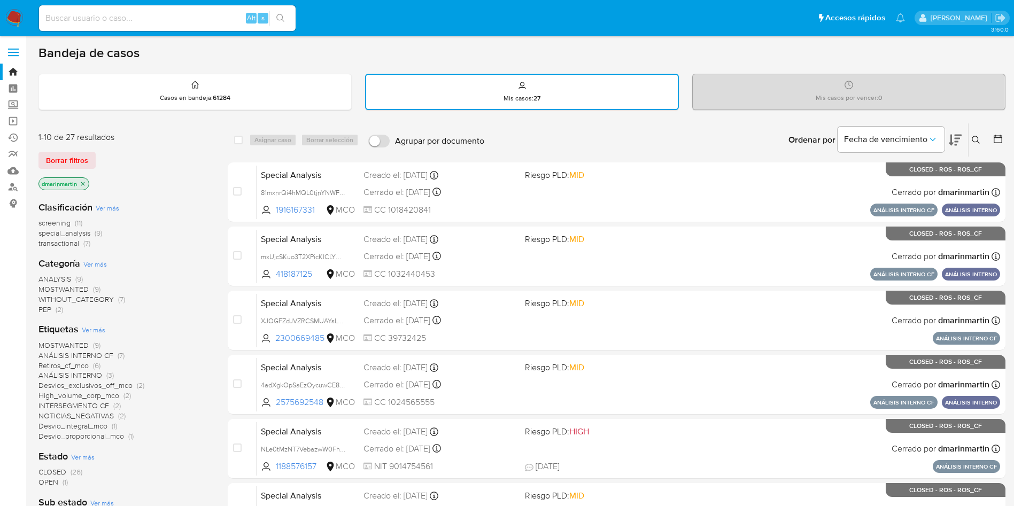
click at [238, 111] on div "Bandeja de casos Casos en bandeja : 61284 Mis casos : 27 Mis casos por vencer :…" at bounding box center [521, 441] width 967 height 793
click at [180, 90] on div "Casos en bandeja : 61284" at bounding box center [195, 91] width 312 height 34
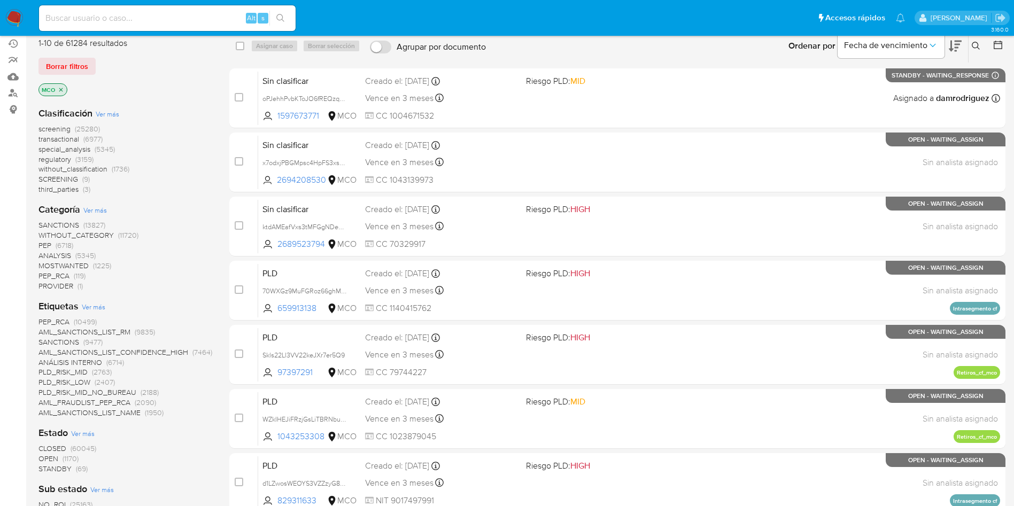
scroll to position [95, 0]
click at [83, 261] on span "MOSTWANTED" at bounding box center [63, 265] width 50 height 11
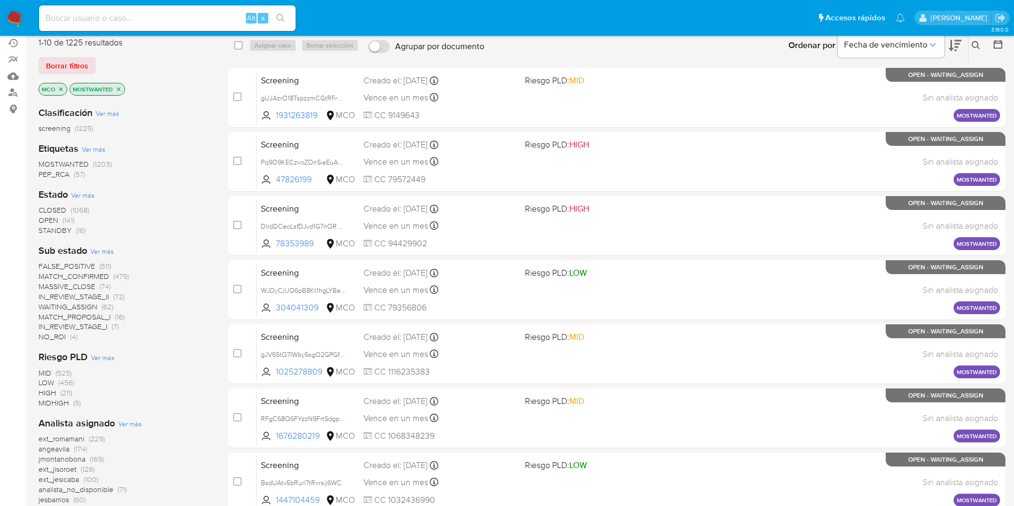
click at [88, 298] on span "IN_REVIEW_STAGE_II" at bounding box center [73, 296] width 71 height 11
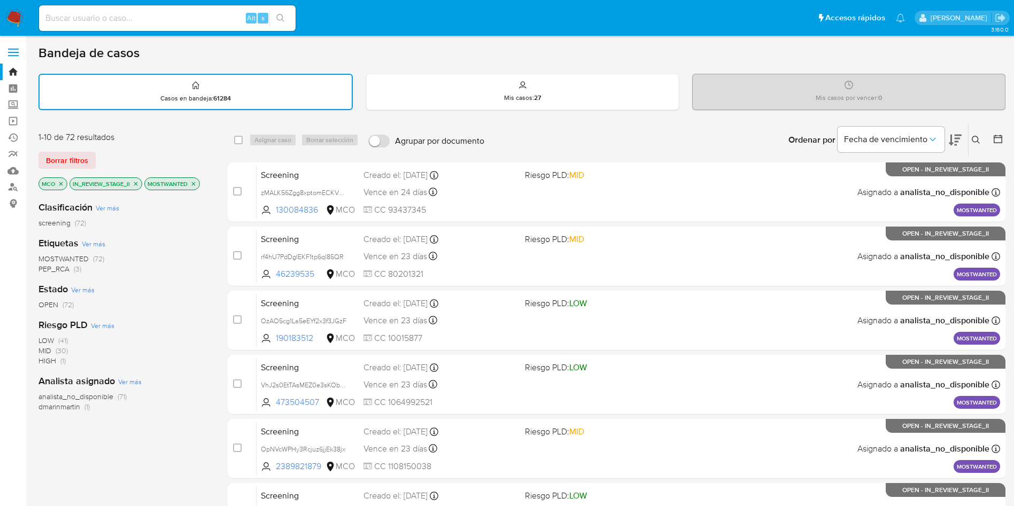
click at [381, 142] on input "Agrupar por documento" at bounding box center [378, 141] width 21 height 13
click at [375, 136] on input "Agrupar por documento" at bounding box center [378, 141] width 21 height 13
checkbox input "false"
click at [891, 146] on button "Fecha de vencimiento" at bounding box center [891, 140] width 107 height 26
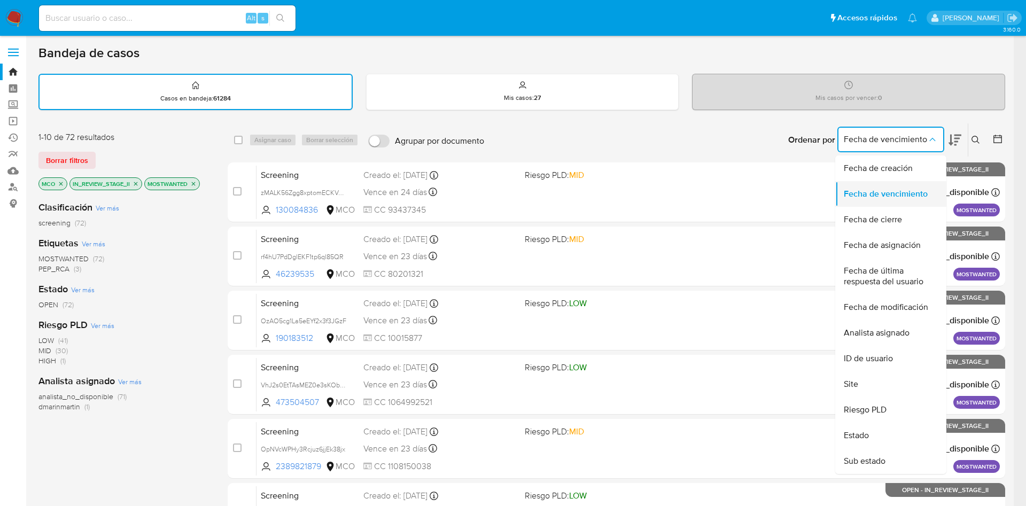
click at [901, 192] on span "Fecha de vencimiento" at bounding box center [886, 194] width 84 height 11
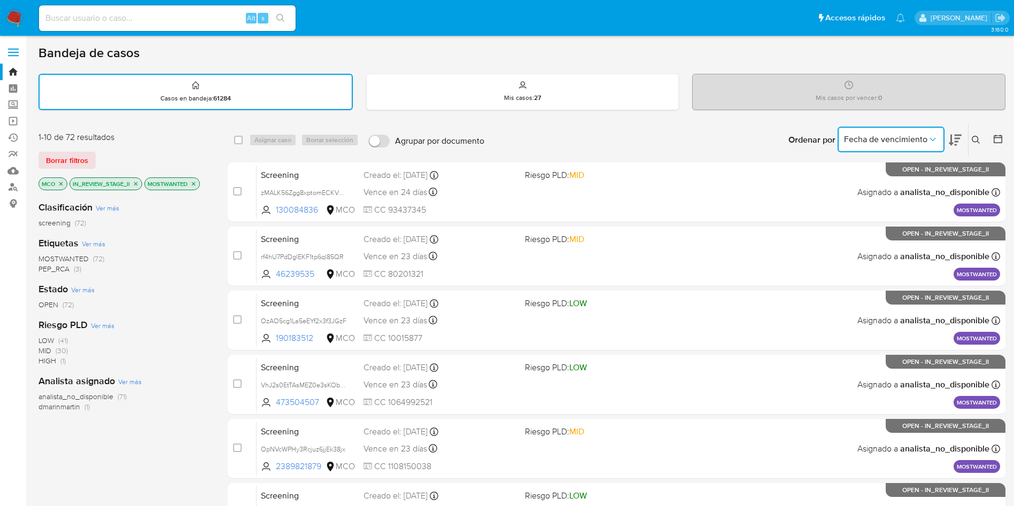
click at [956, 143] on icon at bounding box center [955, 140] width 13 height 13
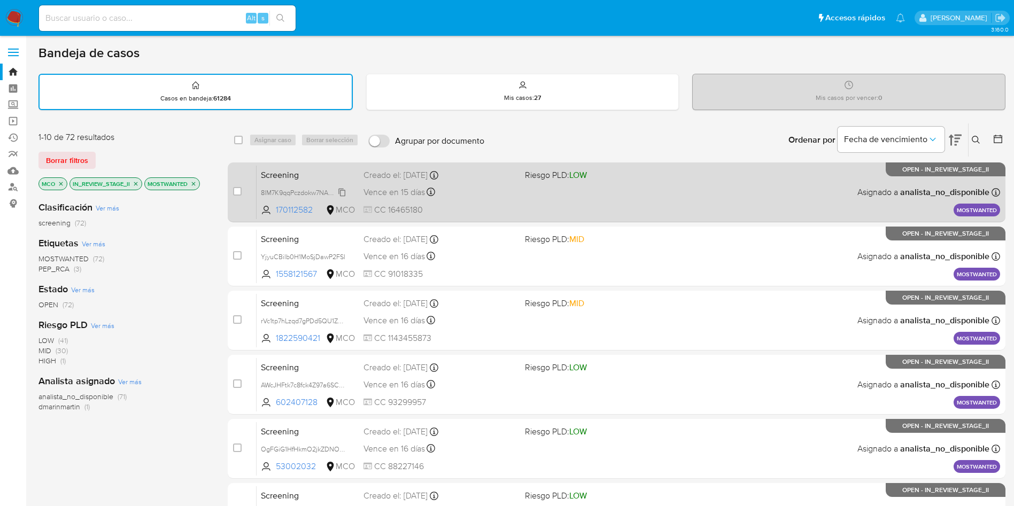
click at [343, 194] on span "8lM7K9qqPczdokw7NAAF8Yyo" at bounding box center [306, 192] width 90 height 12
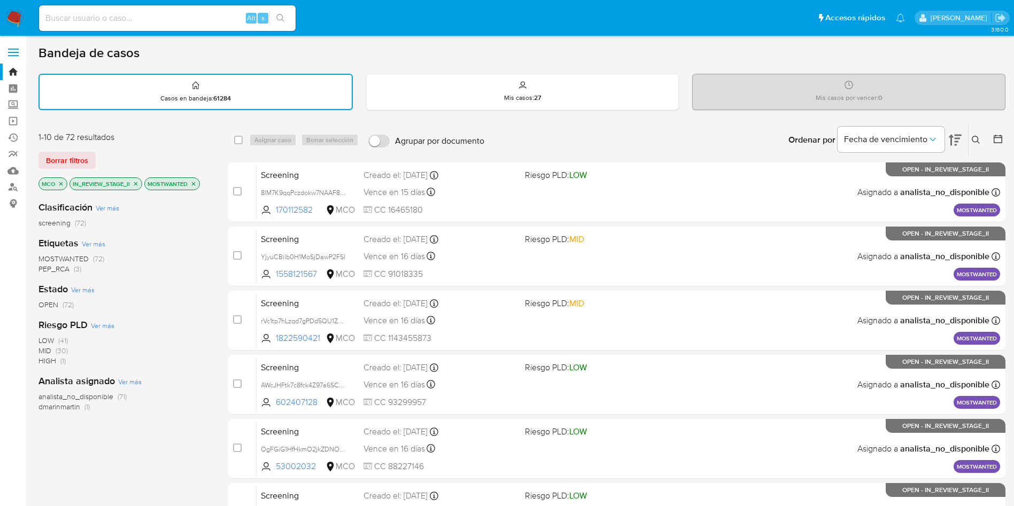
click at [487, 52] on div "Bandeja de casos" at bounding box center [521, 53] width 967 height 16
click at [976, 140] on icon at bounding box center [976, 140] width 9 height 9
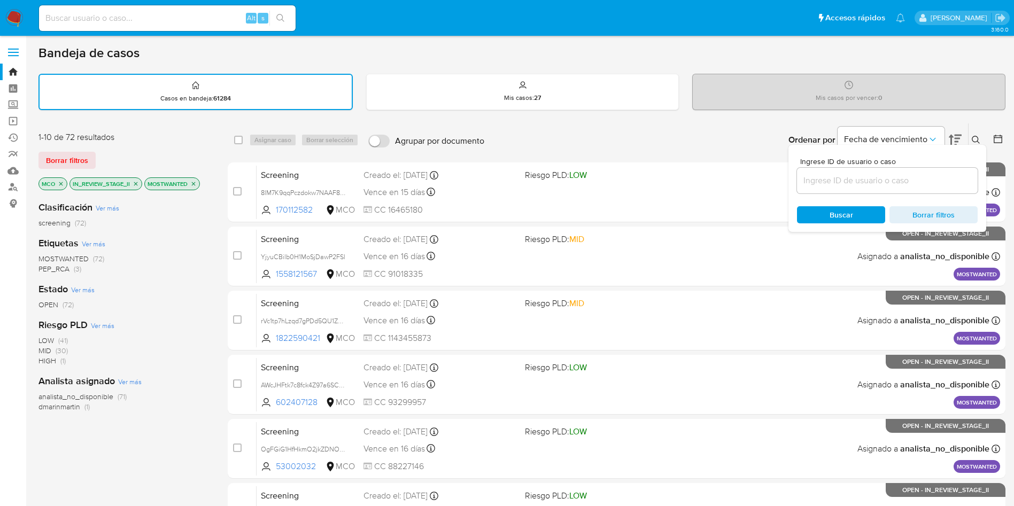
click at [841, 176] on input at bounding box center [887, 181] width 181 height 14
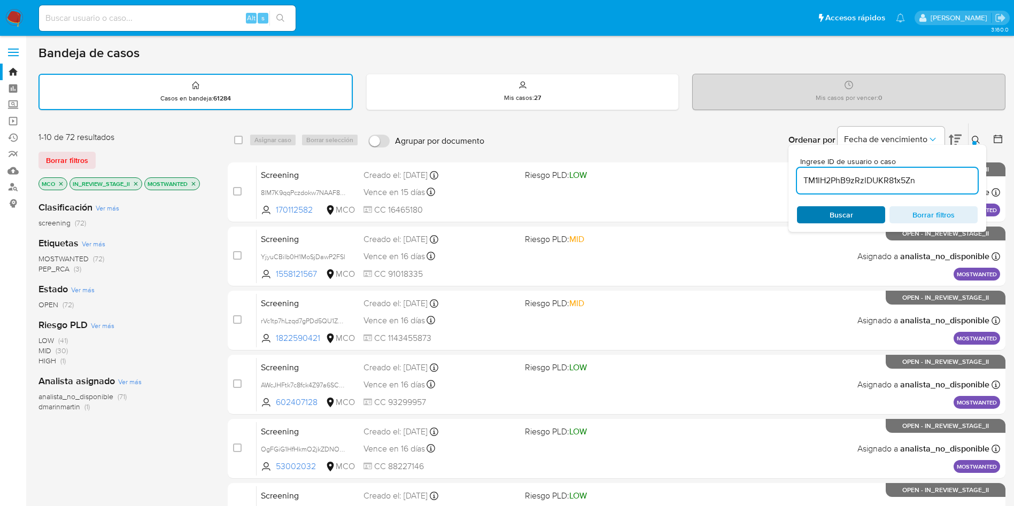
type input "TM1lH2PhB9zRzlDUKR81x5Zn"
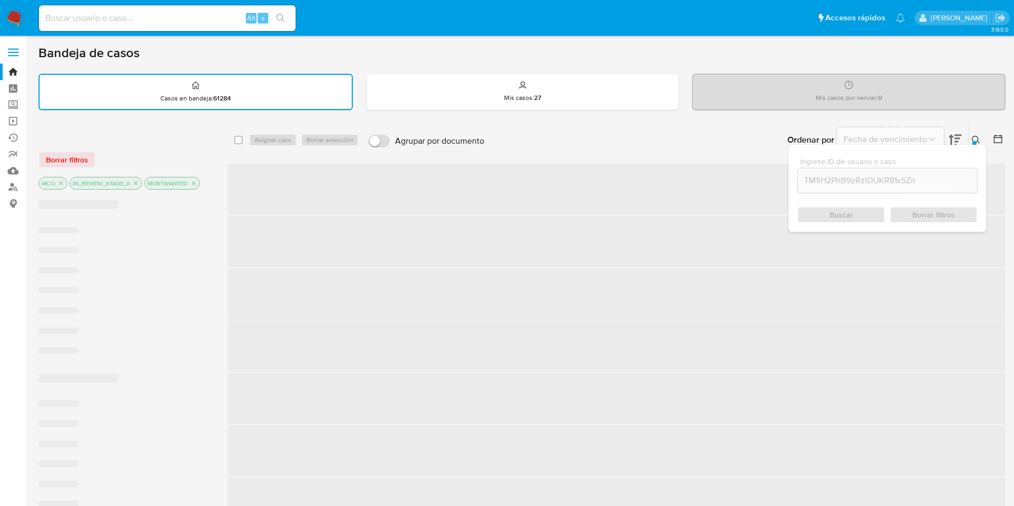
click at [854, 214] on div "Buscar Borrar filtros" at bounding box center [887, 214] width 181 height 17
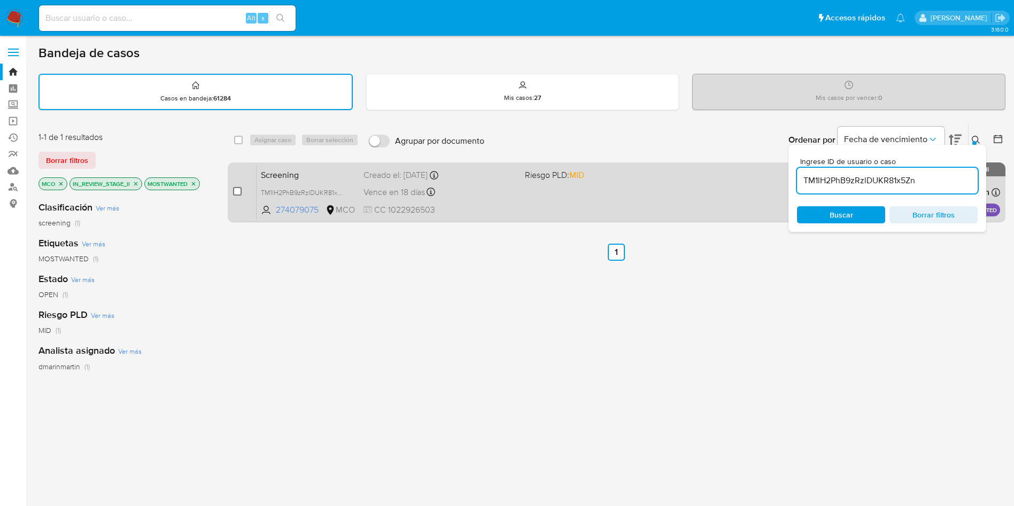
click at [234, 189] on input "checkbox" at bounding box center [237, 191] width 9 height 9
checkbox input "true"
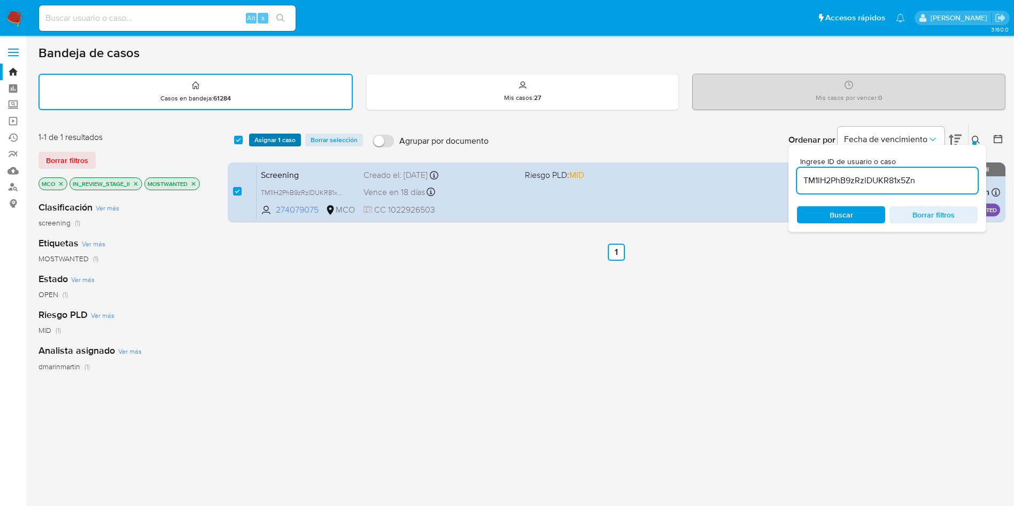
click at [271, 137] on span "Asignar 1 caso" at bounding box center [274, 140] width 41 height 11
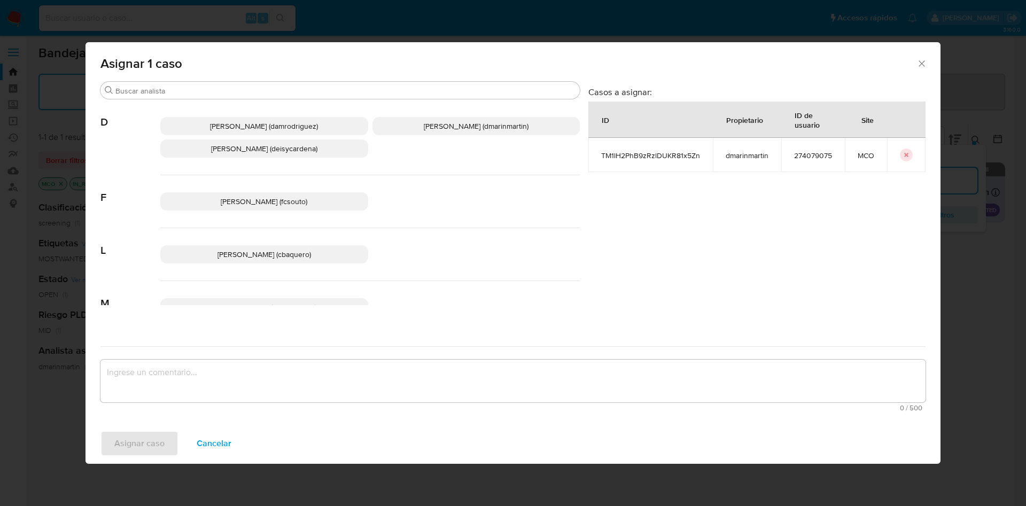
click at [424, 129] on span "David Esteban Marin Martinez (dmarinmartin)" at bounding box center [476, 126] width 105 height 11
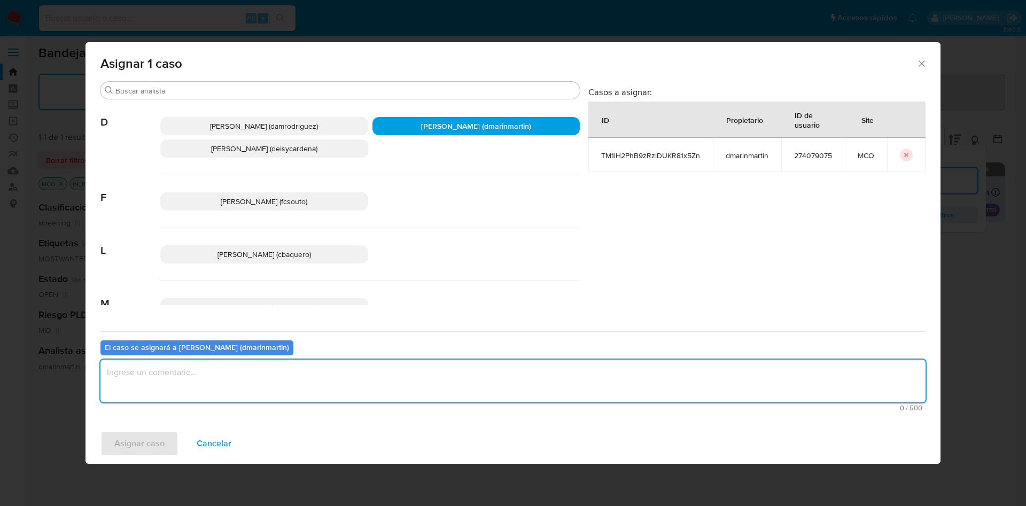
click at [330, 380] on textarea "assign-modal" at bounding box center [513, 381] width 825 height 43
type textarea "cierre nvl 2"
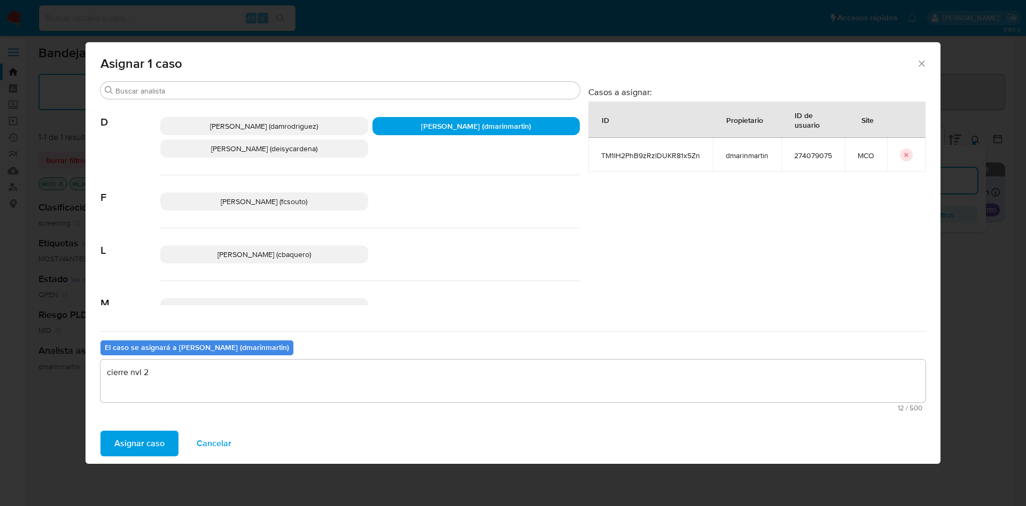
click at [101, 431] on button "Asignar caso" at bounding box center [140, 444] width 78 height 26
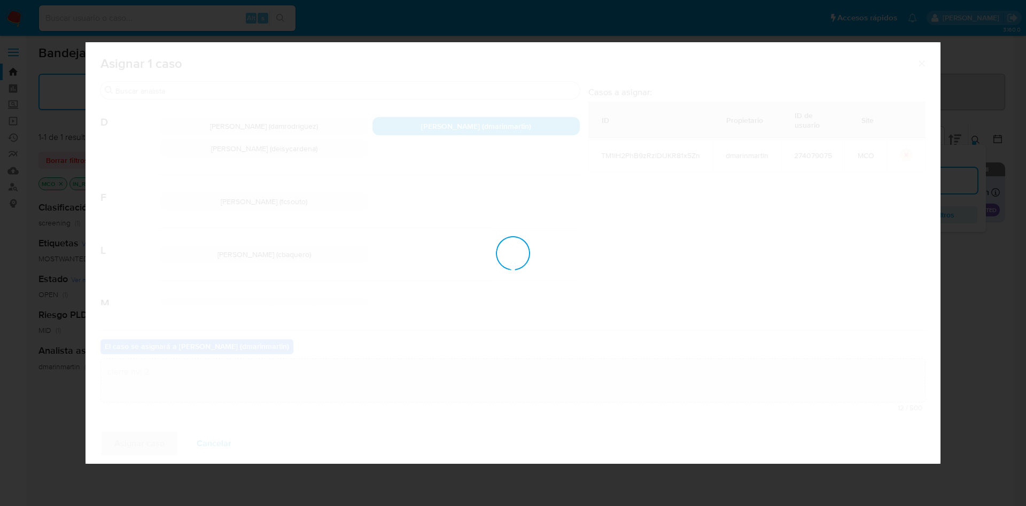
checkbox input "false"
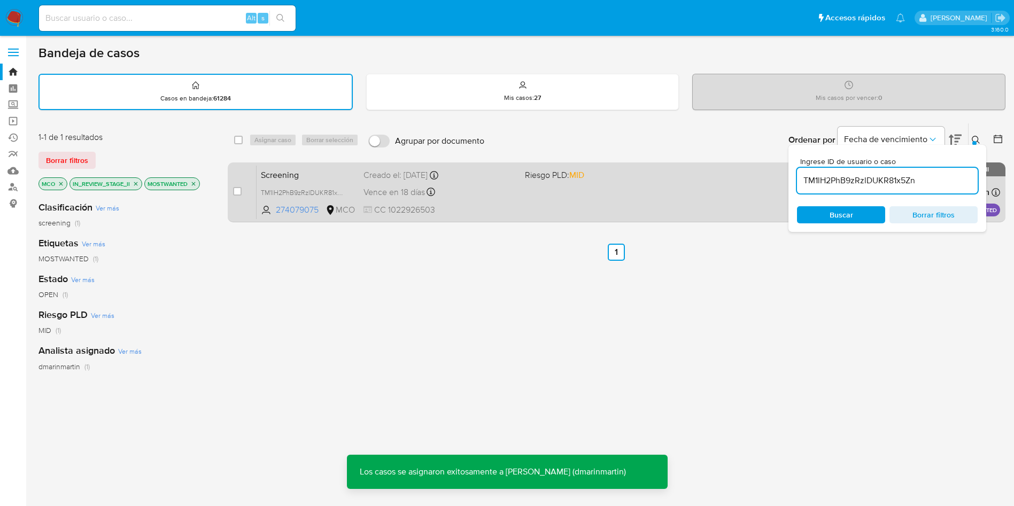
click at [483, 181] on div "Screening TM1lH2PhB9zRzlDUKR81x5Zn 274079075 MCO Riesgo PLD: MID Creado el: 06/…" at bounding box center [629, 192] width 744 height 54
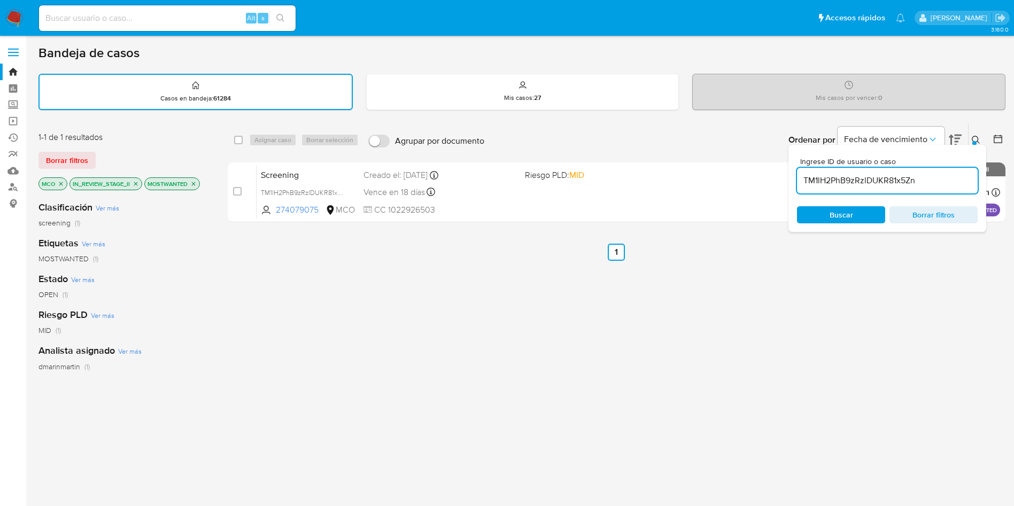
click at [847, 181] on input "TM1lH2PhB9zRzlDUKR81x5Zn" at bounding box center [887, 181] width 181 height 14
paste input "mXwgAuaOi6AVaDgz0moqtmsH"
type input "mXwgAuaOi6AVaDgz0moqtmsH"
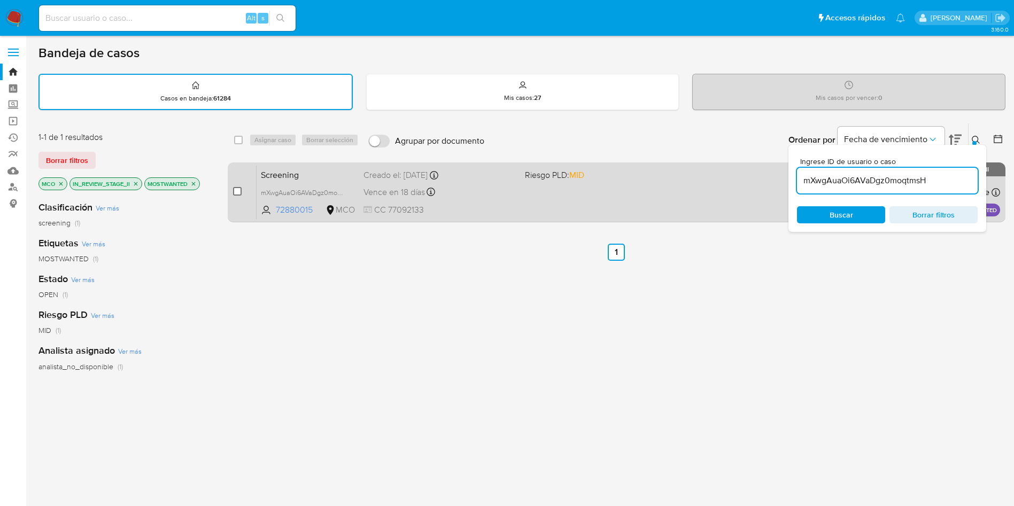
click at [241, 192] on input "checkbox" at bounding box center [237, 191] width 9 height 9
checkbox input "true"
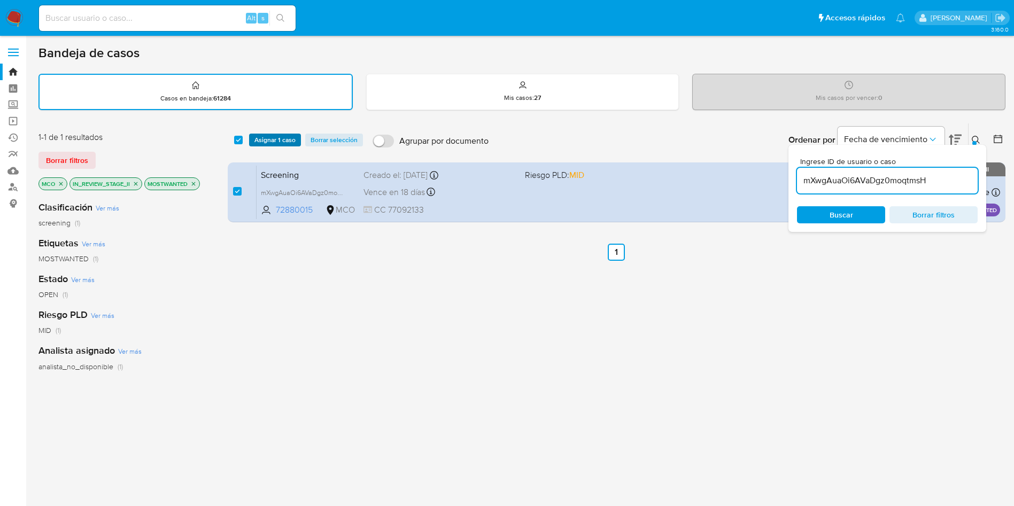
click at [277, 142] on span "Asignar 1 caso" at bounding box center [274, 140] width 41 height 11
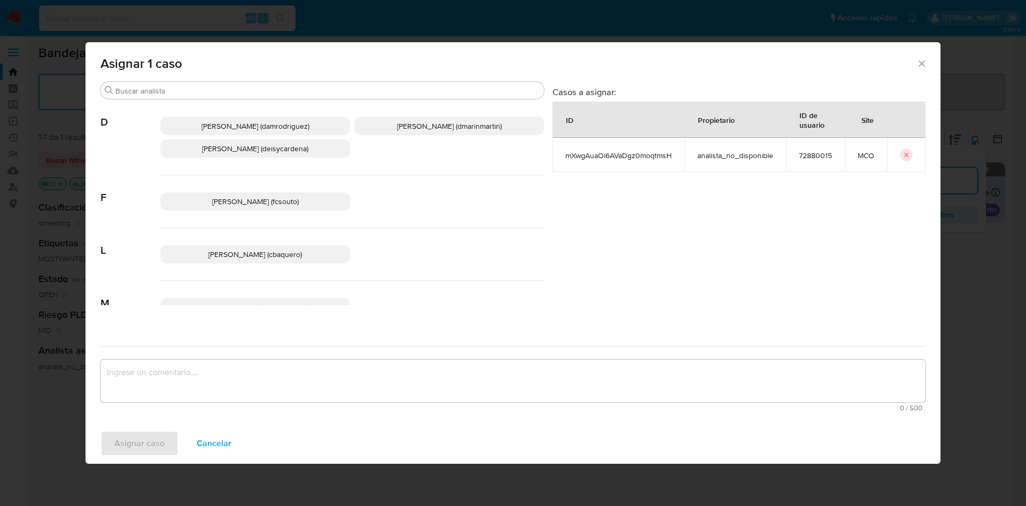
click at [338, 387] on textarea "assign-modal" at bounding box center [513, 381] width 825 height 43
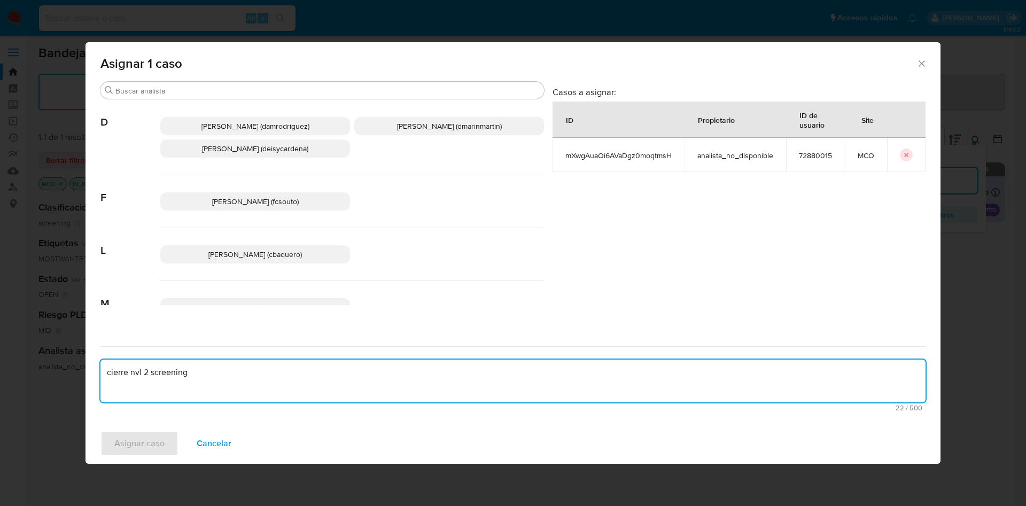
type textarea "cierre nvl 2 screening"
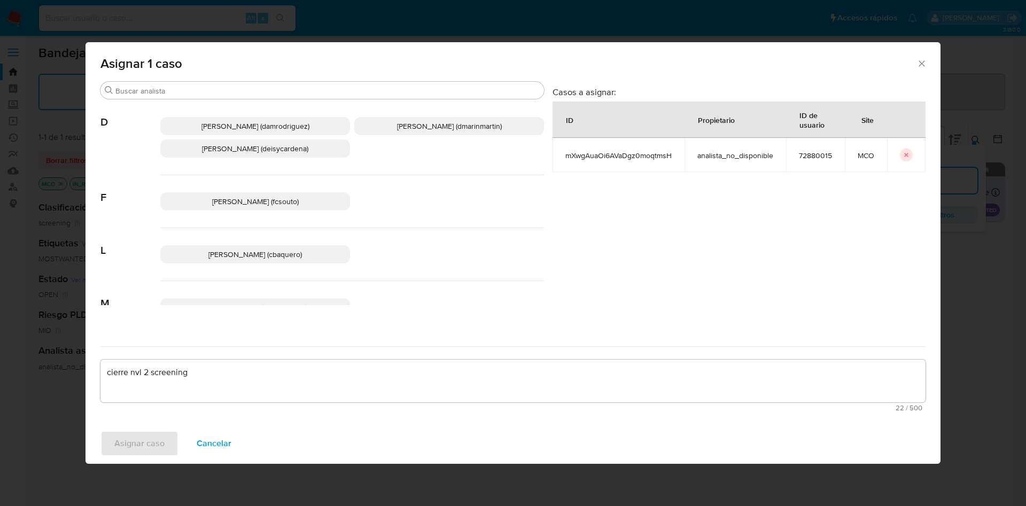
click at [424, 124] on span "David Esteban Marin Martinez (dmarinmartin)" at bounding box center [449, 126] width 105 height 11
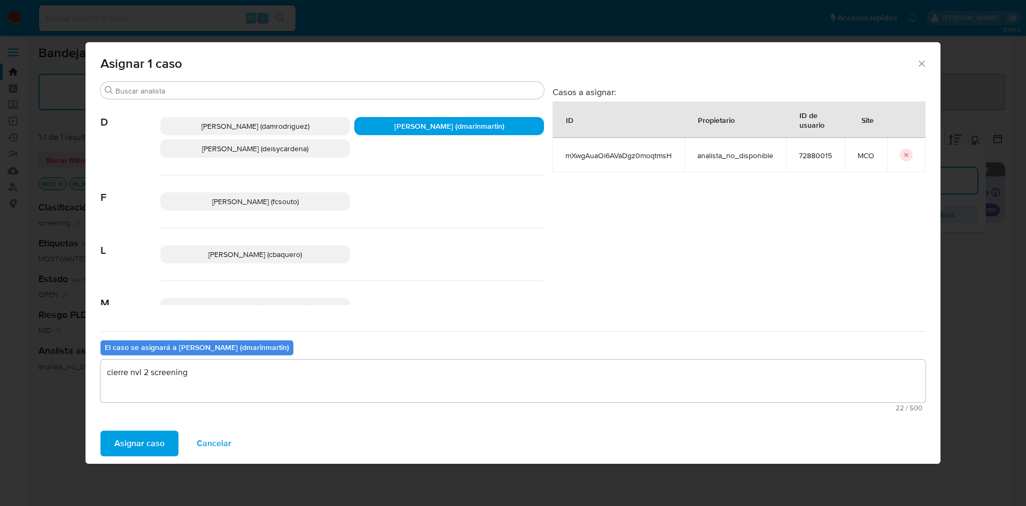
click at [133, 443] on span "Asignar caso" at bounding box center [139, 444] width 50 height 24
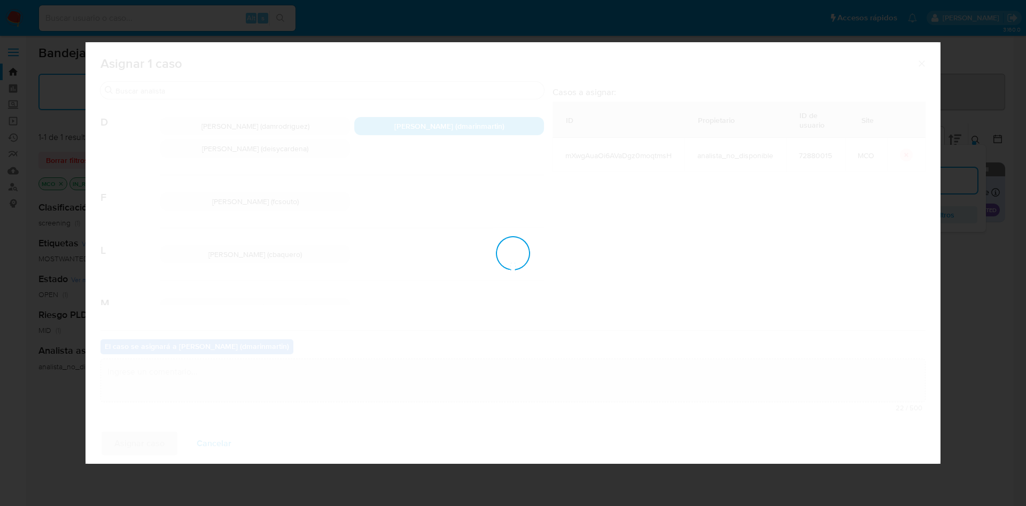
checkbox input "false"
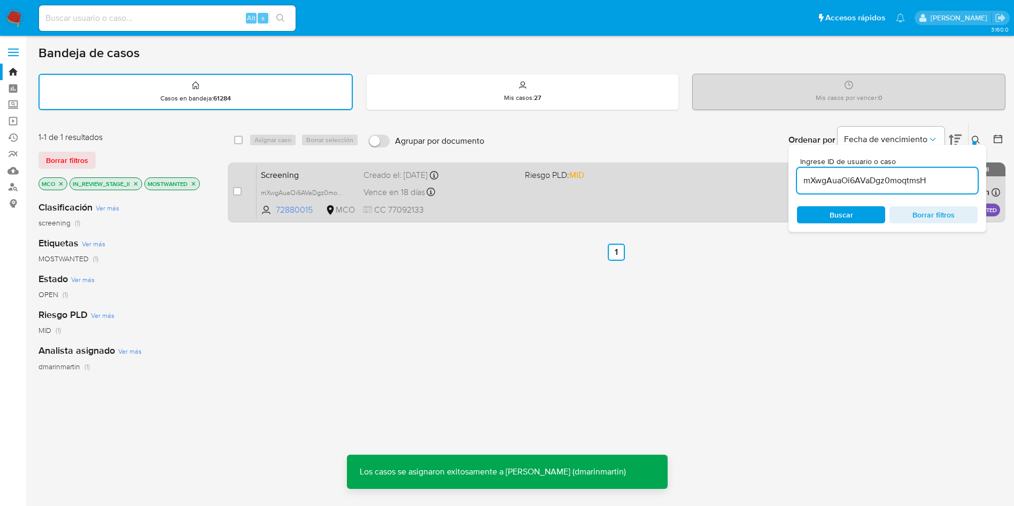
click at [481, 191] on div "Vence en 18 días Vence el 06/10/2025 05:05:39" at bounding box center [440, 192] width 153 height 14
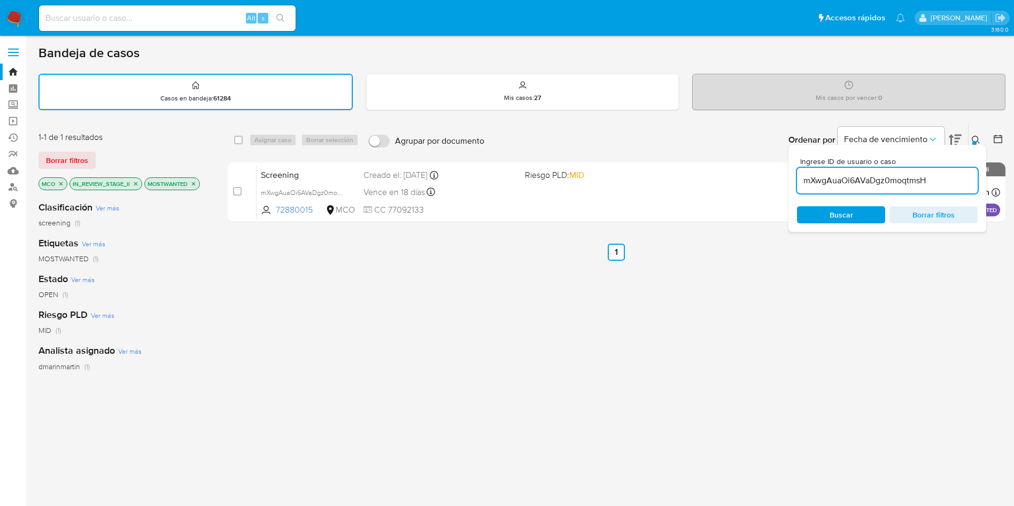
click at [874, 174] on input "mXwgAuaOi6AVaDgz0moqtmsH" at bounding box center [887, 181] width 181 height 14
paste input "7QTcb7Jic3lnMWHdVFCVZne7 2025-09-08 10:06:04 1038968370 assign MOSTWANTED MID M…"
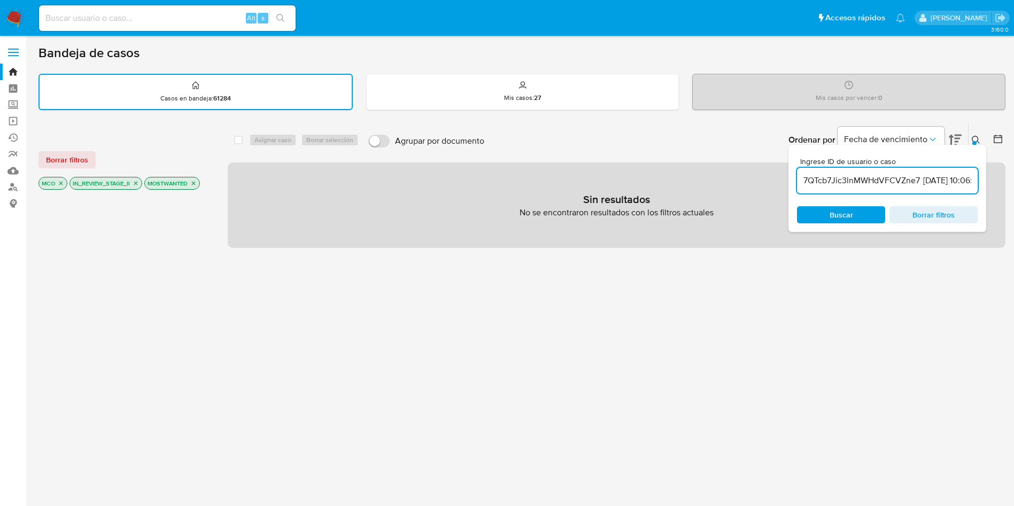
click at [860, 175] on input "7QTcb7Jic3lnMWHdVFCVZne7 2025-09-08 10:06:04 1038968370 assign MOSTWANTED MID M…" at bounding box center [887, 181] width 181 height 14
paste input
type input "7QTcb7Jic3lnMWHdVFCVZne7"
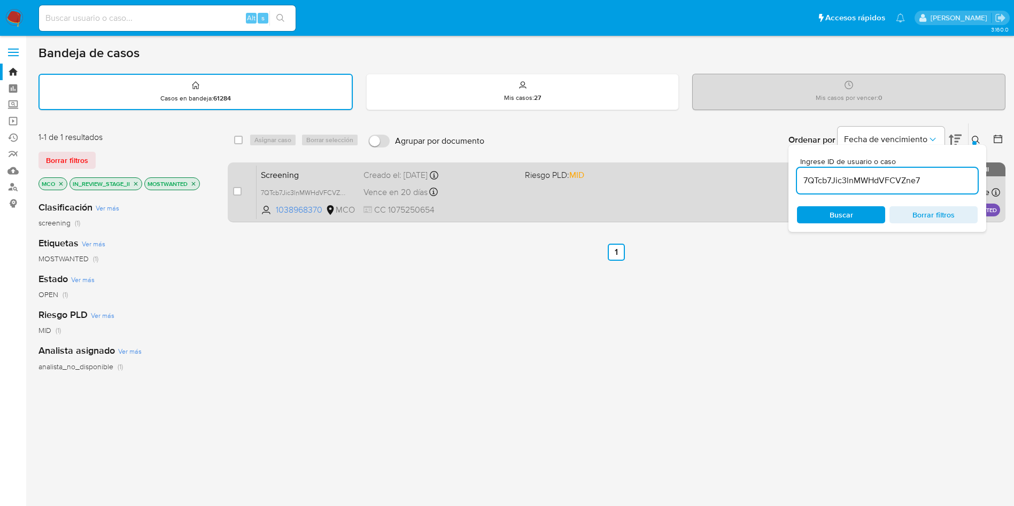
click at [640, 182] on div "Screening 7QTcb7Jic3lnMWHdVFCVZne7 1038968370 MCO Riesgo PLD: MID Creado el: 08…" at bounding box center [629, 192] width 744 height 54
click at [238, 193] on input "checkbox" at bounding box center [237, 191] width 9 height 9
checkbox input "true"
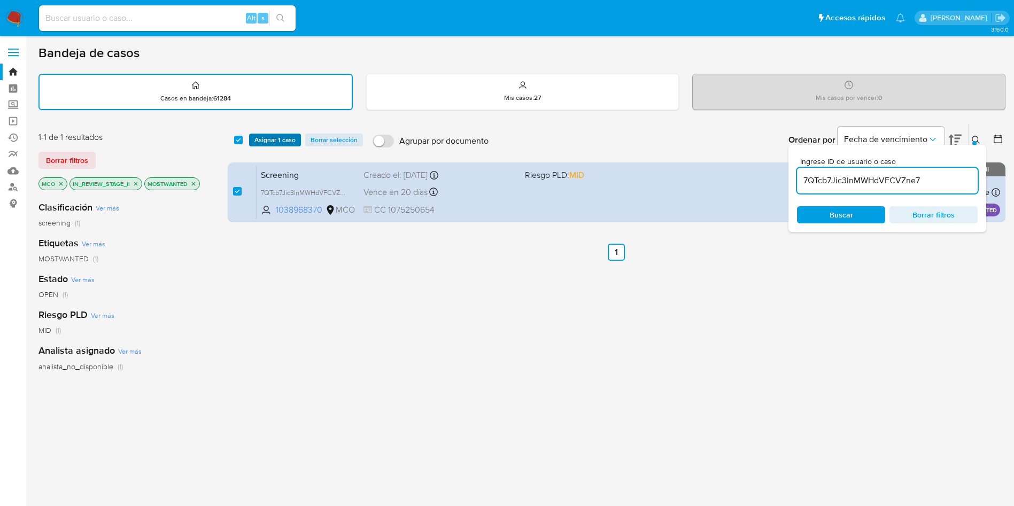
click at [285, 145] on span "Asignar 1 caso" at bounding box center [274, 140] width 41 height 11
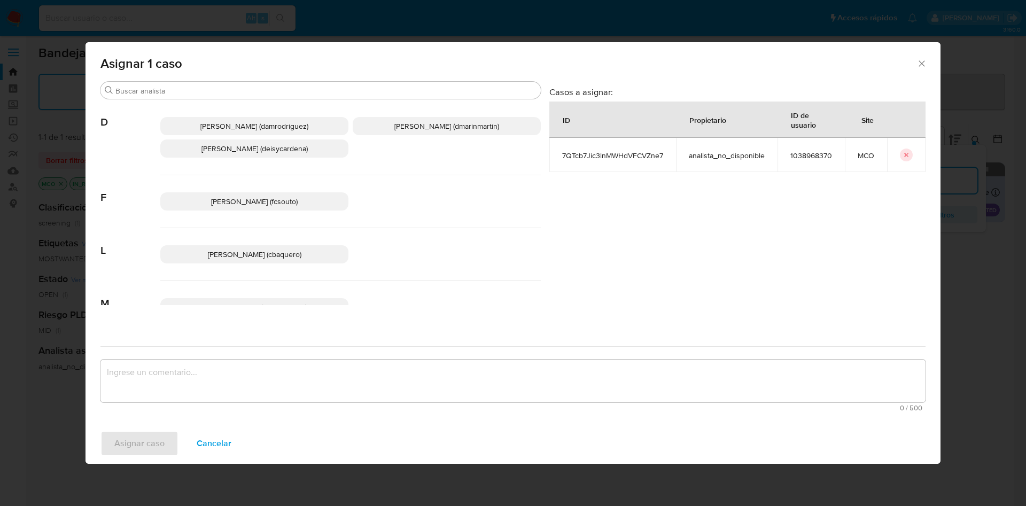
click at [395, 126] on span "David Esteban Marin Martinez (dmarinmartin)" at bounding box center [447, 126] width 105 height 11
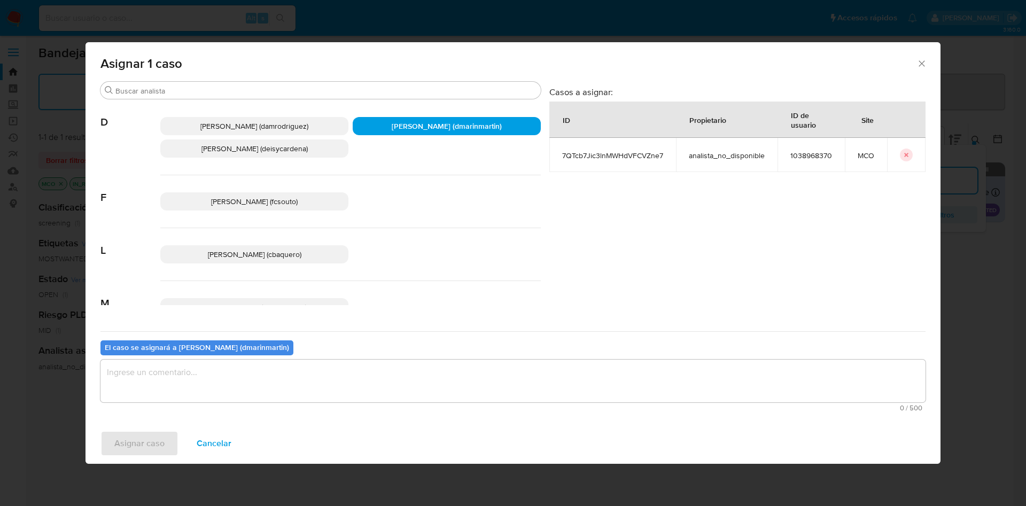
click at [350, 360] on textarea "assign-modal" at bounding box center [513, 381] width 825 height 43
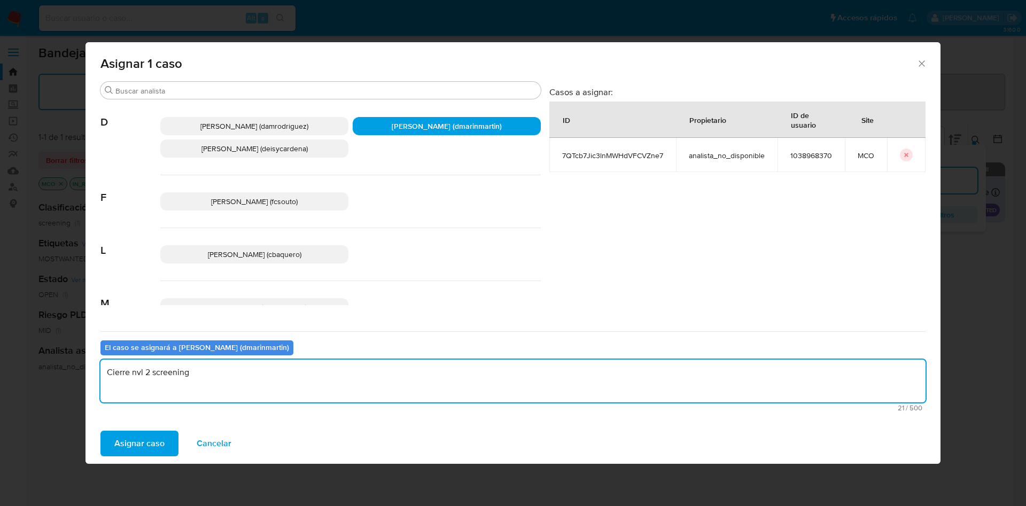
type textarea "Cierre nvl 2 screening"
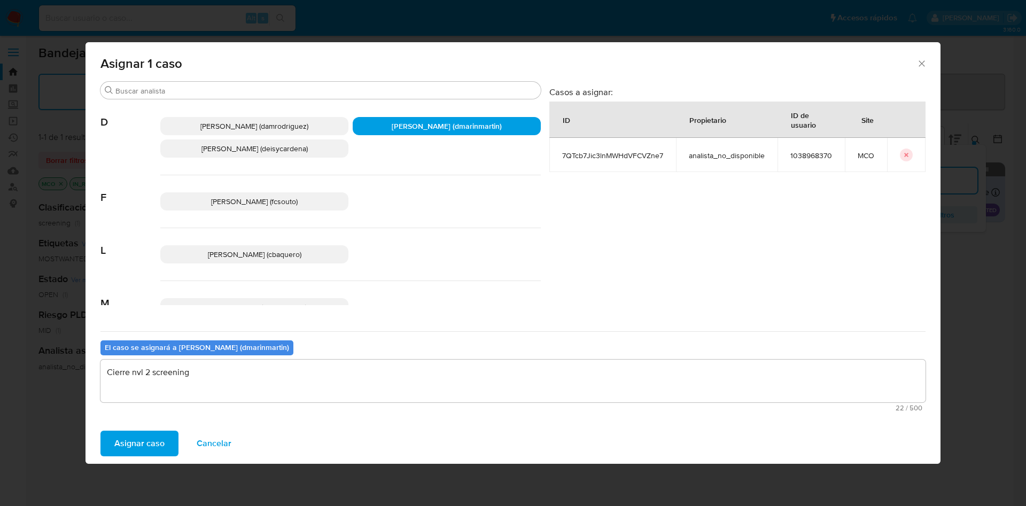
click at [101, 431] on button "Asignar caso" at bounding box center [140, 444] width 78 height 26
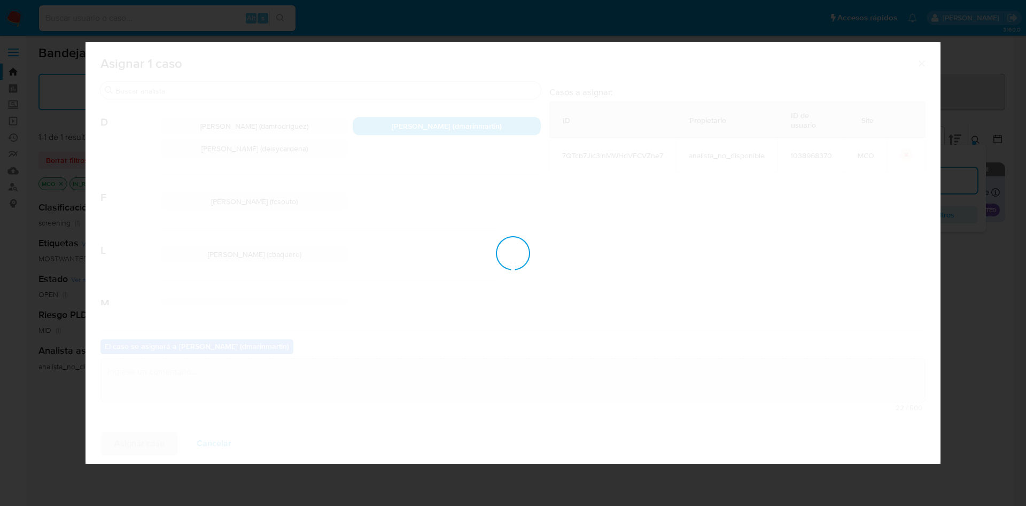
checkbox input "false"
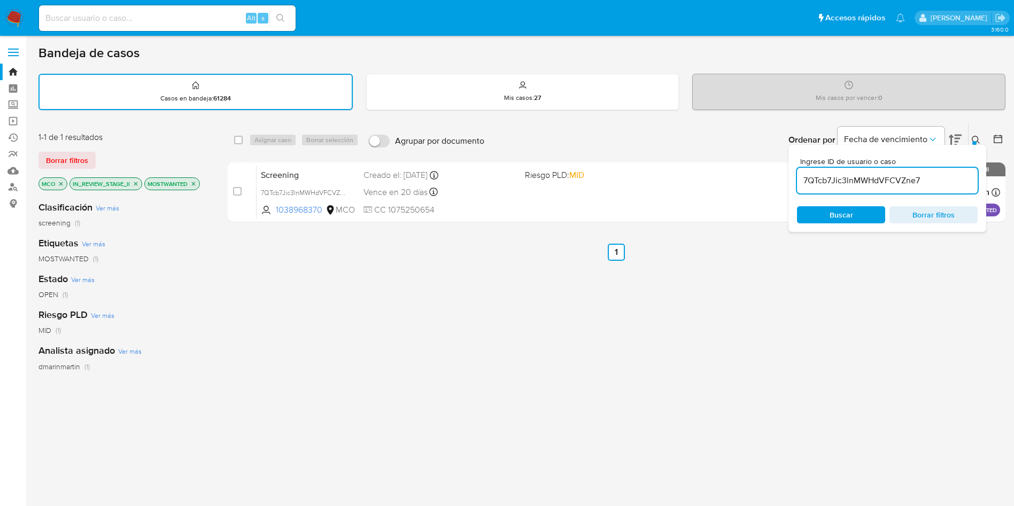
click at [863, 176] on input "7QTcb7Jic3lnMWHdVFCVZne7" at bounding box center [887, 181] width 181 height 14
paste input "zMALK56Zgg8xptomECKVJH3O"
type input "zMALK56Zgg8xptomECKVJH3O"
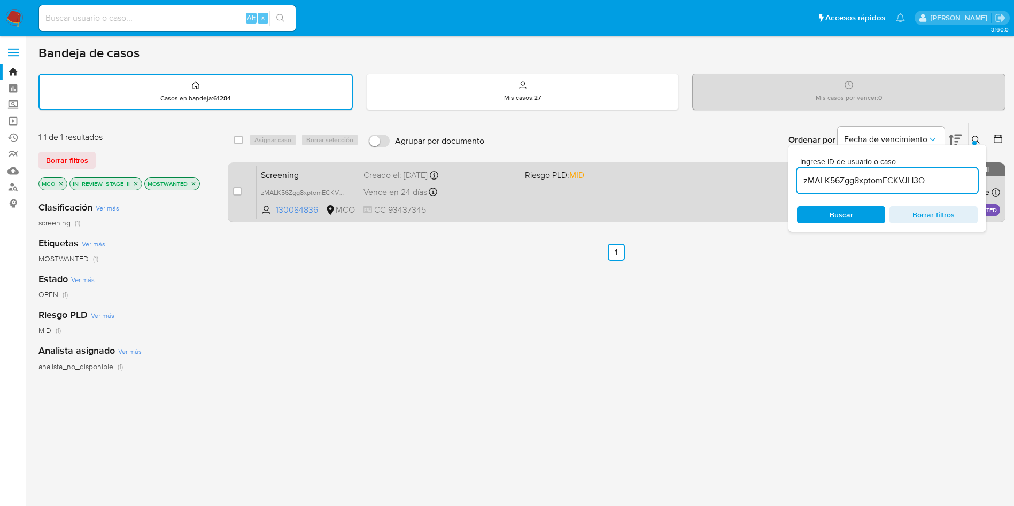
click at [244, 187] on div "case-item-checkbox No es posible asignar el caso" at bounding box center [245, 192] width 24 height 54
click at [237, 190] on input "checkbox" at bounding box center [237, 191] width 9 height 9
checkbox input "true"
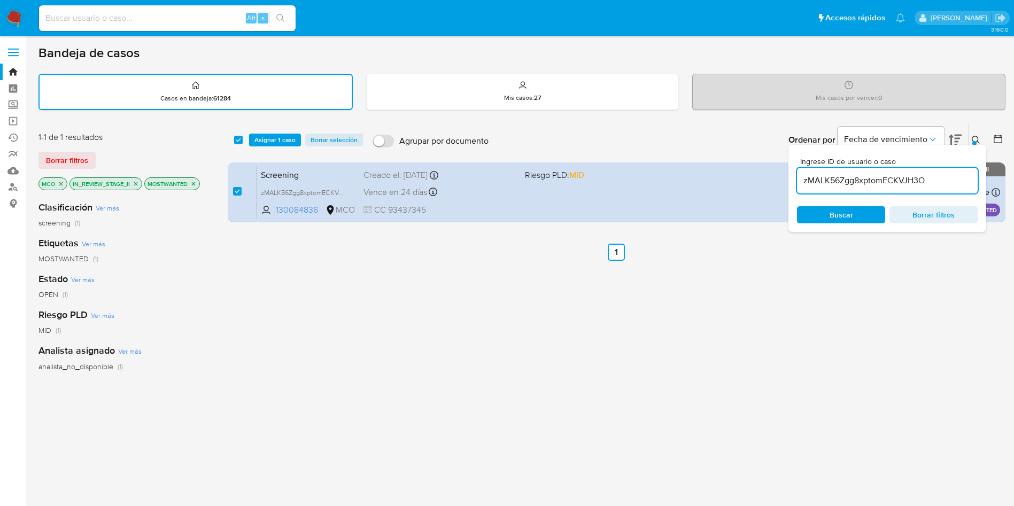
click at [276, 132] on div "select-all-cases-checkbox Asignar 1 caso Borrar selección Agrupar por documento…" at bounding box center [617, 139] width 778 height 33
click at [275, 135] on span "Asignar 1 caso" at bounding box center [274, 140] width 41 height 11
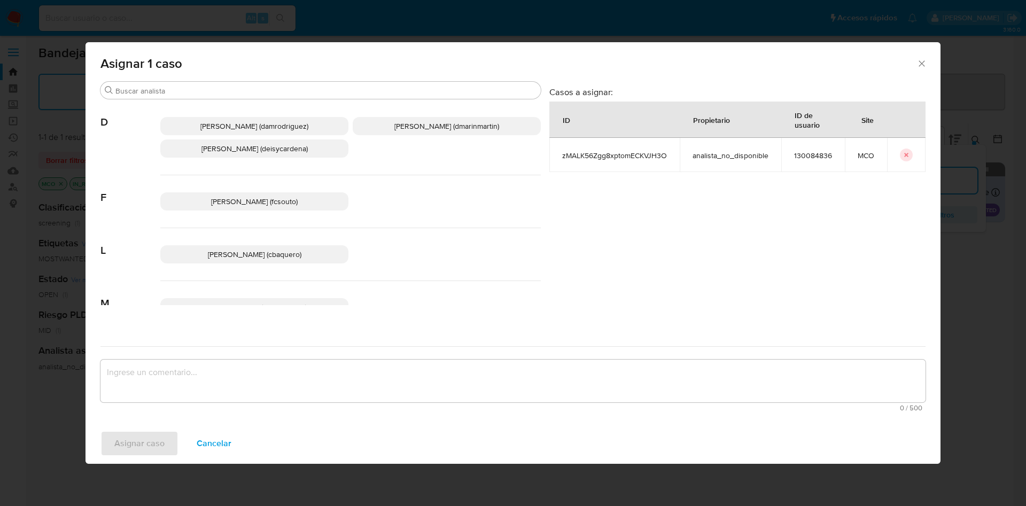
click at [468, 137] on div "Damian Rodriguez (damrodriguez) David Esteban Marin Martinez (dmarinmartin) Dei…" at bounding box center [350, 137] width 381 height 75
click at [461, 129] on span "David Esteban Marin Martinez (dmarinmartin)" at bounding box center [447, 126] width 105 height 11
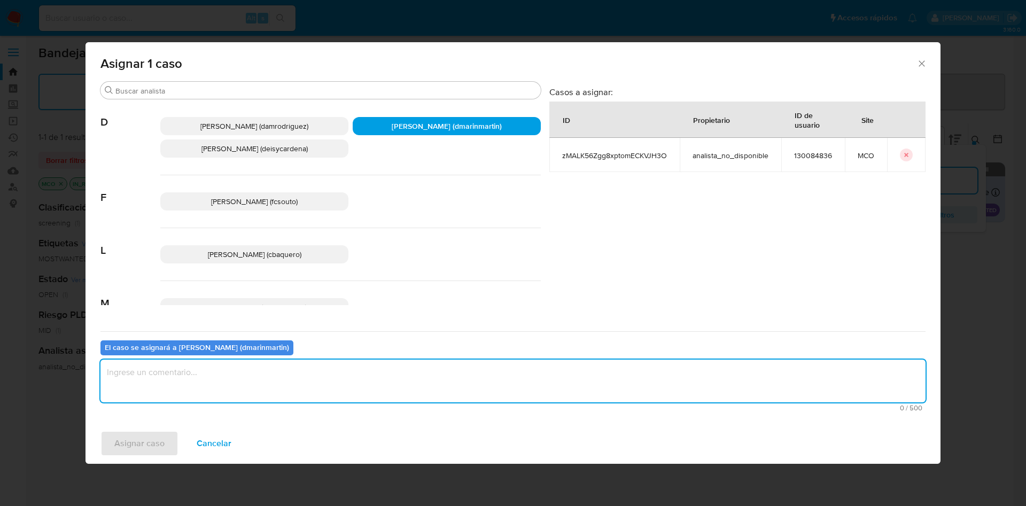
click at [415, 381] on textarea "assign-modal" at bounding box center [513, 381] width 825 height 43
type textarea "Cierre screening nvl 2"
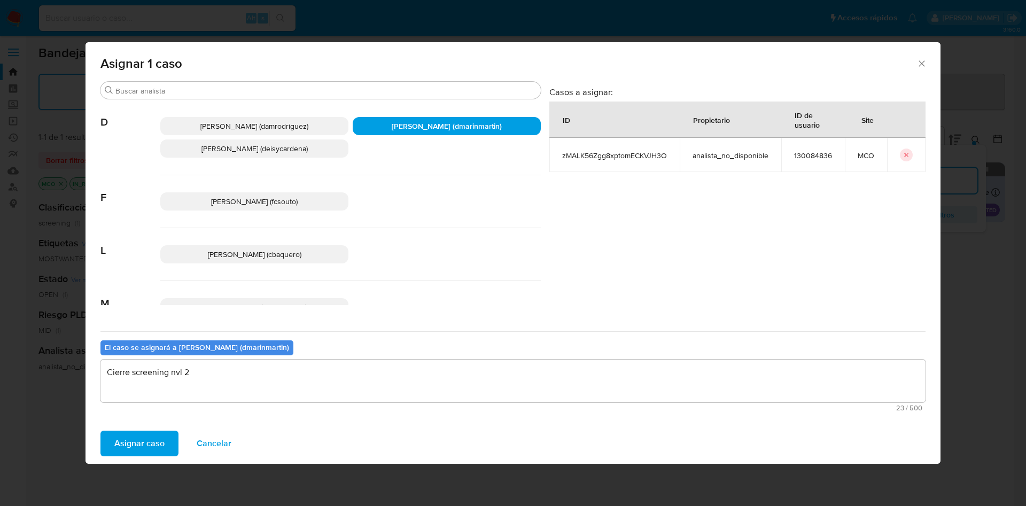
click at [101, 431] on button "Asignar caso" at bounding box center [140, 444] width 78 height 26
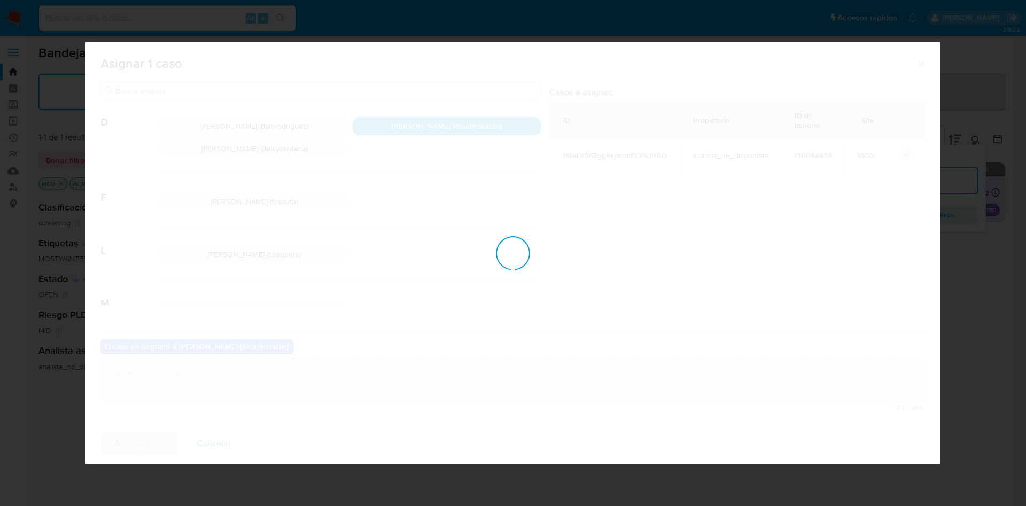
checkbox input "false"
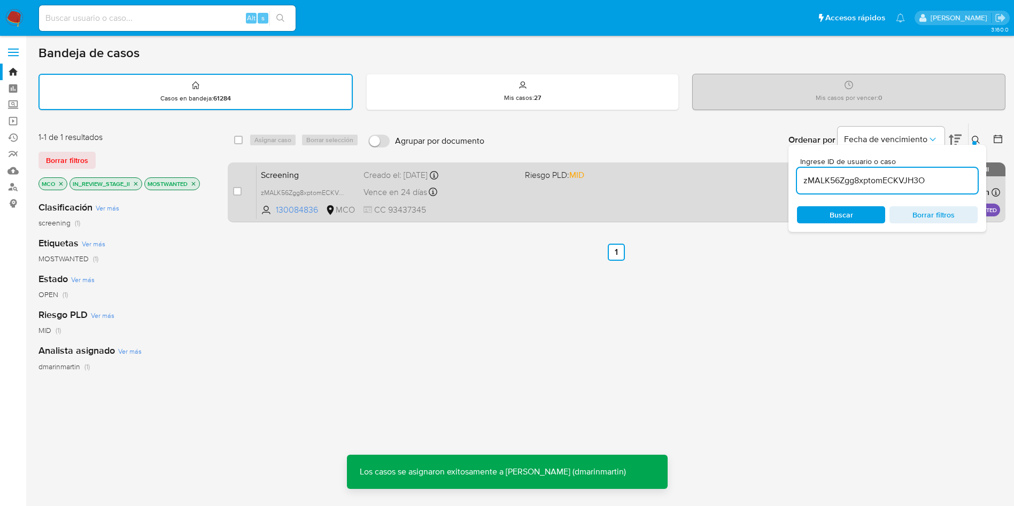
click at [474, 194] on div "Vence en 24 días Vence el 12/10/2025 05:07:38" at bounding box center [440, 192] width 153 height 14
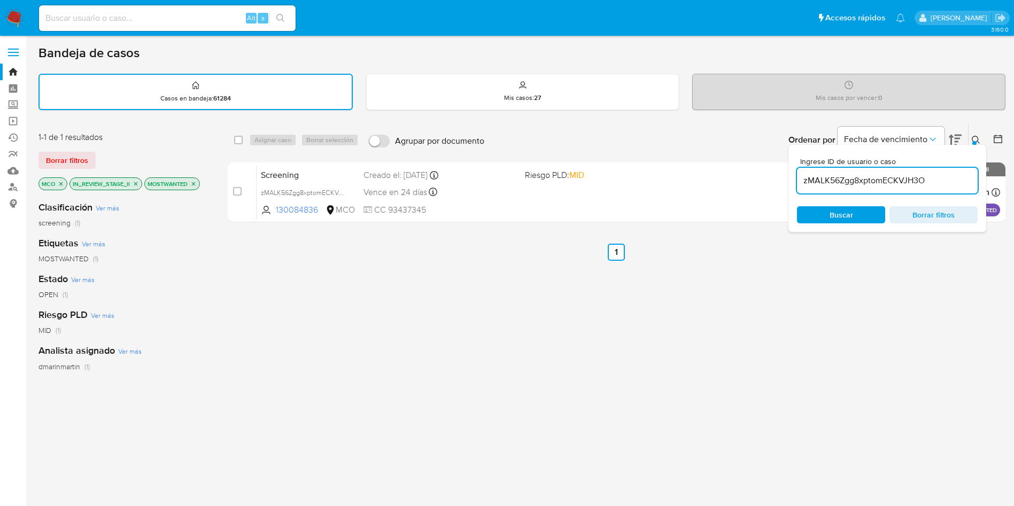
click at [886, 182] on input "zMALK56Zgg8xptomECKVJH3O" at bounding box center [887, 181] width 181 height 14
paste input "BUUYOfL9JyN4FosaviEIpJ5a"
type input "BUUYOfL9JyN4FosaviEIpJ5a"
click at [835, 215] on span "Buscar" at bounding box center [842, 214] width 24 height 17
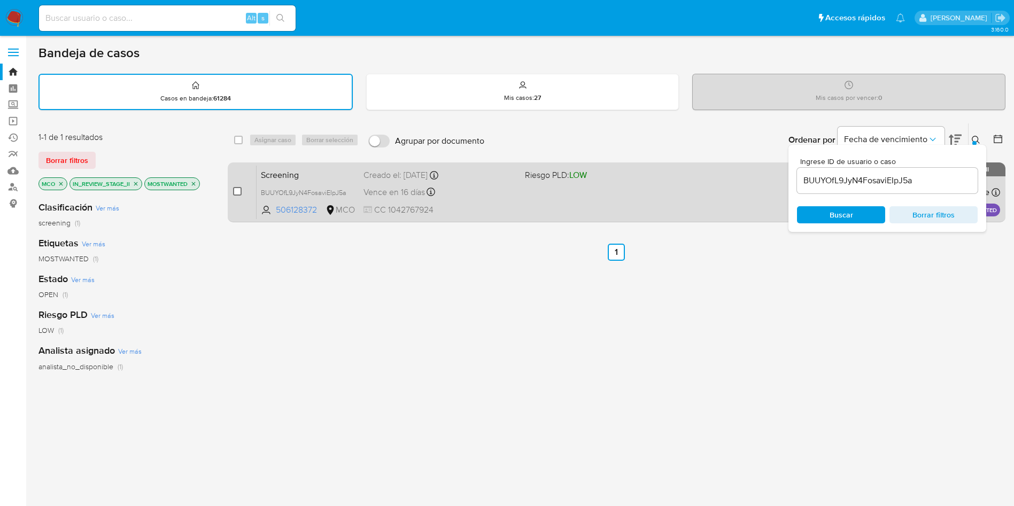
click at [236, 190] on input "checkbox" at bounding box center [237, 191] width 9 height 9
checkbox input "true"
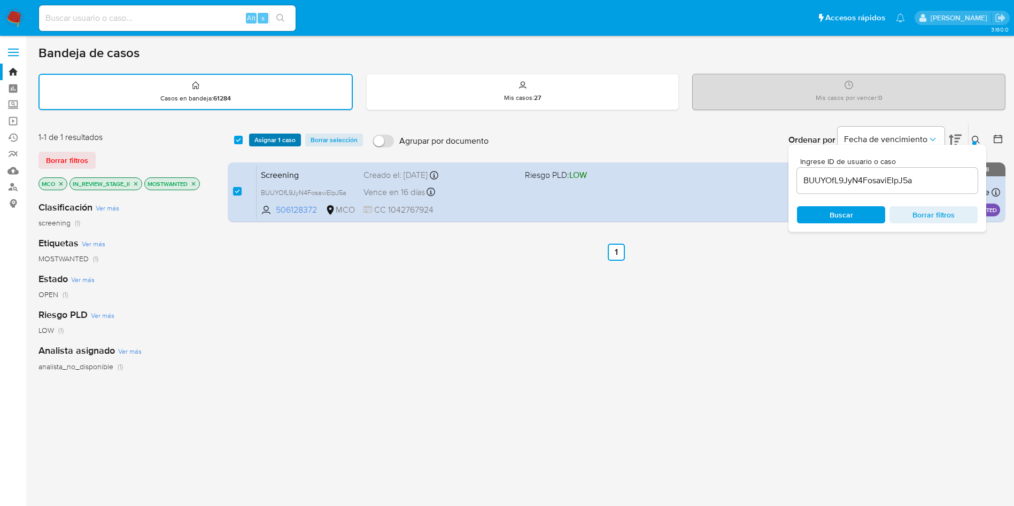
click at [273, 143] on span "Asignar 1 caso" at bounding box center [274, 140] width 41 height 11
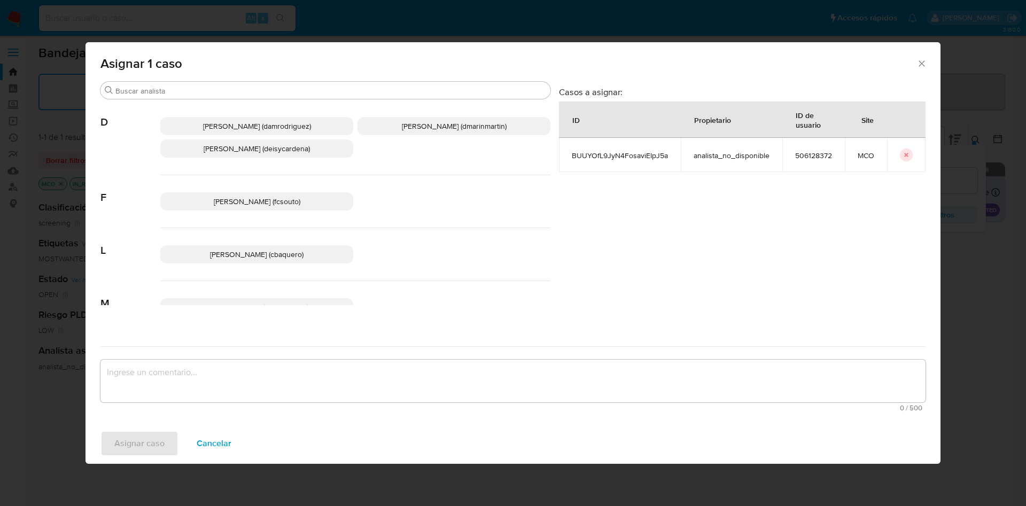
click at [389, 136] on div "Damian Rodriguez (damrodriguez) David Esteban Marin Martinez (dmarinmartin) Dei…" at bounding box center [355, 137] width 390 height 75
click at [402, 124] on span "David Esteban Marin Martinez (dmarinmartin)" at bounding box center [454, 126] width 105 height 11
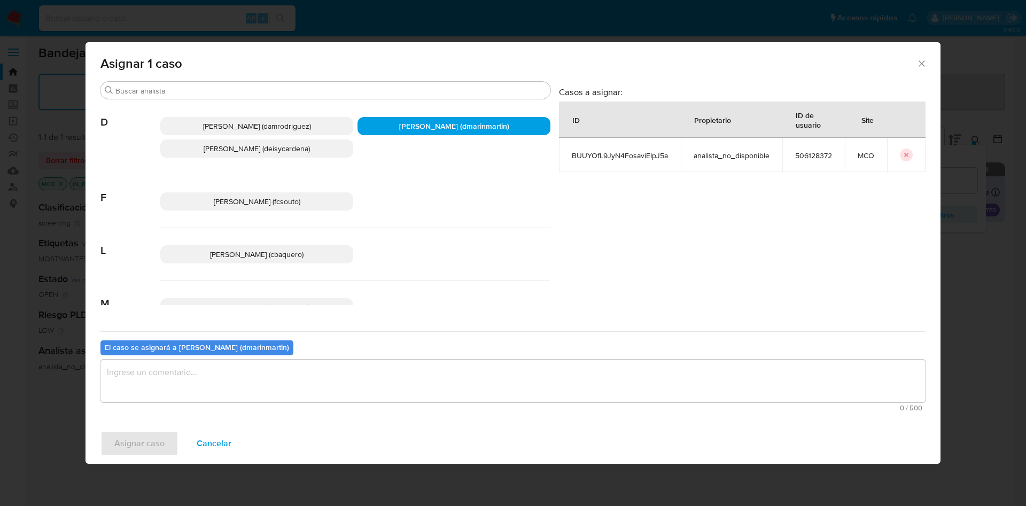
click at [325, 371] on textarea "assign-modal" at bounding box center [513, 381] width 825 height 43
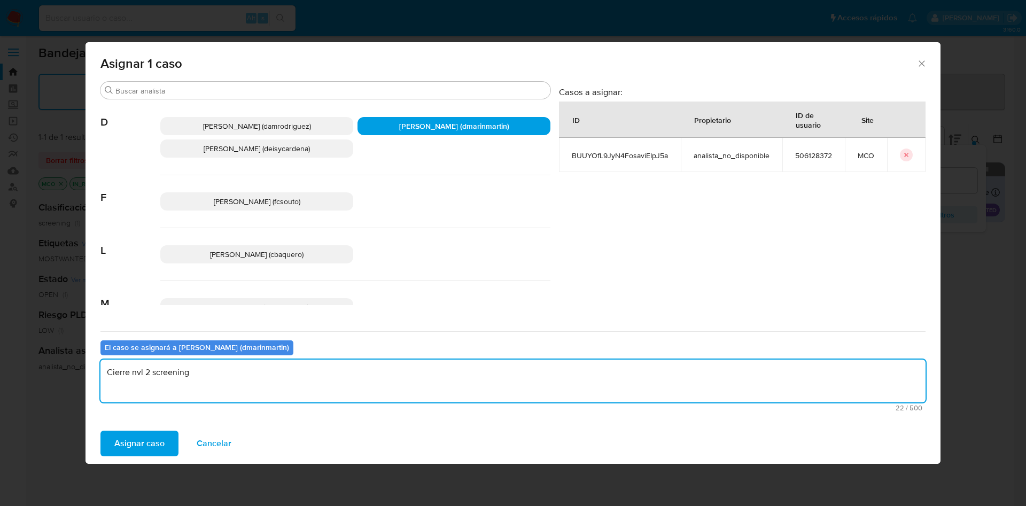
type textarea "Cierre nvl 2 screening"
click at [101, 431] on button "Asignar caso" at bounding box center [140, 444] width 78 height 26
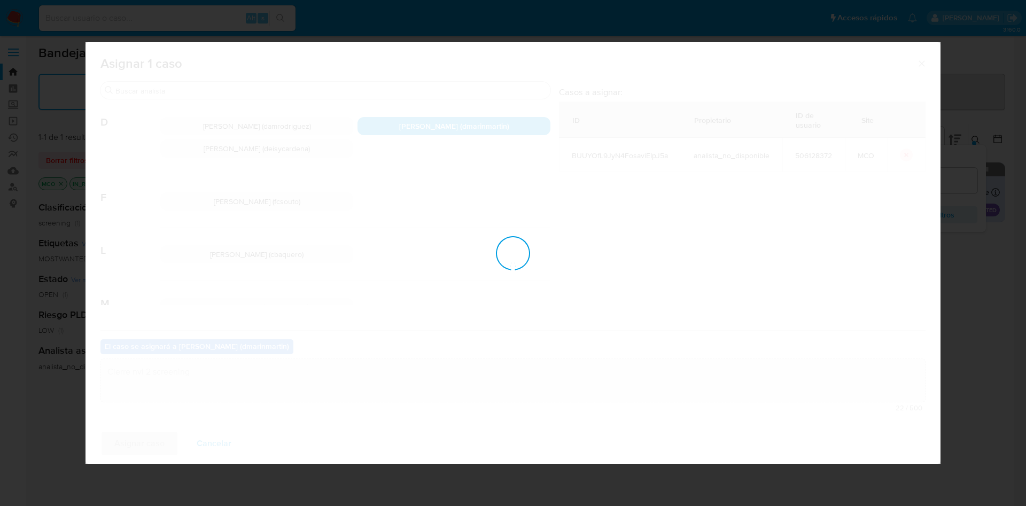
checkbox input "false"
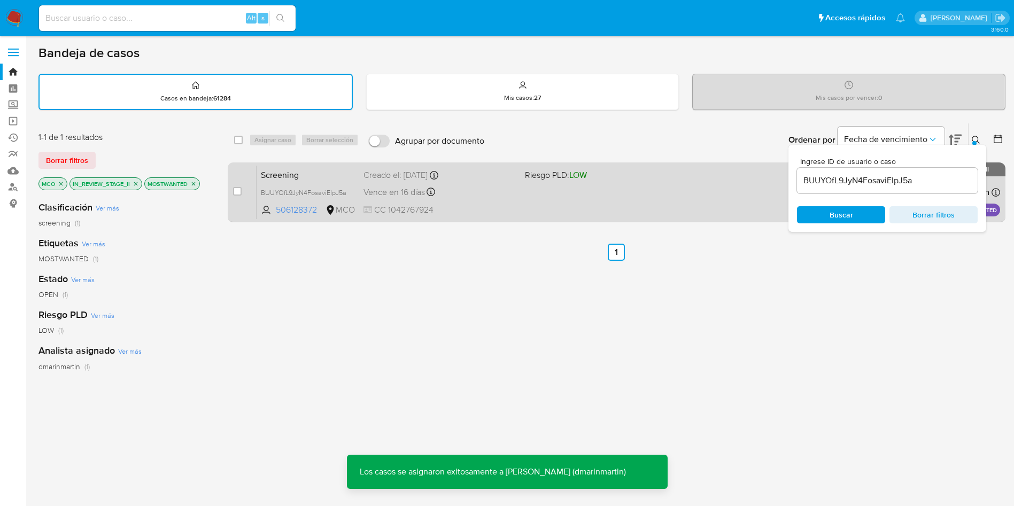
click at [457, 194] on div "Vence en 16 días Vence el 04/10/2025 23:17:01" at bounding box center [440, 192] width 153 height 14
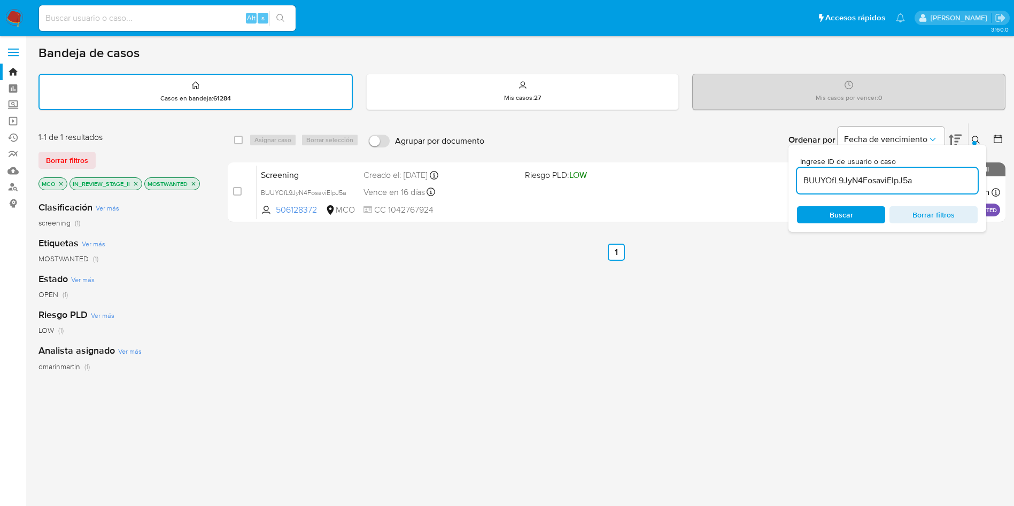
click at [840, 185] on input "BUUYOfL9JyN4FosaviEIpJ5a" at bounding box center [887, 181] width 181 height 14
paste input "U3KRGI0NKefDa9PxKh2TYzsK"
type input "U3KRGI0NKefDa9PxKh2TYzsK"
click at [837, 215] on span "Buscar" at bounding box center [842, 214] width 24 height 17
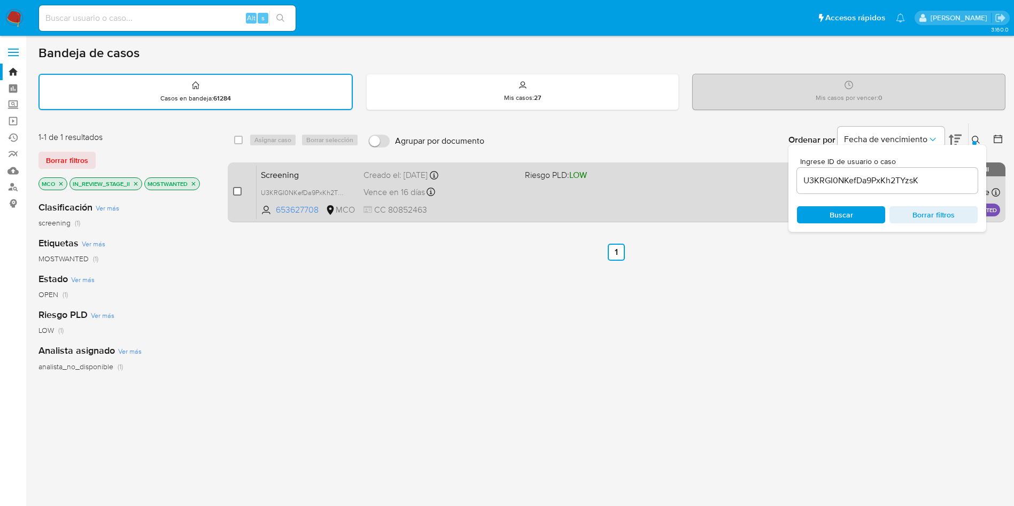
click at [237, 188] on input "checkbox" at bounding box center [237, 191] width 9 height 9
checkbox input "true"
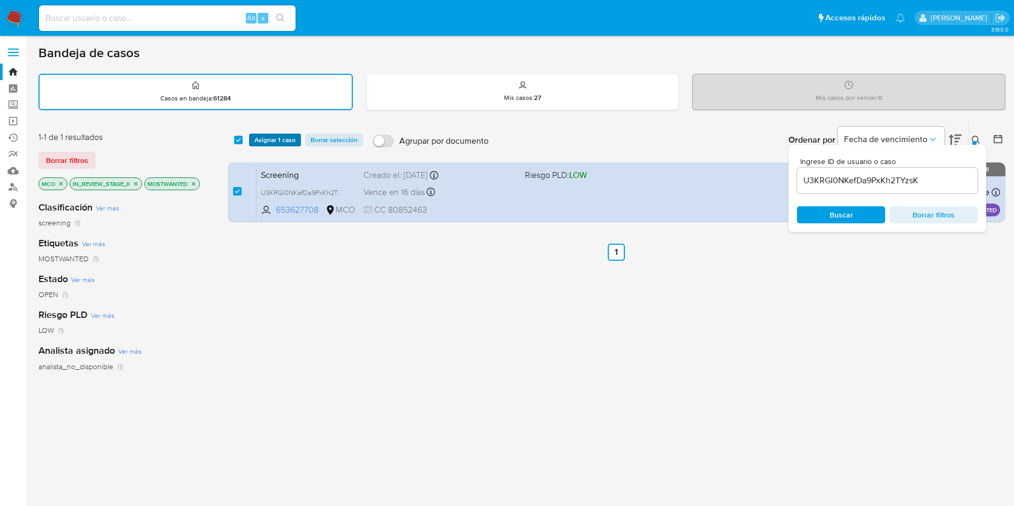
click at [278, 140] on span "Asignar 1 caso" at bounding box center [274, 140] width 41 height 11
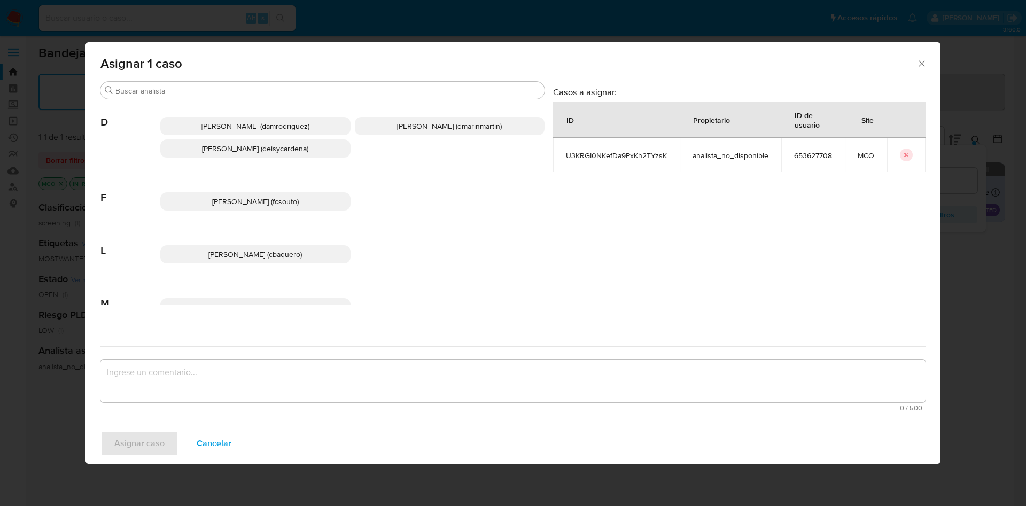
click at [412, 132] on p "David Esteban Marin Martinez (dmarinmartin)" at bounding box center [450, 126] width 190 height 18
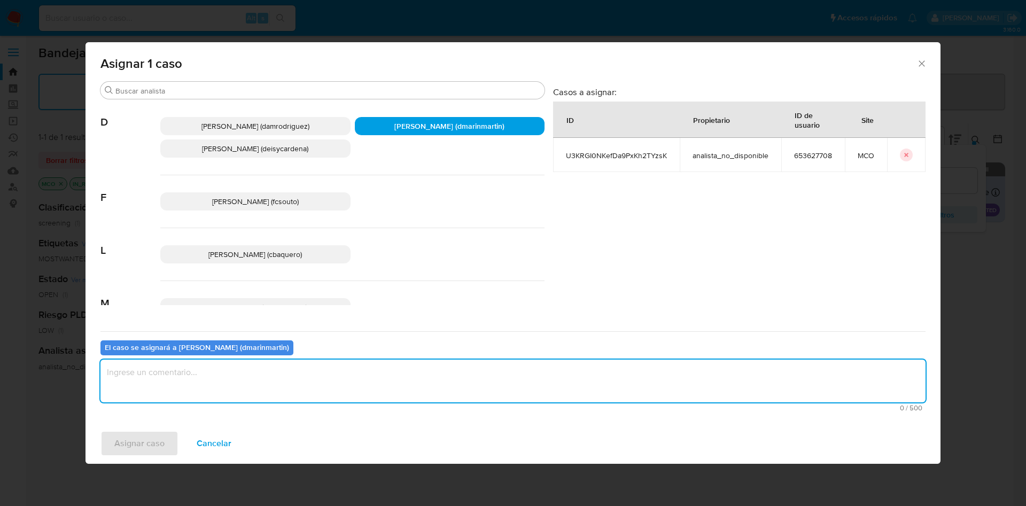
click at [296, 390] on textarea "assign-modal" at bounding box center [513, 381] width 825 height 43
type textarea "Cierre nvl 2 scresning"
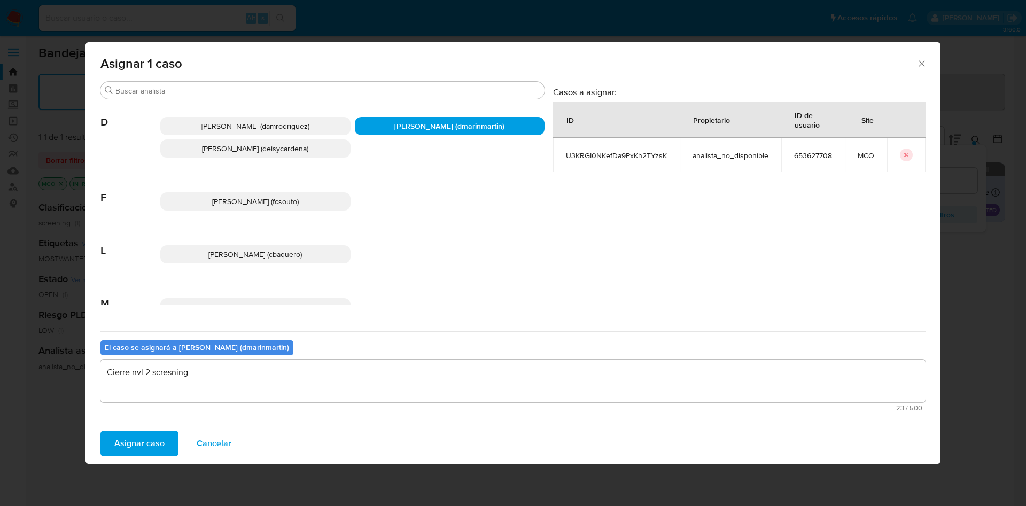
click at [101, 431] on button "Asignar caso" at bounding box center [140, 444] width 78 height 26
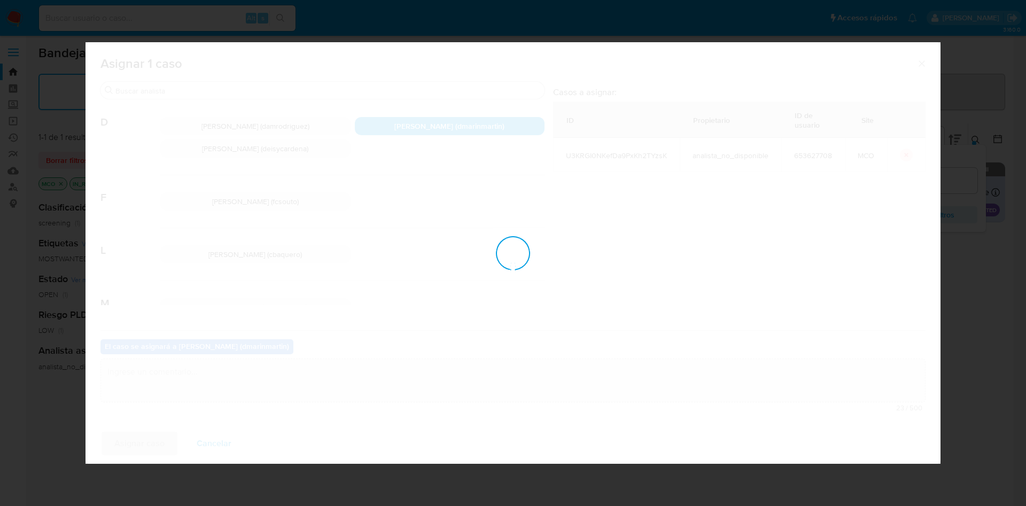
checkbox input "false"
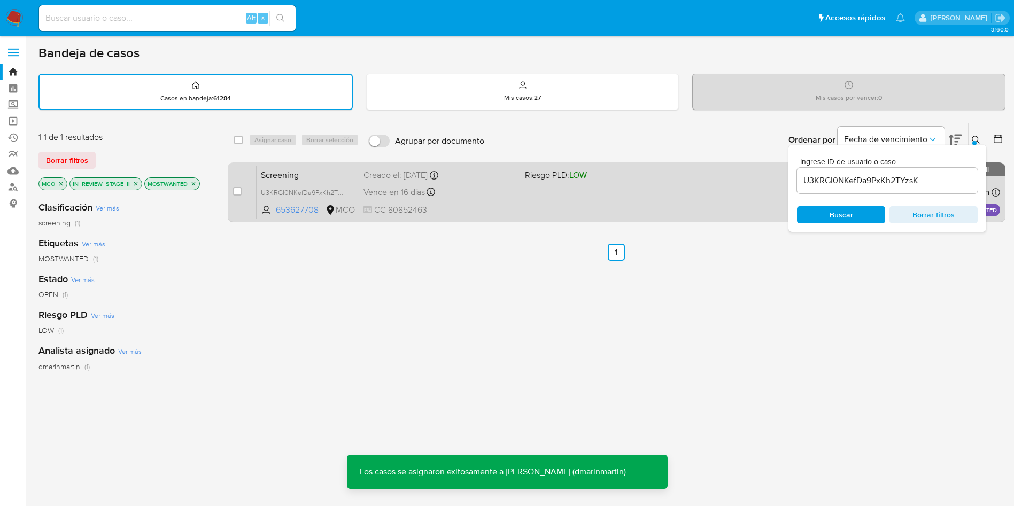
click at [530, 180] on span "Riesgo PLD: LOW" at bounding box center [556, 175] width 62 height 12
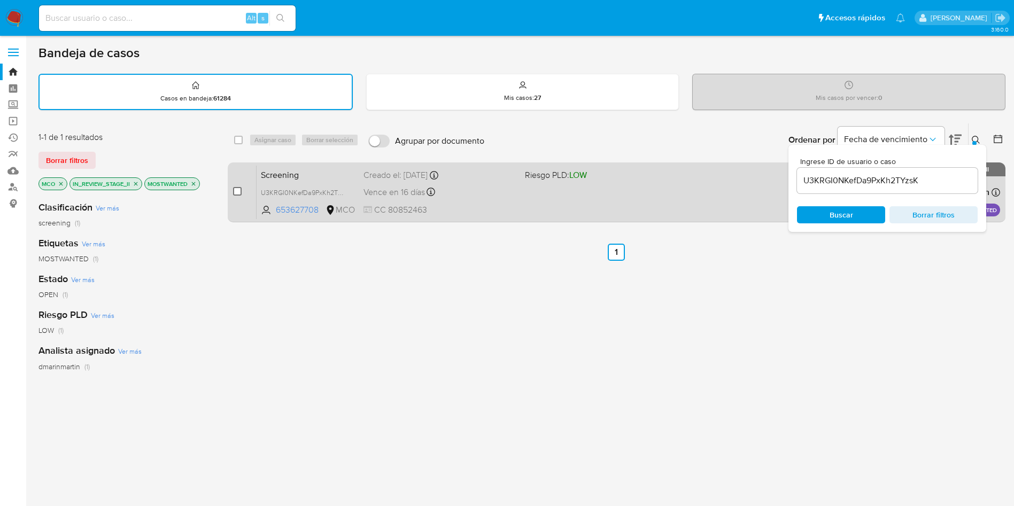
click at [235, 190] on input "checkbox" at bounding box center [237, 191] width 9 height 9
checkbox input "true"
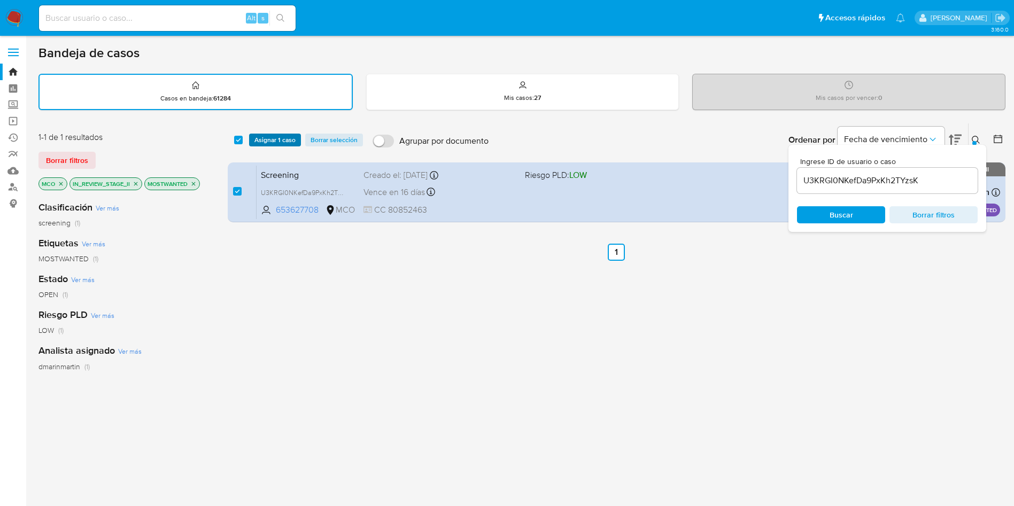
click at [280, 143] on span "Asignar 1 caso" at bounding box center [274, 140] width 41 height 11
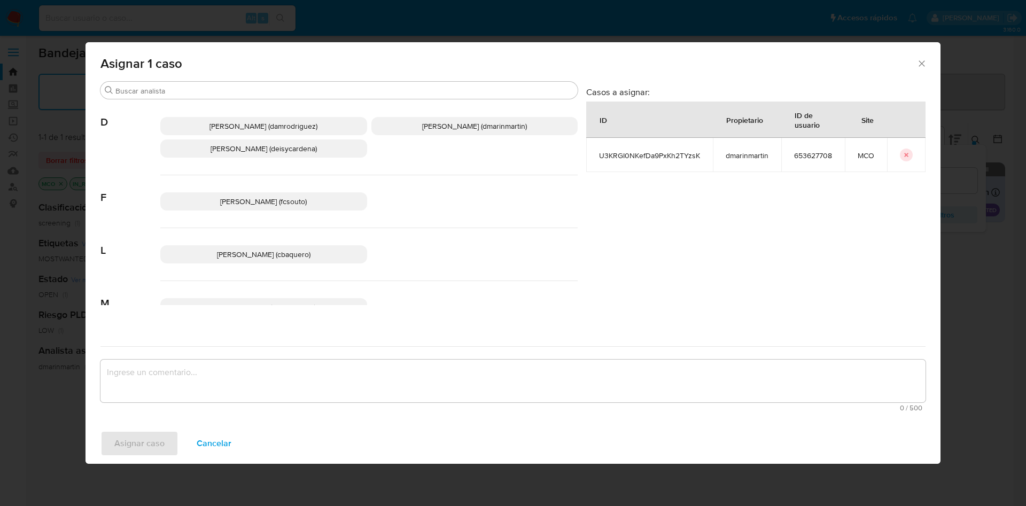
click at [451, 134] on p "David Esteban Marin Martinez (dmarinmartin)" at bounding box center [475, 126] width 207 height 18
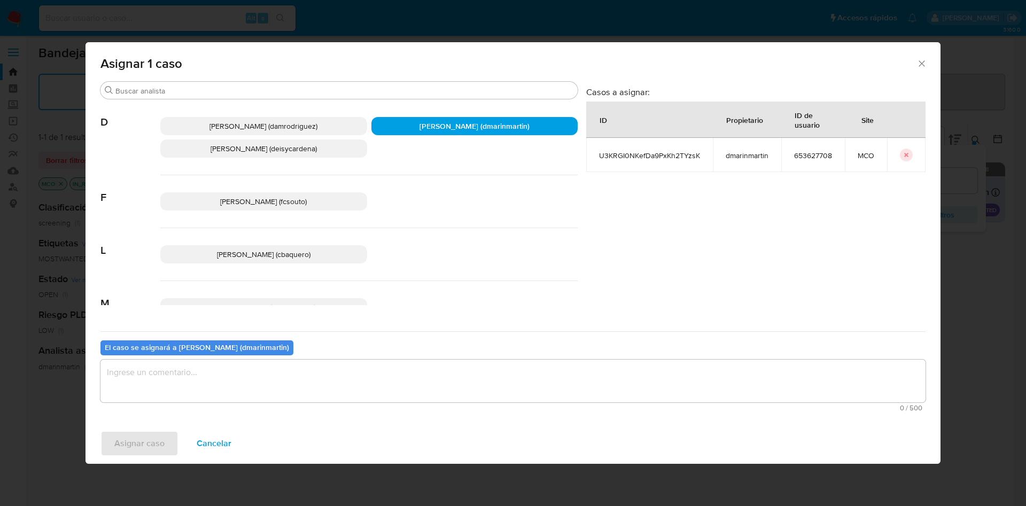
click at [408, 393] on textarea "assign-modal" at bounding box center [513, 381] width 825 height 43
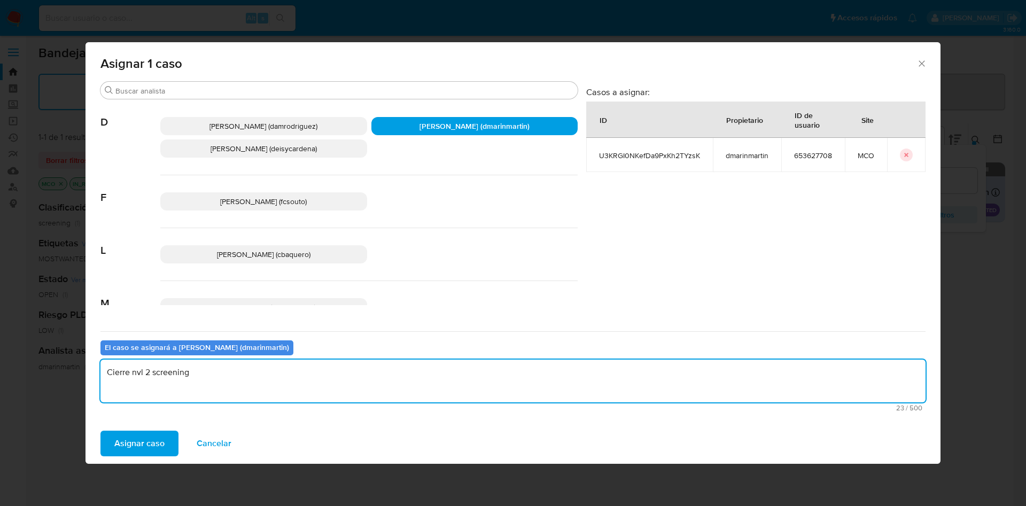
type textarea "Cierre nvl 2 screening"
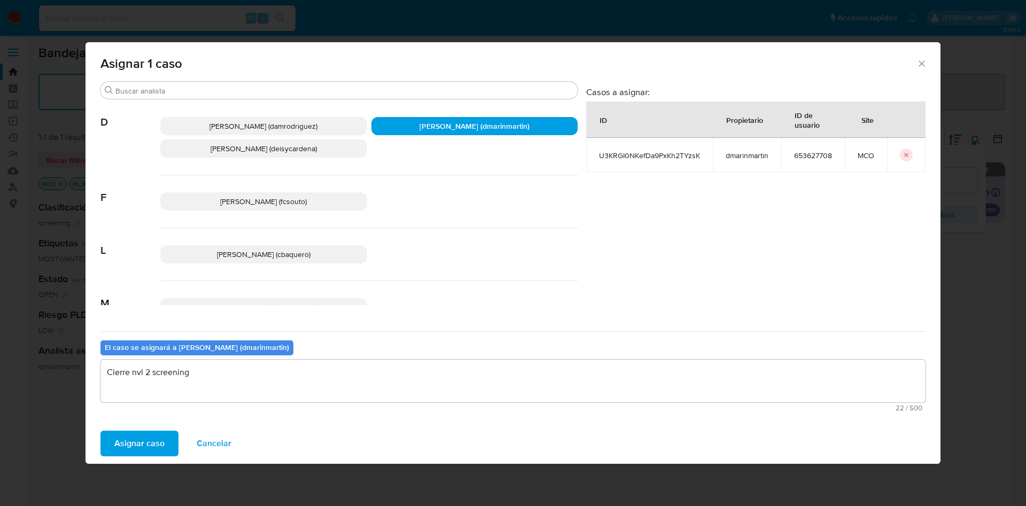
click at [101, 431] on button "Asignar caso" at bounding box center [140, 444] width 78 height 26
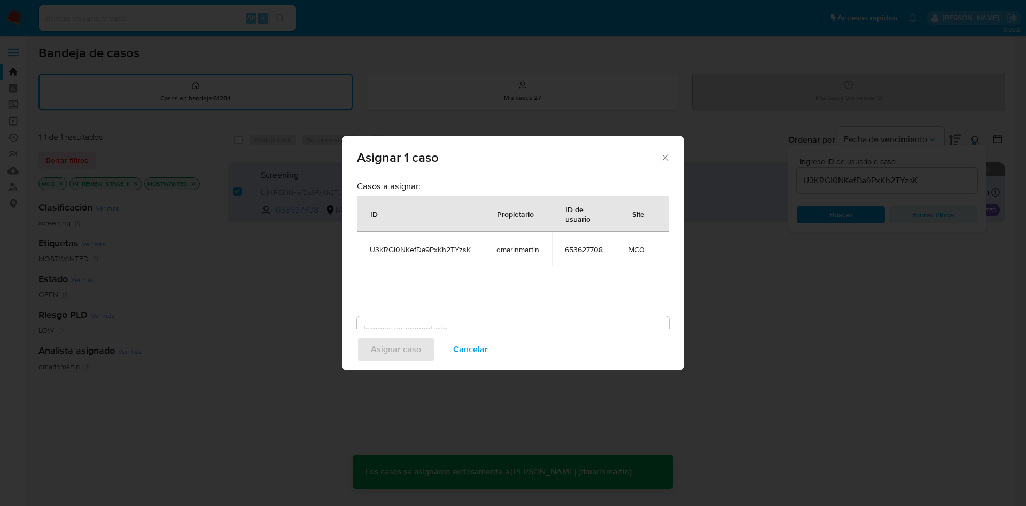
checkbox input "false"
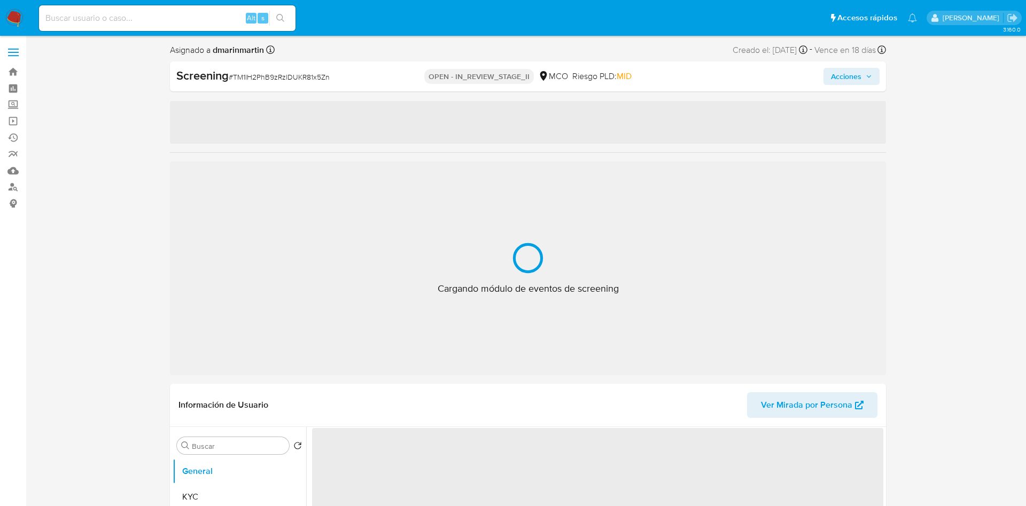
select select "10"
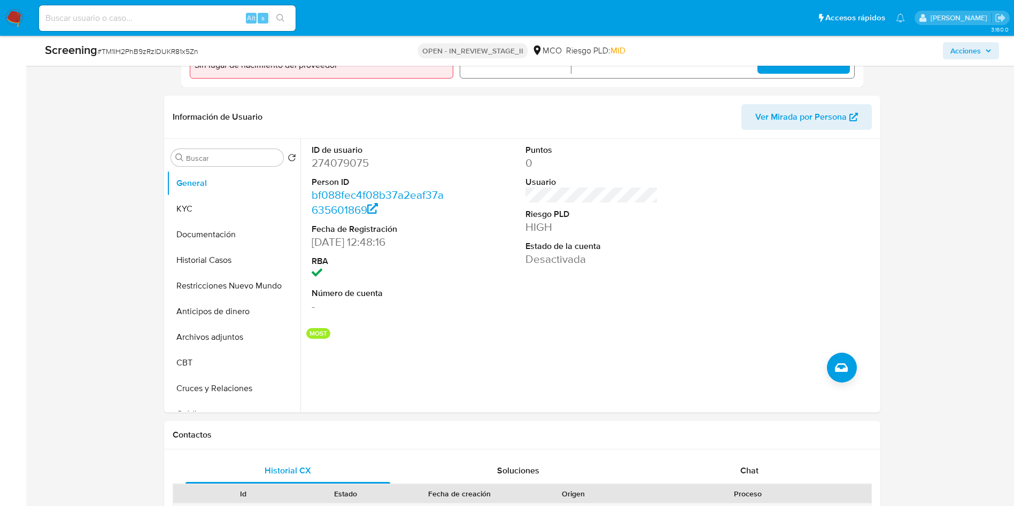
scroll to position [406, 0]
click at [213, 281] on button "Restricciones Nuevo Mundo" at bounding box center [229, 286] width 125 height 26
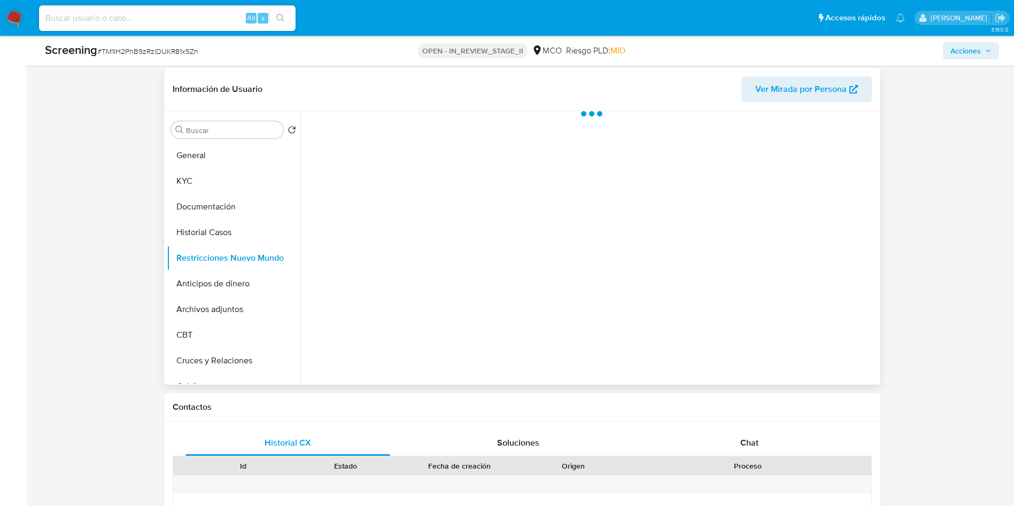
scroll to position [434, 0]
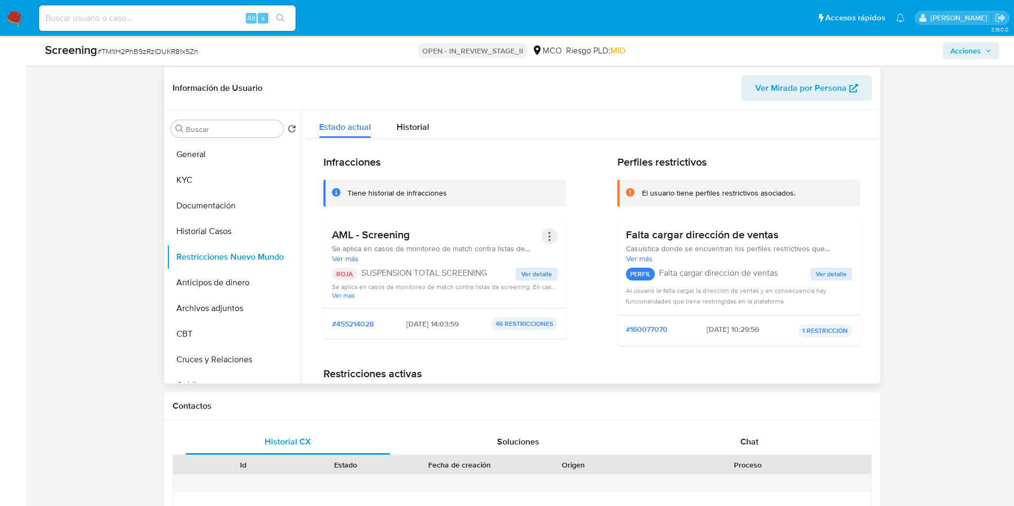
click at [549, 238] on button "Acciones" at bounding box center [550, 236] width 16 height 16
click at [476, 324] on button "Rehabilitar" at bounding box center [463, 323] width 187 height 26
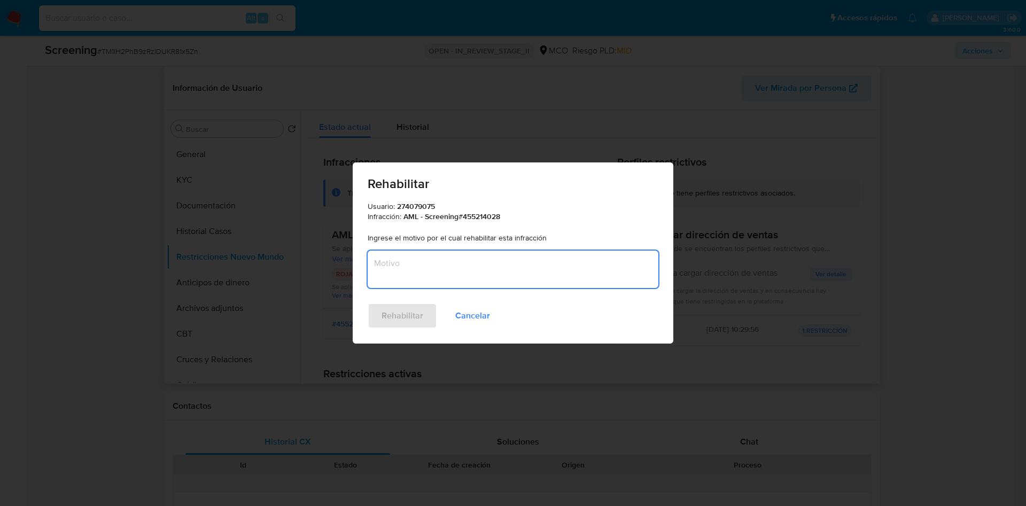
click at [459, 252] on textarea "Motivo" at bounding box center [513, 269] width 291 height 37
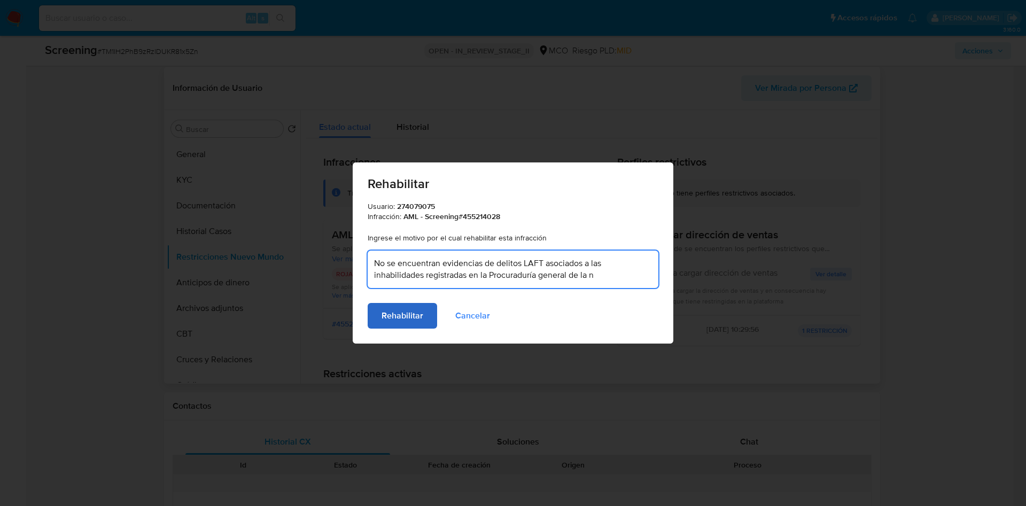
type textarea "No se encuentran evidencias de delitos LAFT asociados a las inhabilidades regis…"
click at [400, 313] on span "Rehabilitar" at bounding box center [403, 316] width 42 height 24
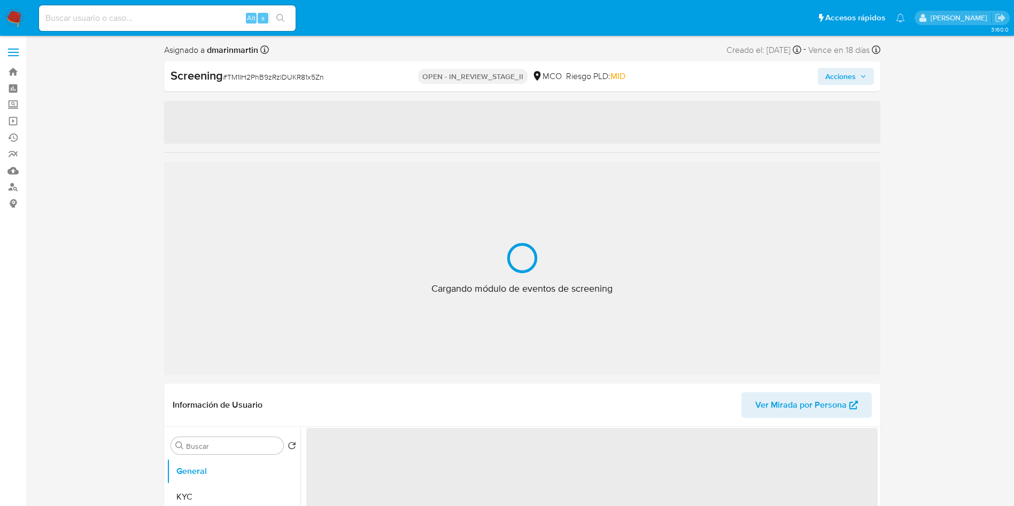
select select "10"
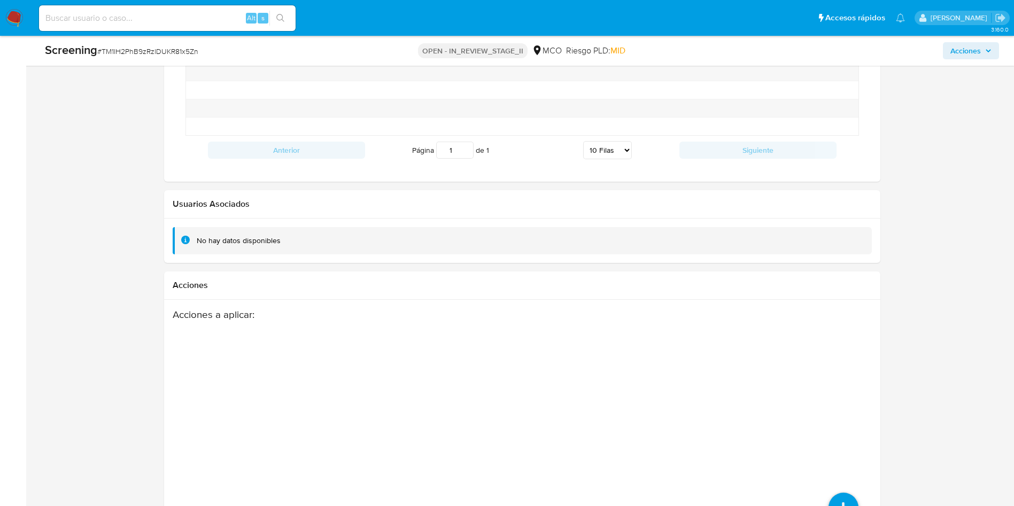
scroll to position [1470, 0]
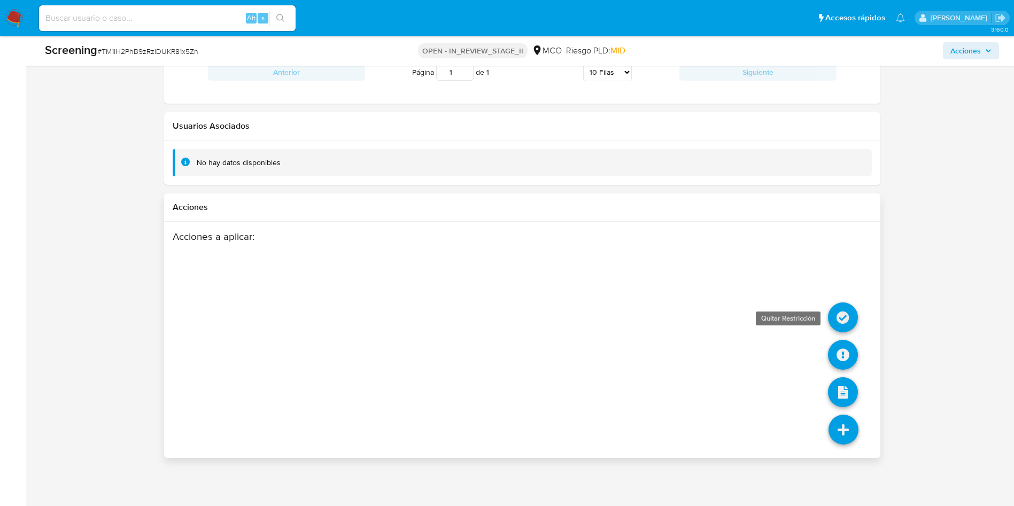
click at [841, 314] on icon at bounding box center [843, 318] width 30 height 30
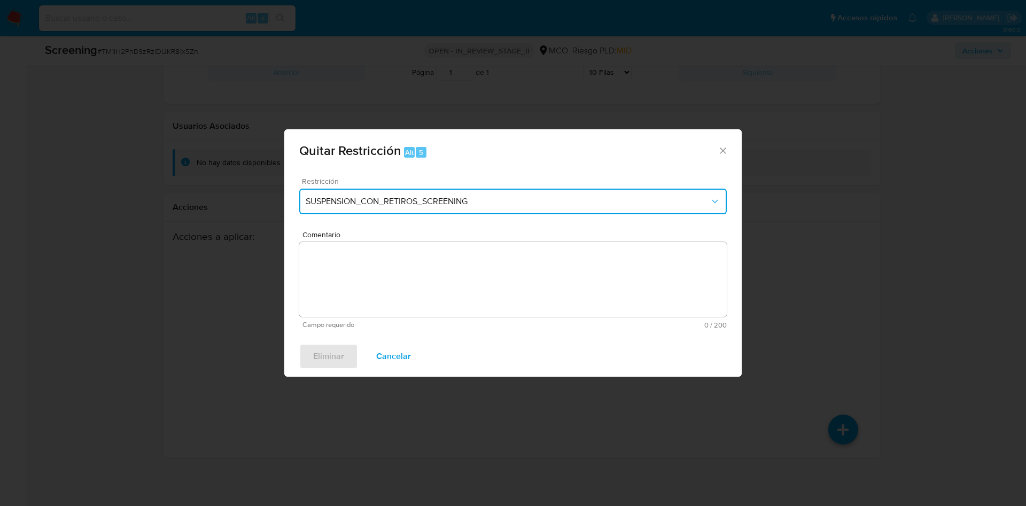
click at [503, 205] on span "SUSPENSION_CON_RETIROS_SCREENING" at bounding box center [508, 201] width 404 height 11
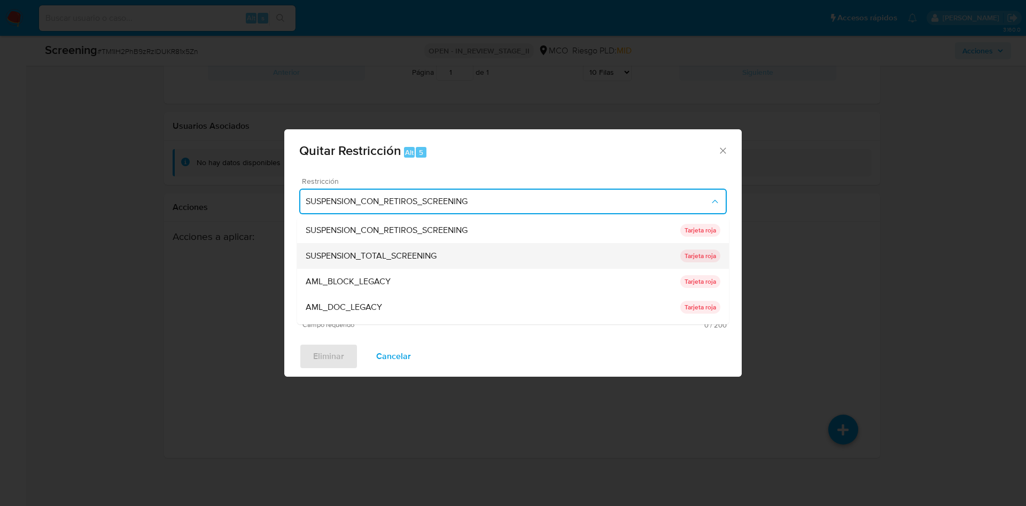
click at [400, 253] on span "SUSPENSION_TOTAL_SCREENING" at bounding box center [371, 256] width 131 height 11
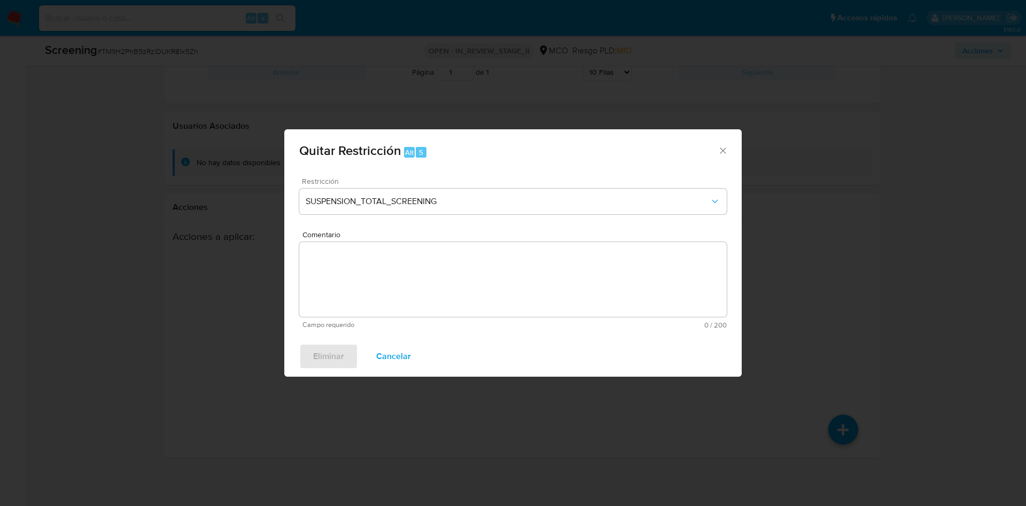
click at [367, 277] on textarea "Comentario" at bounding box center [513, 279] width 428 height 75
paste textarea "No se encuentran evidencias de delitos LAFT asociados a las inhabilidades regis…"
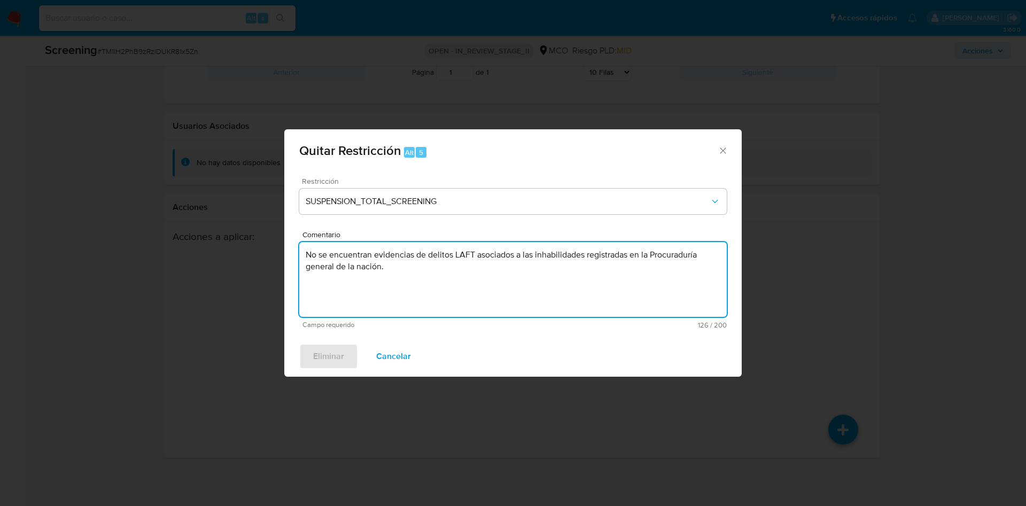
type textarea "No se encuentran evidencias de delitos LAFT asociados a las inhabilidades regis…"
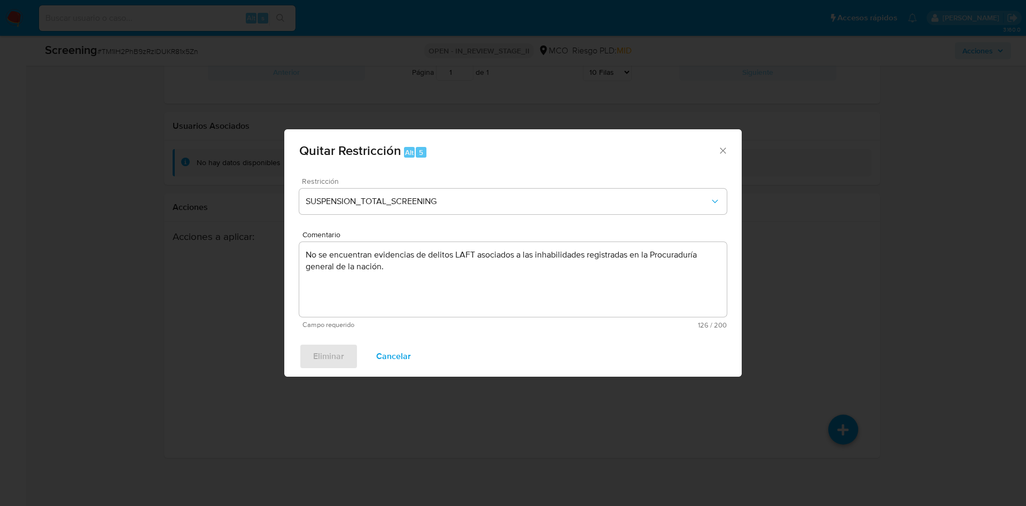
click at [334, 356] on div "Eliminar Cancelar" at bounding box center [513, 356] width 458 height 41
click at [401, 363] on span "Cancelar" at bounding box center [393, 357] width 35 height 24
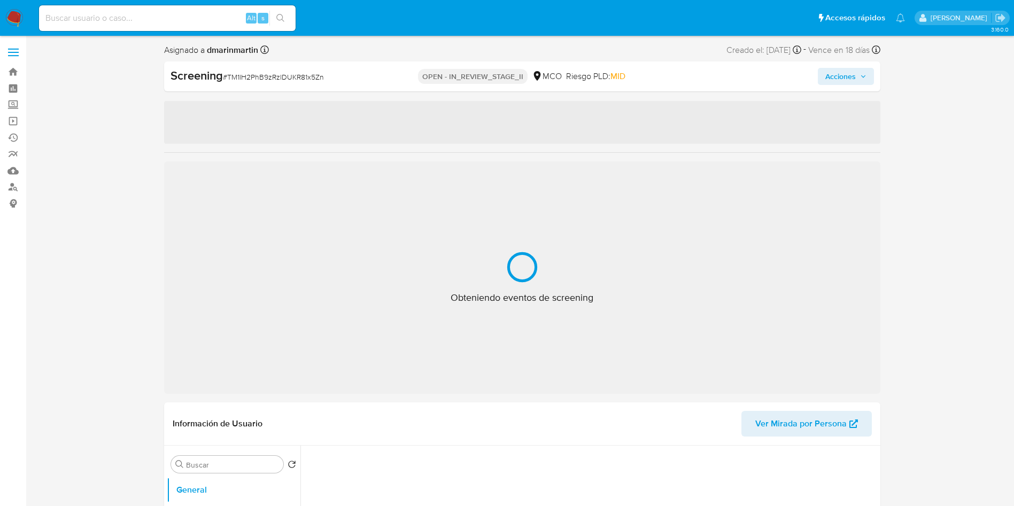
click at [847, 74] on span "Acciones" at bounding box center [840, 76] width 30 height 17
select select "10"
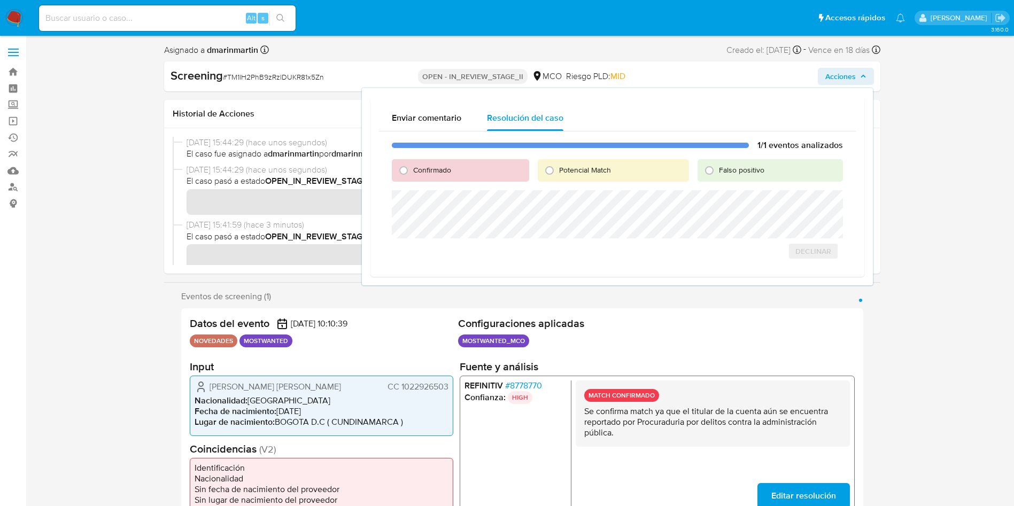
click at [782, 180] on div "Falso positivo" at bounding box center [770, 170] width 145 height 22
click at [764, 173] on span "Falso positivo" at bounding box center [741, 170] width 45 height 11
click at [718, 173] on input "Falso positivo" at bounding box center [709, 170] width 17 height 17
radio input "true"
click at [822, 268] on span "Cerrar Caso" at bounding box center [805, 263] width 51 height 15
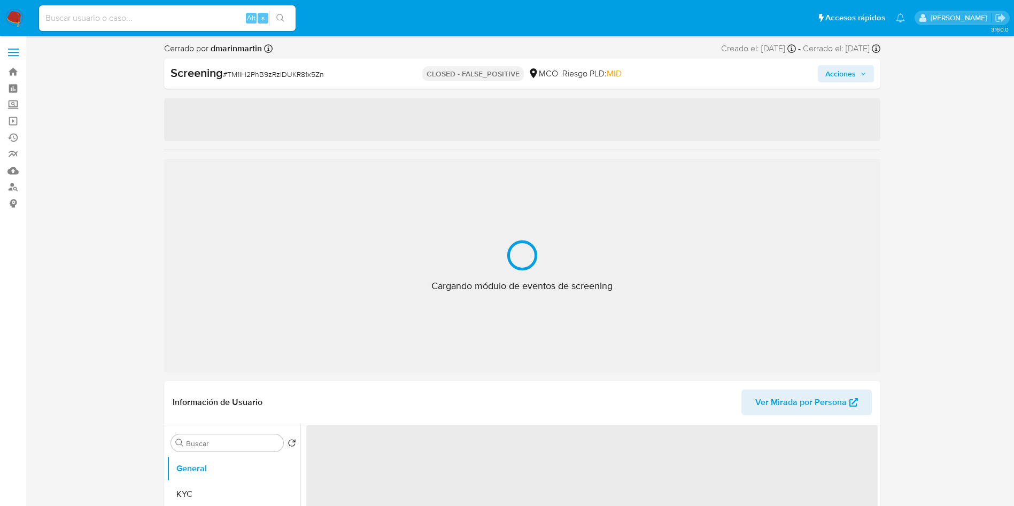
select select "10"
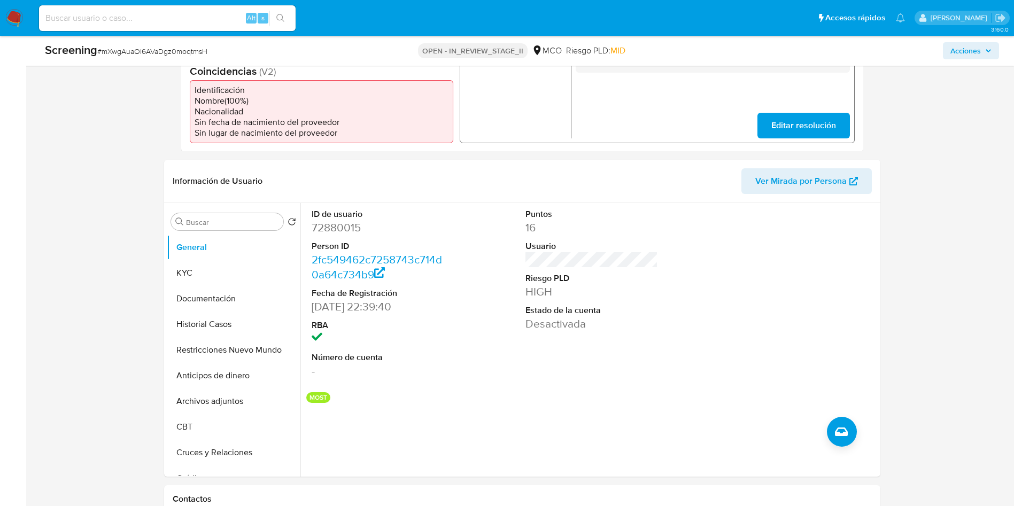
scroll to position [49, 0]
click at [226, 313] on button "Restricciones Nuevo Mundo" at bounding box center [229, 301] width 125 height 26
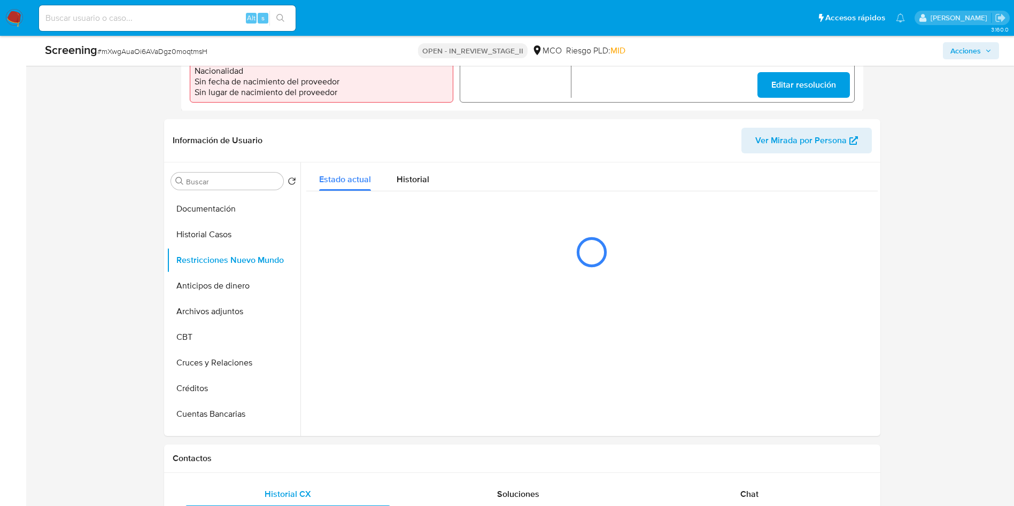
scroll to position [391, 0]
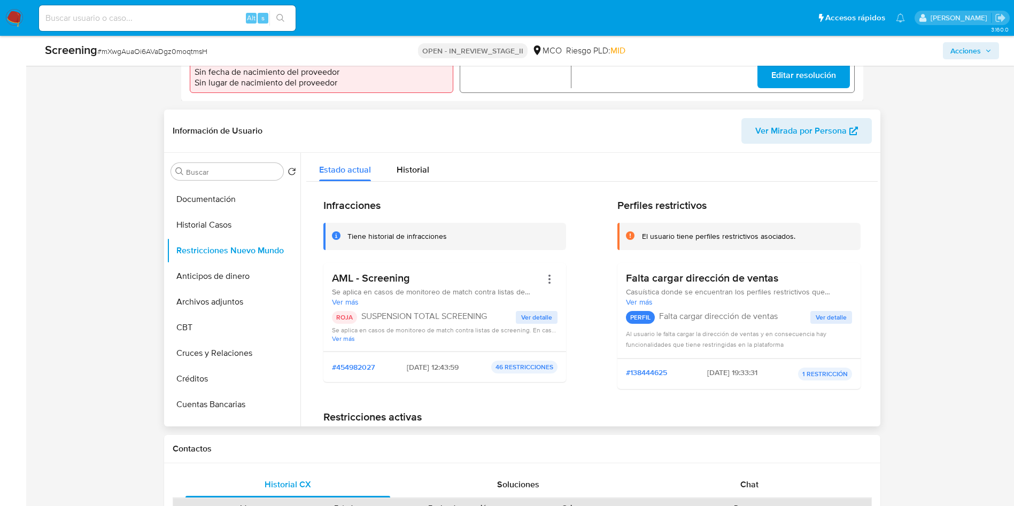
click at [556, 284] on div "AML - Screening Se aplica en casos de monitoreo de match contra listas de scree…" at bounding box center [444, 307] width 243 height 89
click at [552, 282] on button "Acciones" at bounding box center [550, 280] width 16 height 16
click at [430, 366] on button "Rehabilitar" at bounding box center [463, 366] width 187 height 26
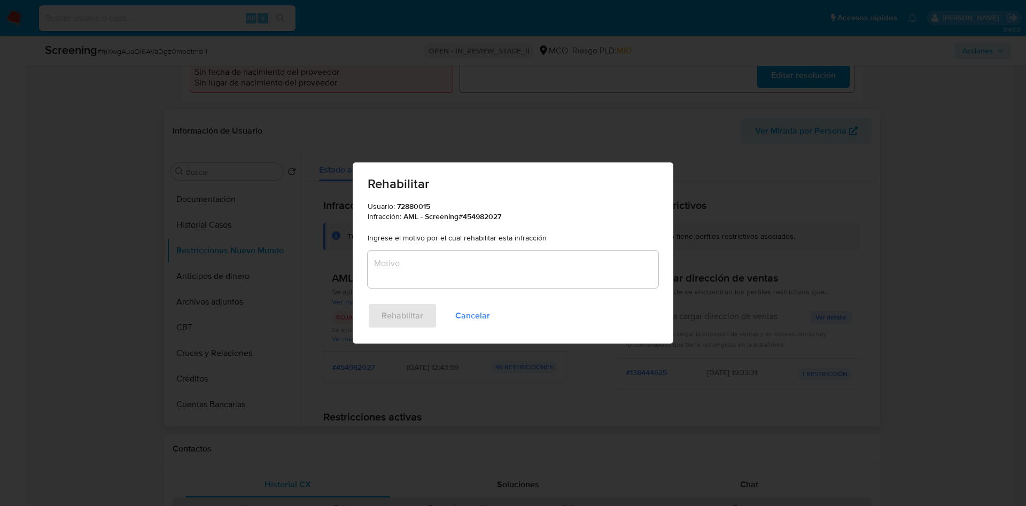
click at [456, 268] on textarea "Motivo" at bounding box center [513, 269] width 291 height 37
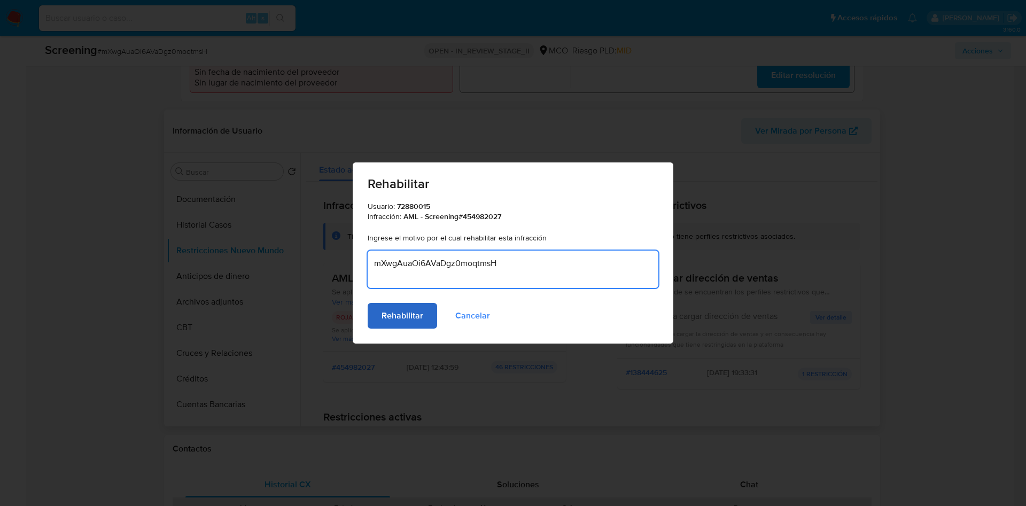
type textarea "mXwgAuaOi6AVaDgz0moqtmsH"
click at [414, 318] on span "Rehabilitar" at bounding box center [403, 316] width 42 height 24
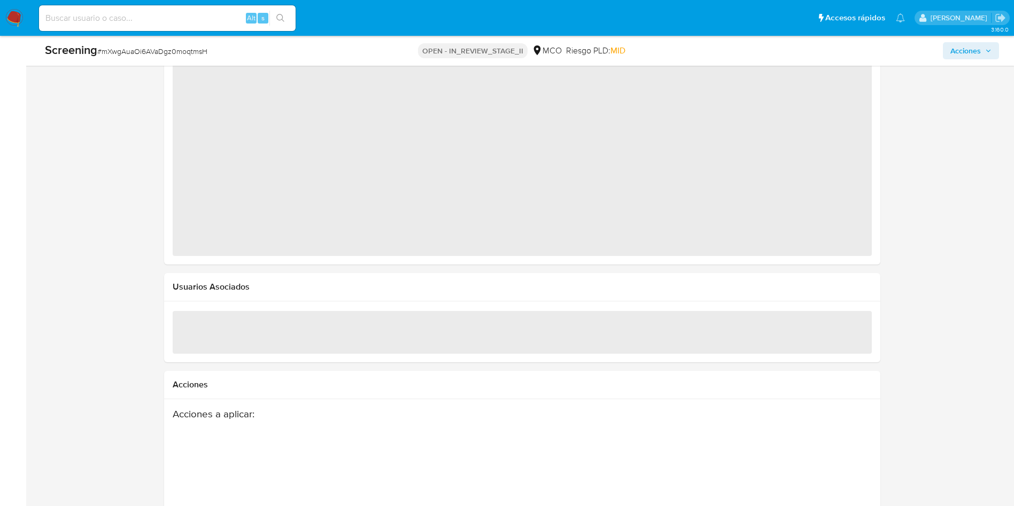
select select "10"
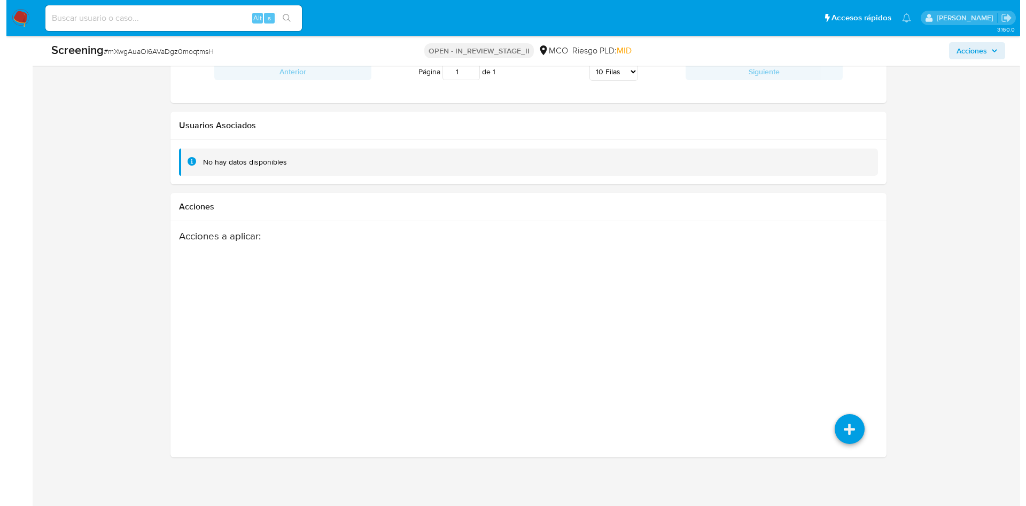
scroll to position [1414, 0]
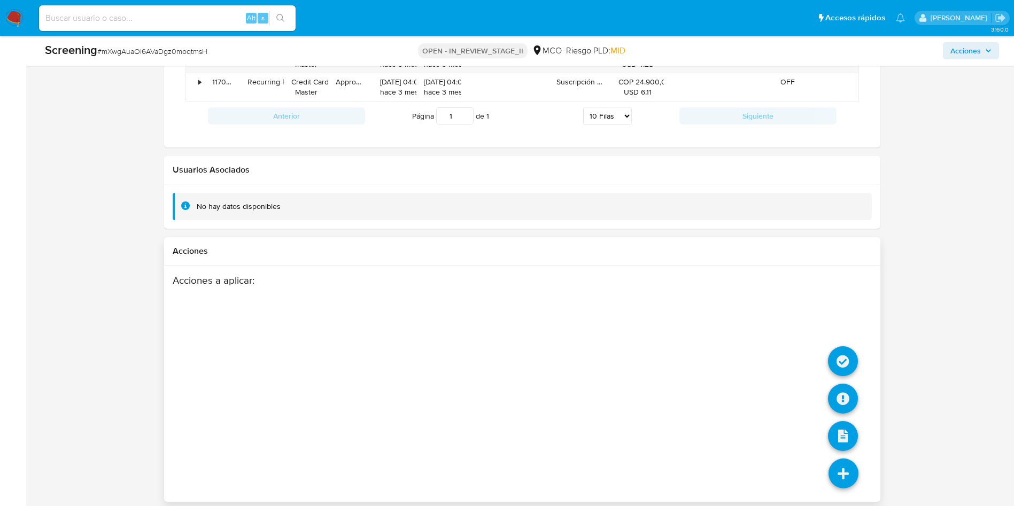
click at [842, 380] on li at bounding box center [843, 363] width 30 height 44
click at [839, 362] on icon at bounding box center [843, 361] width 30 height 30
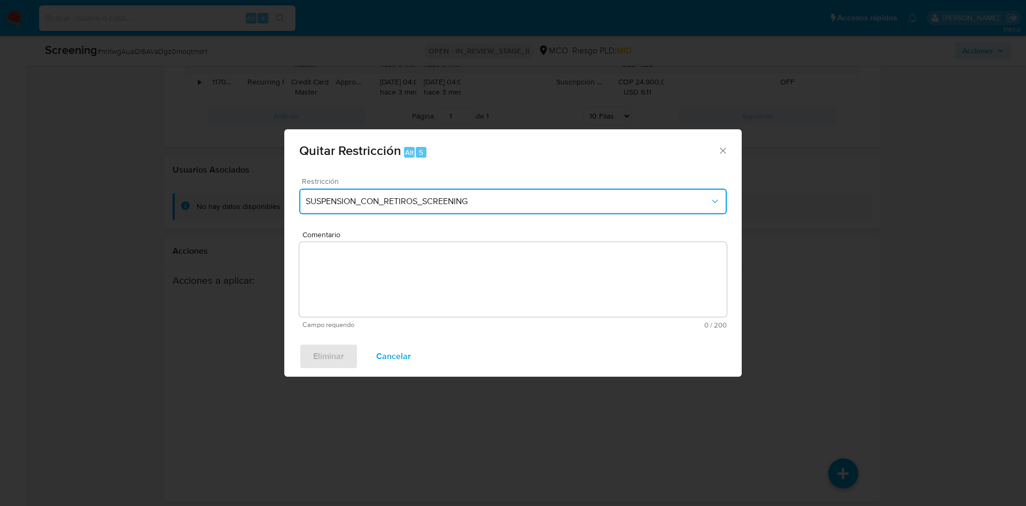
click at [521, 209] on button "SUSPENSION_CON_RETIROS_SCREENING" at bounding box center [513, 202] width 428 height 26
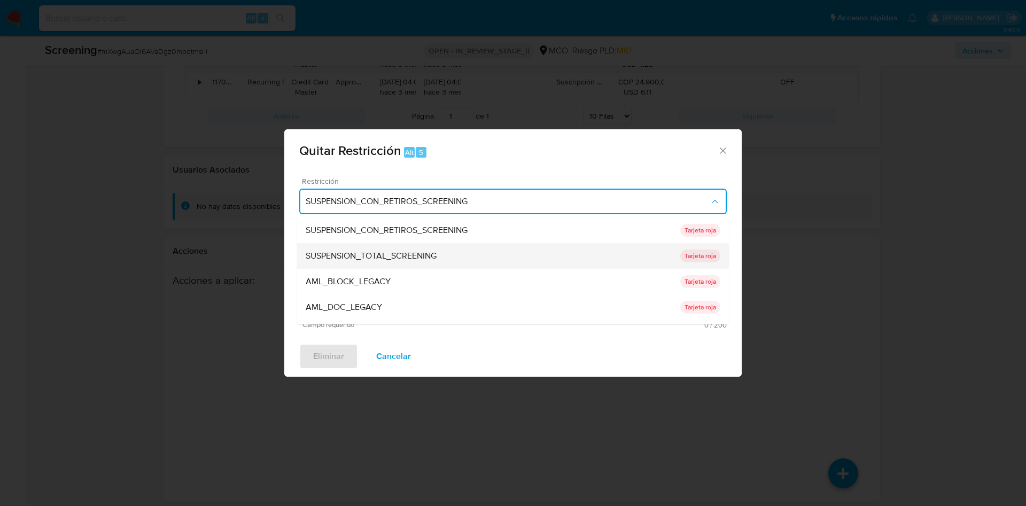
click at [453, 250] on div "SUSPENSION_TOTAL_SCREENING" at bounding box center [493, 256] width 375 height 26
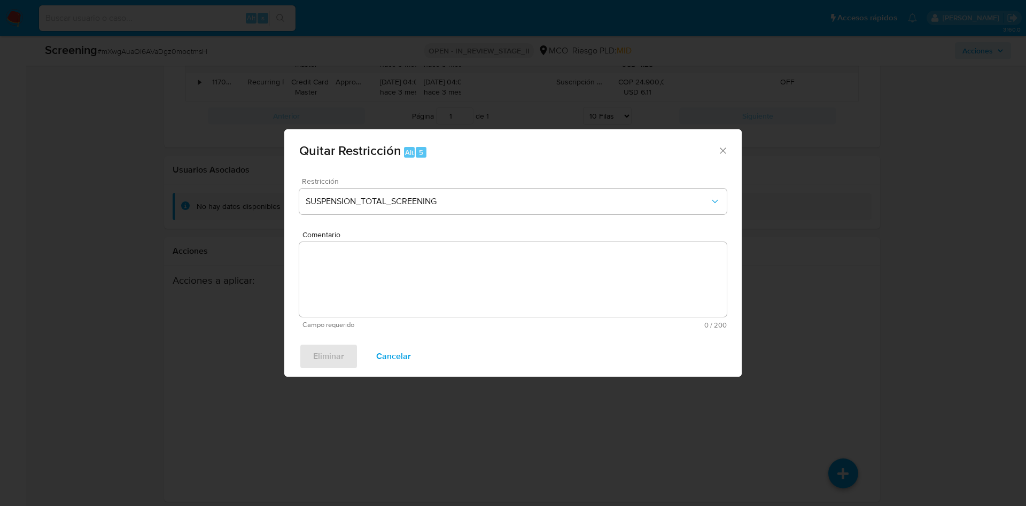
click at [419, 263] on textarea "Comentario" at bounding box center [513, 279] width 428 height 75
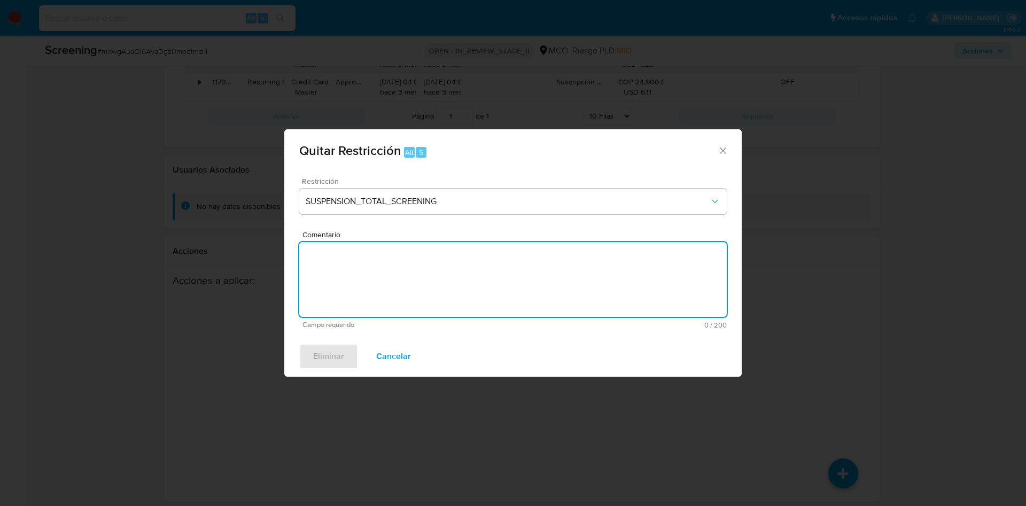
paste textarea "mXwgAuaOi6AVaDgz0moqtmsH"
type textarea "mXwgAuaOi6AVaDgz0moqtmsH"
click at [333, 372] on div "Eliminar Cancelar" at bounding box center [513, 356] width 458 height 41
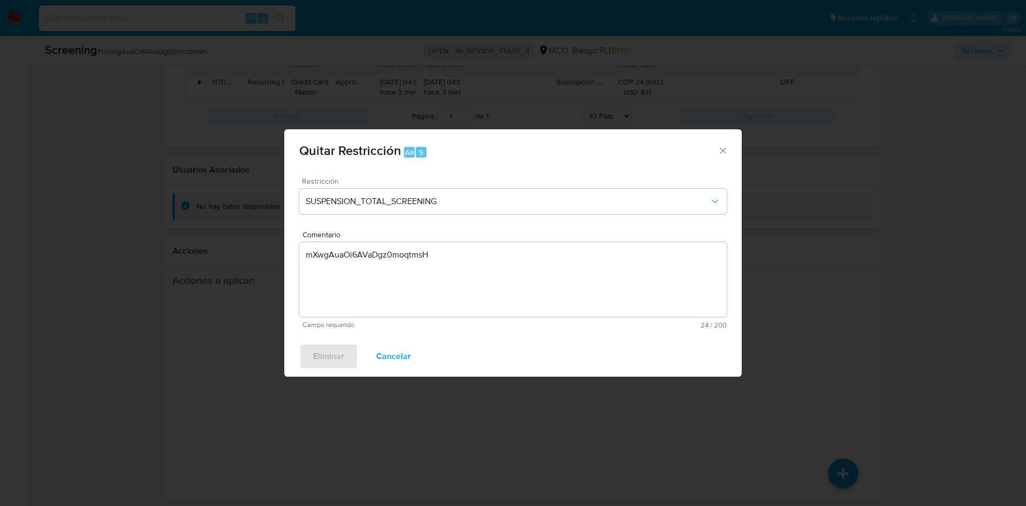
click at [412, 352] on button "Cancelar" at bounding box center [393, 357] width 63 height 26
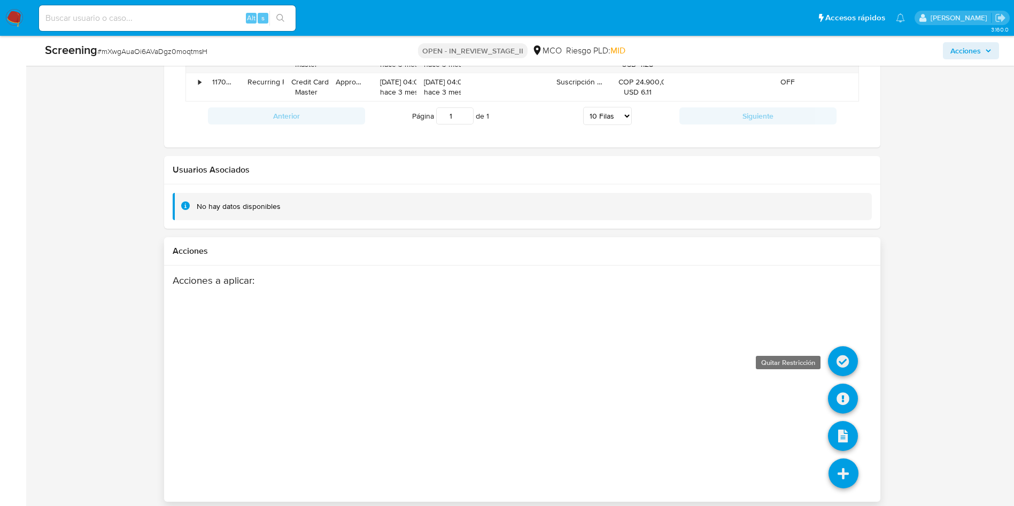
click at [841, 364] on icon at bounding box center [843, 361] width 30 height 30
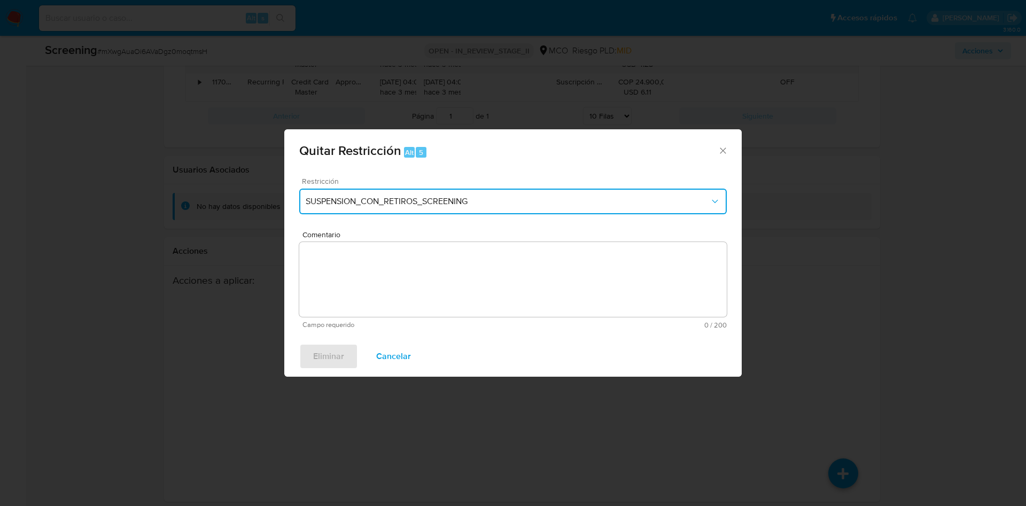
click at [507, 207] on button "SUSPENSION_CON_RETIROS_SCREENING" at bounding box center [513, 202] width 428 height 26
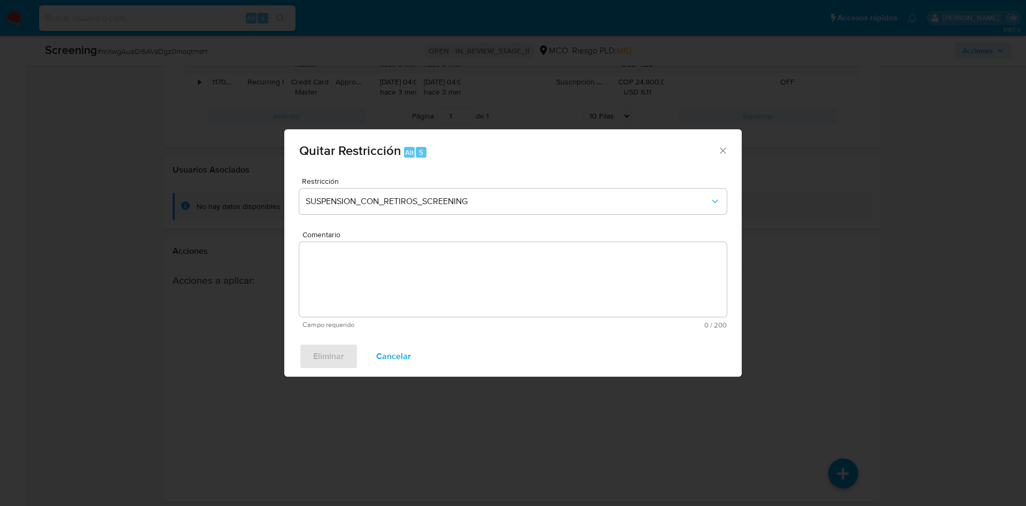
click at [469, 343] on div "Eliminar Cancelar" at bounding box center [513, 356] width 458 height 41
click at [446, 242] on textarea "Comentario" at bounding box center [513, 279] width 428 height 75
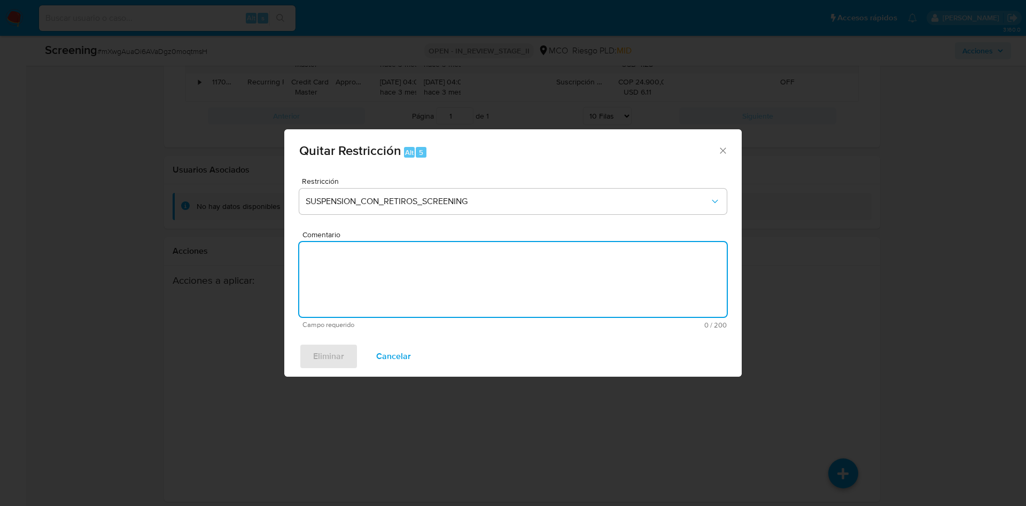
paste textarea "mXwgAuaOi6AVaDgz0moqtmsH"
type textarea "mXwgAuaOi6AVaDgz0moqtmsH"
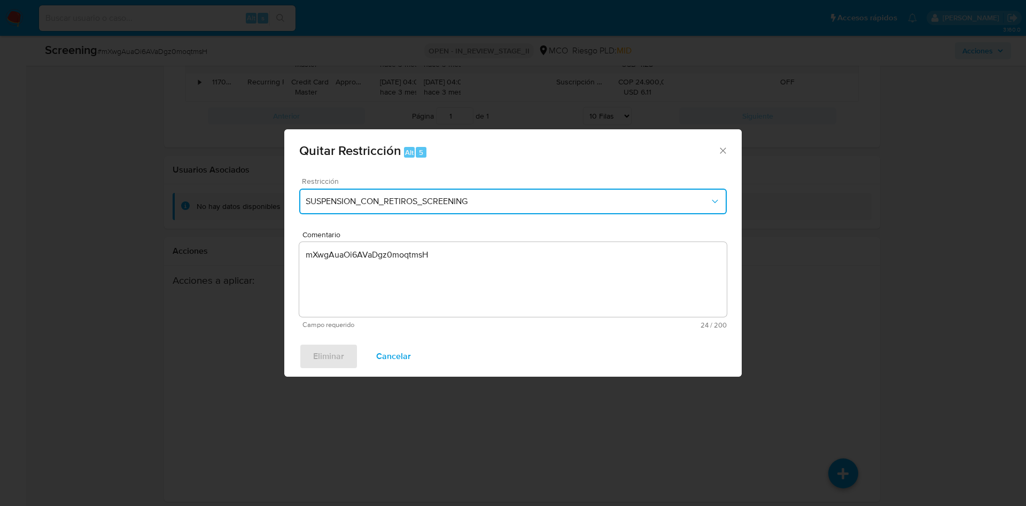
click at [451, 203] on span "SUSPENSION_CON_RETIROS_SCREENING" at bounding box center [508, 201] width 404 height 11
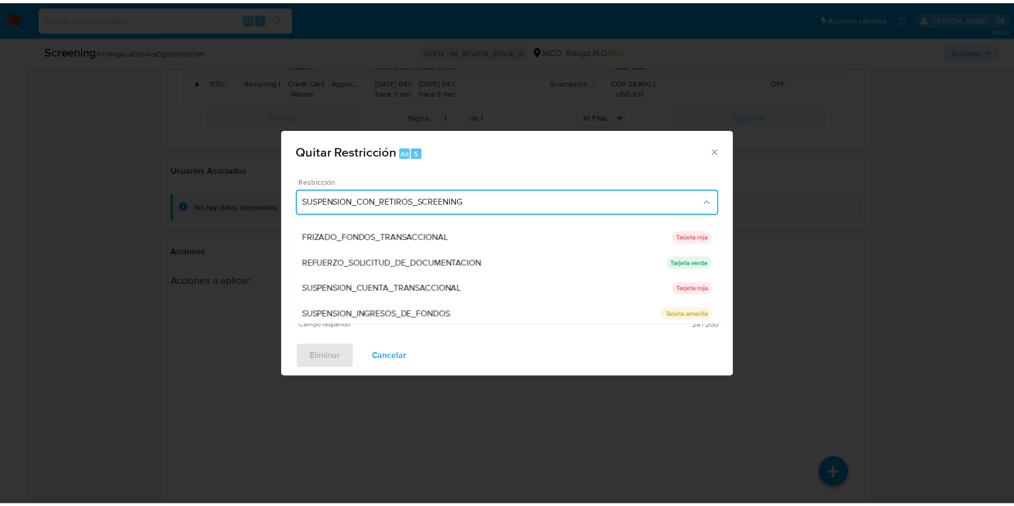
scroll to position [98, 0]
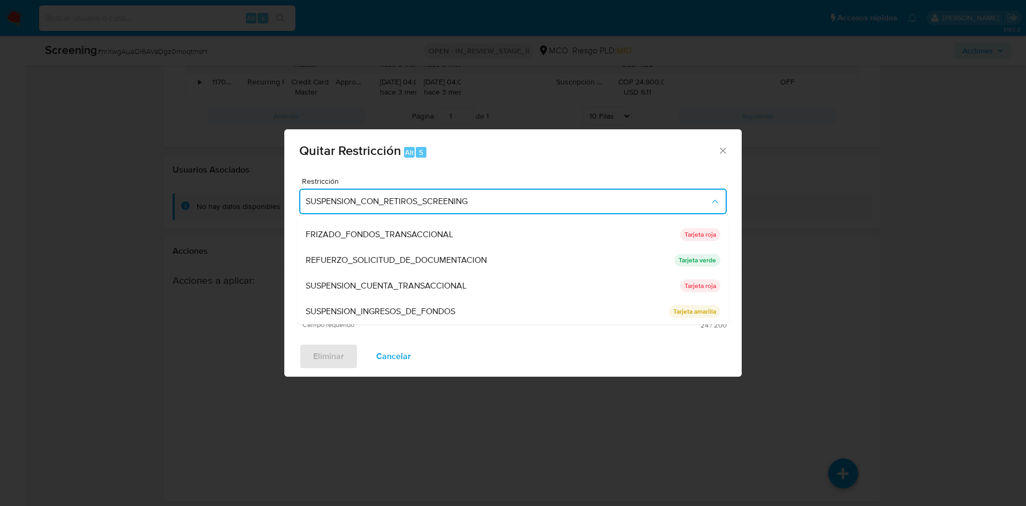
click at [871, 320] on div "Quitar Restricción Alt 5 Restricción SUSPENSION_CON_RETIROS_SCREENING SUSPENSIO…" at bounding box center [513, 253] width 1026 height 506
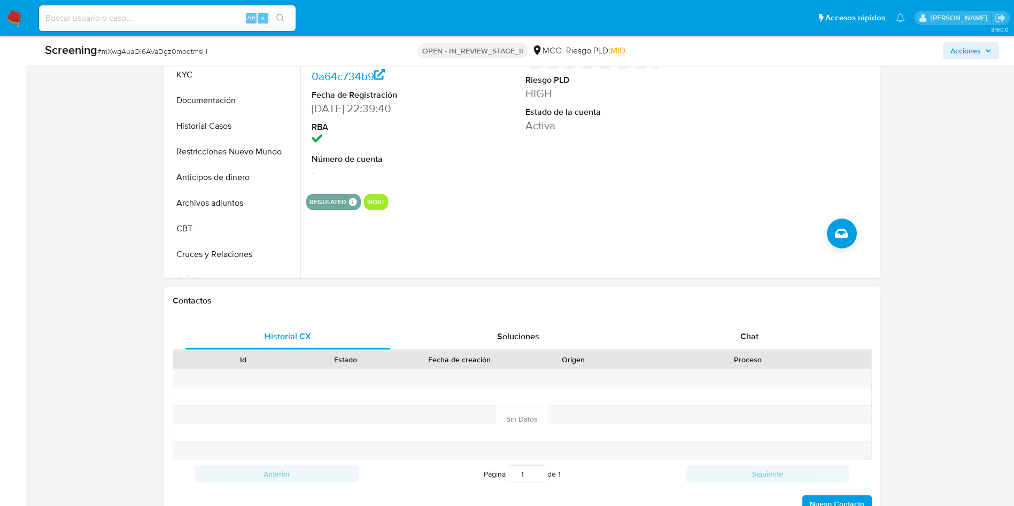
scroll to position [0, 0]
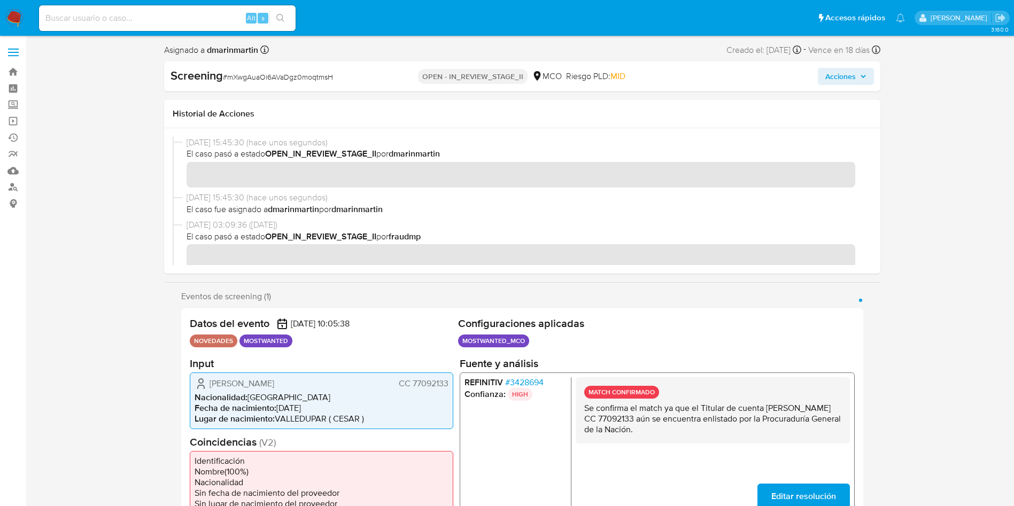
click at [841, 78] on span "Acciones" at bounding box center [840, 76] width 30 height 17
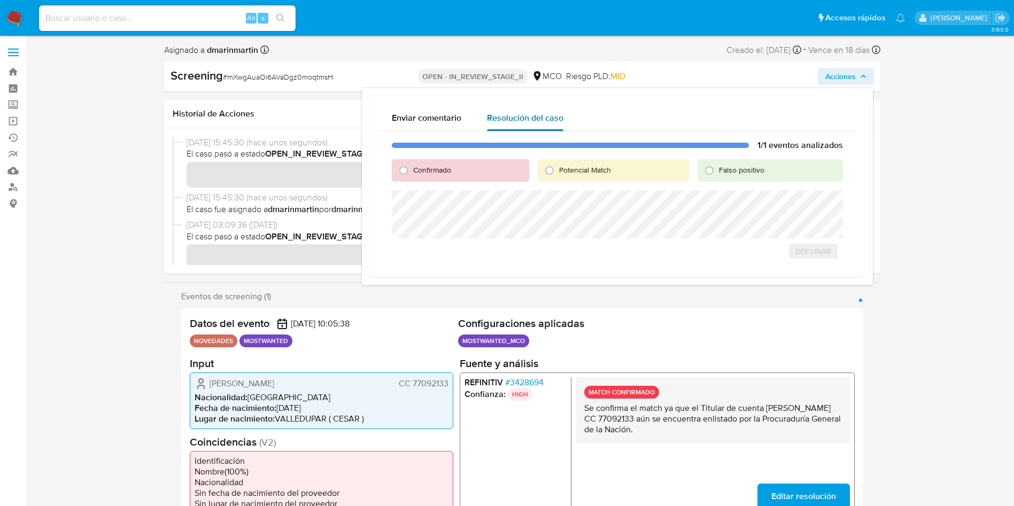
click at [517, 125] on div "Resolución del caso" at bounding box center [525, 118] width 76 height 26
click at [749, 175] on span "Falso positivo" at bounding box center [741, 170] width 45 height 11
click at [718, 175] on input "Falso positivo" at bounding box center [709, 170] width 17 height 17
radio input "true"
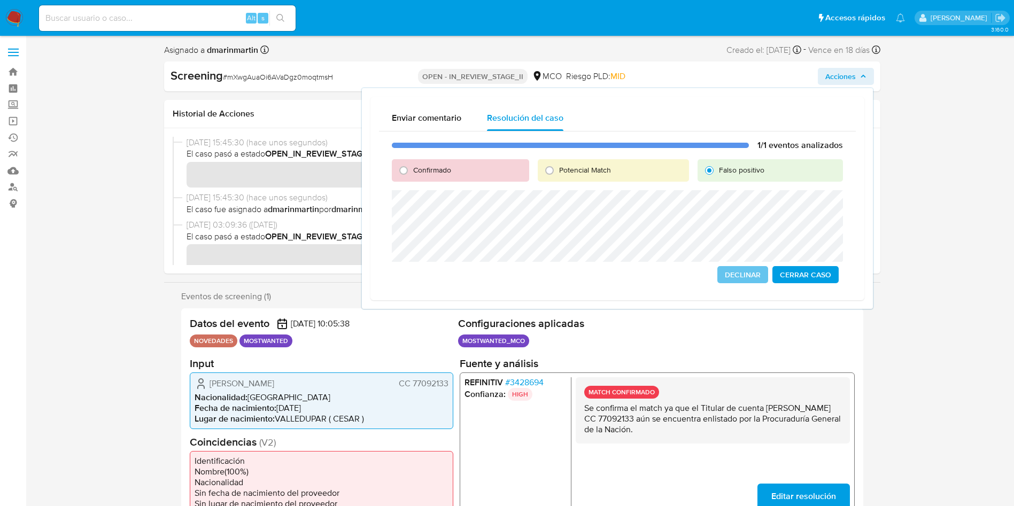
click at [809, 276] on span "Cerrar Caso" at bounding box center [805, 274] width 51 height 15
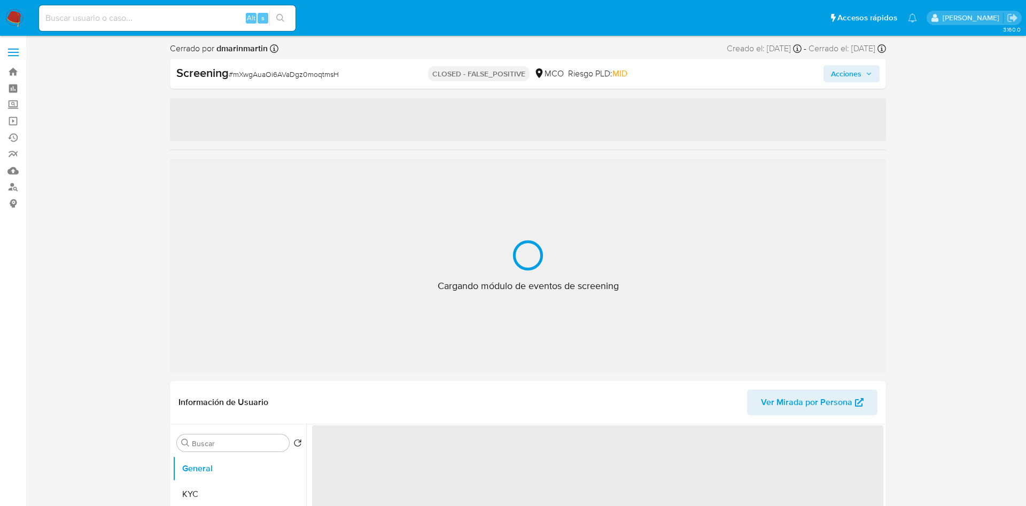
select select "10"
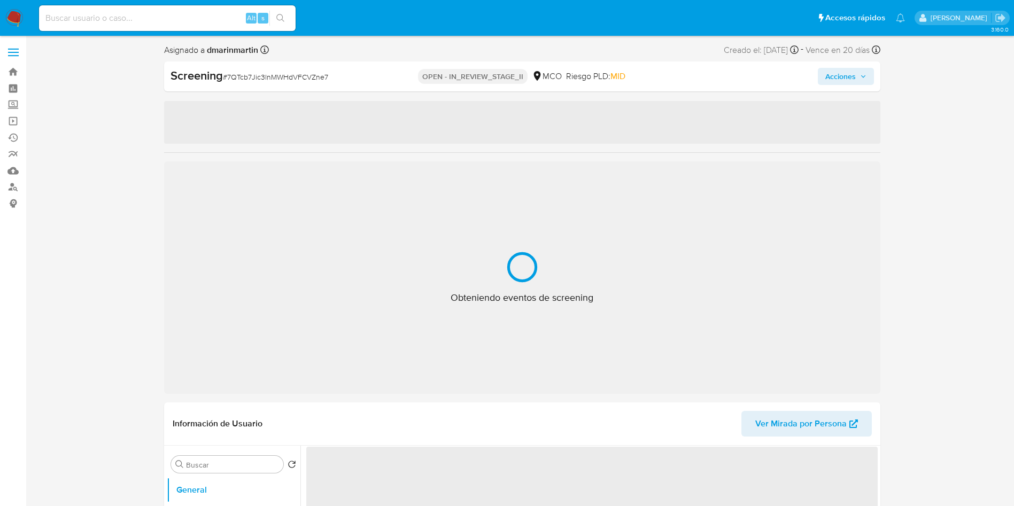
select select "10"
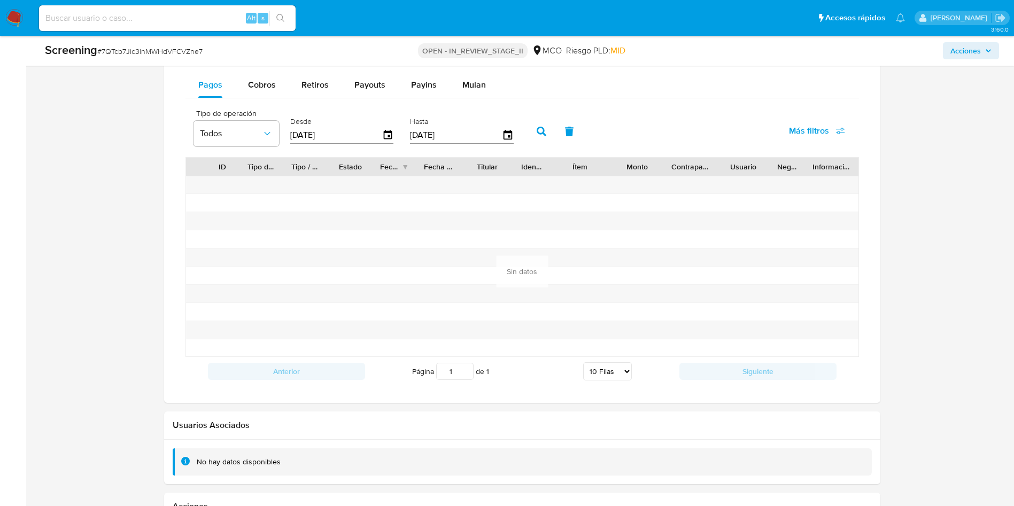
scroll to position [1470, 0]
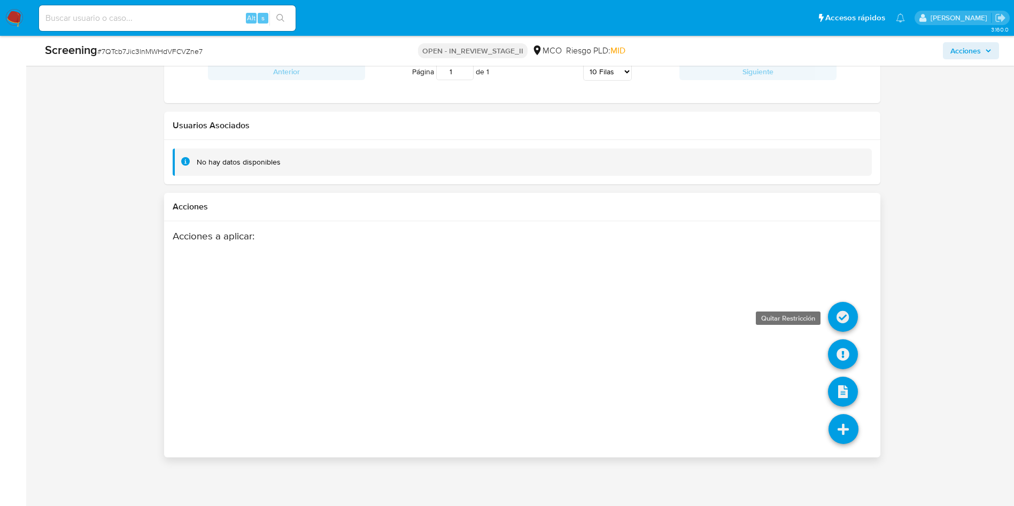
click at [847, 312] on icon at bounding box center [843, 317] width 30 height 30
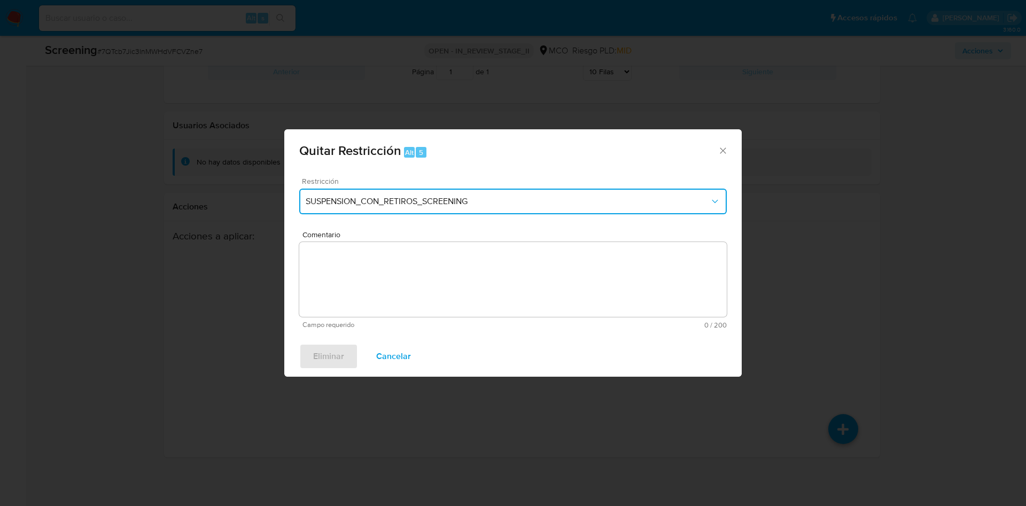
click at [453, 200] on span "SUSPENSION_CON_RETIROS_SCREENING" at bounding box center [508, 201] width 404 height 11
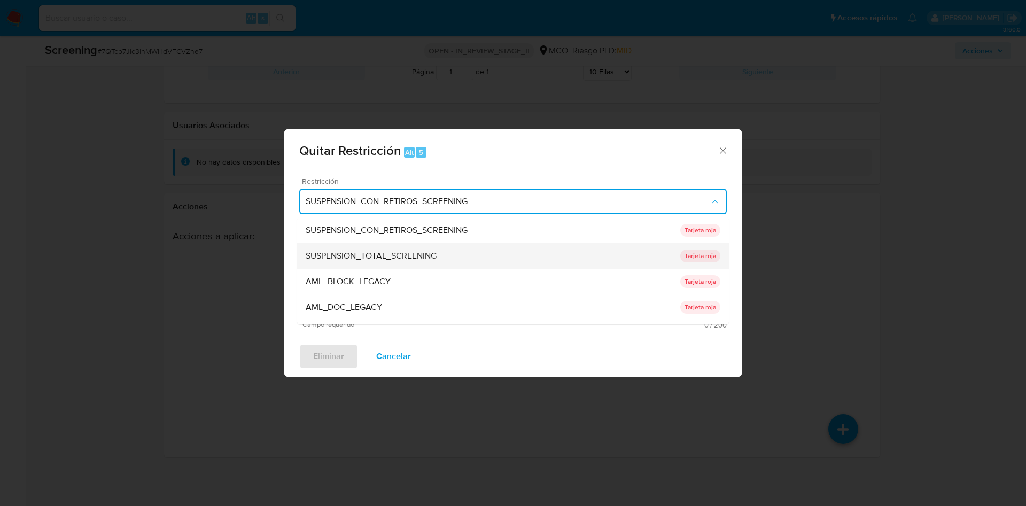
click at [387, 259] on span "SUSPENSION_TOTAL_SCREENING" at bounding box center [371, 256] width 131 height 11
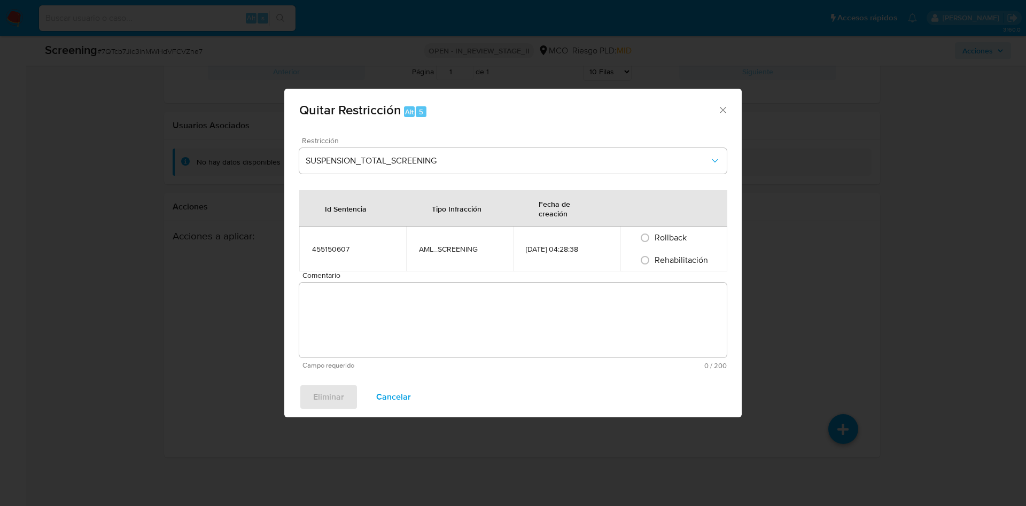
click at [375, 259] on td "455150607" at bounding box center [352, 249] width 107 height 45
click at [369, 315] on textarea "Comentario" at bounding box center [513, 320] width 428 height 75
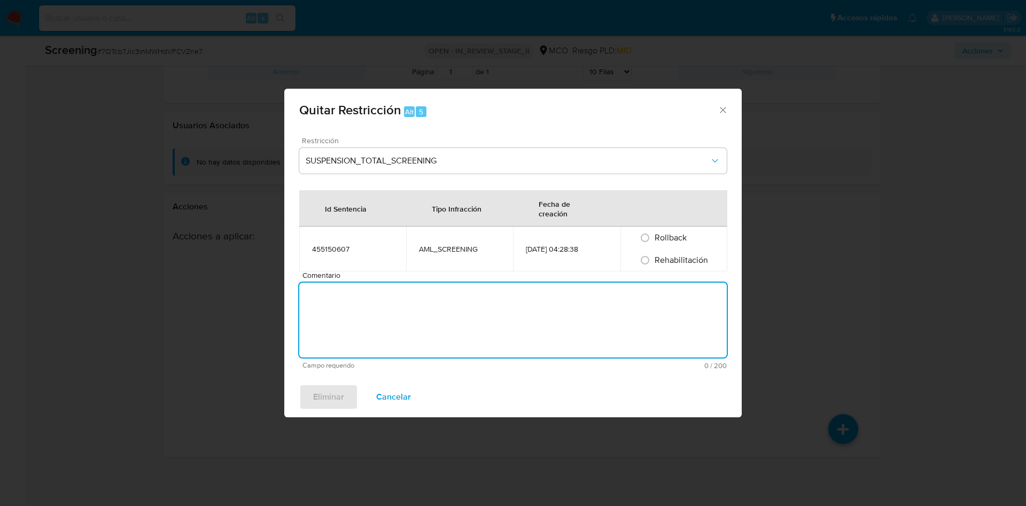
paste textarea "7QTcb7Jic3lnMWHdVFCVZne7"
type textarea "7QTcb7Jic3lnMWHdVFCVZne7"
click at [674, 259] on span "Rehabilitación" at bounding box center [681, 260] width 53 height 12
click at [654, 259] on input "Rehabilitación" at bounding box center [645, 260] width 17 height 17
radio input "true"
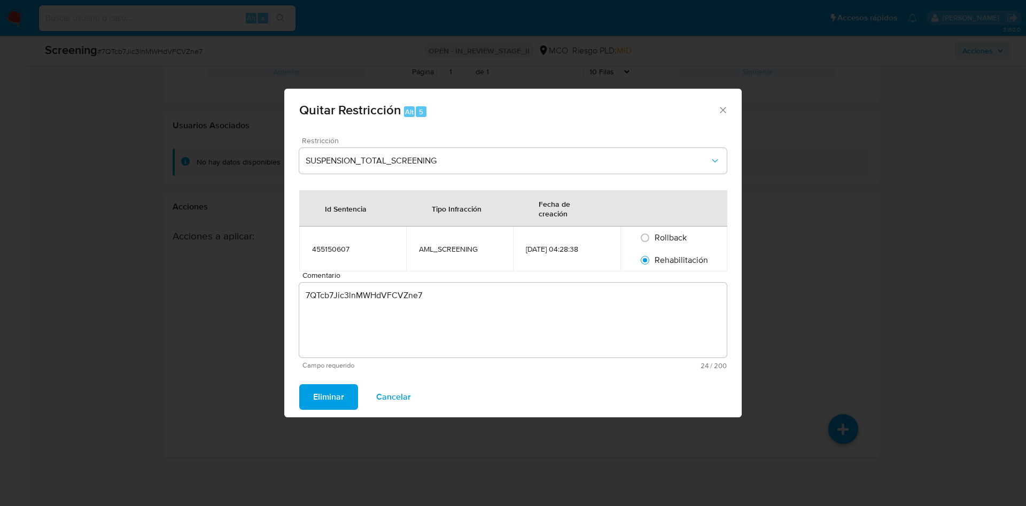
click at [313, 405] on button "Eliminar" at bounding box center [328, 397] width 59 height 26
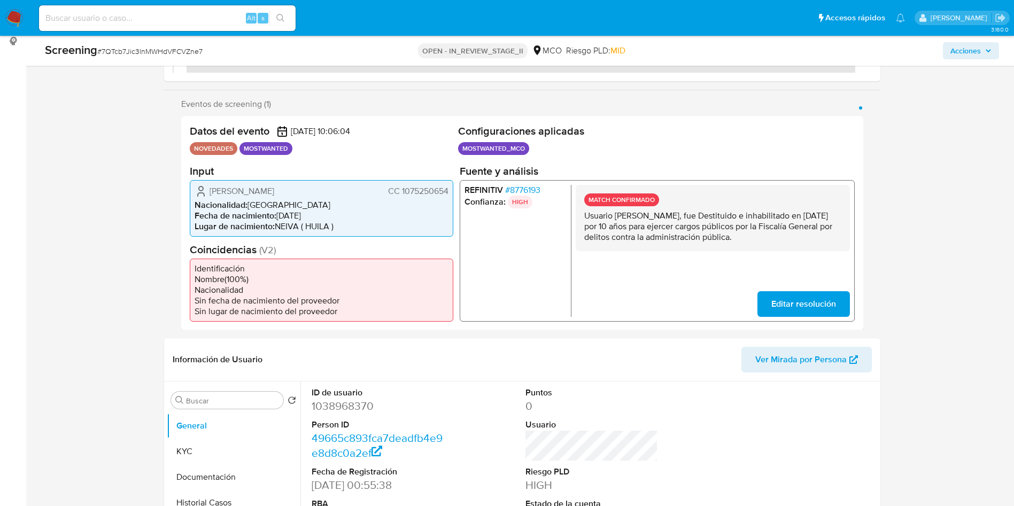
scroll to position [0, 0]
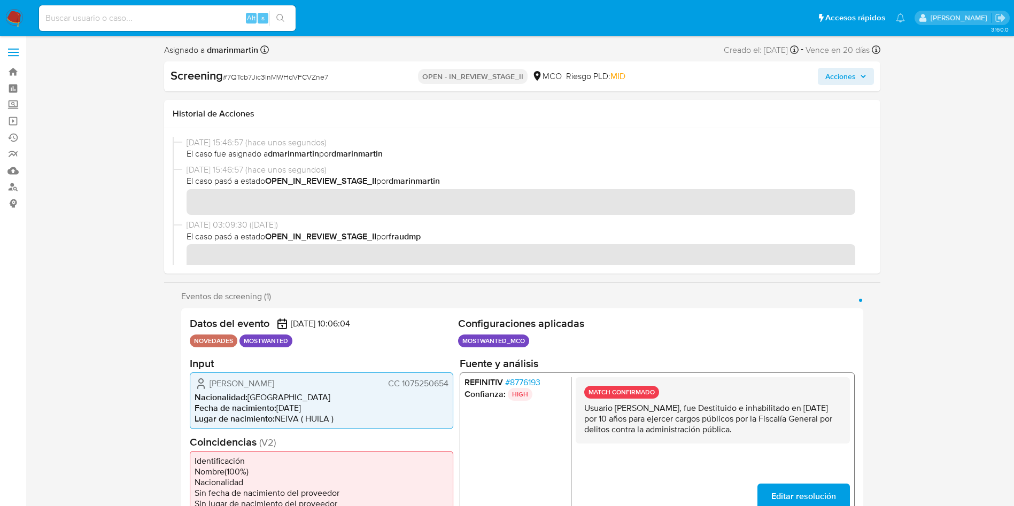
click at [850, 80] on span "Acciones" at bounding box center [840, 76] width 30 height 17
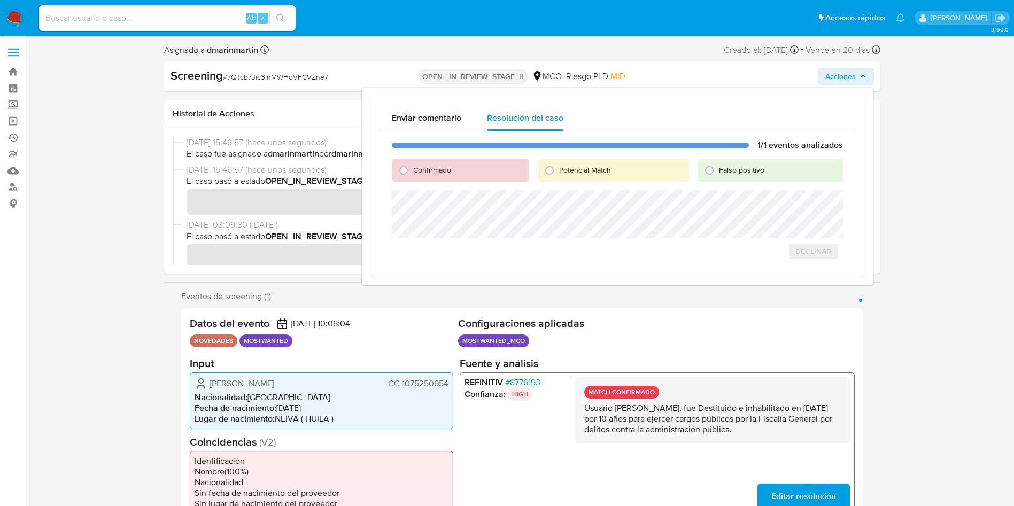
click at [755, 170] on span "Falso positivo" at bounding box center [741, 170] width 45 height 11
click at [718, 170] on input "Falso positivo" at bounding box center [709, 170] width 17 height 17
radio input "true"
click at [751, 172] on span "Falso positivo" at bounding box center [741, 170] width 45 height 11
click at [718, 172] on input "Falso positivo" at bounding box center [709, 170] width 17 height 17
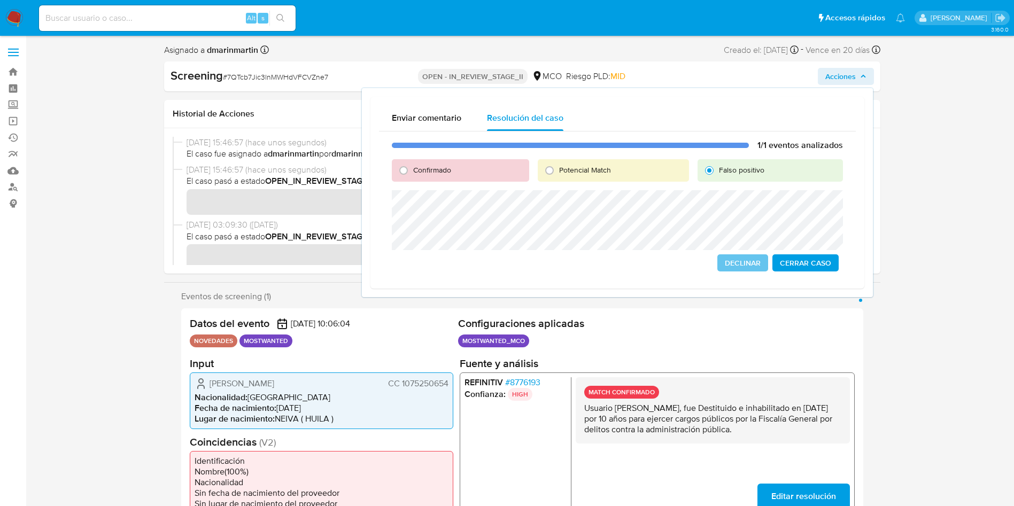
click at [809, 258] on span "Cerrar Caso" at bounding box center [805, 263] width 51 height 15
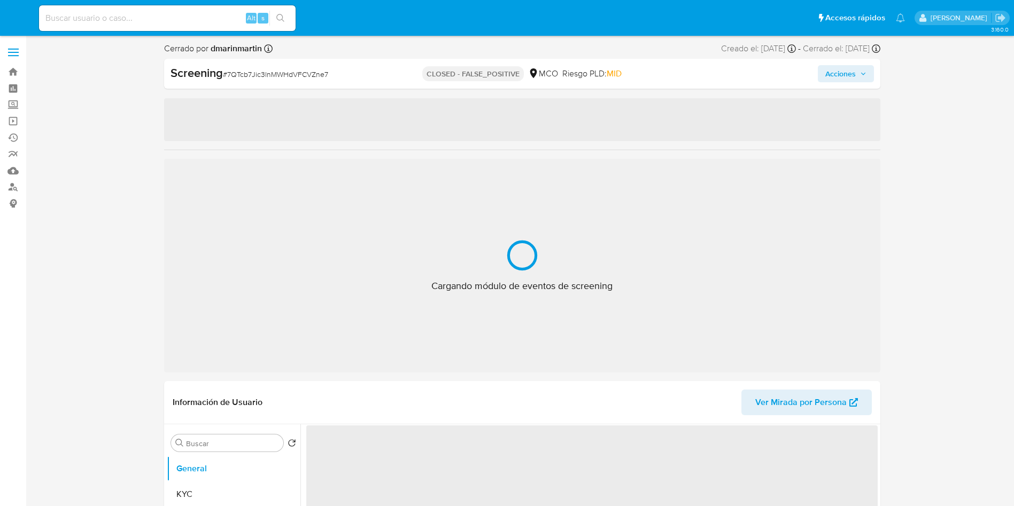
select select "10"
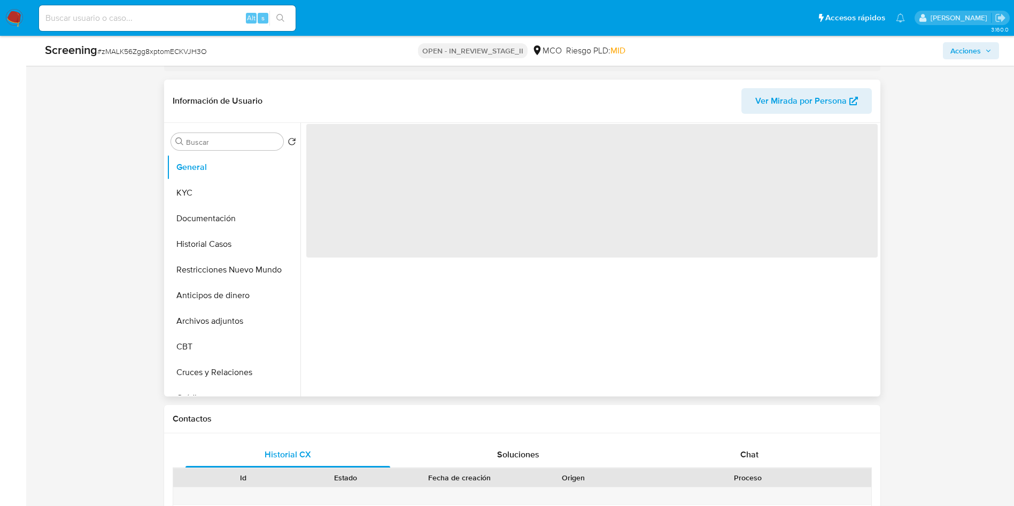
select select "10"
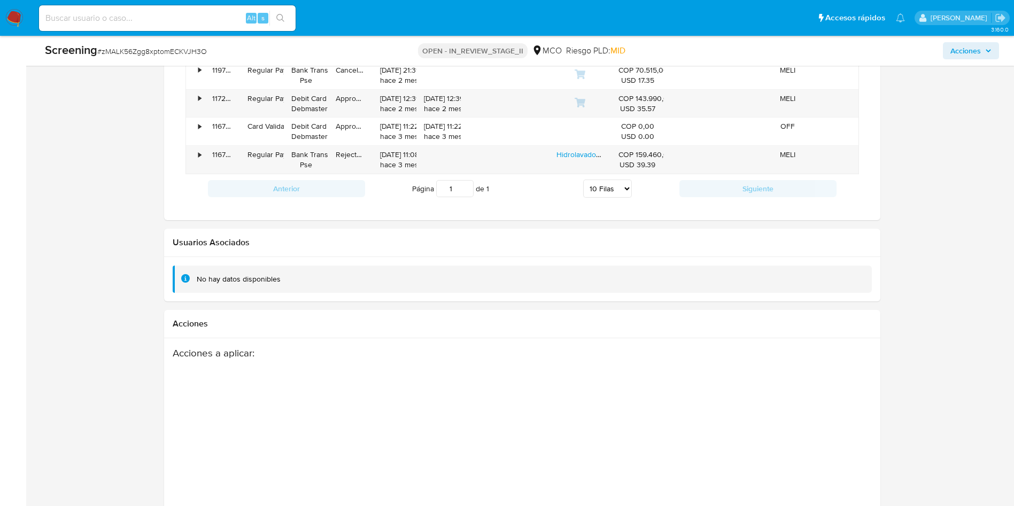
scroll to position [1486, 0]
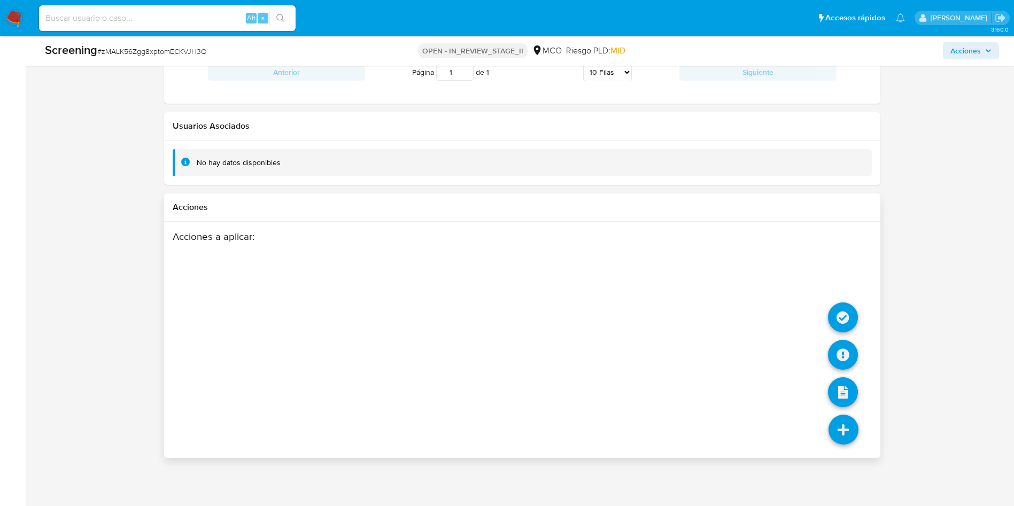
click at [847, 431] on icon at bounding box center [844, 430] width 30 height 30
click at [848, 308] on icon at bounding box center [843, 318] width 30 height 30
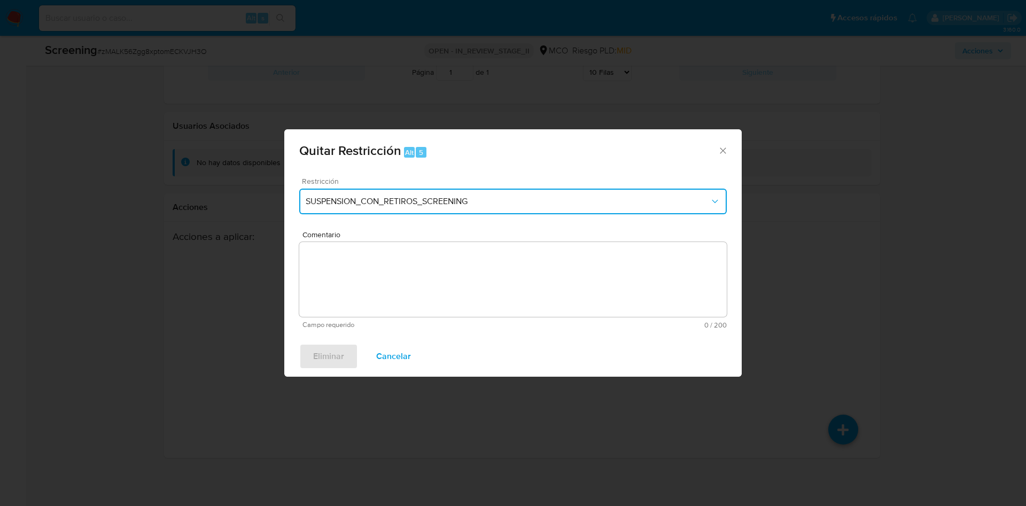
click at [502, 200] on span "SUSPENSION_CON_RETIROS_SCREENING" at bounding box center [508, 201] width 404 height 11
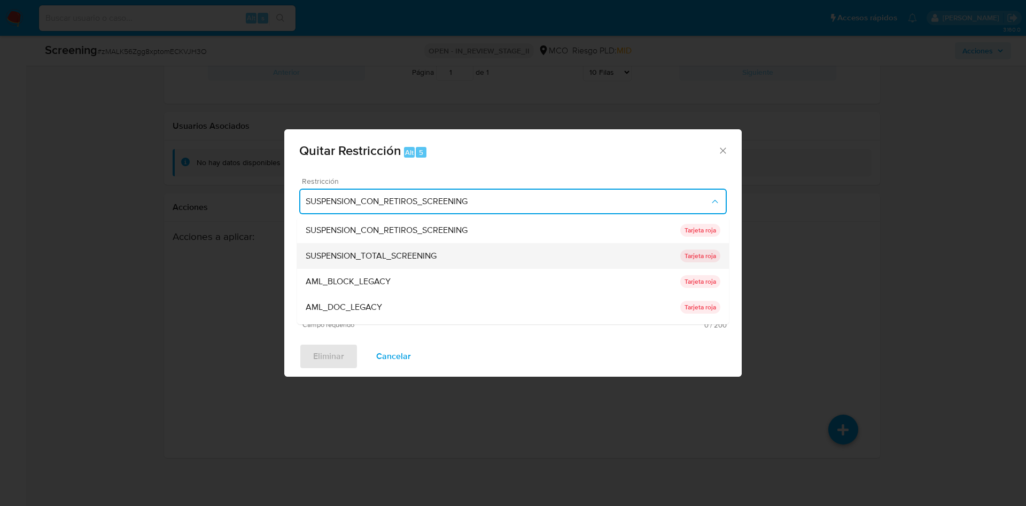
click at [405, 254] on span "SUSPENSION_TOTAL_SCREENING" at bounding box center [371, 256] width 131 height 11
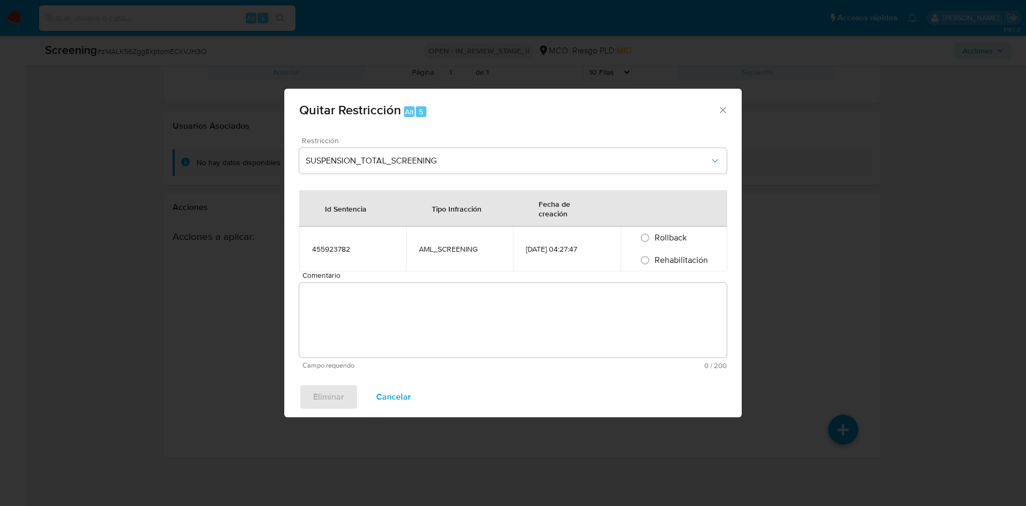
click at [365, 267] on td "455923782" at bounding box center [352, 249] width 107 height 45
click at [374, 306] on textarea "Comentario" at bounding box center [513, 320] width 428 height 75
paste textarea "zMALK56Zgg8xptomECKVJH3O"
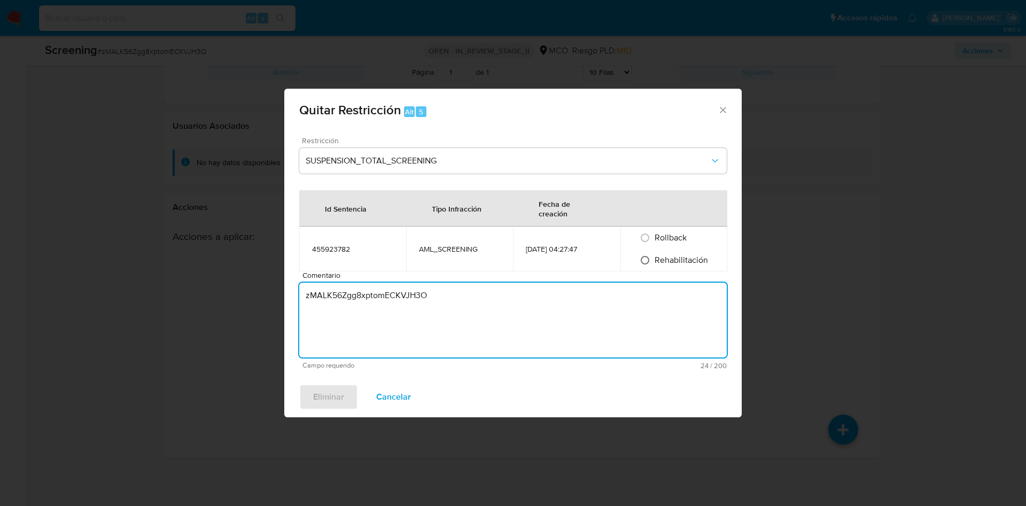
type textarea "zMALK56Zgg8xptomECKVJH3O"
click at [650, 257] on input "Rehabilitación" at bounding box center [645, 260] width 17 height 17
radio input "true"
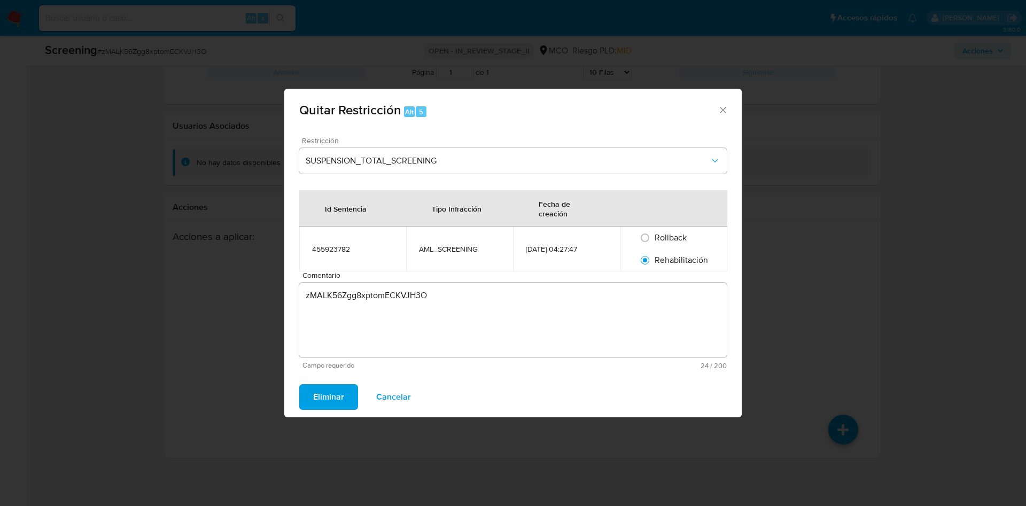
click at [333, 295] on textarea "zMALK56Zgg8xptomECKVJH3O" at bounding box center [513, 320] width 428 height 75
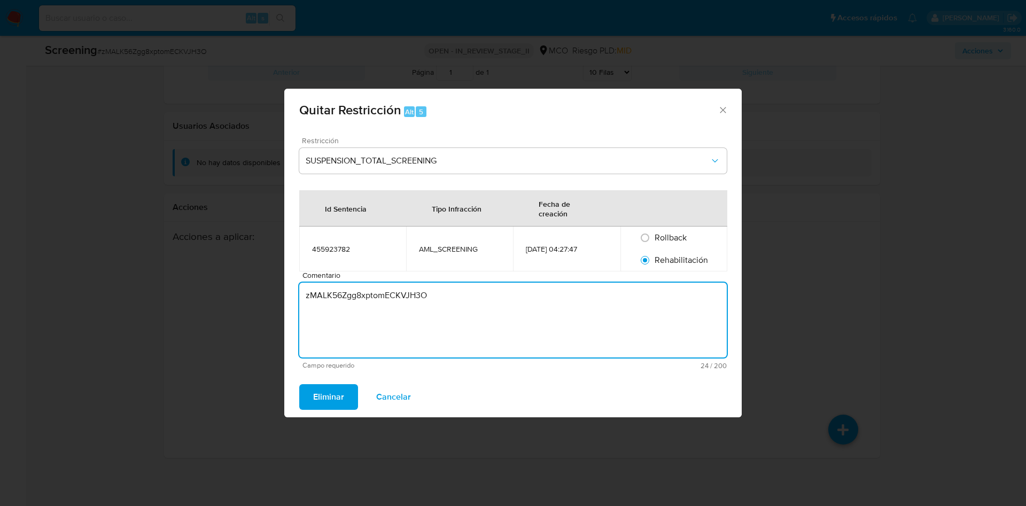
click at [333, 295] on textarea "zMALK56Zgg8xptomECKVJH3O" at bounding box center [513, 320] width 428 height 75
paste textarea "No se encuentran evidencias de delitos LAFT asociados a las inhabilidades regis…"
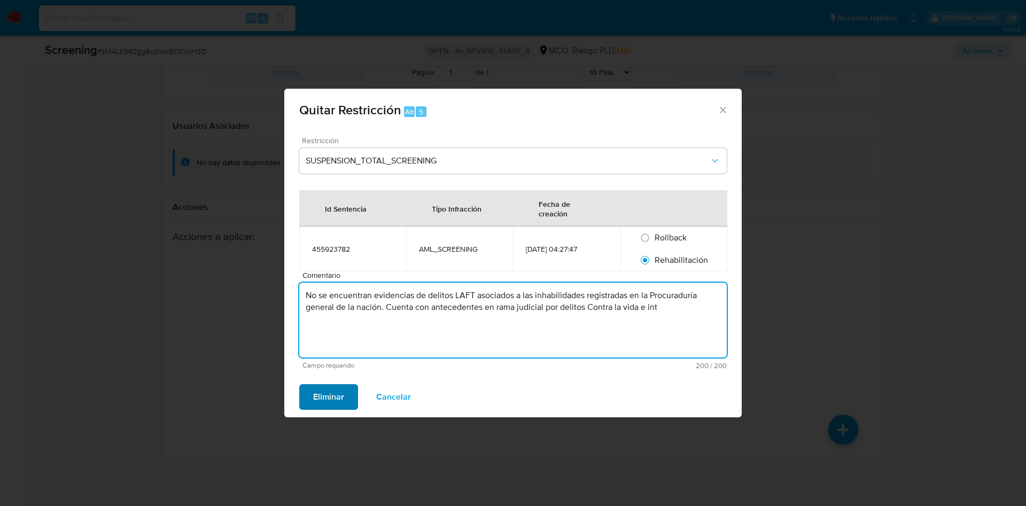
type textarea "No se encuentran evidencias de delitos LAFT asociados a las inhabilidades regis…"
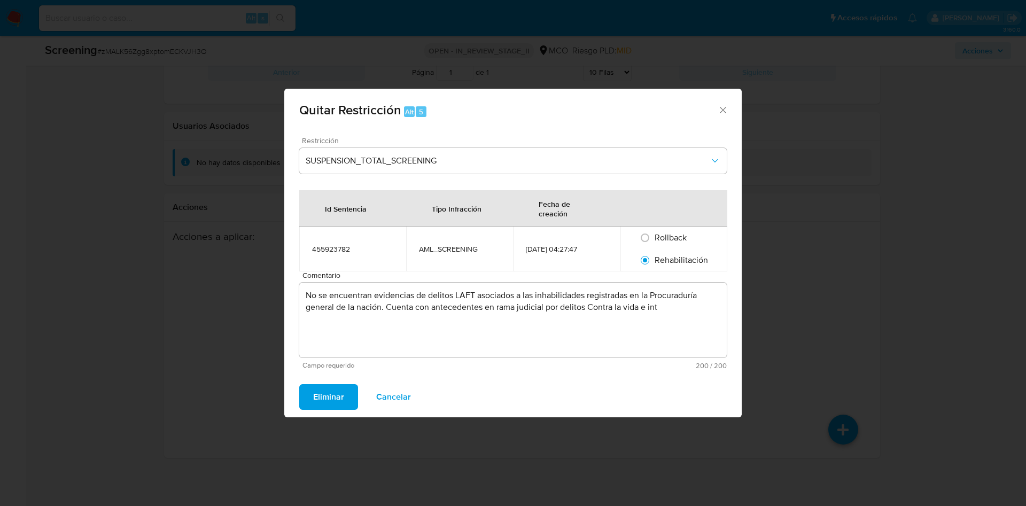
click at [321, 390] on span "Eliminar" at bounding box center [328, 397] width 31 height 24
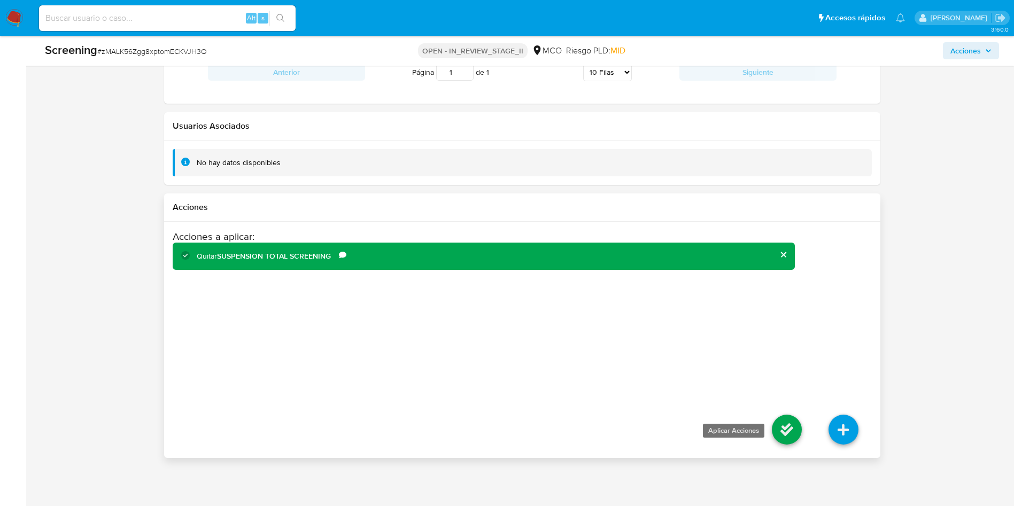
click at [795, 443] on icon at bounding box center [787, 430] width 30 height 30
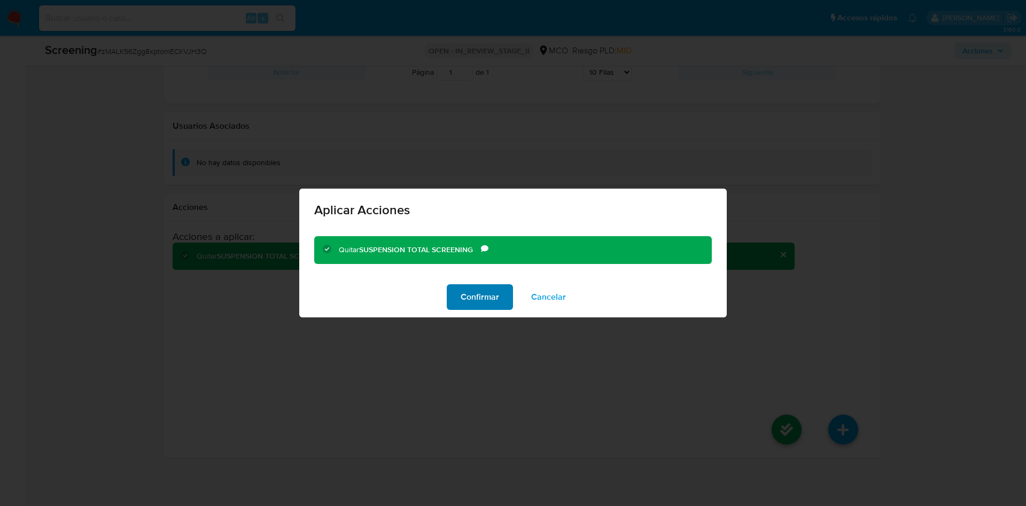
click at [475, 299] on span "Confirmar" at bounding box center [480, 297] width 38 height 24
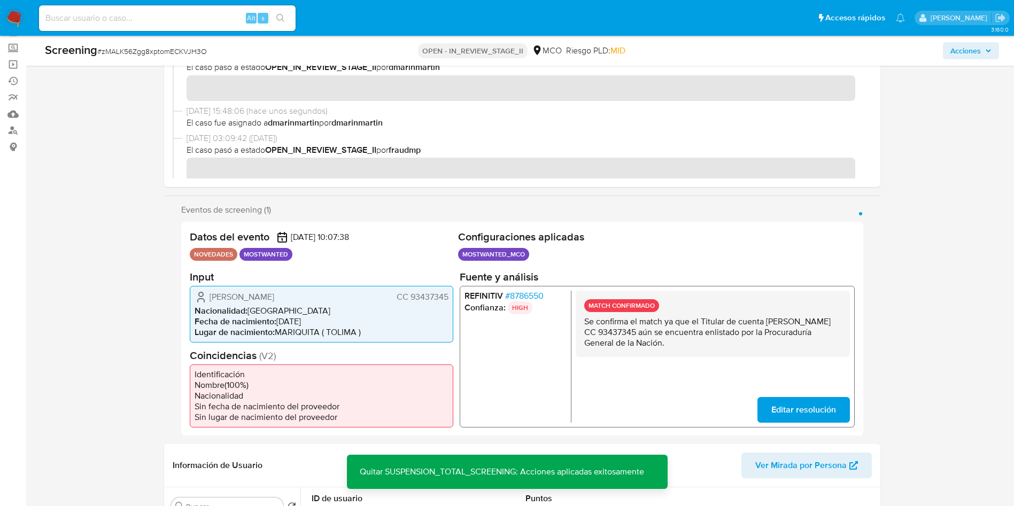
scroll to position [0, 0]
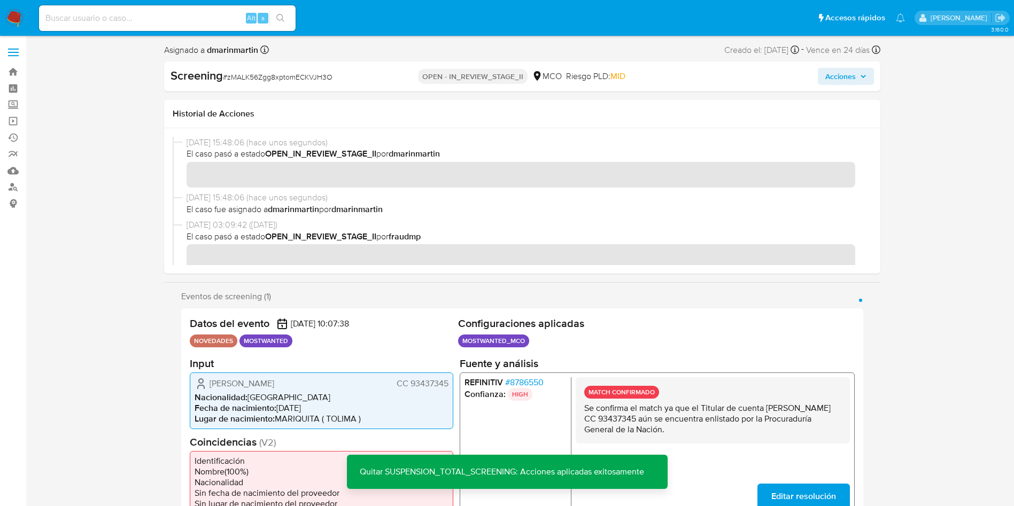
click at [856, 68] on button "Acciones" at bounding box center [846, 76] width 56 height 17
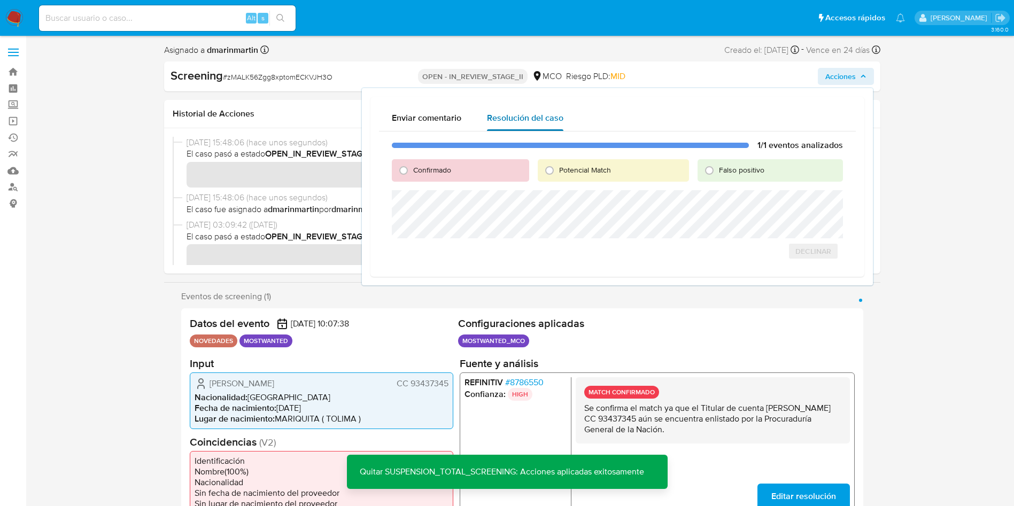
click at [516, 119] on span "Resolución del caso" at bounding box center [525, 118] width 76 height 12
click at [761, 166] on span "Falso positivo" at bounding box center [741, 170] width 45 height 11
click at [718, 166] on input "Falso positivo" at bounding box center [709, 170] width 17 height 17
radio input "true"
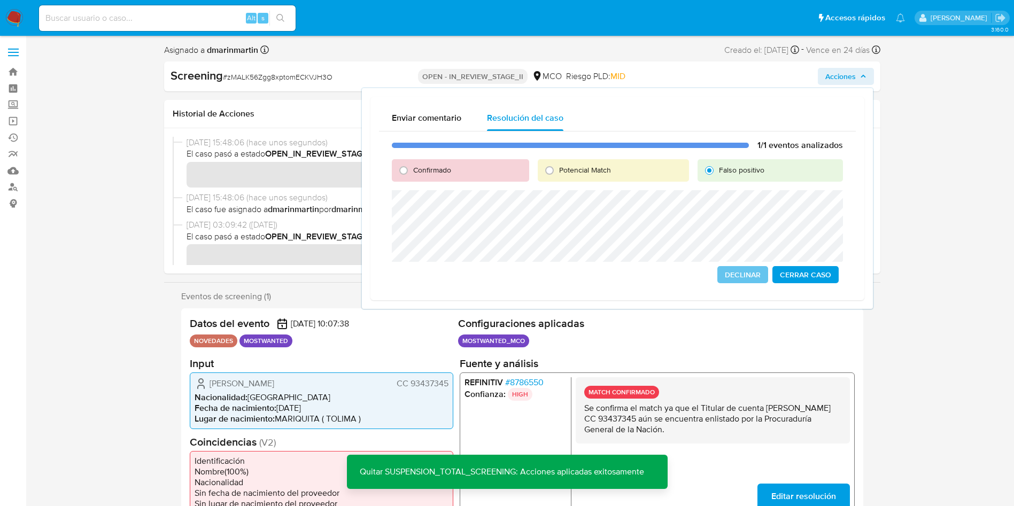
click at [806, 275] on span "Cerrar Caso" at bounding box center [805, 274] width 51 height 15
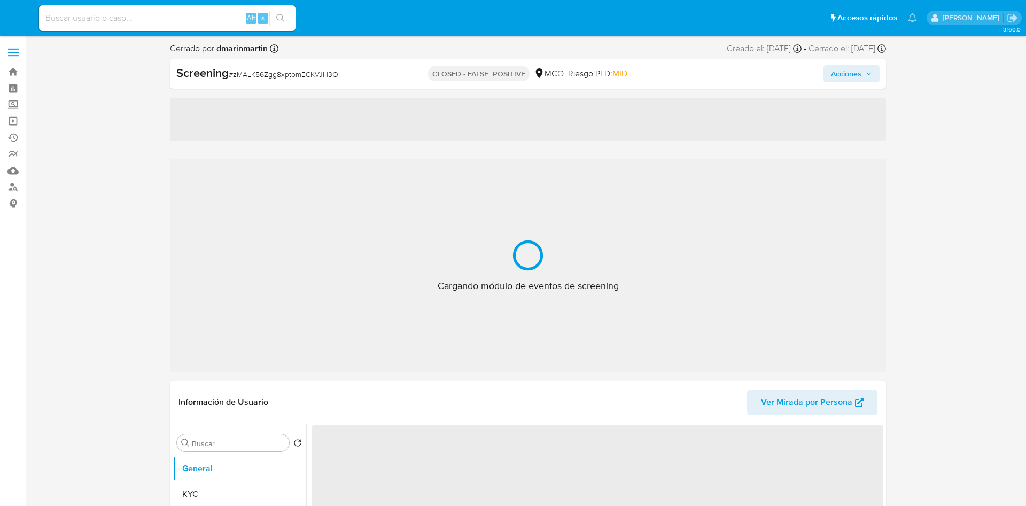
select select "10"
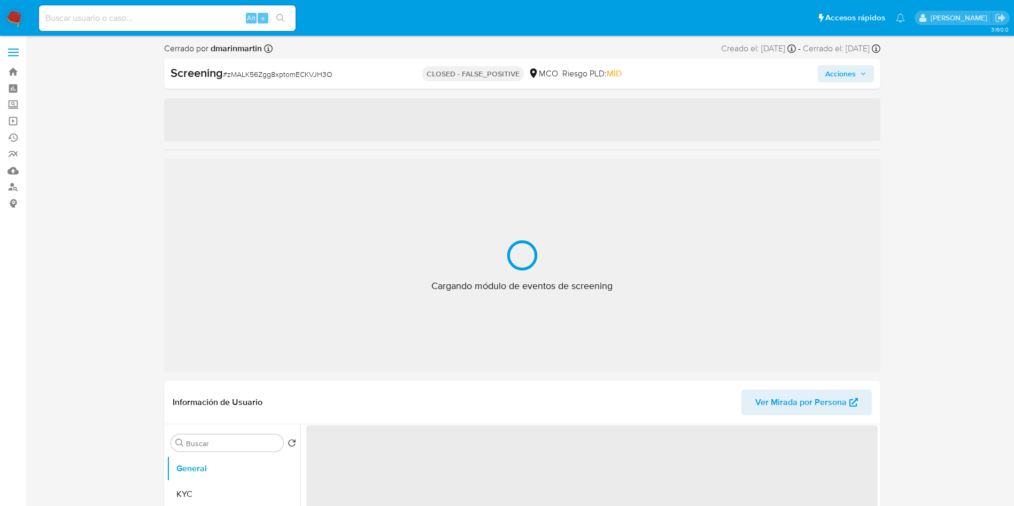
select select "10"
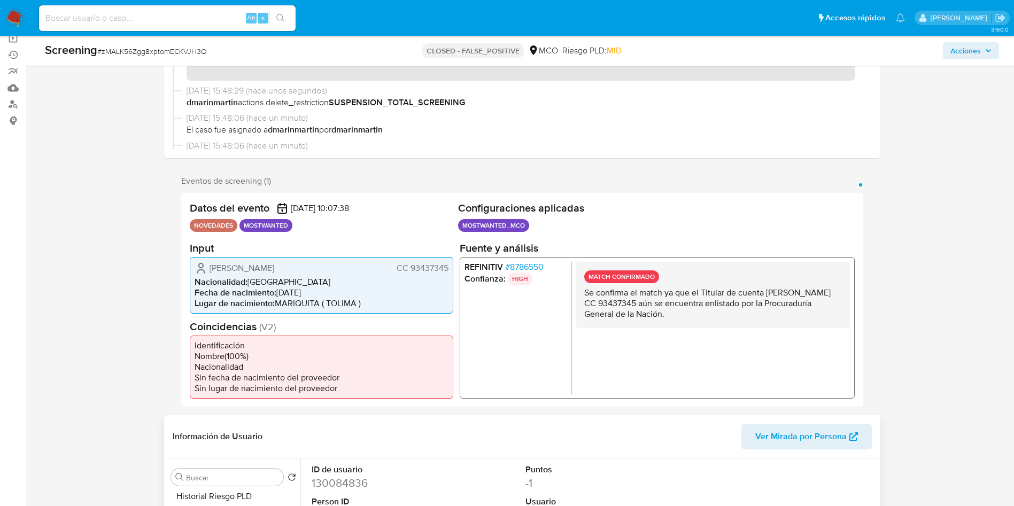
scroll to position [83, 0]
drag, startPoint x: 529, startPoint y: 268, endPoint x: 531, endPoint y: 279, distance: 11.3
click at [531, 279] on ul "REFINITIV # 8786550 Confianza: HIGH" at bounding box center [517, 327] width 107 height 132
click at [520, 278] on p "HIGH" at bounding box center [519, 278] width 25 height 13
click at [497, 277] on li "Confianza: HIGH" at bounding box center [515, 278] width 102 height 13
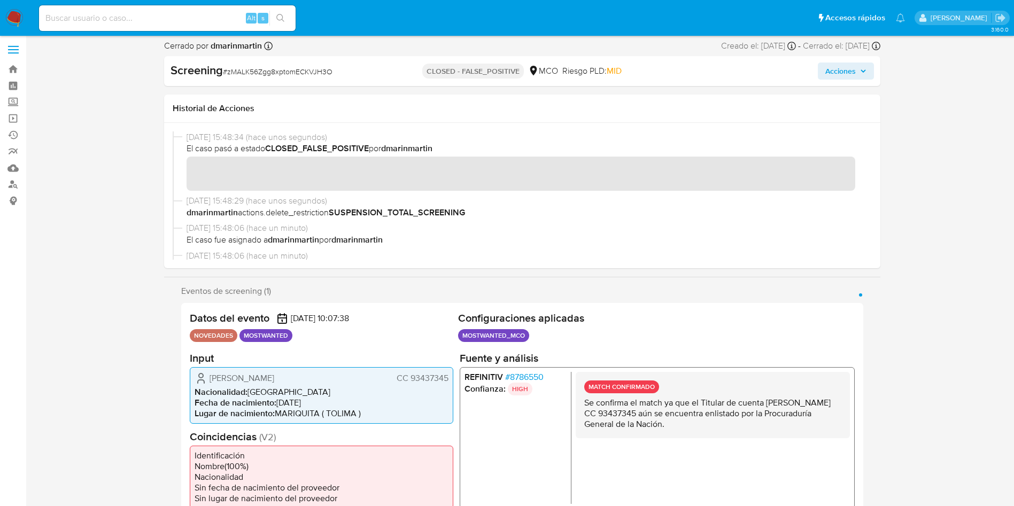
scroll to position [0, 0]
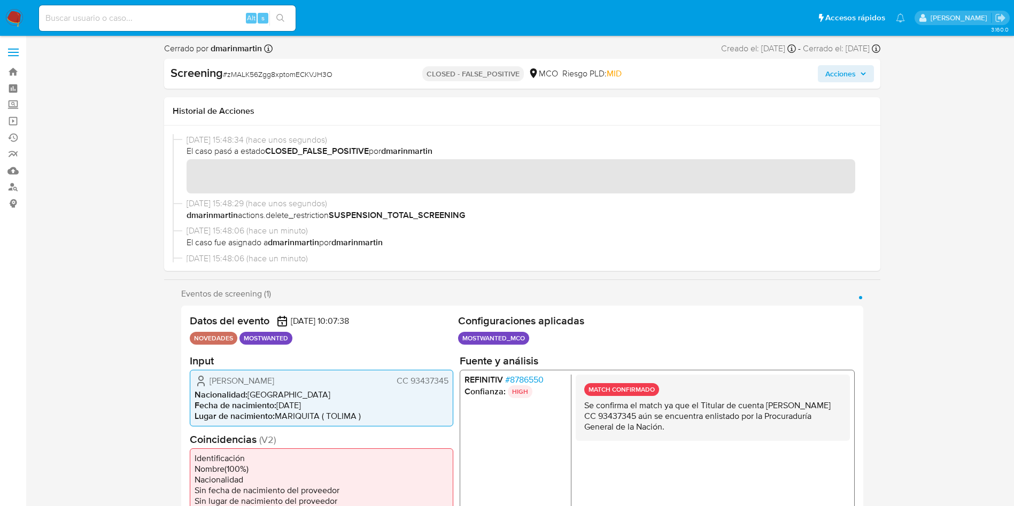
click at [866, 80] on span "Acciones" at bounding box center [845, 73] width 41 height 15
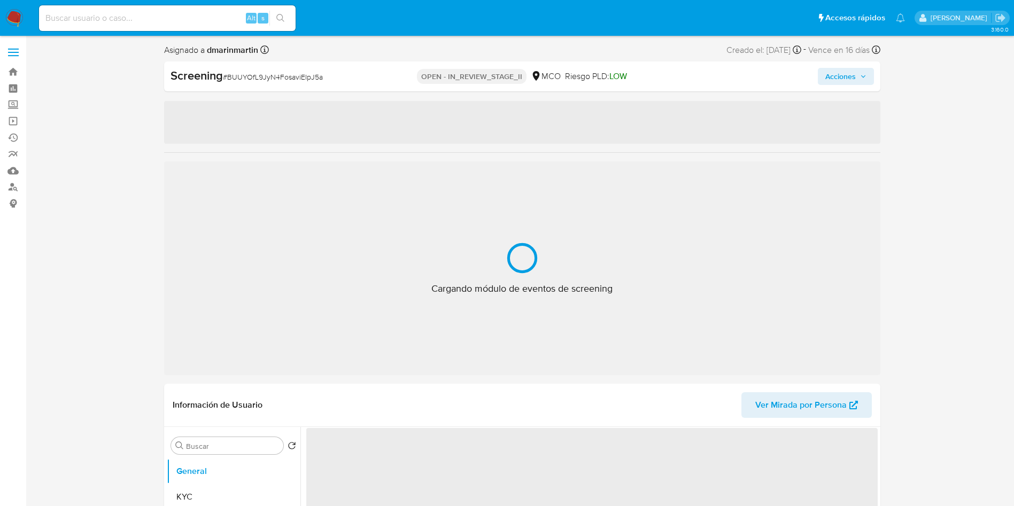
select select "10"
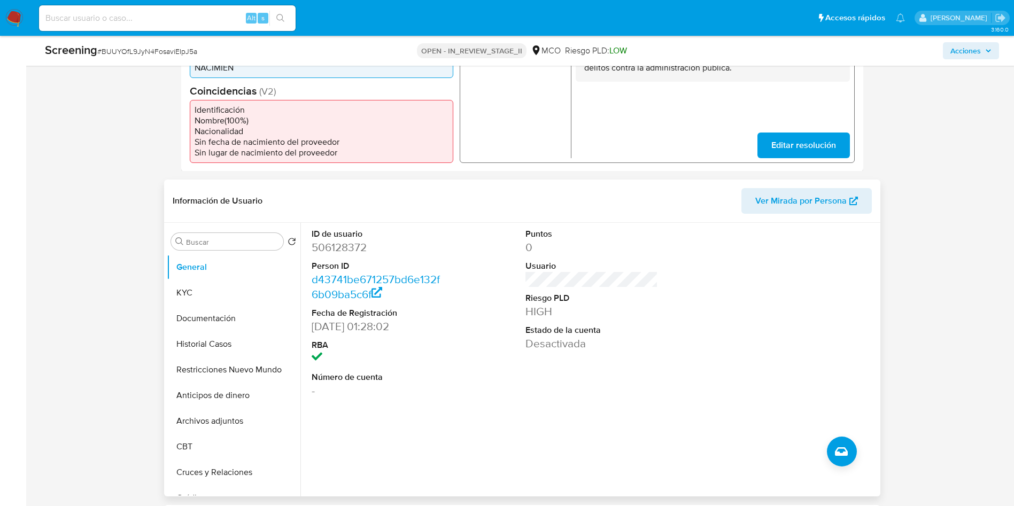
scroll to position [330, 0]
click at [215, 360] on button "Restricciones Nuevo Mundo" at bounding box center [229, 372] width 125 height 26
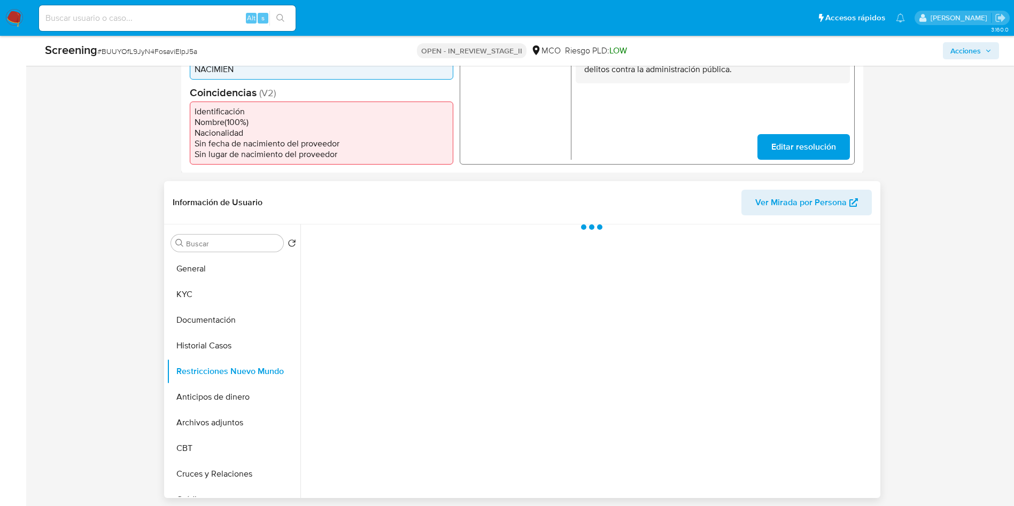
scroll to position [392, 0]
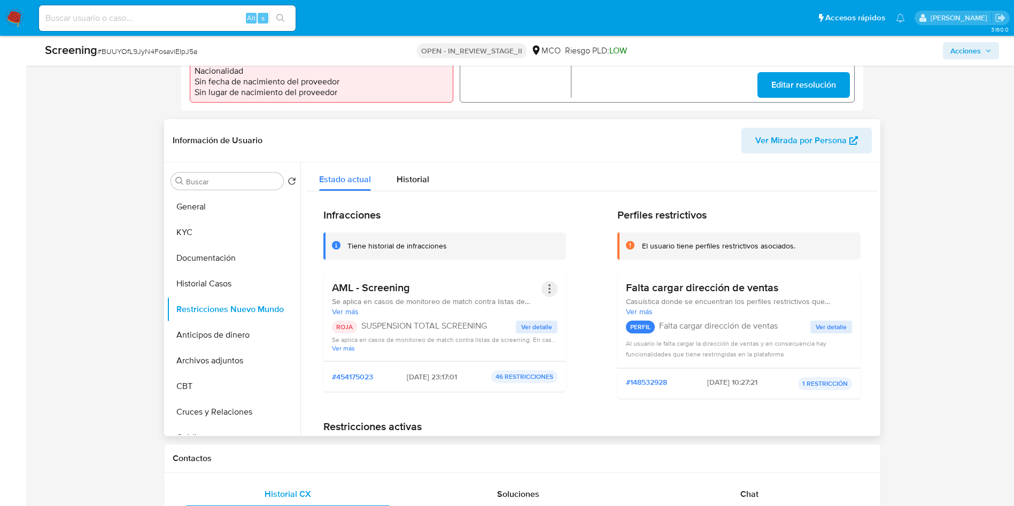
click at [550, 281] on button "Acciones" at bounding box center [550, 289] width 16 height 16
click at [449, 371] on button "Rehabilitar" at bounding box center [463, 375] width 187 height 26
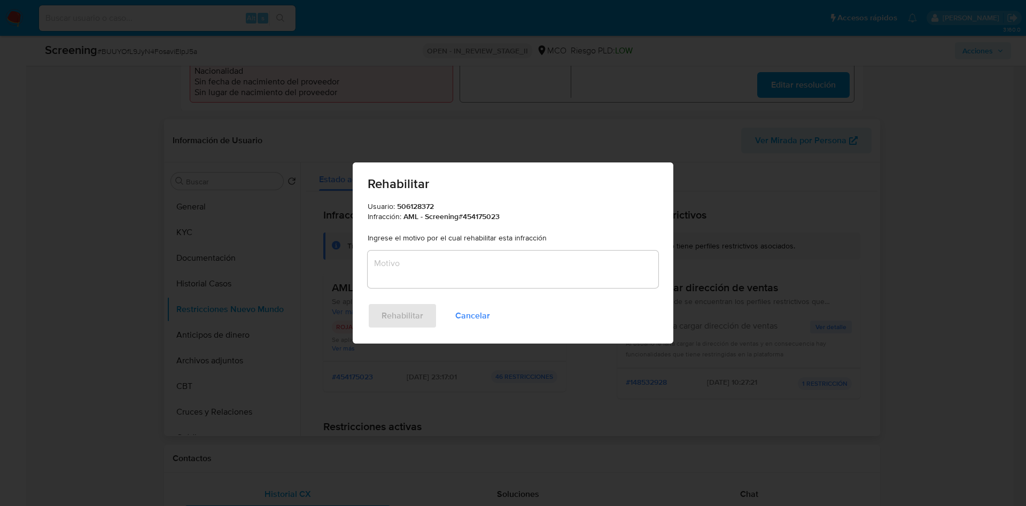
click at [453, 262] on textarea "Motivo" at bounding box center [513, 269] width 291 height 37
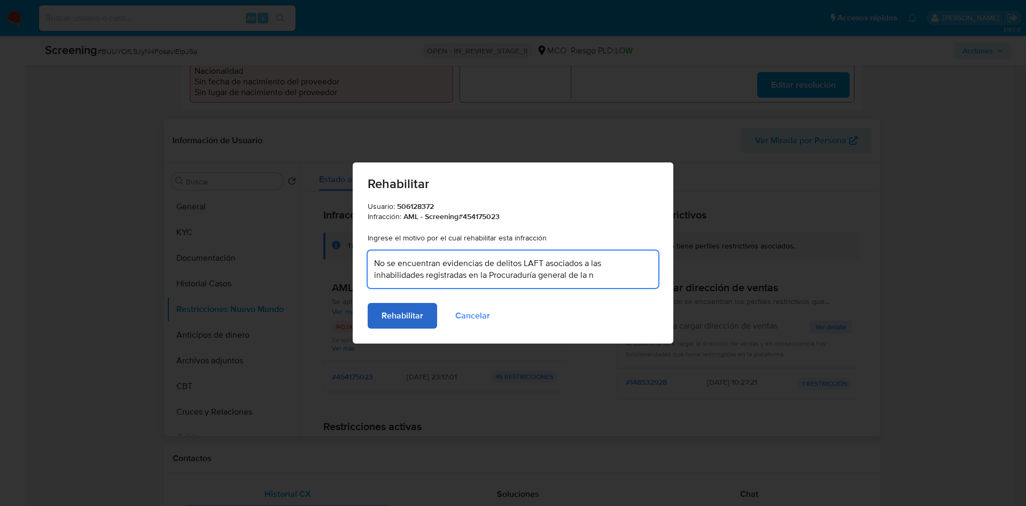
type textarea "No se encuentran evidencias de delitos LAFT asociados a las inhabilidades regis…"
click at [411, 319] on span "Rehabilitar" at bounding box center [403, 316] width 42 height 24
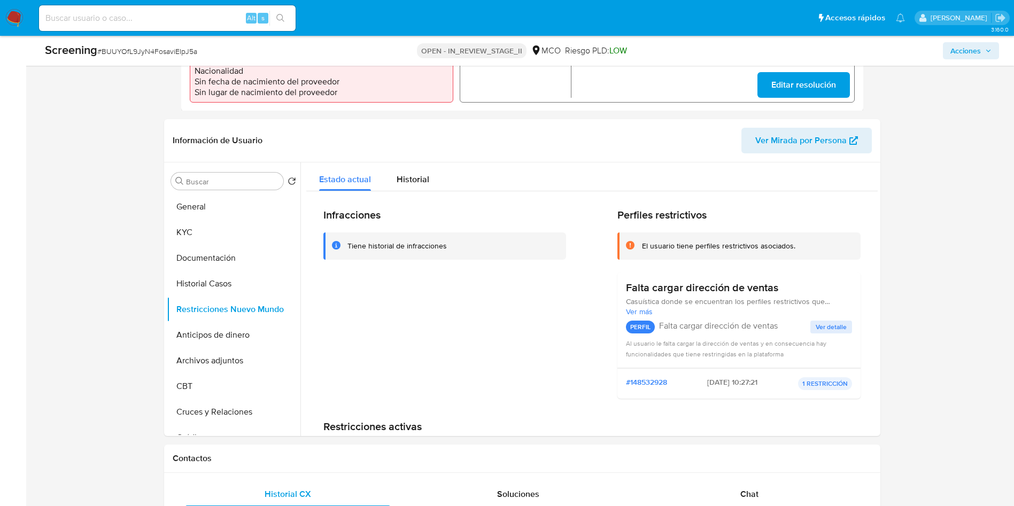
scroll to position [0, 0]
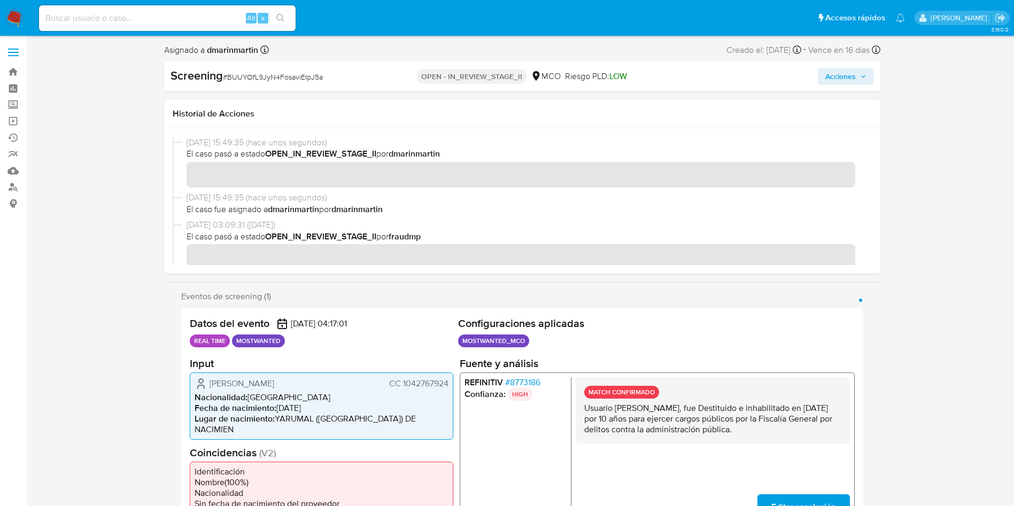
click at [832, 83] on span "Acciones" at bounding box center [840, 76] width 30 height 17
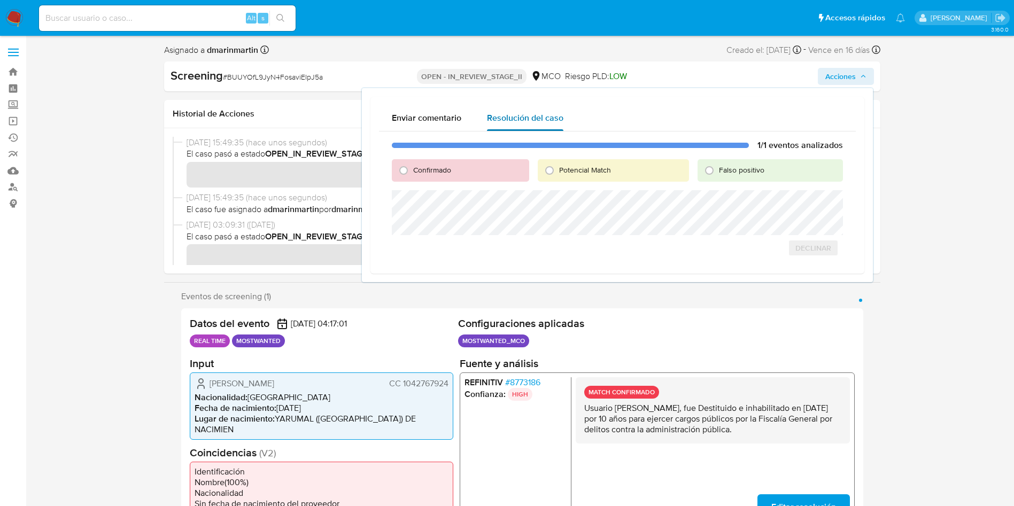
click at [527, 121] on span "Resolución del caso" at bounding box center [525, 118] width 76 height 12
click at [729, 167] on span "Falso positivo" at bounding box center [741, 170] width 45 height 11
click at [718, 167] on input "Falso positivo" at bounding box center [709, 170] width 17 height 17
radio input "true"
click at [792, 256] on span "Cerrar Caso" at bounding box center [805, 259] width 51 height 15
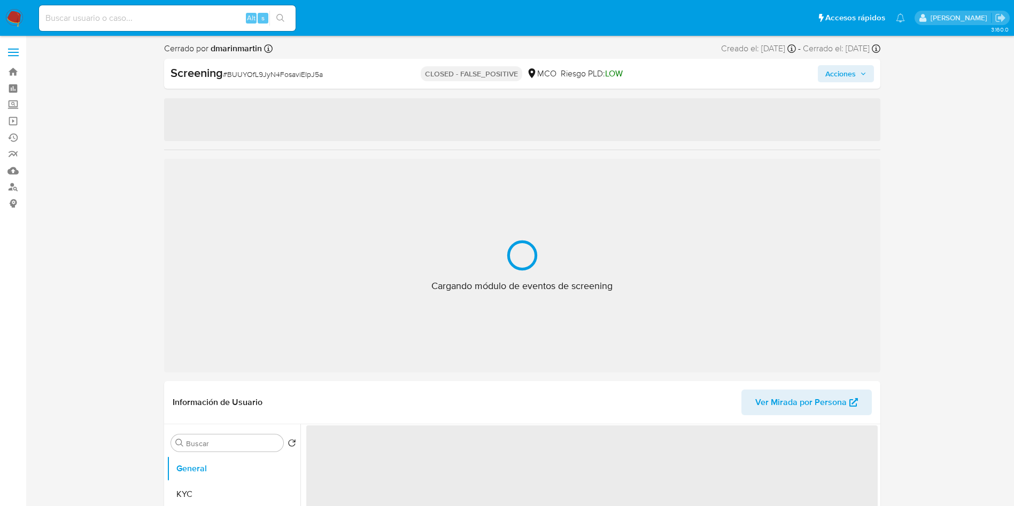
select select "10"
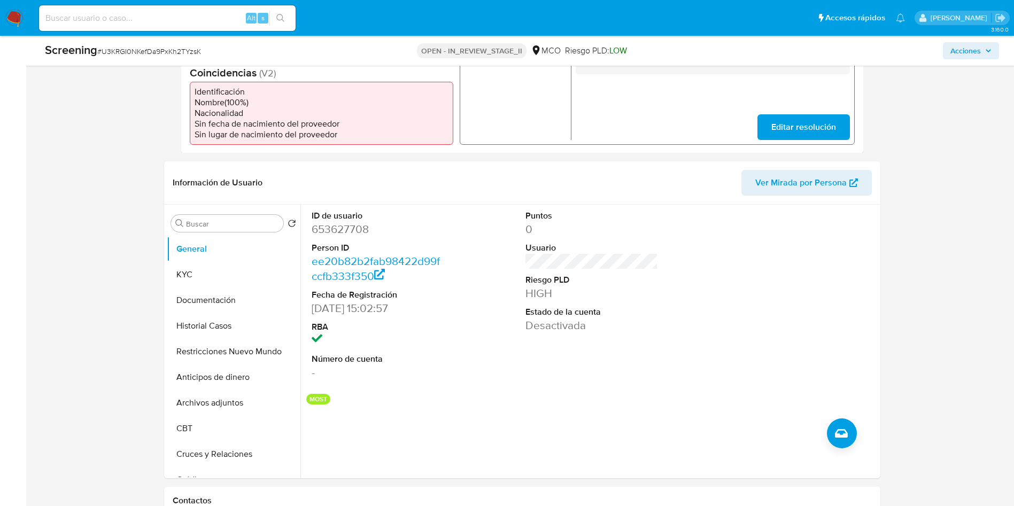
scroll to position [391, 0]
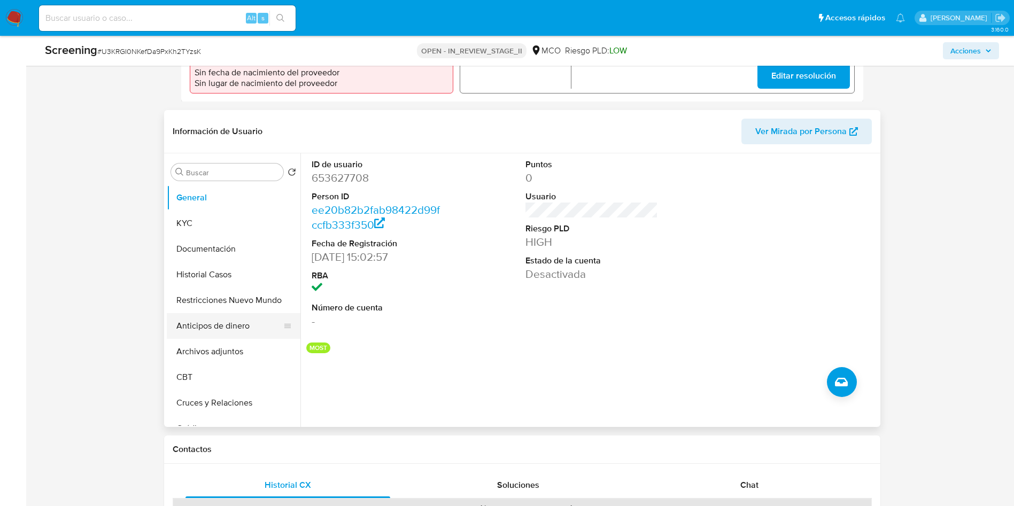
click at [221, 316] on button "Anticipos de dinero" at bounding box center [229, 326] width 125 height 26
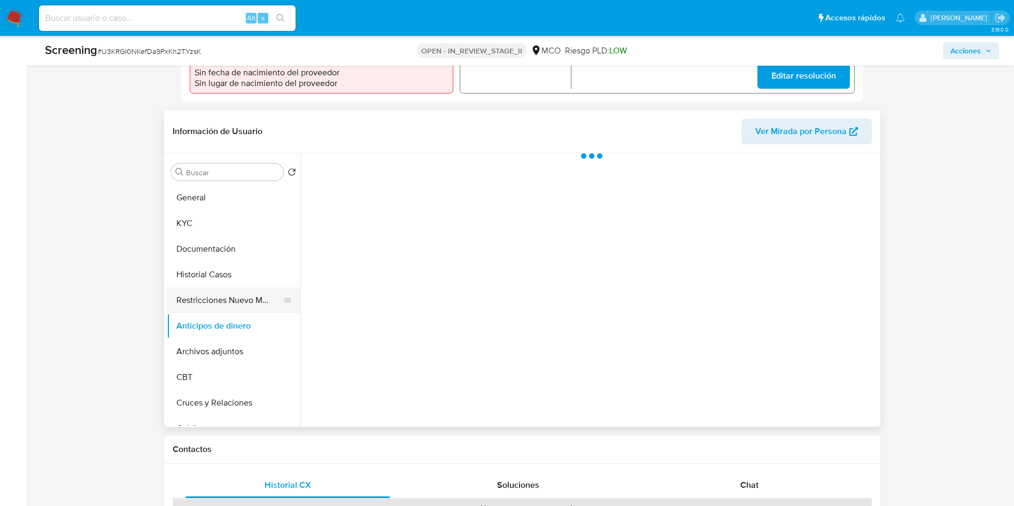
click at [218, 304] on button "Restricciones Nuevo Mundo" at bounding box center [229, 301] width 125 height 26
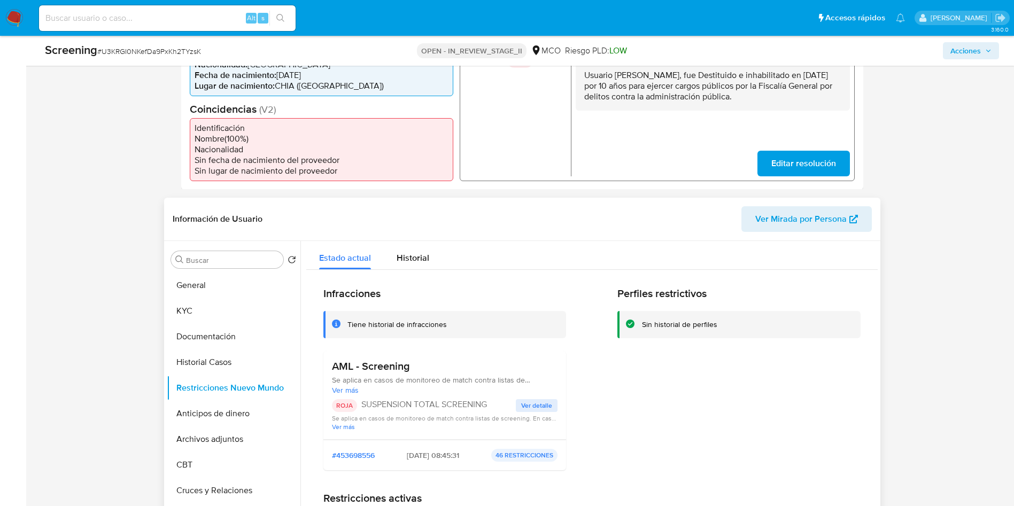
scroll to position [303, 0]
click at [578, 349] on div "Infracciones Tiene historial de infracciones AML - Screening Se aplica en casos…" at bounding box center [591, 384] width 537 height 192
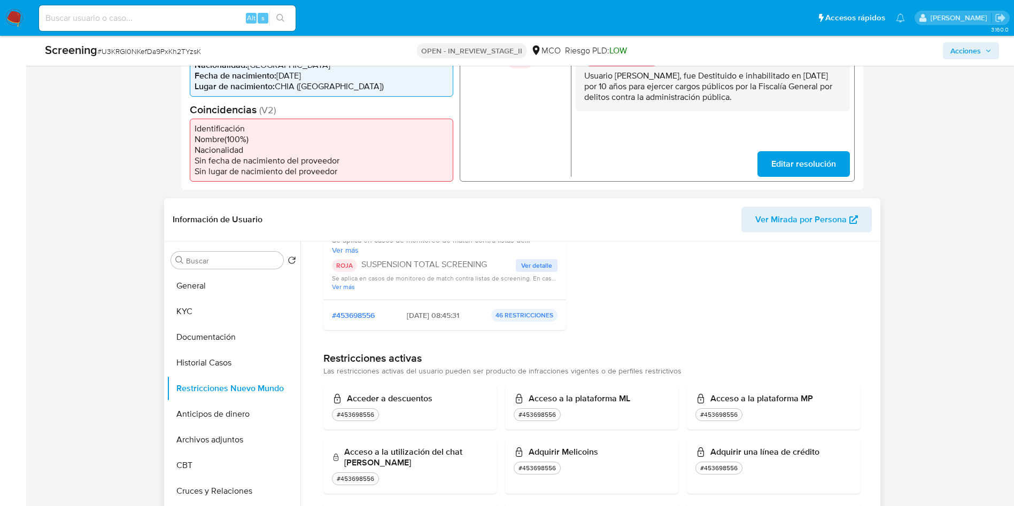
scroll to position [0, 0]
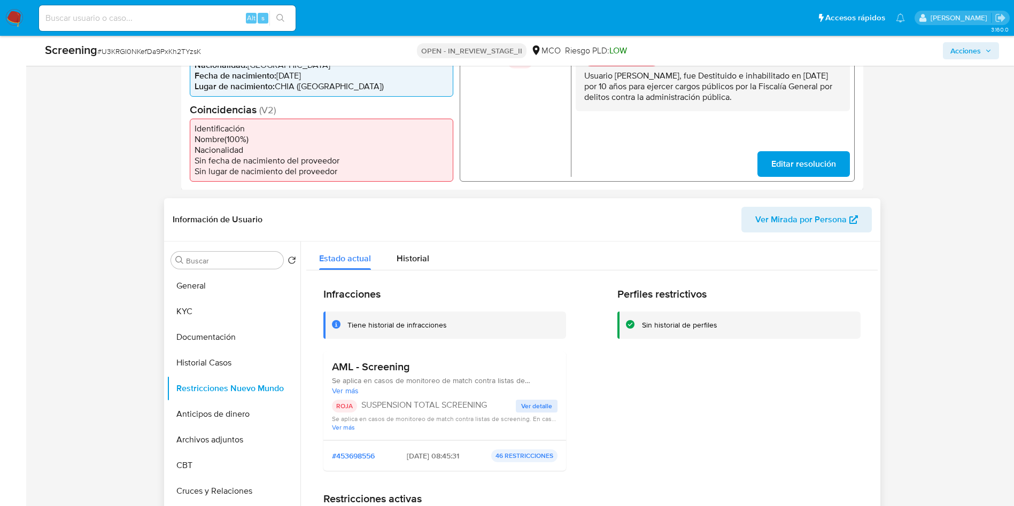
click at [487, 334] on div "Tiene historial de infracciones" at bounding box center [444, 325] width 243 height 27
click at [211, 383] on button "Restricciones Nuevo Mundo" at bounding box center [229, 389] width 125 height 26
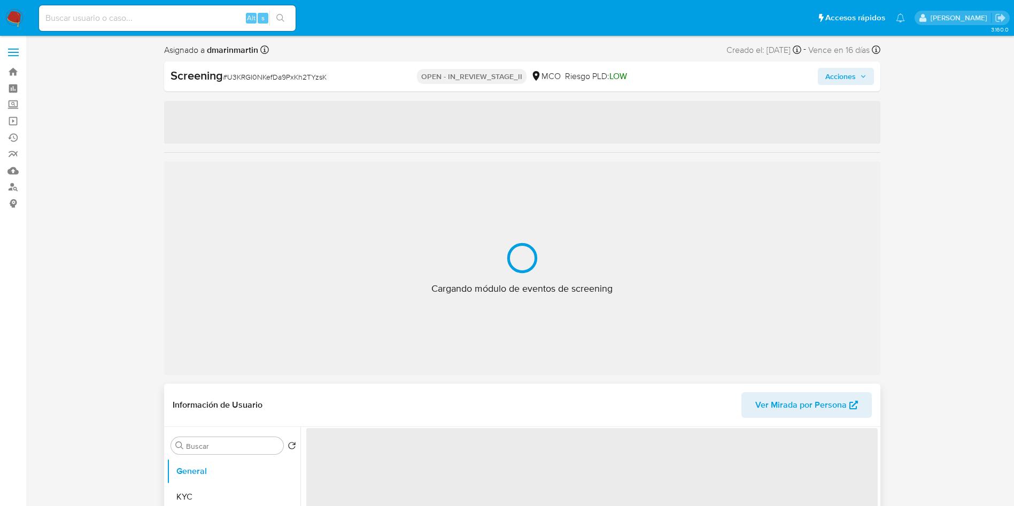
select select "10"
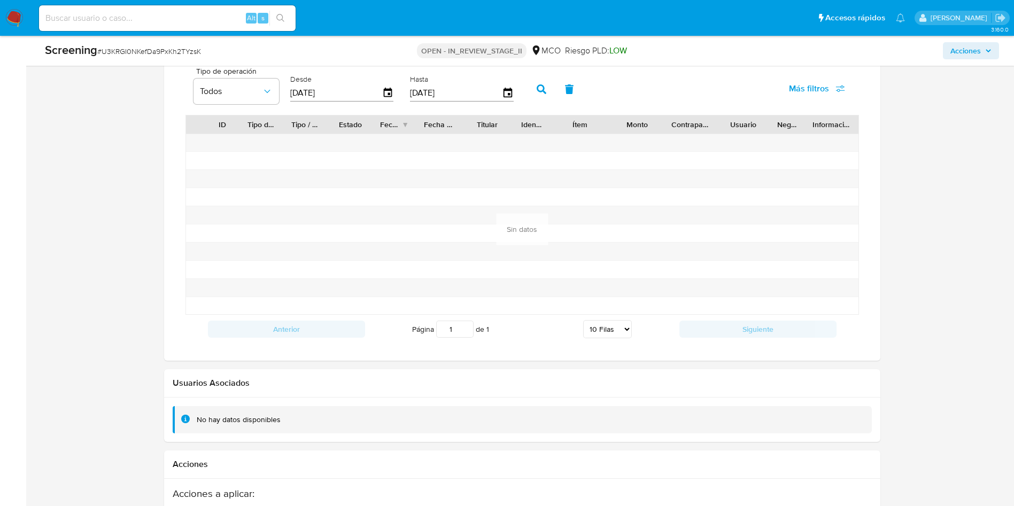
scroll to position [1470, 0]
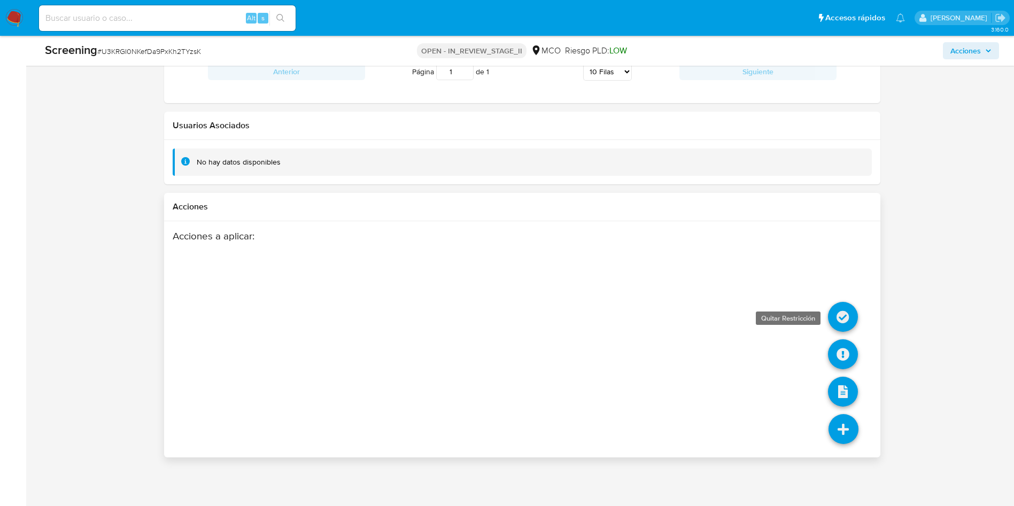
click at [839, 310] on icon at bounding box center [843, 317] width 30 height 30
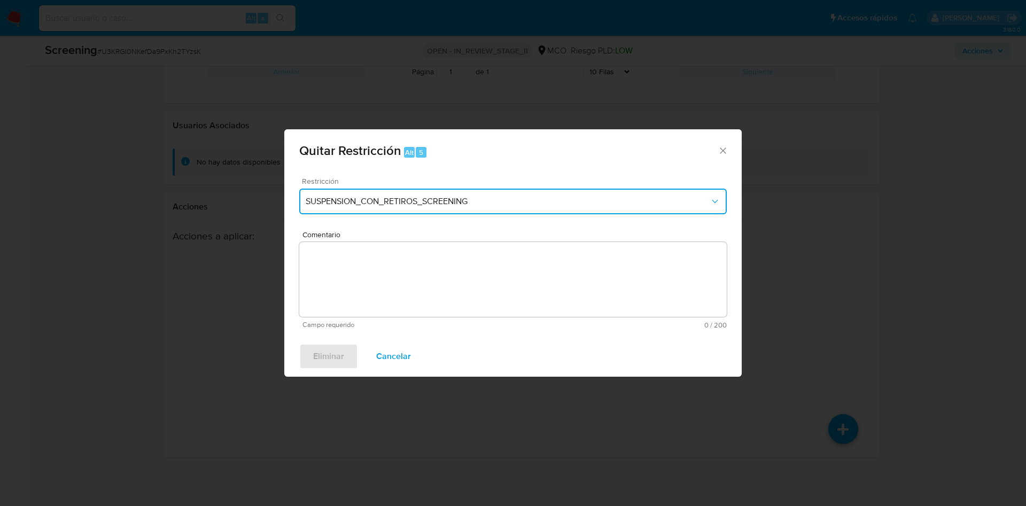
click at [450, 195] on button "SUSPENSION_CON_RETIROS_SCREENING" at bounding box center [513, 202] width 428 height 26
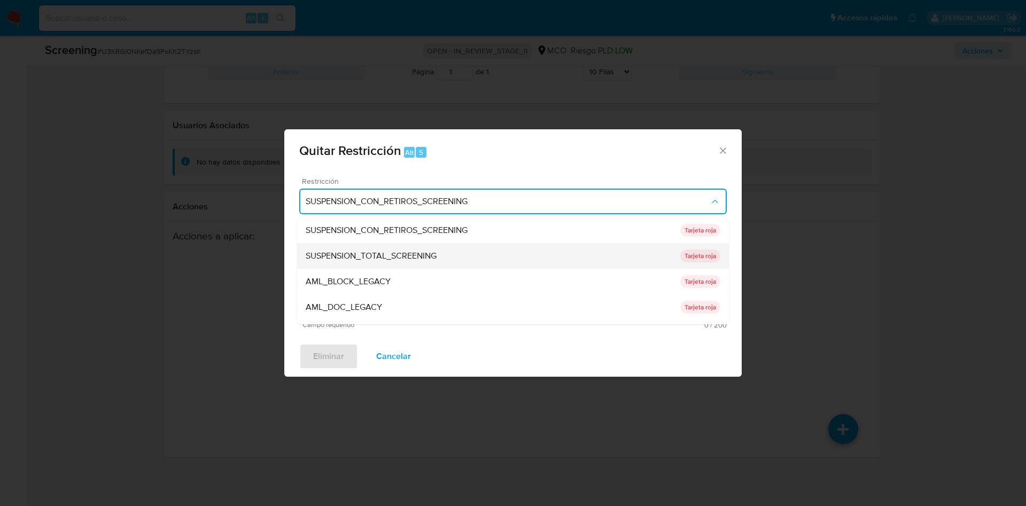
click at [423, 254] on span "SUSPENSION_TOTAL_SCREENING" at bounding box center [371, 256] width 131 height 11
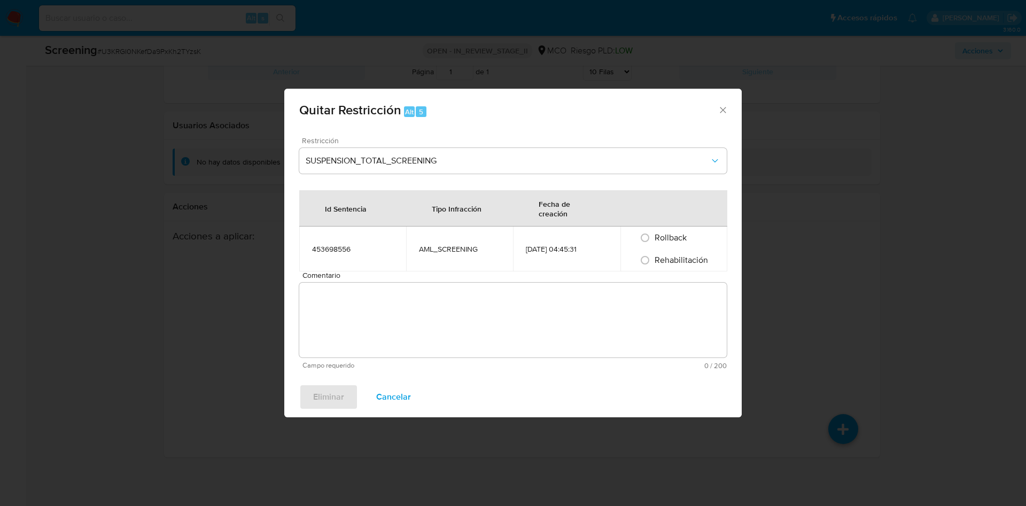
click at [390, 271] on td "453698556" at bounding box center [352, 249] width 107 height 45
click at [373, 300] on textarea "Comentario" at bounding box center [513, 320] width 428 height 75
paste textarea "No se encuentran evidencias de delitos LAFT asociados a las inhabilidades regis…"
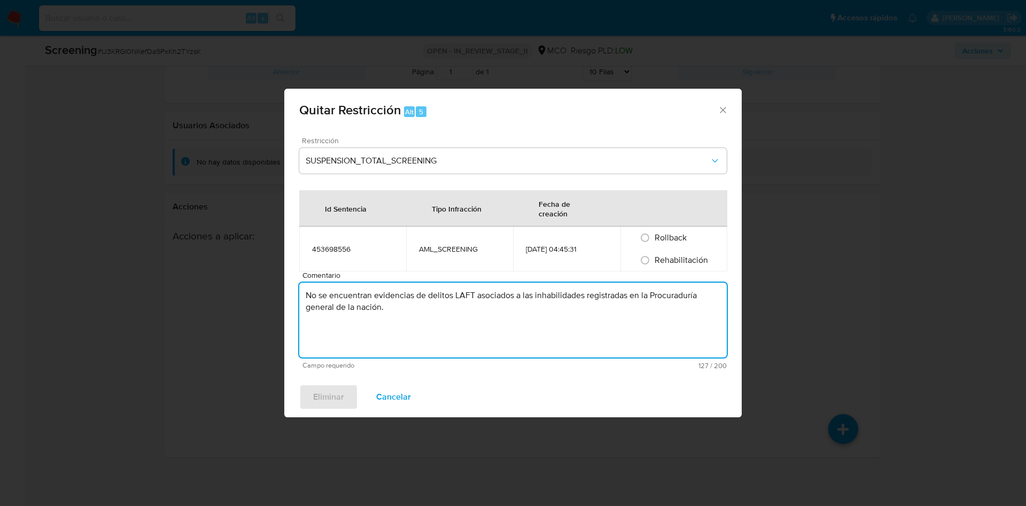
type textarea "No se encuentran evidencias de delitos LAFT asociados a las inhabilidades regis…"
click at [663, 257] on span "Rehabilitación" at bounding box center [681, 260] width 53 height 12
click at [654, 257] on input "Rehabilitación" at bounding box center [645, 260] width 17 height 17
radio input "true"
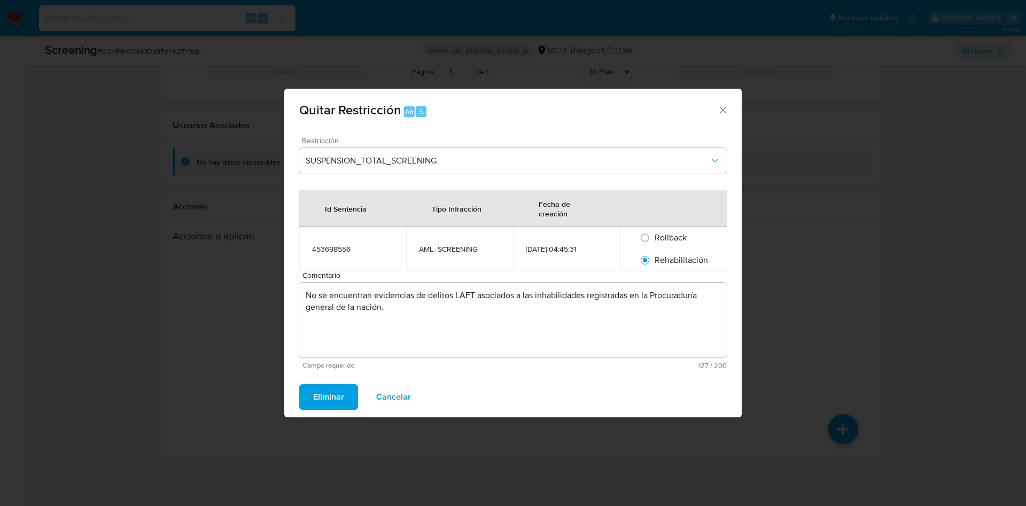
click at [317, 398] on span "Eliminar" at bounding box center [328, 397] width 31 height 24
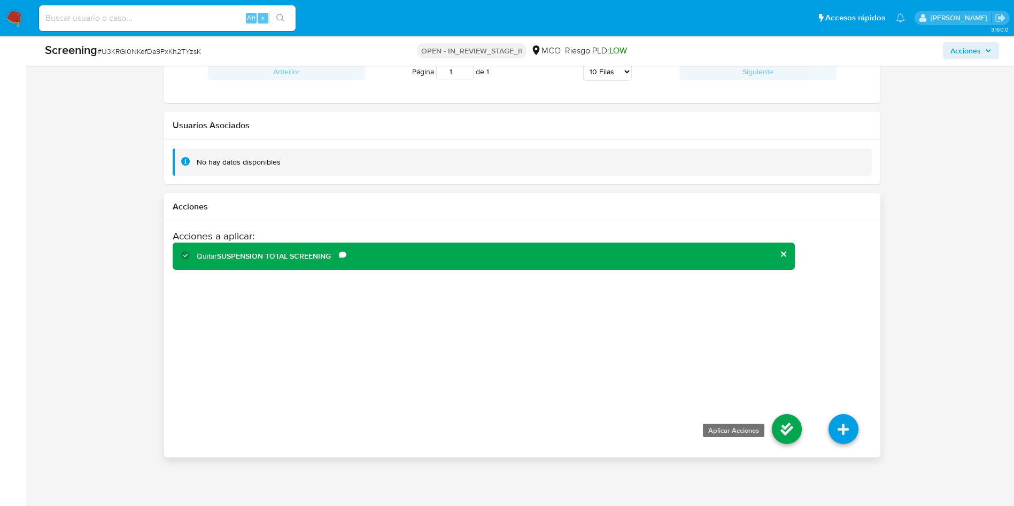
click at [780, 428] on icon at bounding box center [787, 429] width 30 height 30
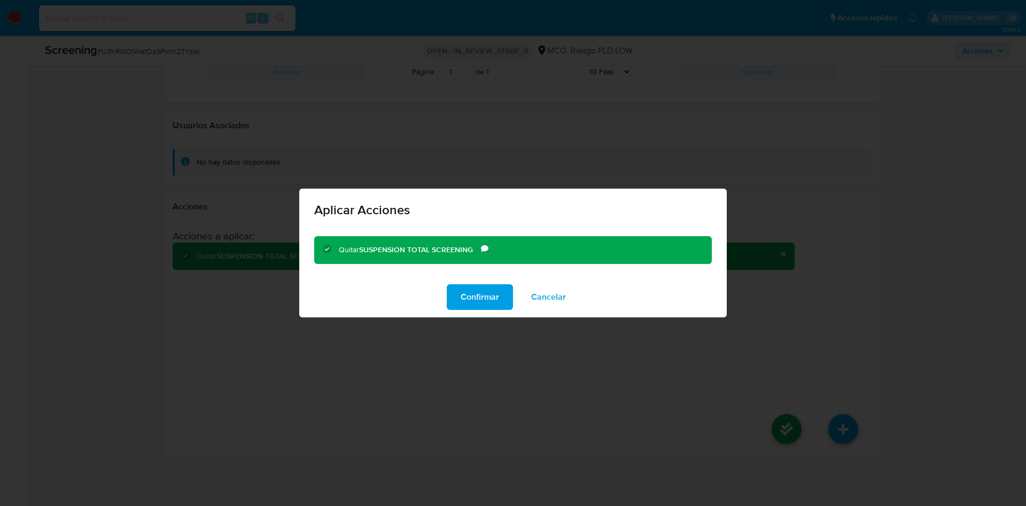
click at [472, 319] on div "Aplicar Acciones Quitar SUSPENSION TOTAL SCREENING Comentario No se encuentran …" at bounding box center [513, 253] width 1026 height 506
click at [467, 290] on span "Confirmar" at bounding box center [480, 297] width 38 height 24
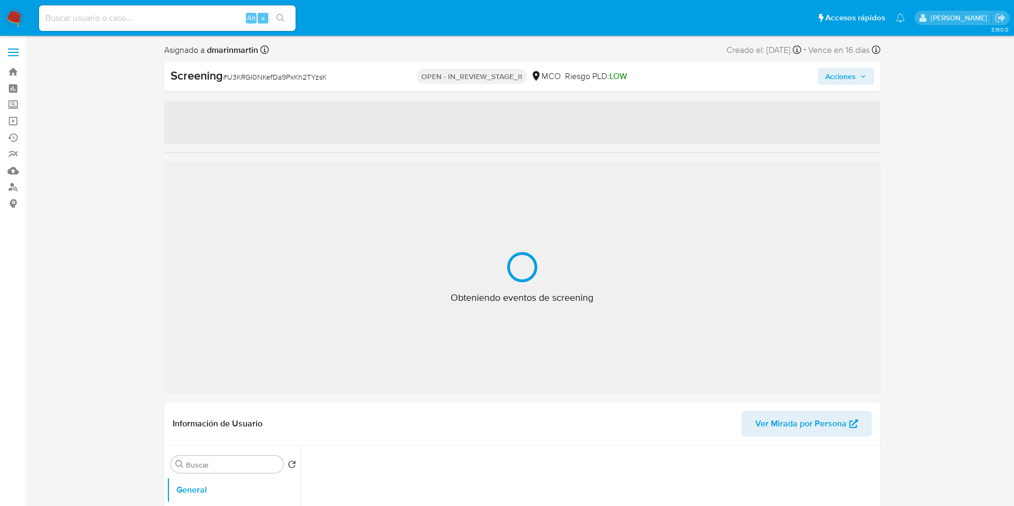
select select "10"
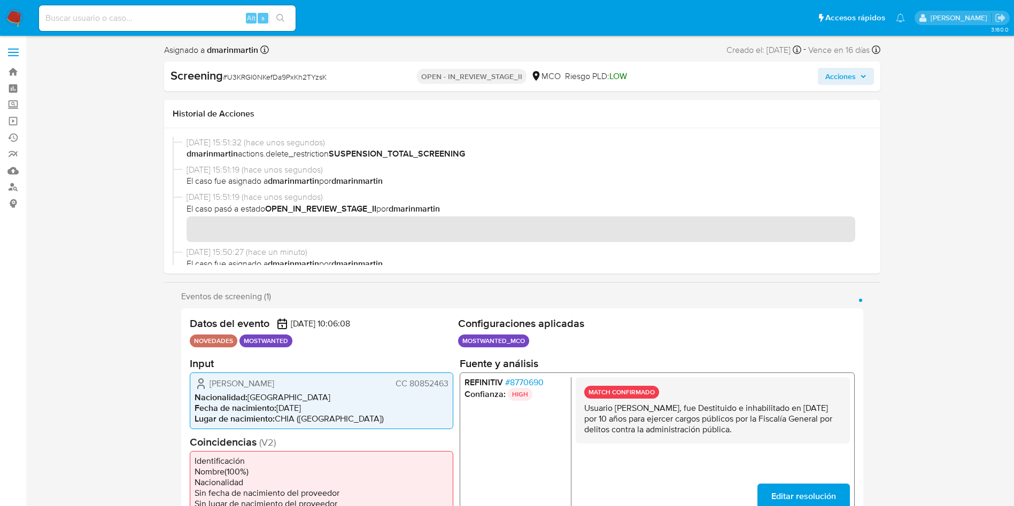
click at [852, 78] on span "Acciones" at bounding box center [840, 76] width 30 height 17
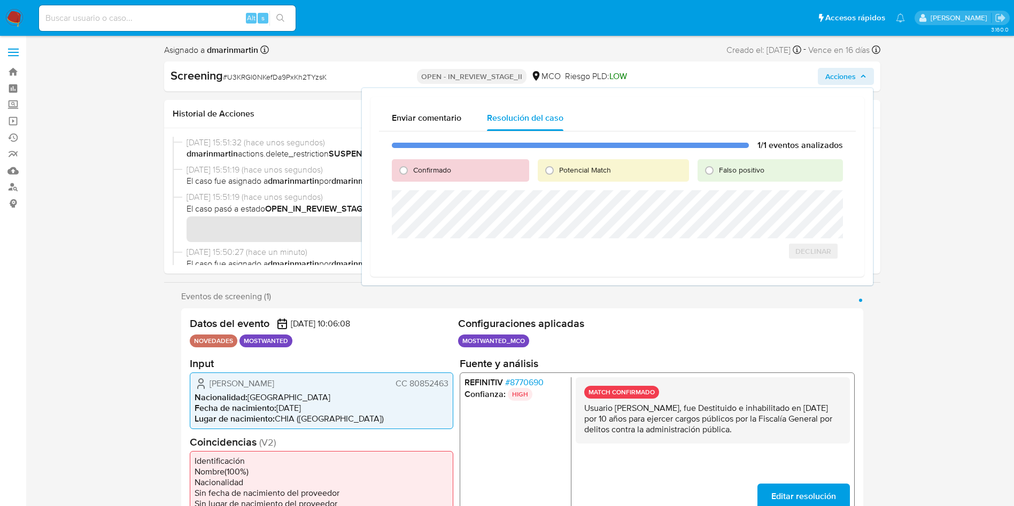
click at [723, 175] on div "Falso positivo" at bounding box center [770, 170] width 145 height 22
click at [724, 174] on span "Falso positivo" at bounding box center [741, 170] width 45 height 11
click at [718, 174] on input "Falso positivo" at bounding box center [709, 170] width 17 height 17
radio input "true"
click at [791, 263] on span "Cerrar Caso" at bounding box center [805, 263] width 51 height 15
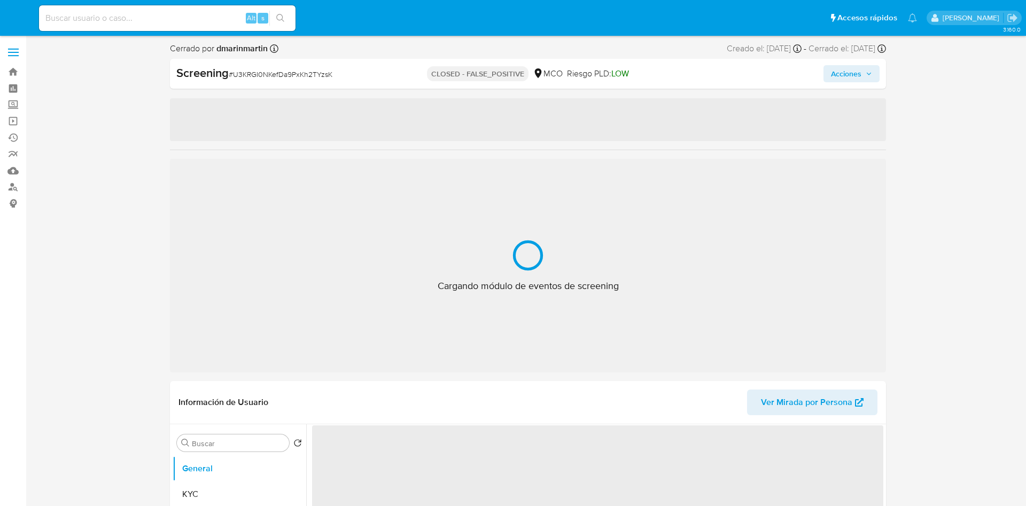
select select "10"
